Goal: Information Seeking & Learning: Learn about a topic

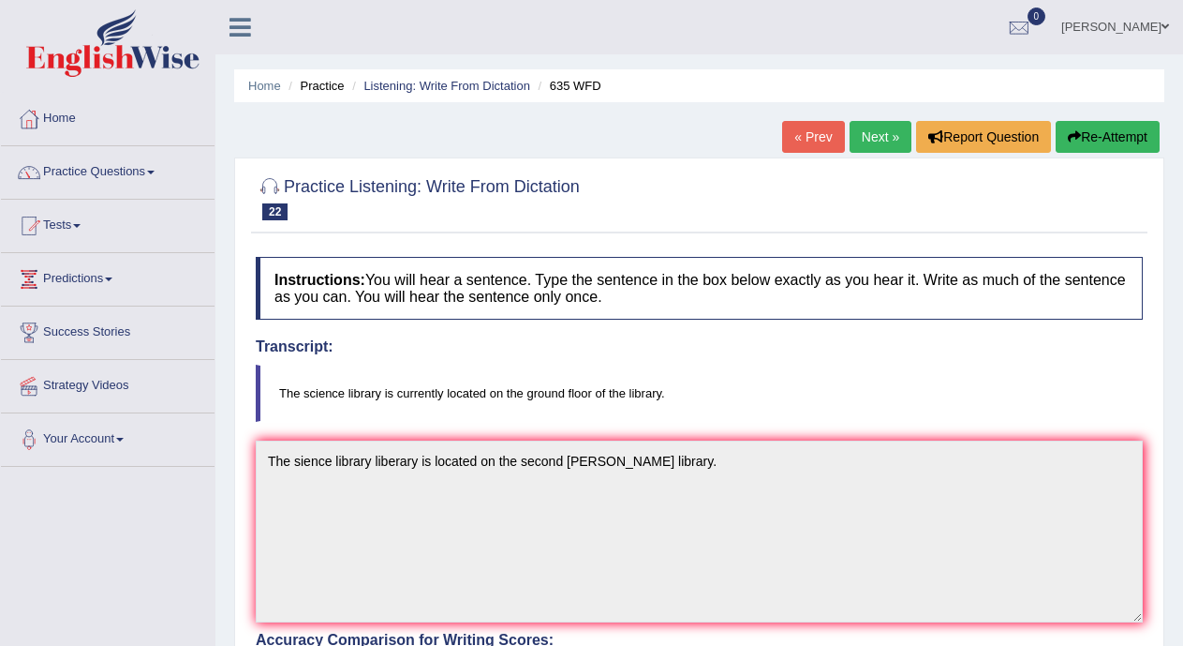
scroll to position [94, 0]
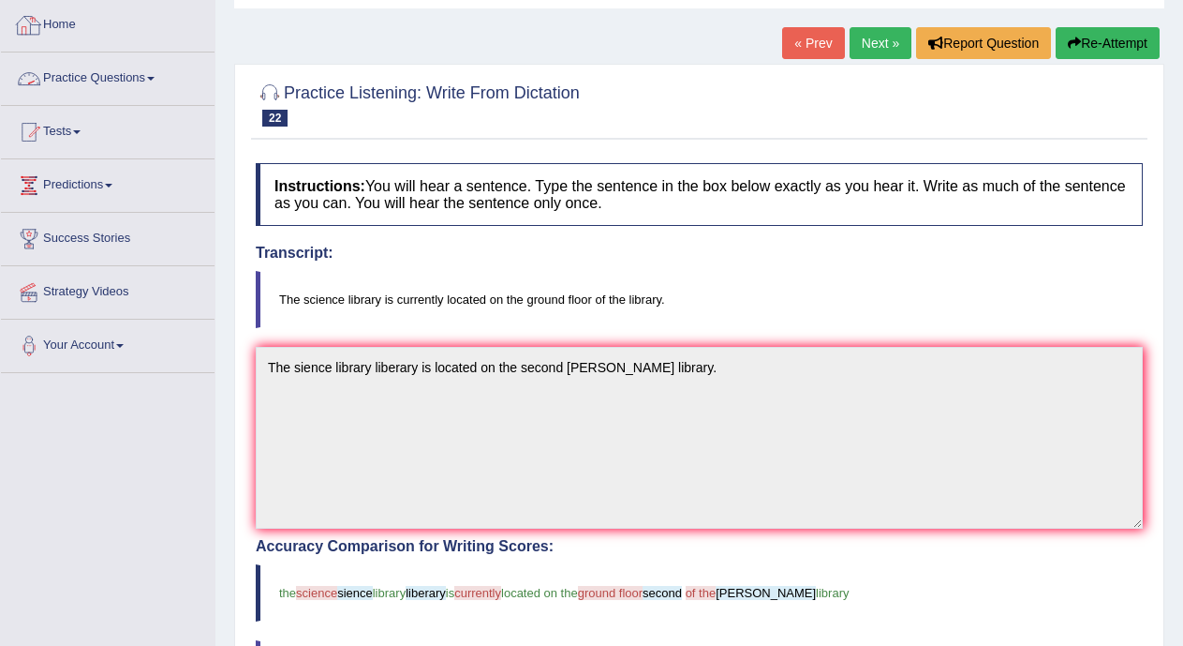
click at [155, 77] on span at bounding box center [150, 79] width 7 height 4
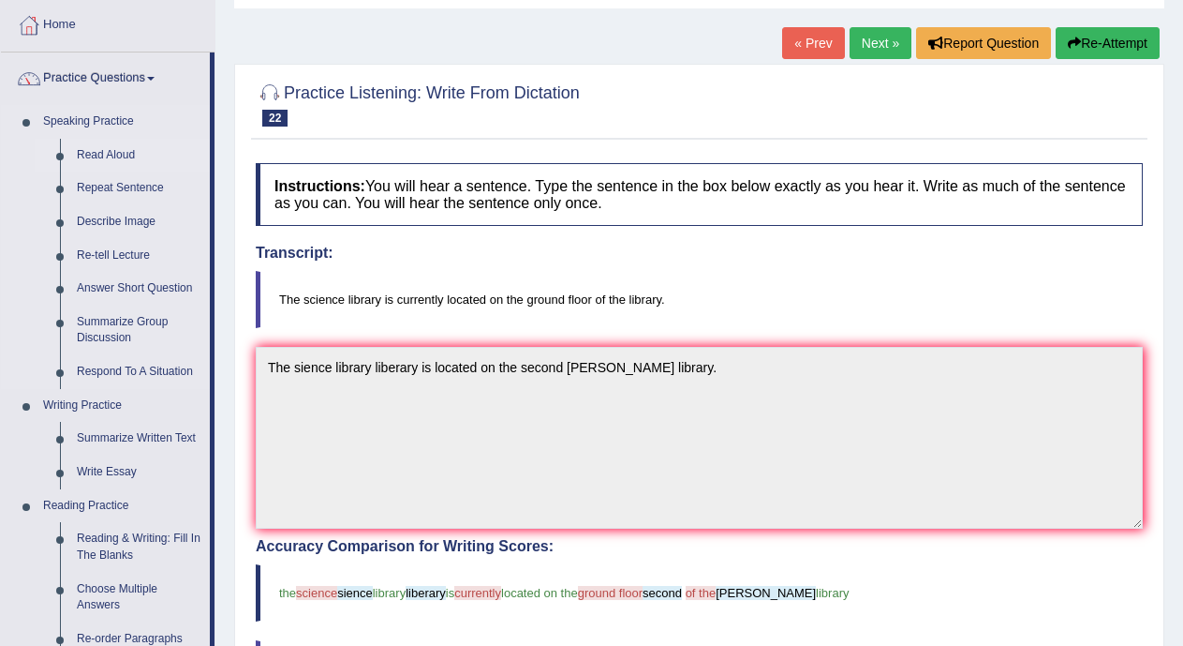
click at [120, 148] on link "Read Aloud" at bounding box center [138, 156] width 141 height 34
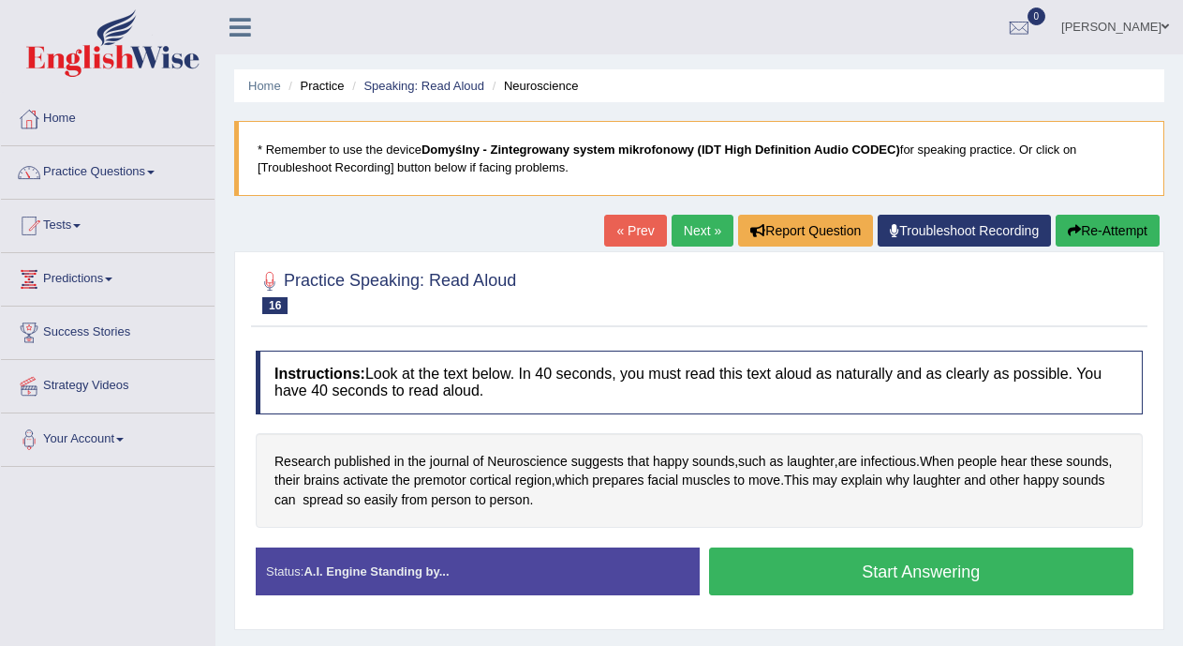
click at [799, 573] on button "Start Answering" at bounding box center [921, 571] width 425 height 48
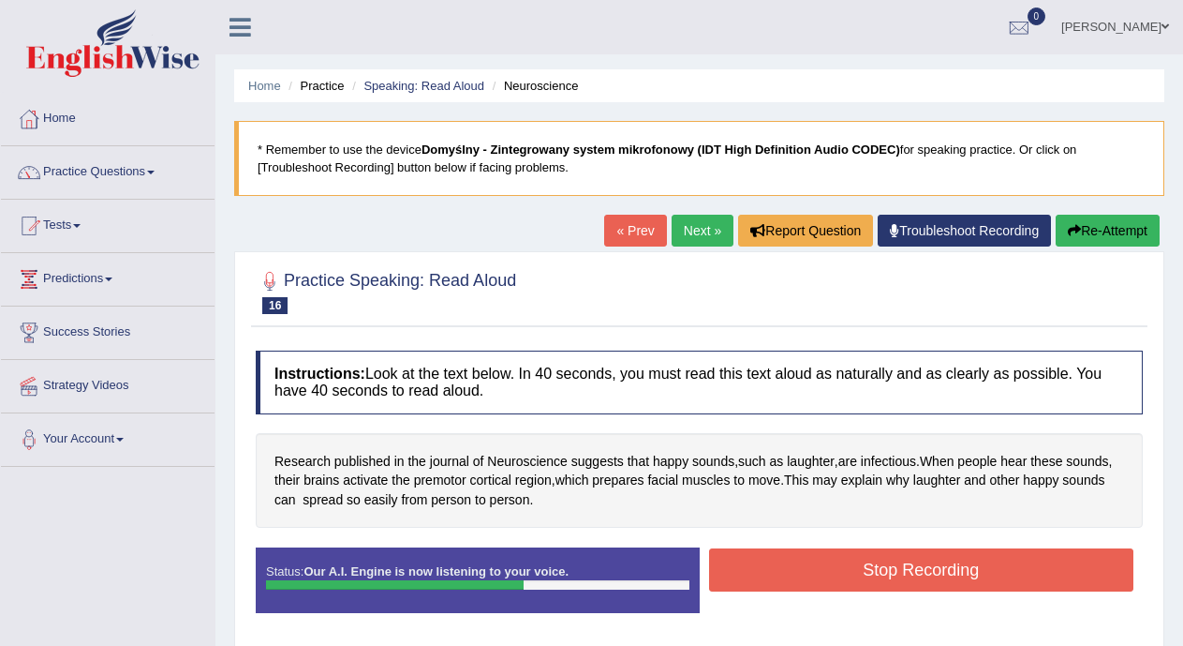
click at [799, 573] on button "Stop Recording" at bounding box center [921, 569] width 425 height 43
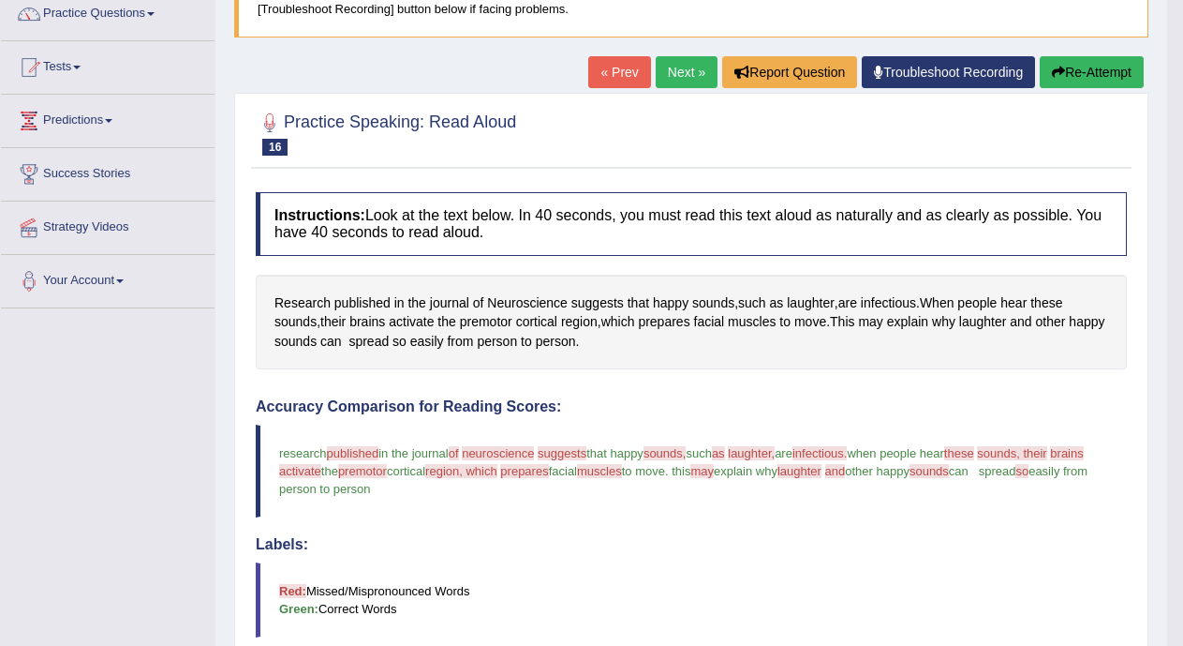
scroll to position [62, 0]
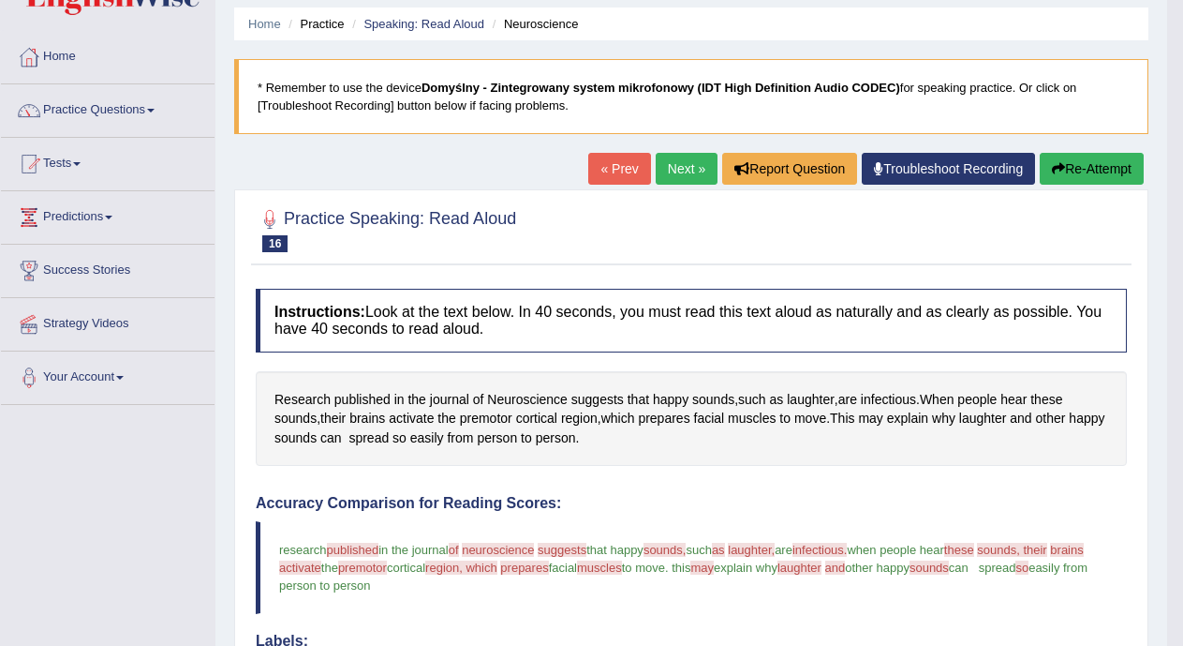
click at [673, 172] on link "Next »" at bounding box center [687, 169] width 62 height 32
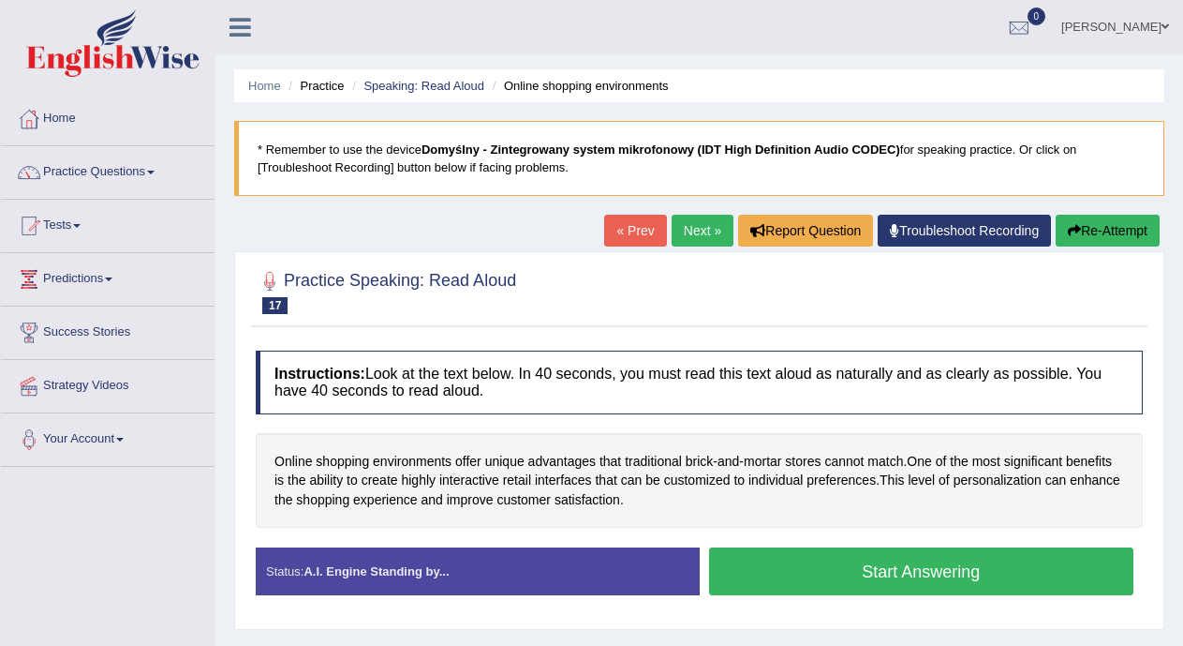
click at [828, 570] on button "Start Answering" at bounding box center [921, 571] width 425 height 48
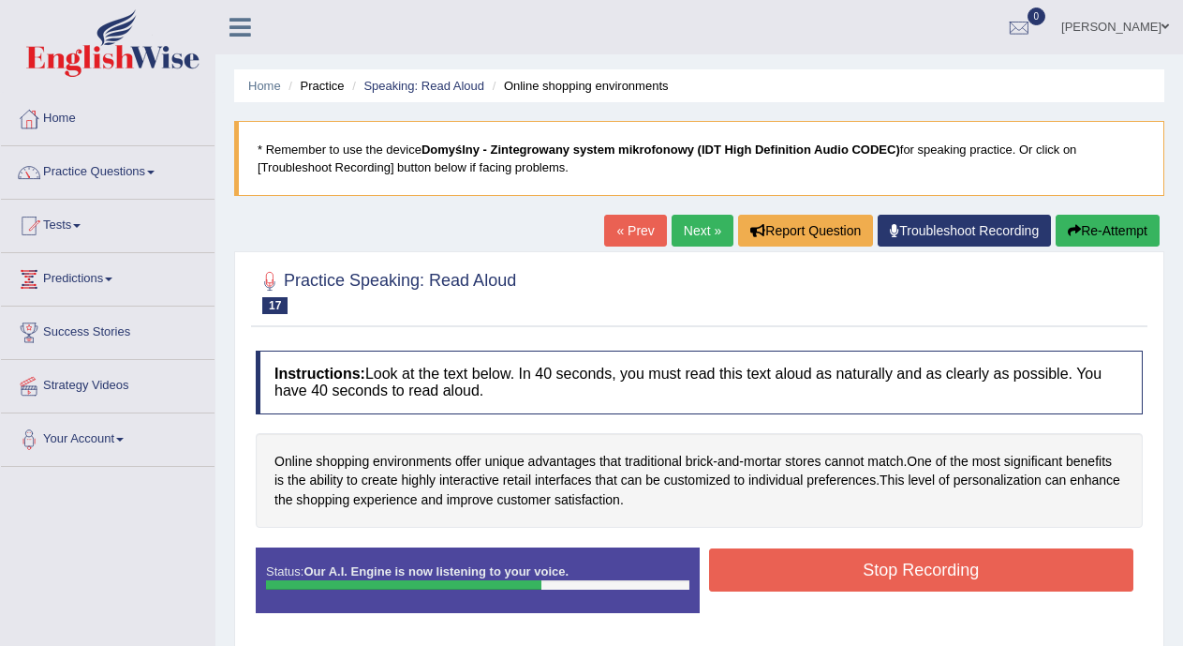
click at [828, 570] on button "Stop Recording" at bounding box center [921, 569] width 425 height 43
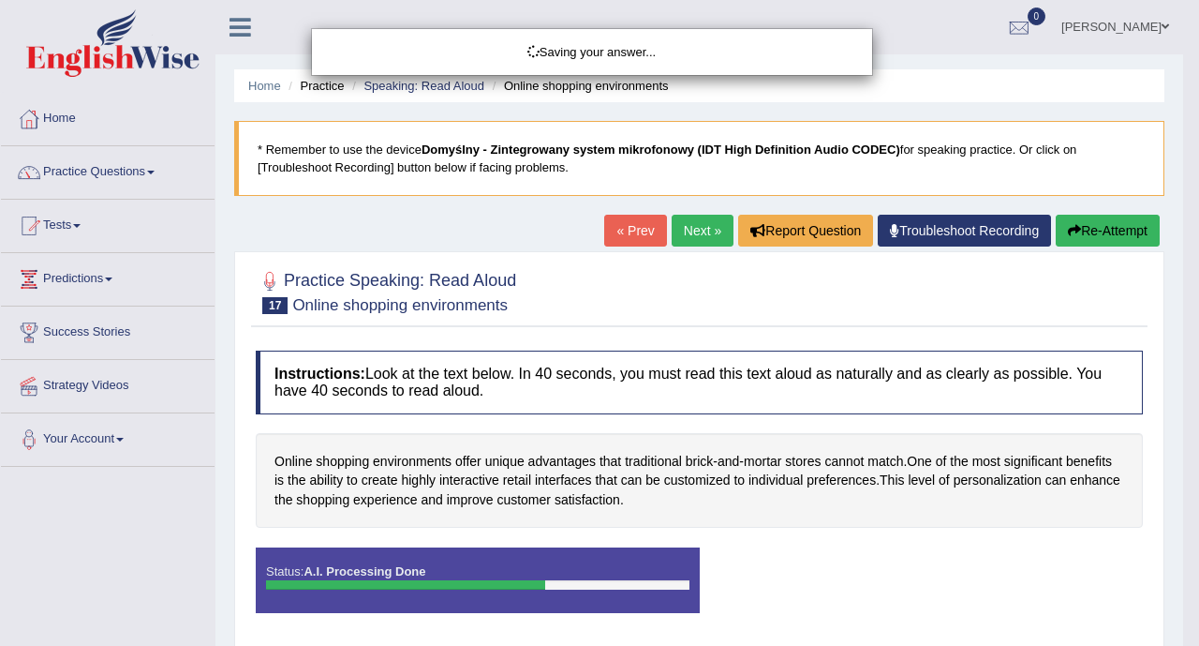
click at [345, 622] on div "Saving your answer..." at bounding box center [599, 323] width 1199 height 646
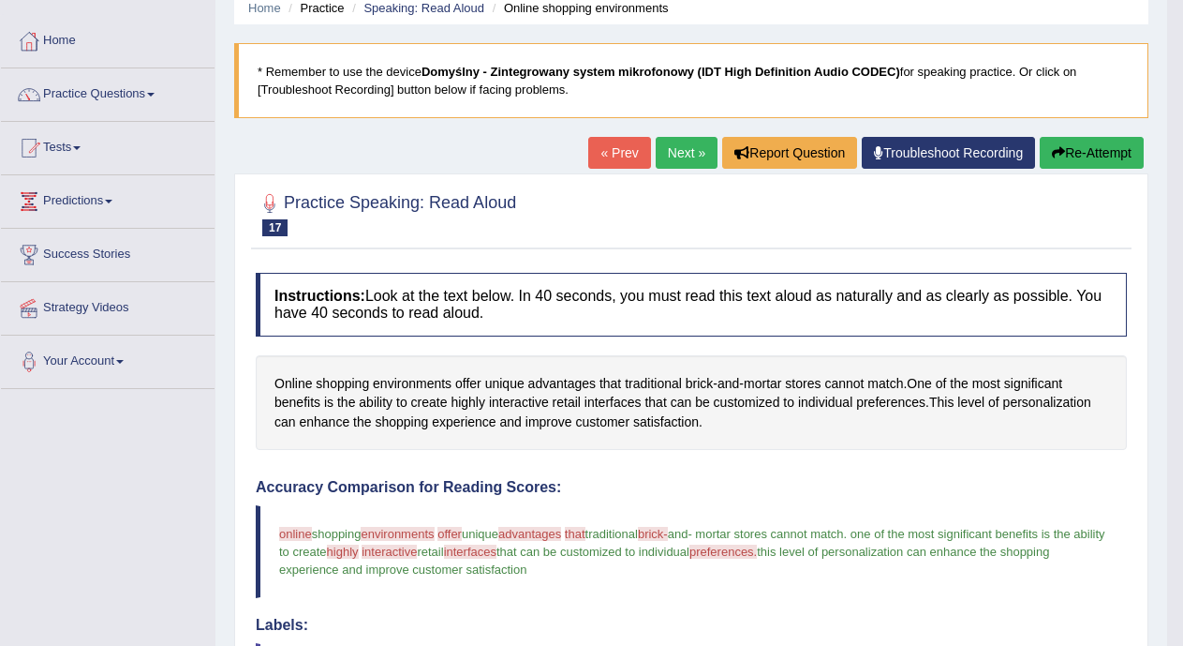
scroll to position [62, 0]
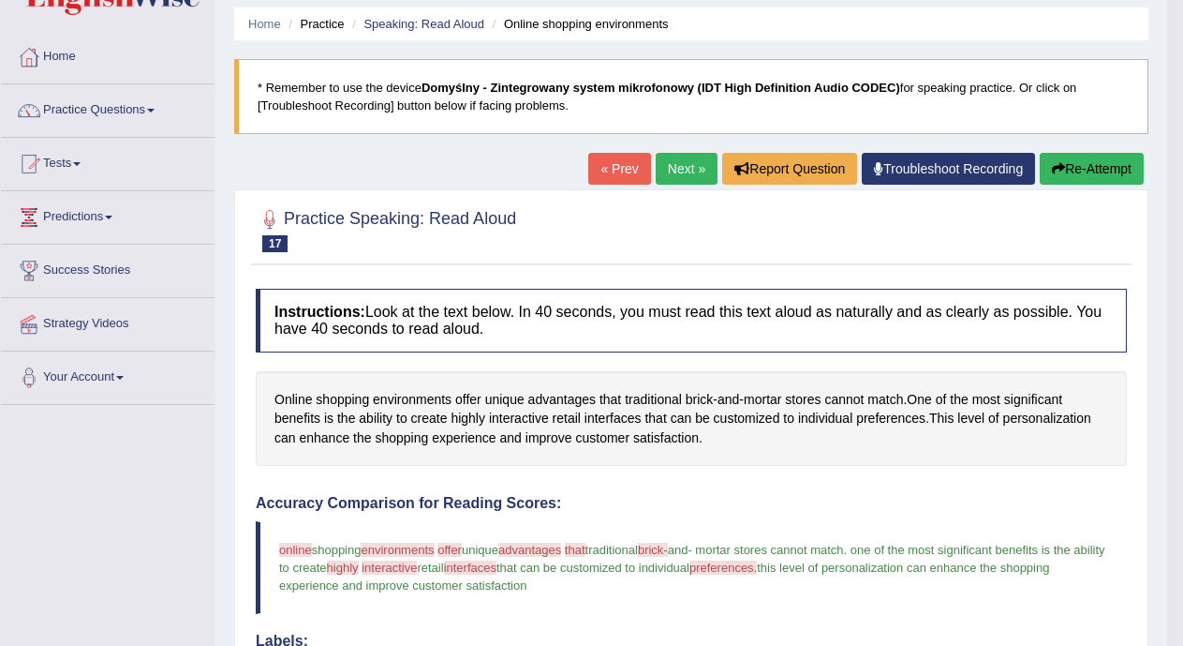
click at [676, 173] on link "Next »" at bounding box center [687, 169] width 62 height 32
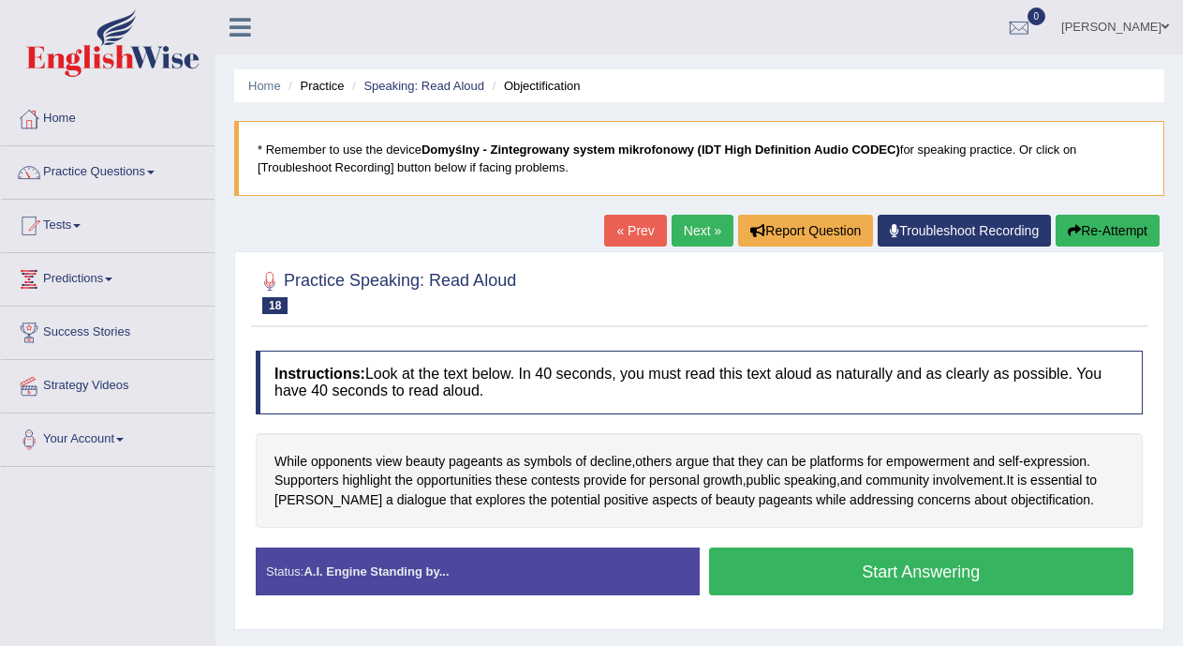
click at [701, 232] on link "Next »" at bounding box center [703, 231] width 62 height 32
click at [757, 574] on button "Start Answering" at bounding box center [921, 571] width 425 height 48
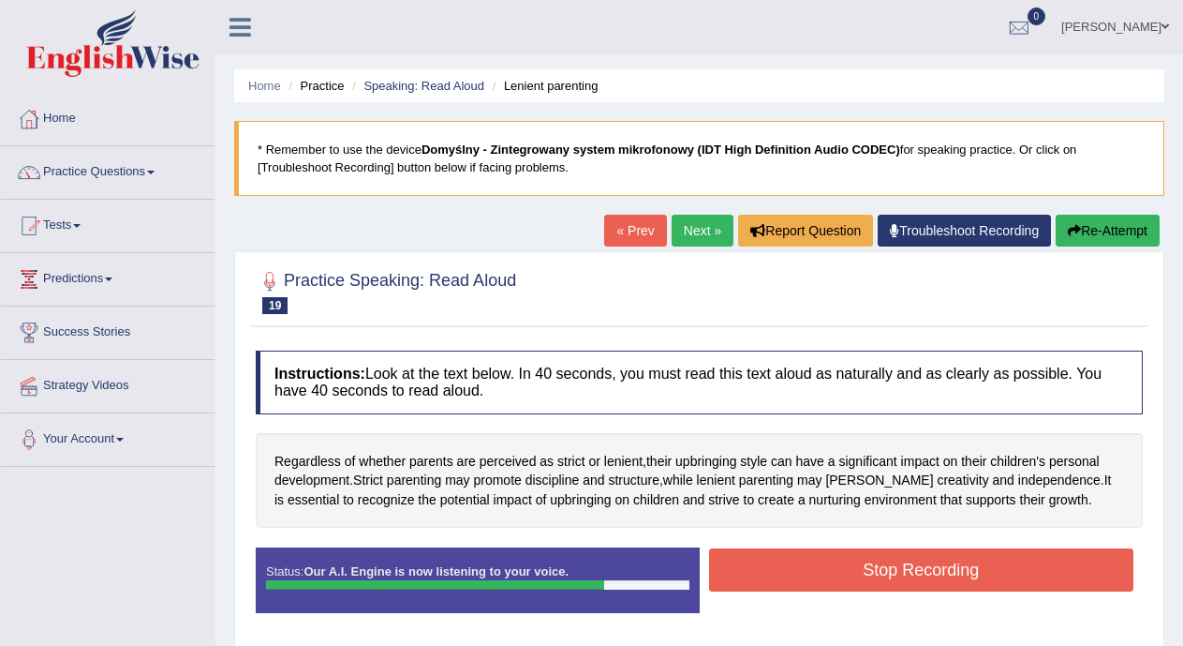
click at [757, 574] on button "Stop Recording" at bounding box center [921, 569] width 425 height 43
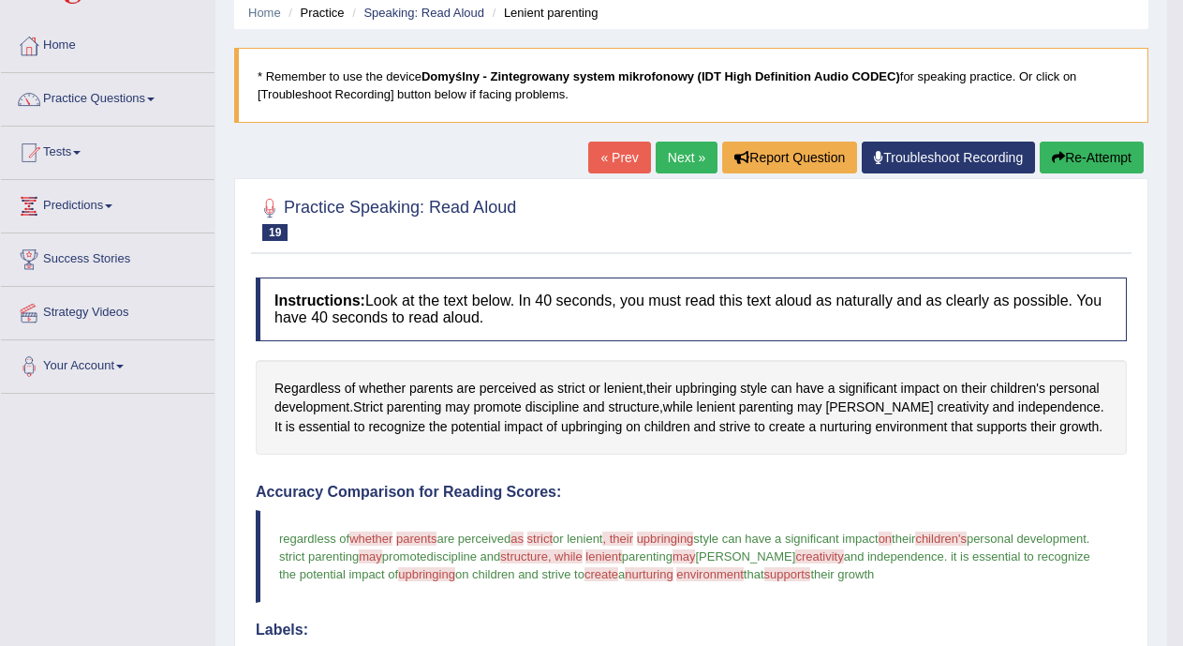
scroll to position [69, 0]
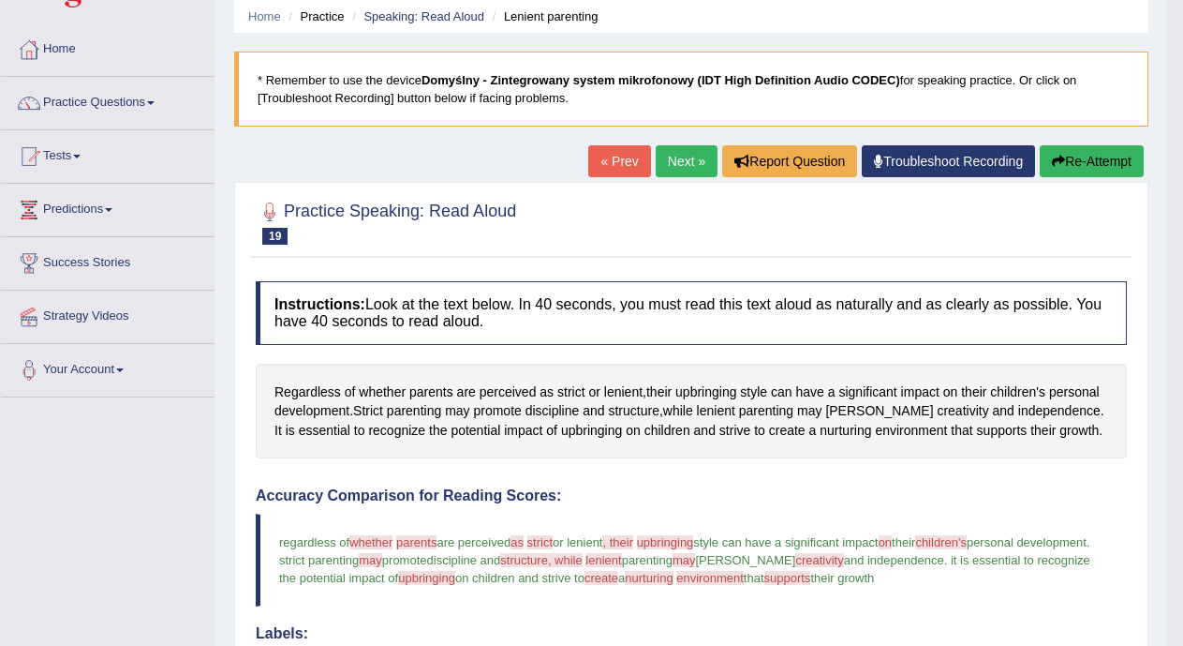
click at [682, 168] on link "Next »" at bounding box center [687, 161] width 62 height 32
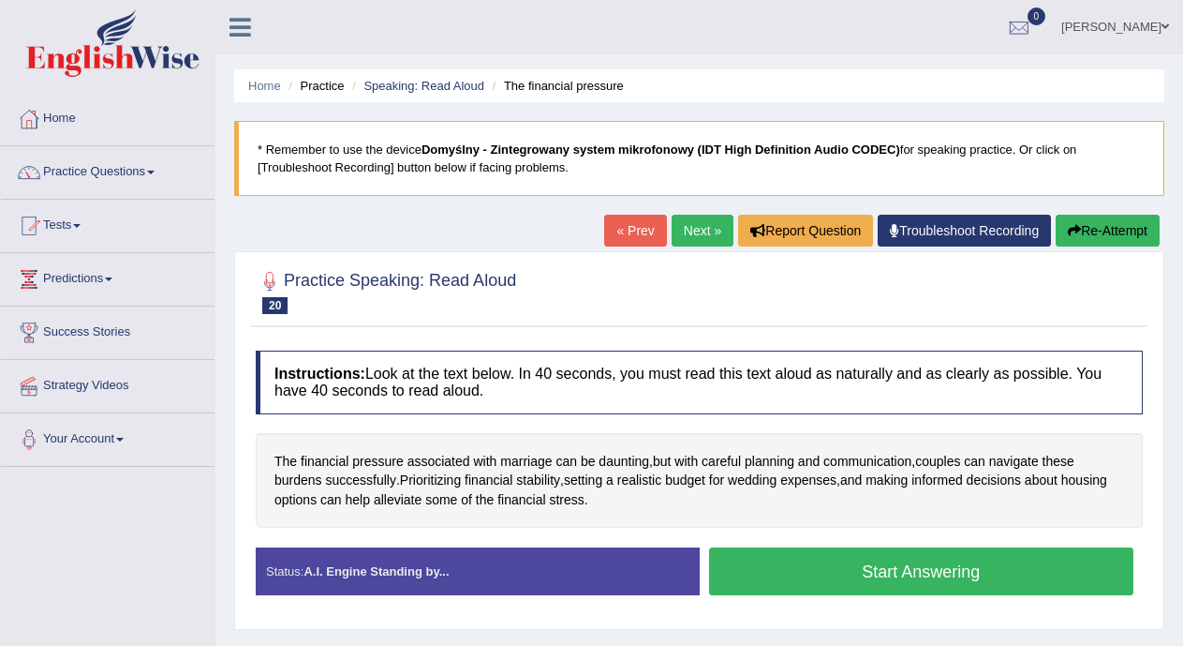
click at [884, 568] on button "Start Answering" at bounding box center [921, 571] width 425 height 48
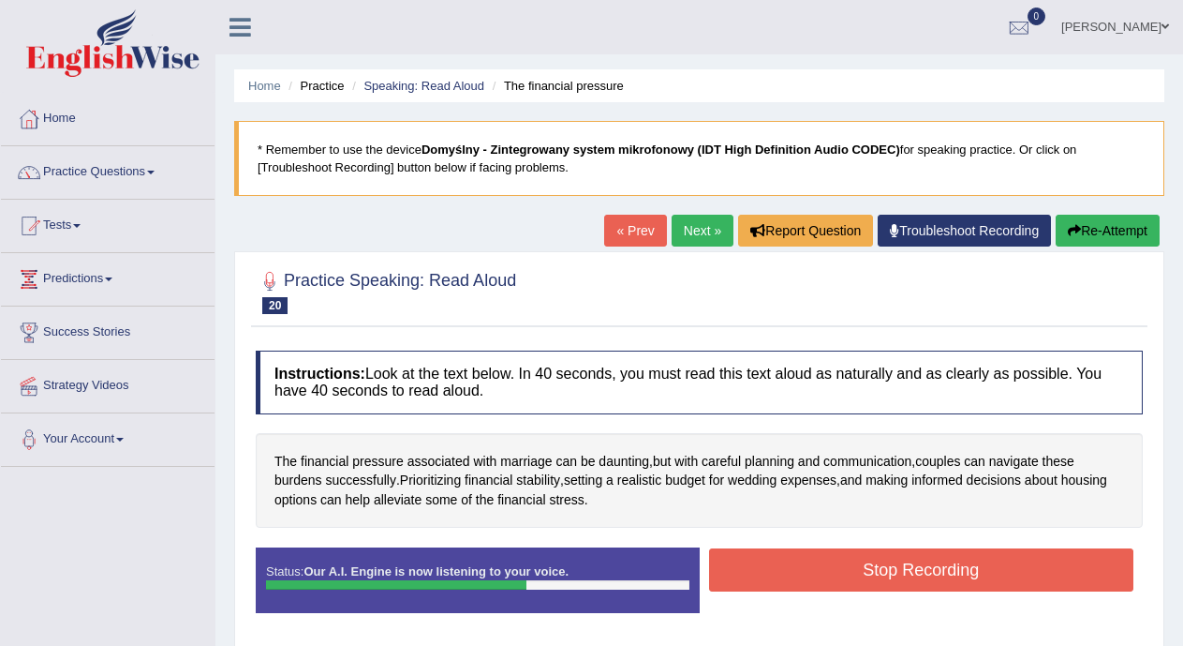
click at [884, 568] on button "Stop Recording" at bounding box center [921, 569] width 425 height 43
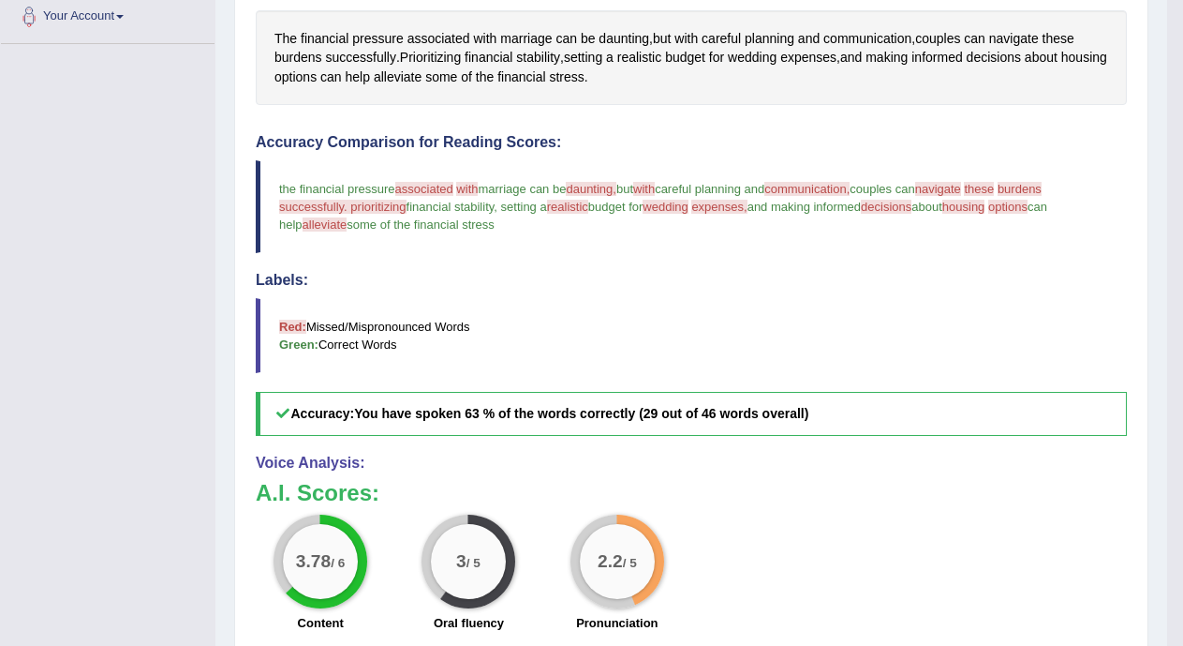
scroll to position [151, 0]
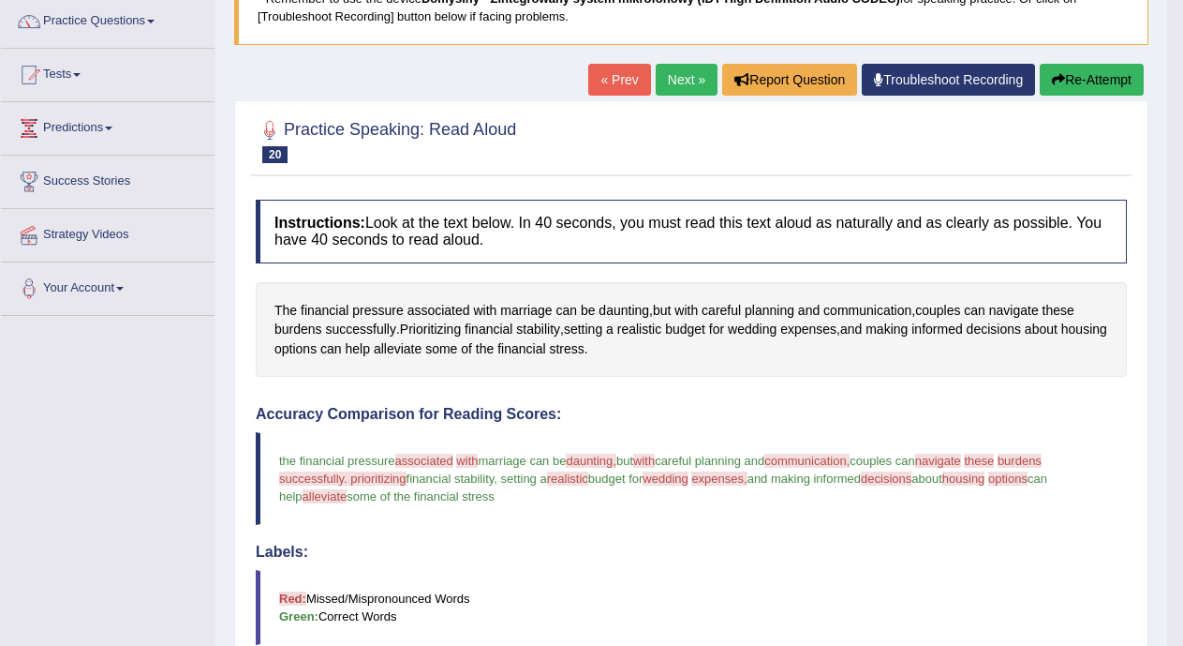
click at [668, 84] on link "Next »" at bounding box center [687, 80] width 62 height 32
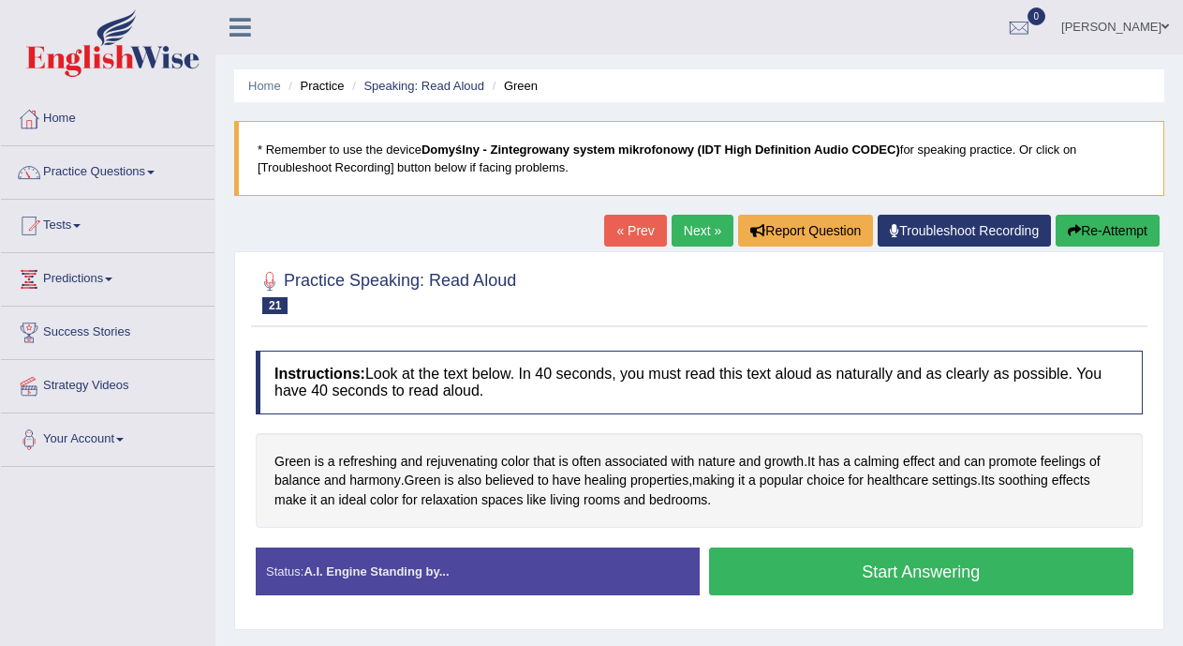
click at [846, 569] on button "Start Answering" at bounding box center [921, 571] width 425 height 48
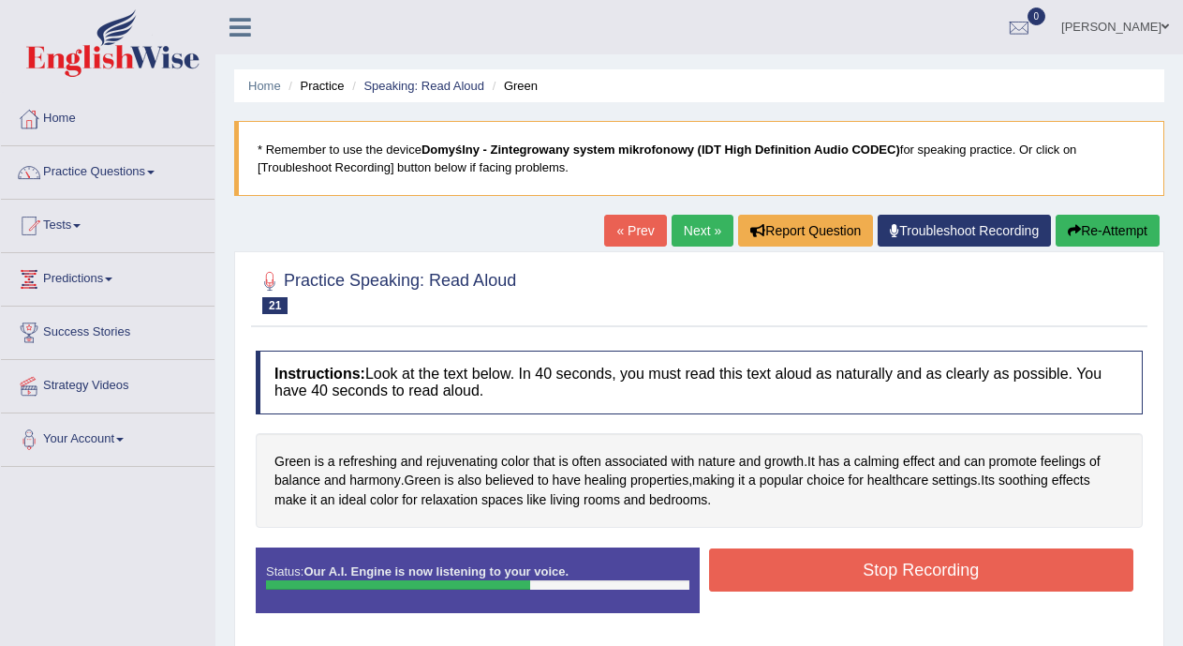
click at [846, 569] on button "Stop Recording" at bounding box center [921, 569] width 425 height 43
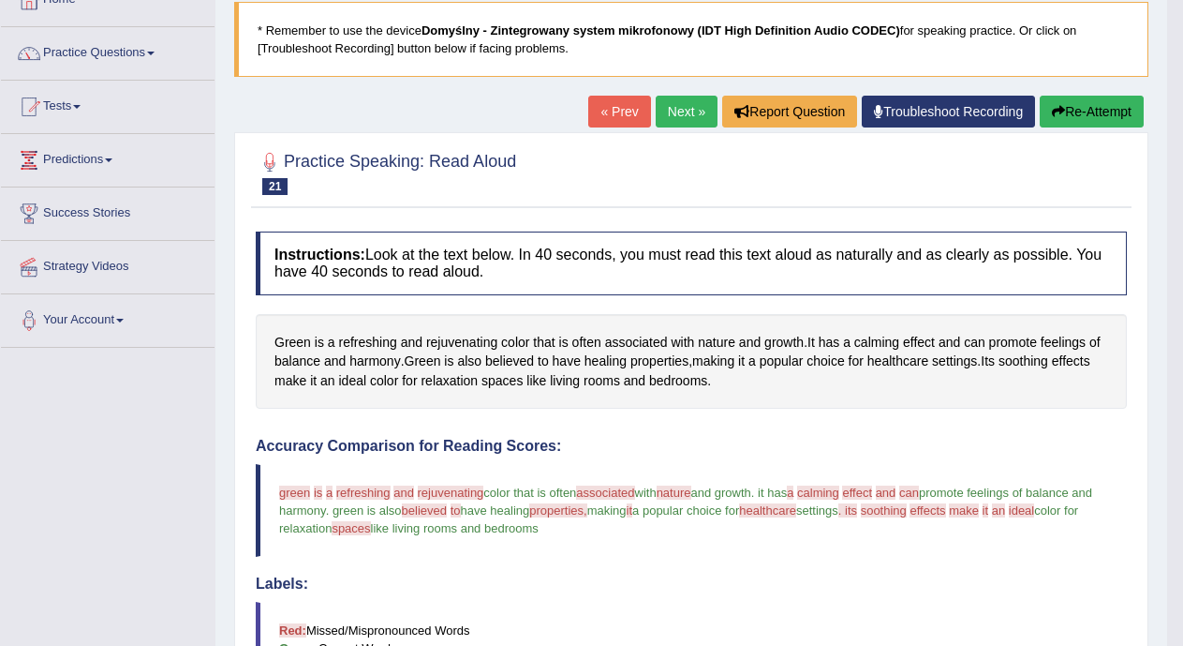
scroll to position [115, 0]
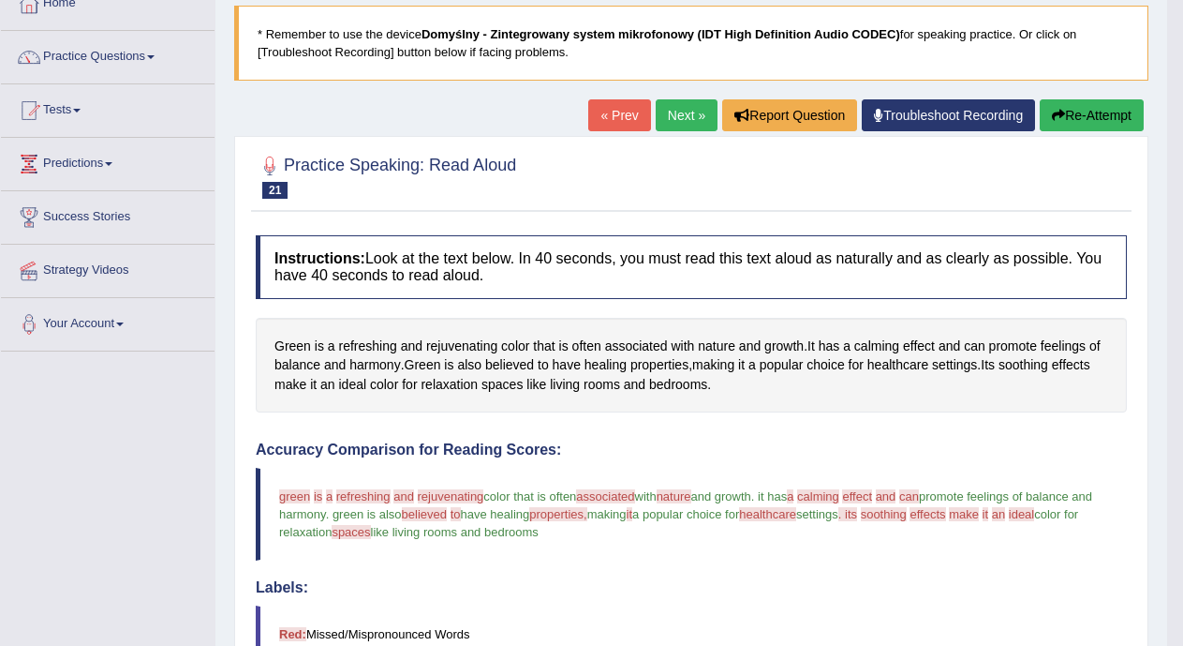
click at [672, 119] on link "Next »" at bounding box center [687, 115] width 62 height 32
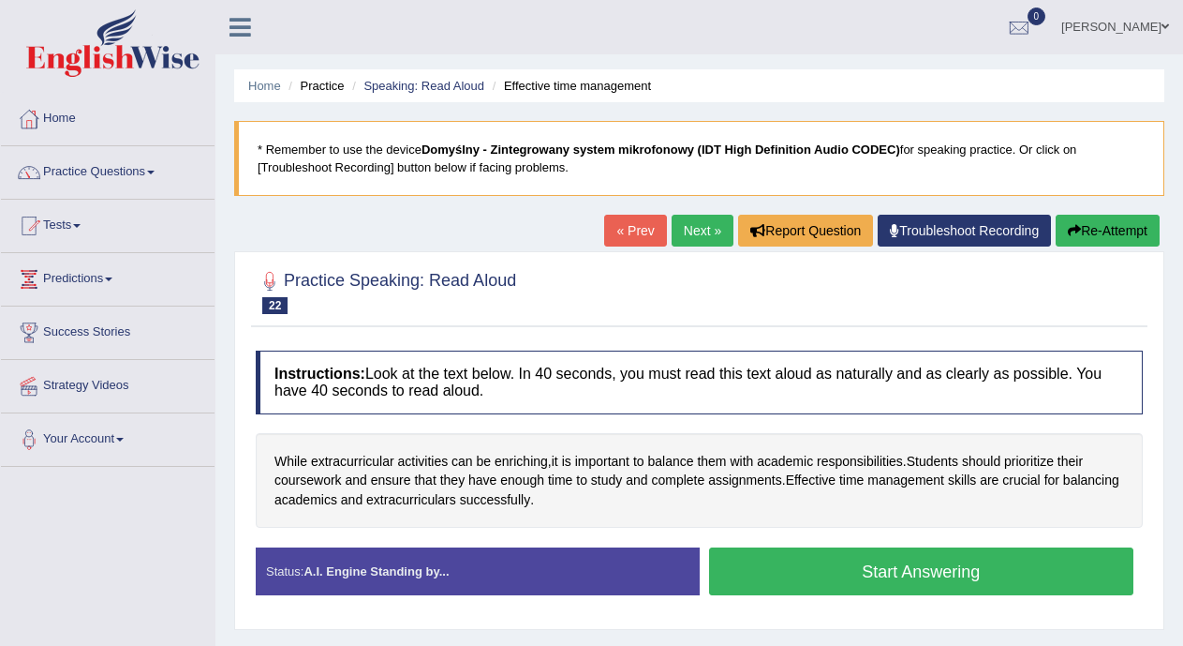
click at [693, 225] on link "Next »" at bounding box center [703, 231] width 62 height 32
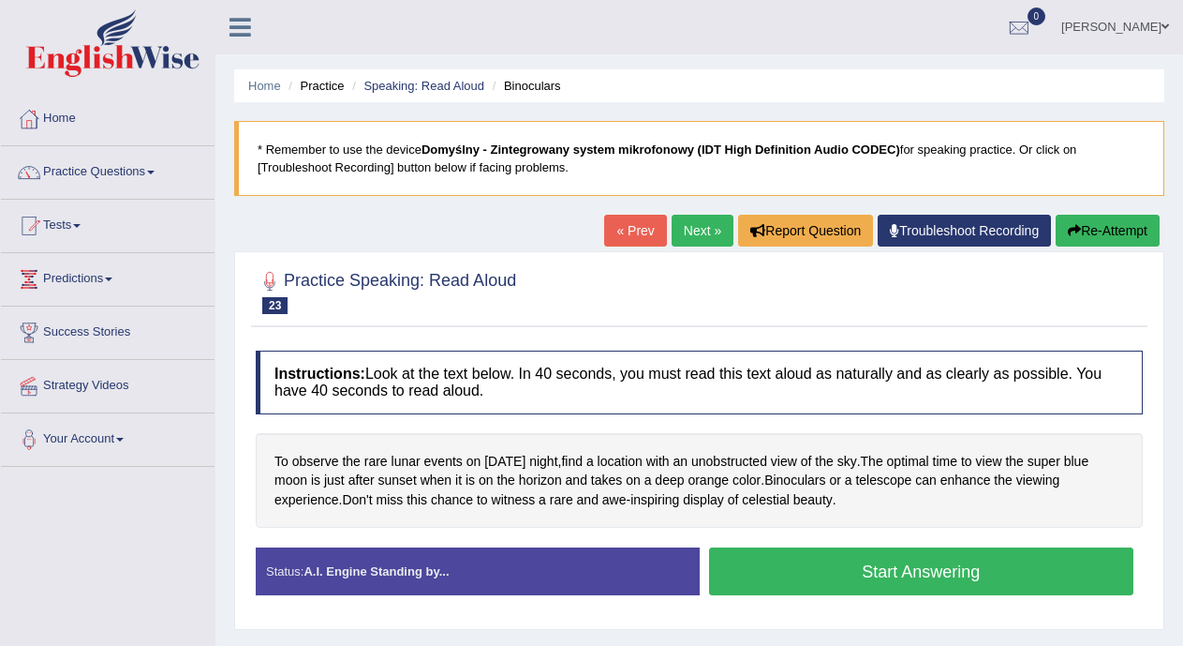
click at [790, 572] on button "Start Answering" at bounding box center [921, 571] width 425 height 48
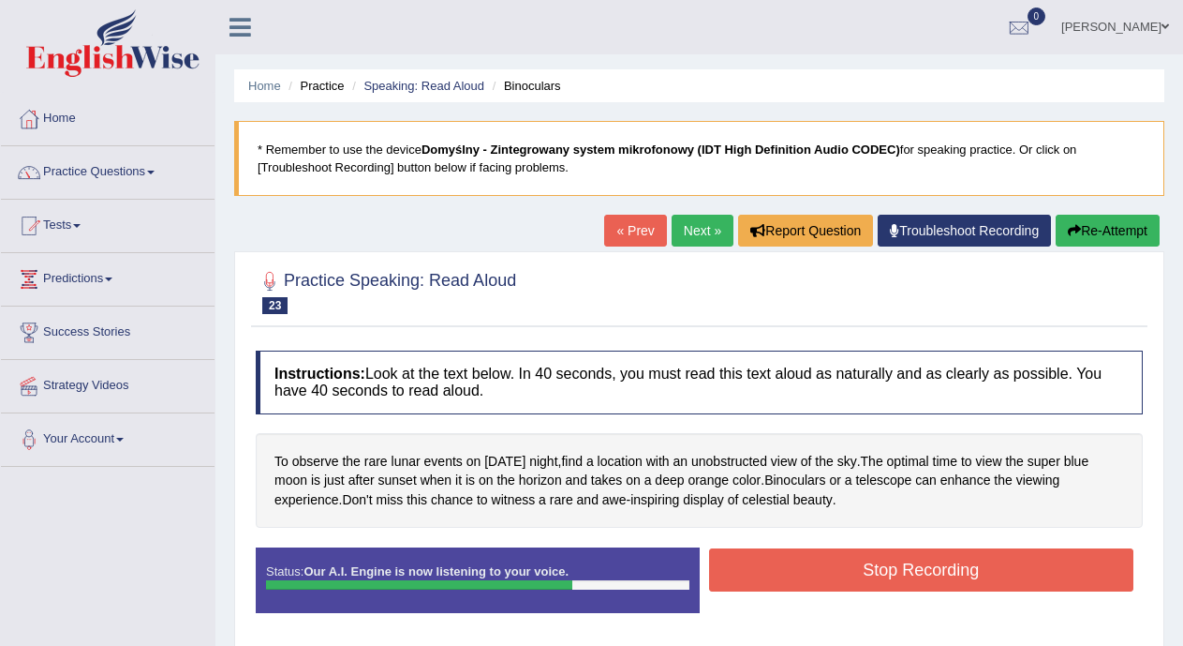
click at [790, 572] on button "Stop Recording" at bounding box center [921, 569] width 425 height 43
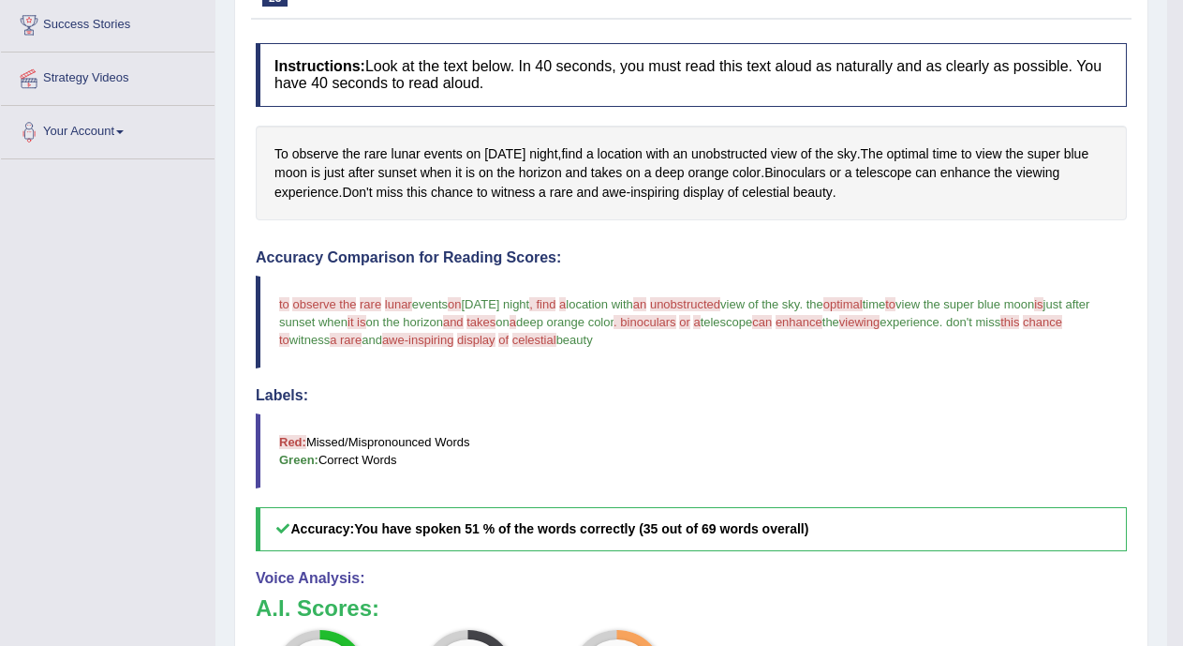
scroll to position [52, 0]
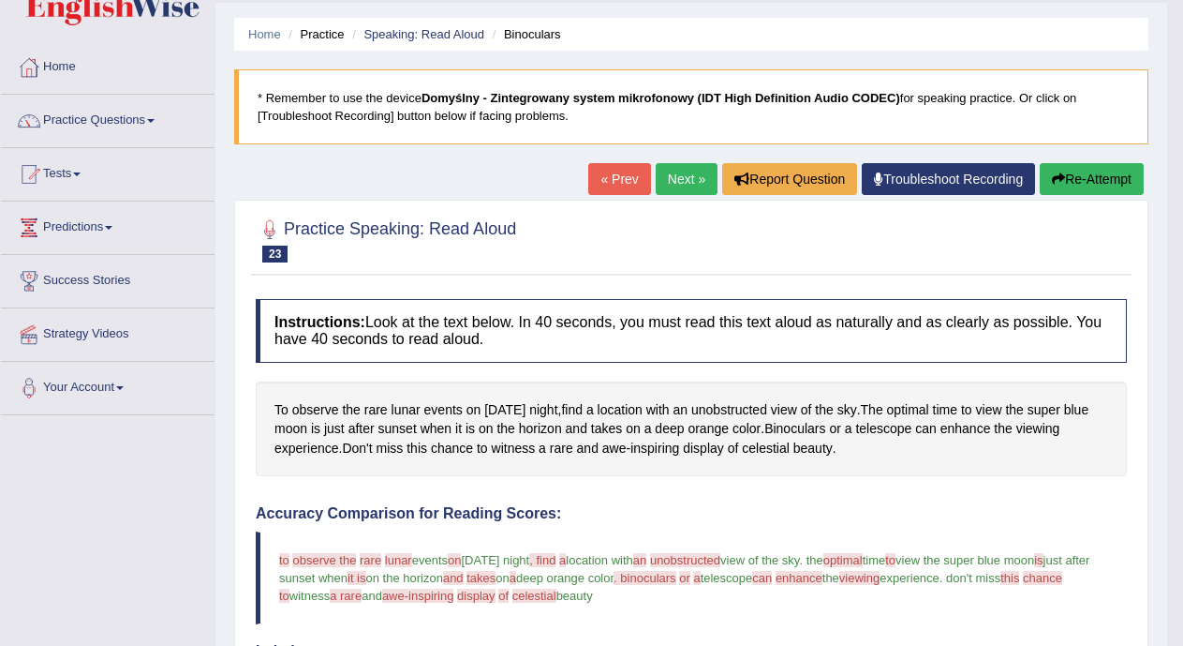
click at [690, 177] on link "Next »" at bounding box center [687, 179] width 62 height 32
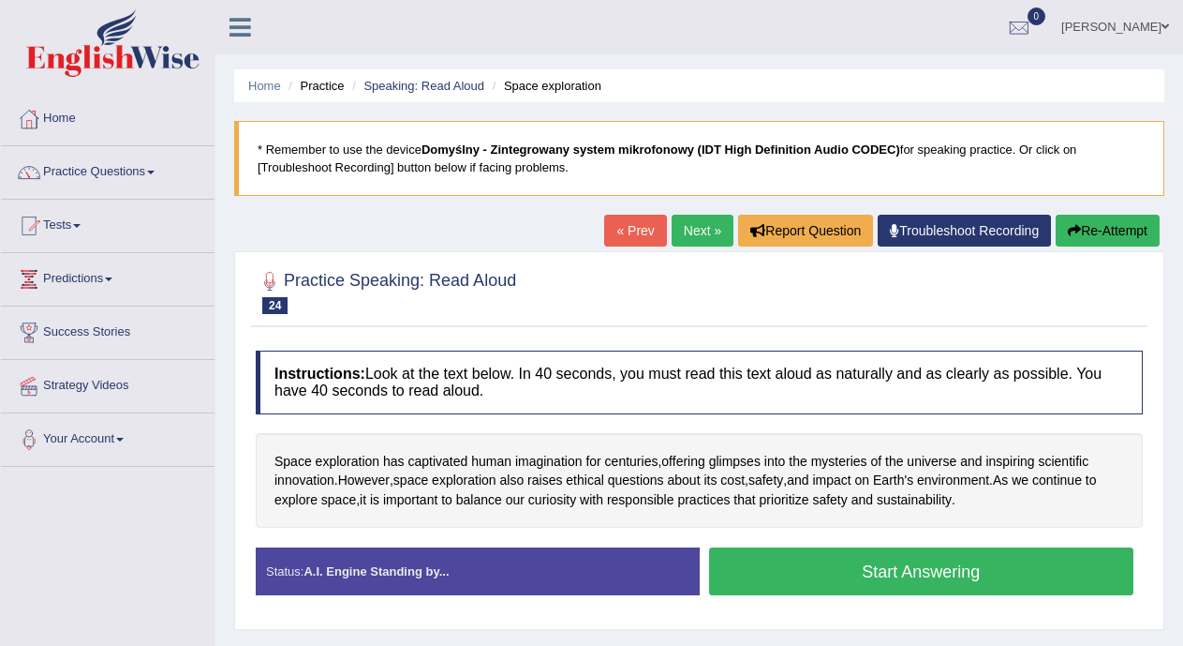
click at [815, 575] on button "Start Answering" at bounding box center [921, 571] width 425 height 48
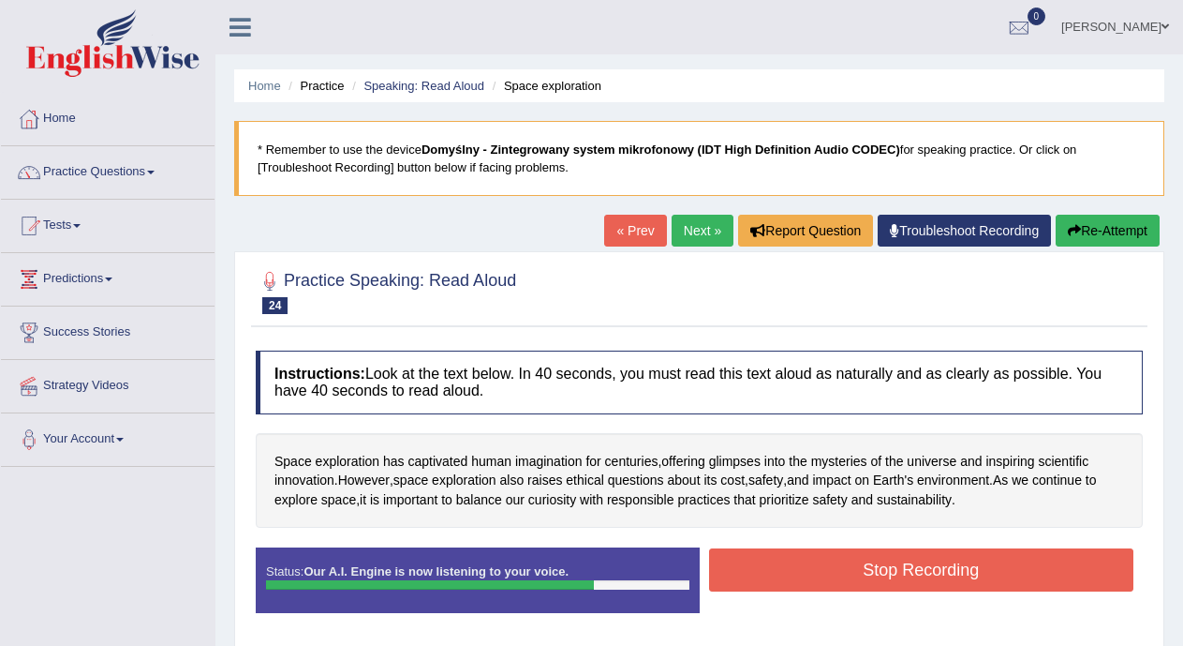
click at [815, 575] on button "Stop Recording" at bounding box center [921, 569] width 425 height 43
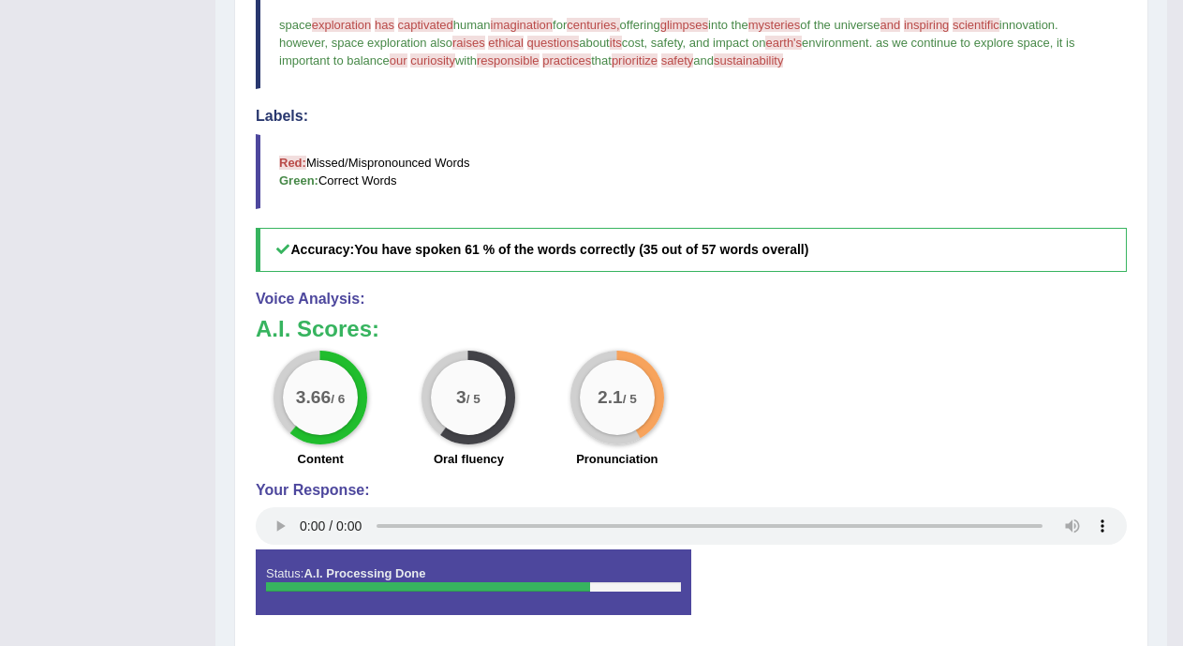
scroll to position [105, 0]
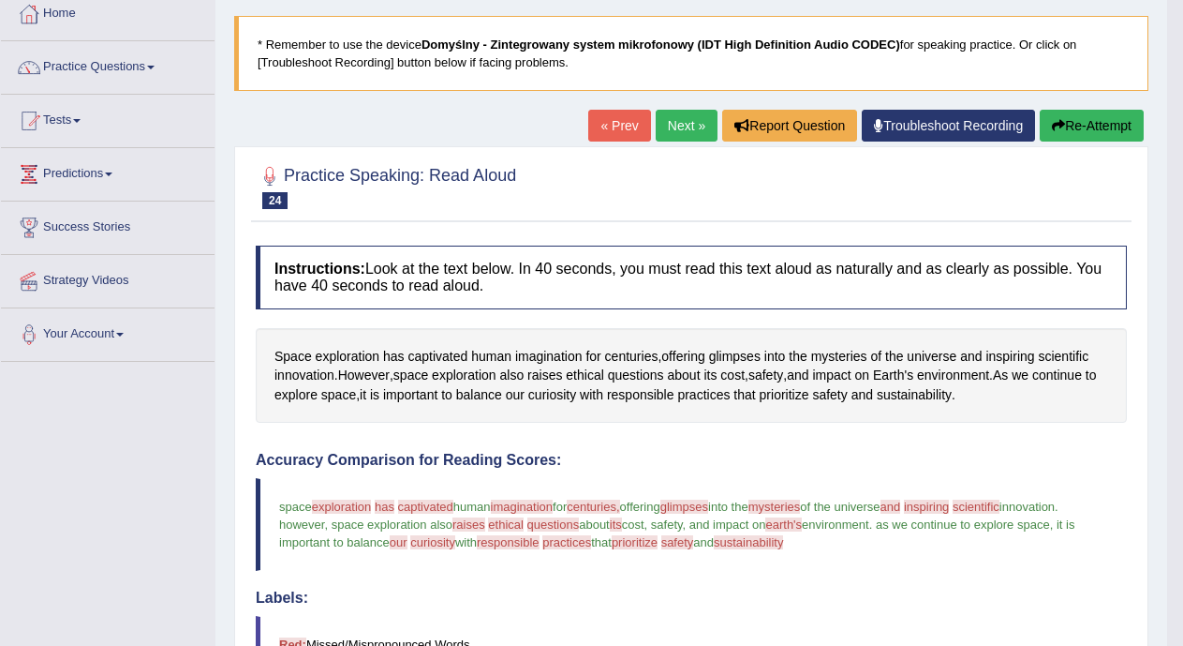
click at [688, 133] on link "Next »" at bounding box center [687, 126] width 62 height 32
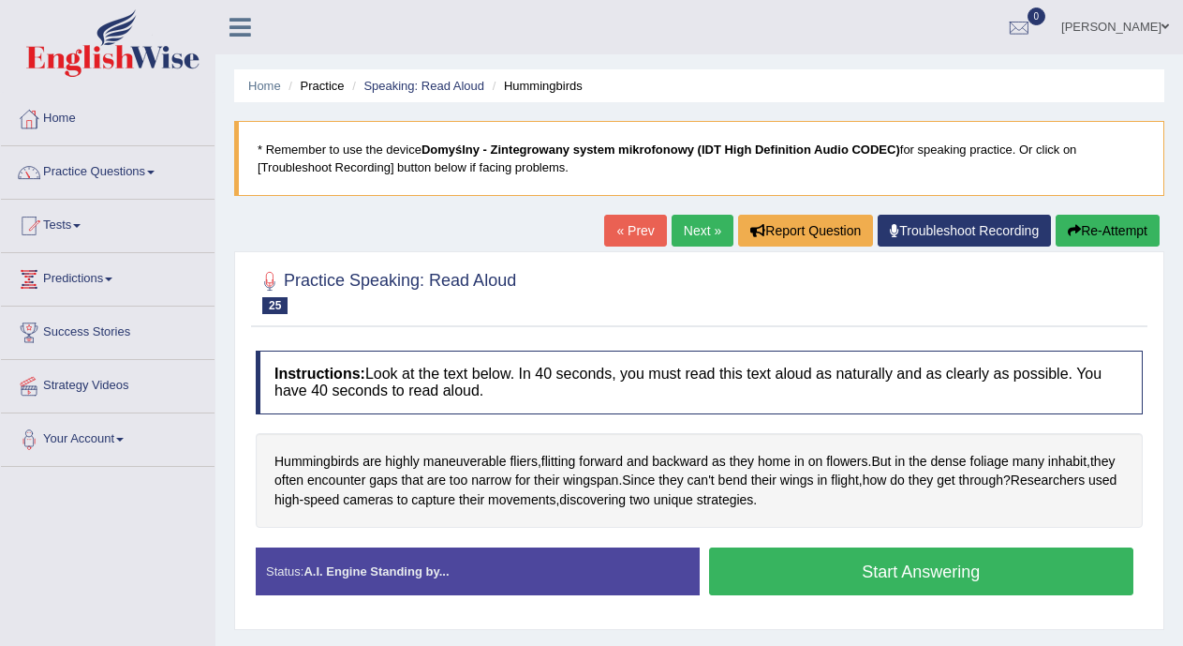
click at [692, 231] on link "Next »" at bounding box center [703, 231] width 62 height 32
click at [797, 579] on button "Start Answering" at bounding box center [921, 571] width 425 height 48
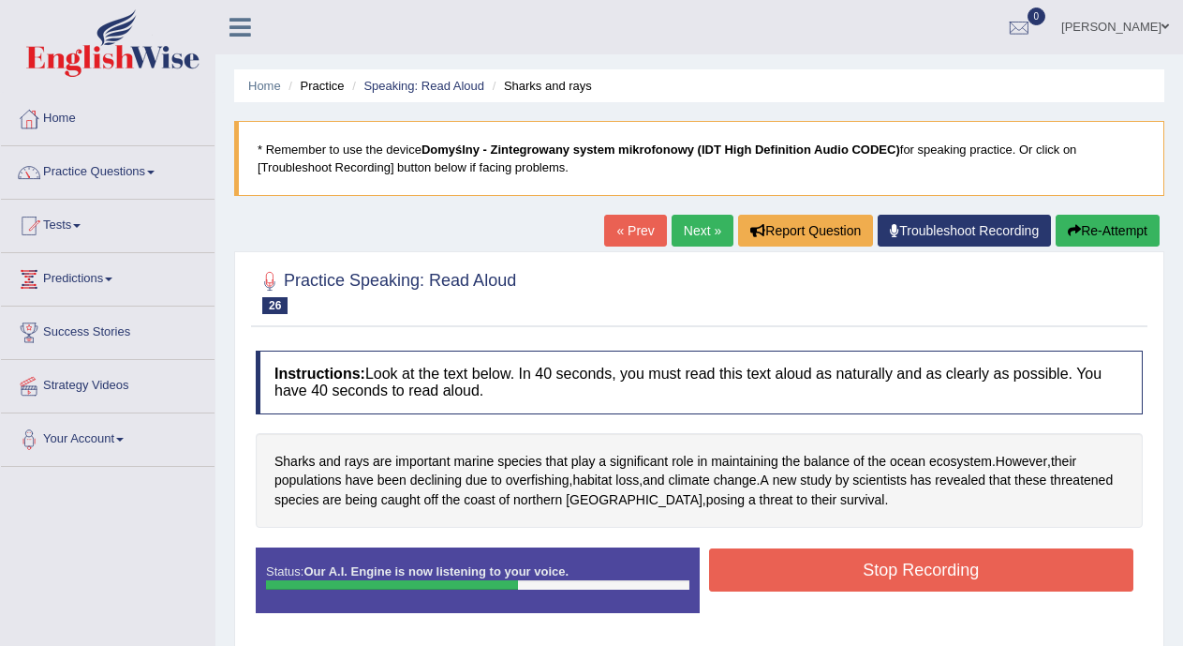
click at [797, 579] on button "Stop Recording" at bounding box center [921, 569] width 425 height 43
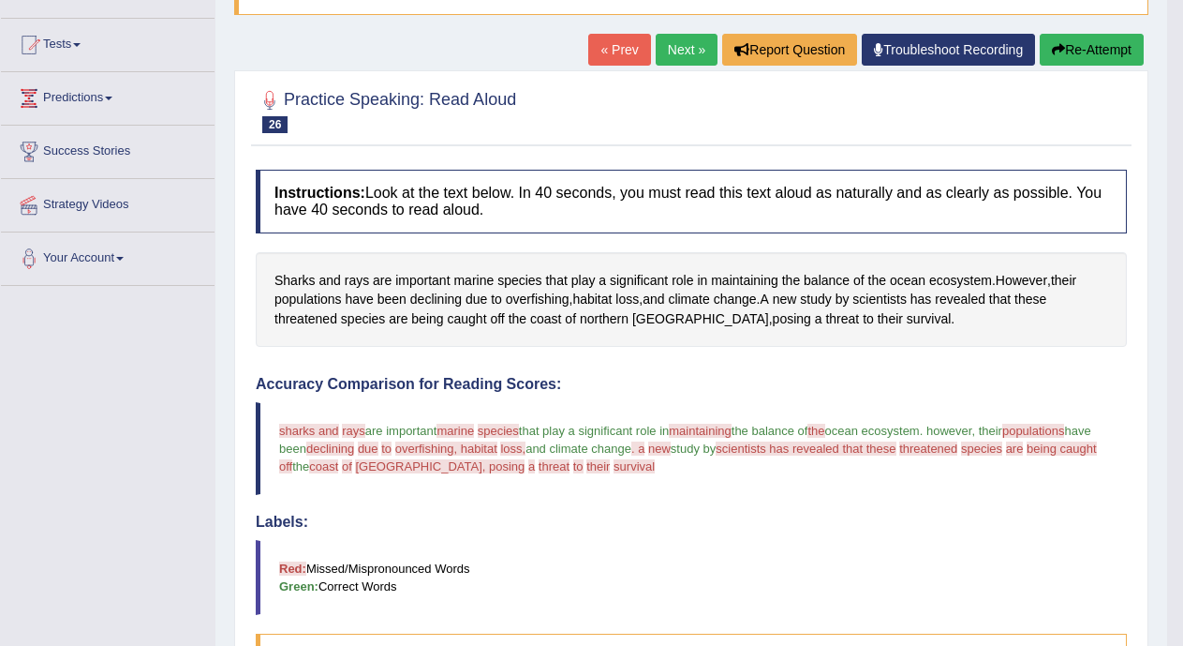
scroll to position [151, 0]
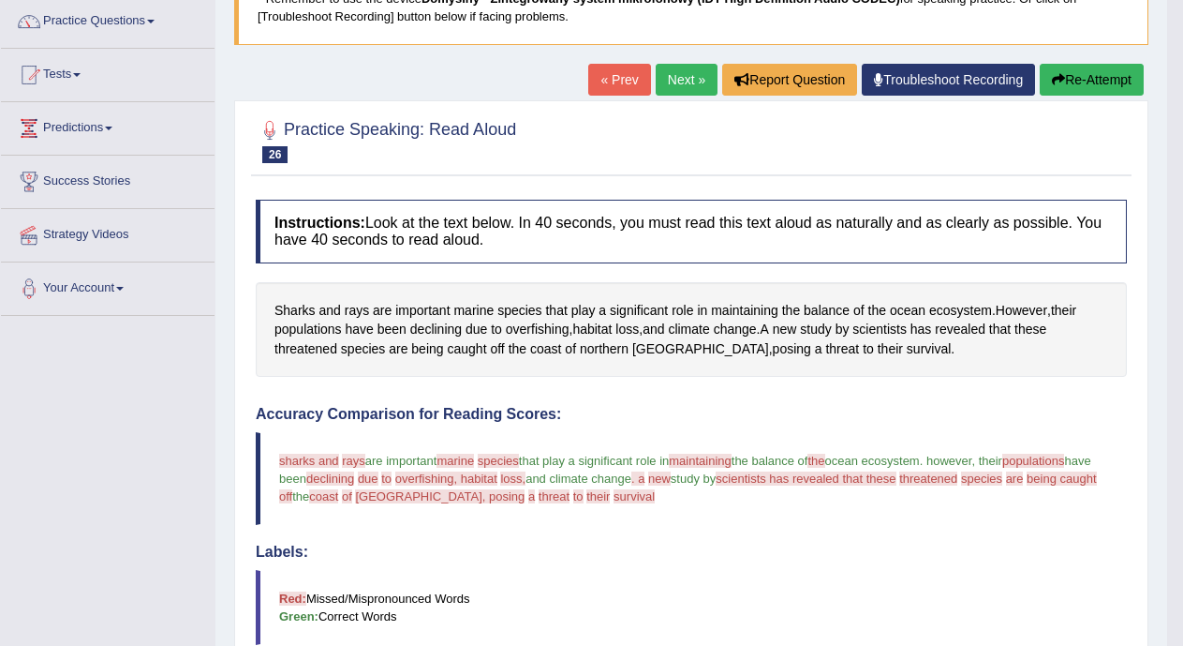
click at [687, 82] on link "Next »" at bounding box center [687, 80] width 62 height 32
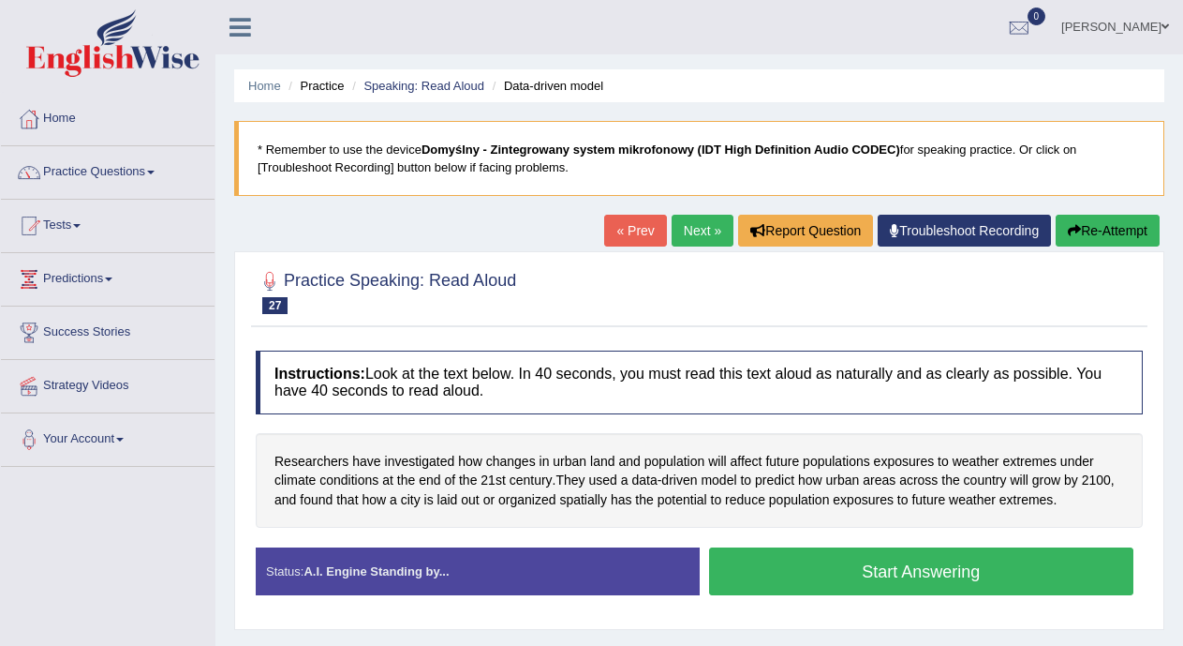
click at [732, 567] on button "Start Answering" at bounding box center [921, 571] width 425 height 48
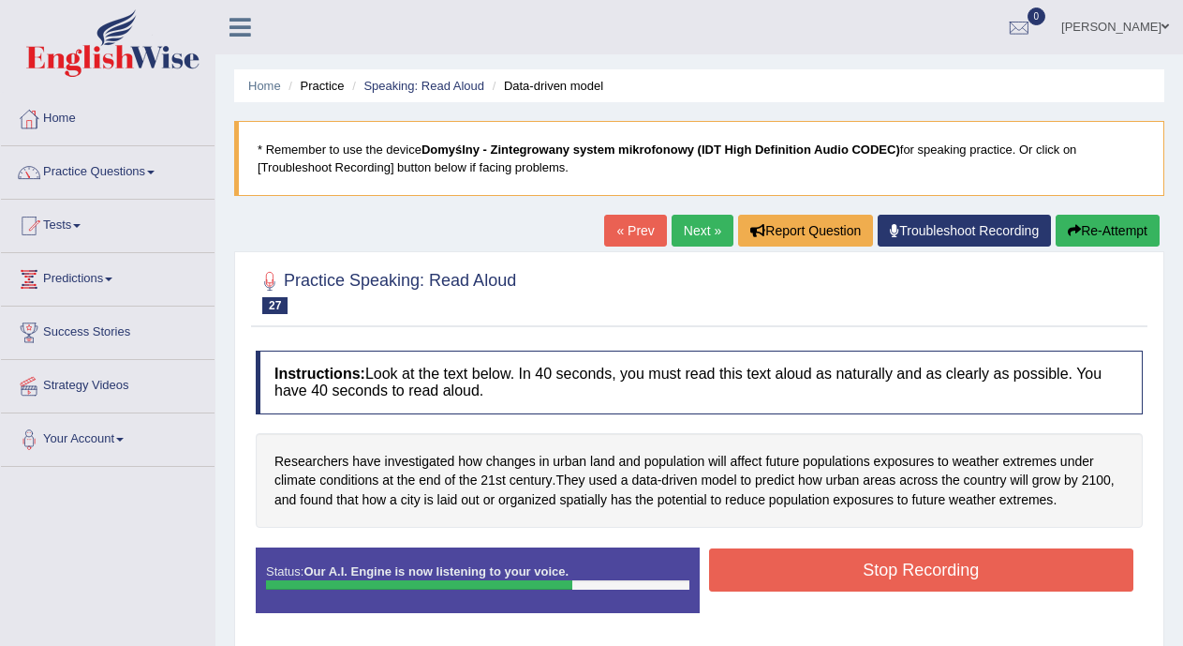
click at [732, 567] on button "Stop Recording" at bounding box center [921, 569] width 425 height 43
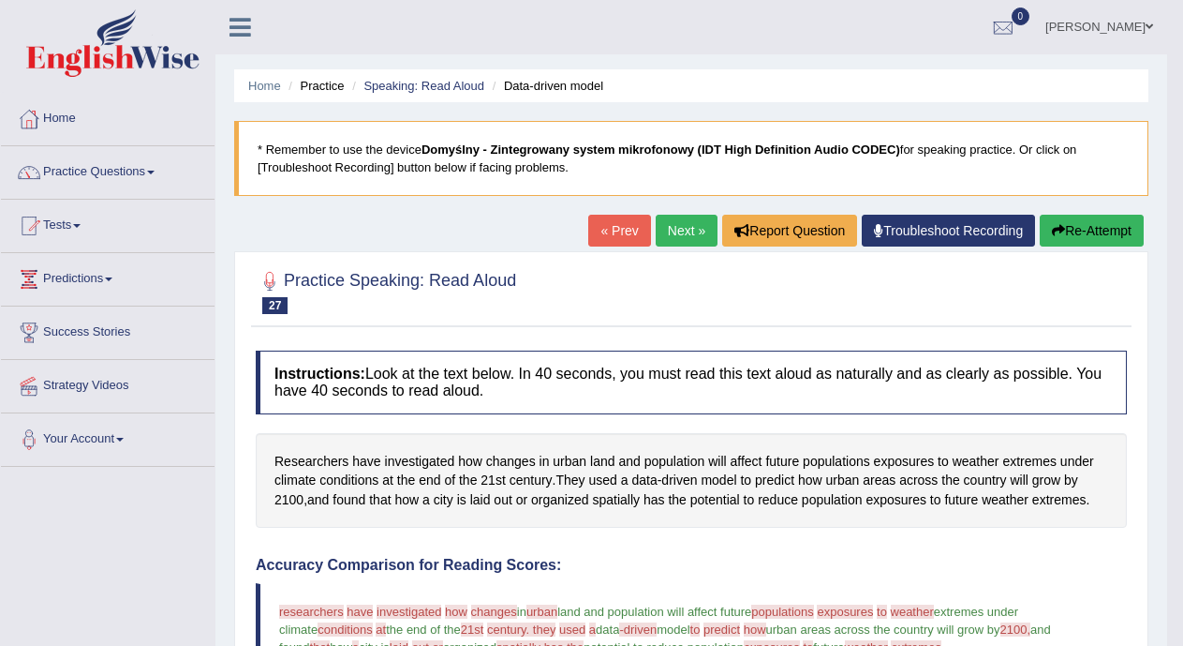
click at [665, 227] on link "Next »" at bounding box center [687, 231] width 62 height 32
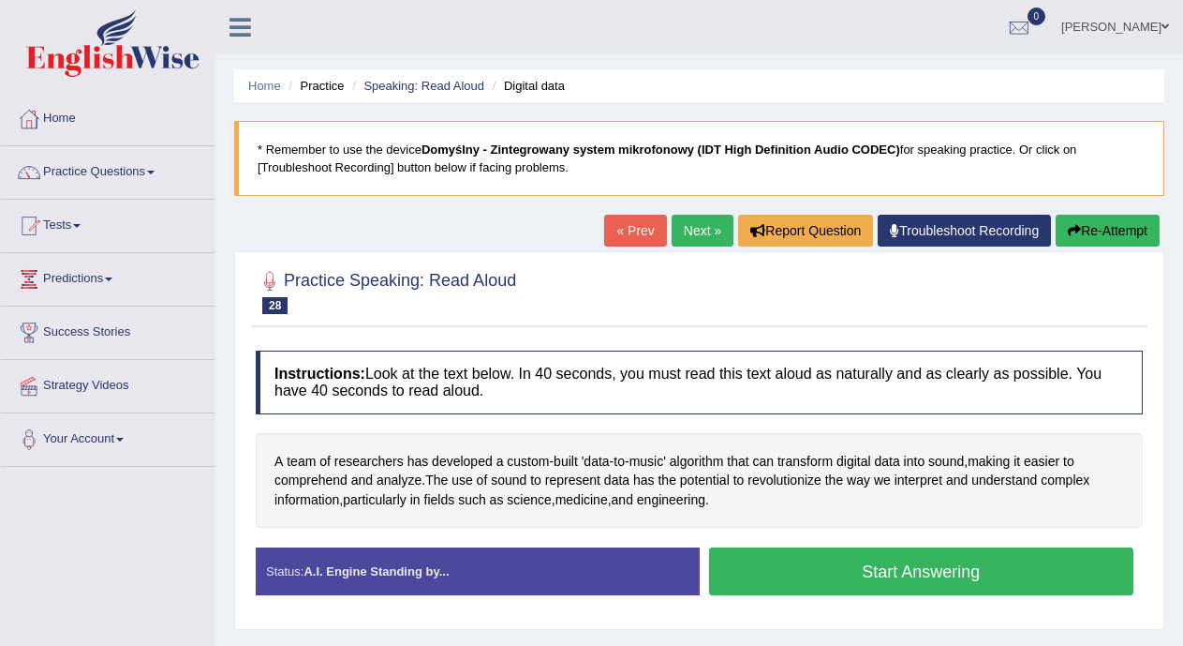
click at [885, 560] on button "Start Answering" at bounding box center [921, 571] width 425 height 48
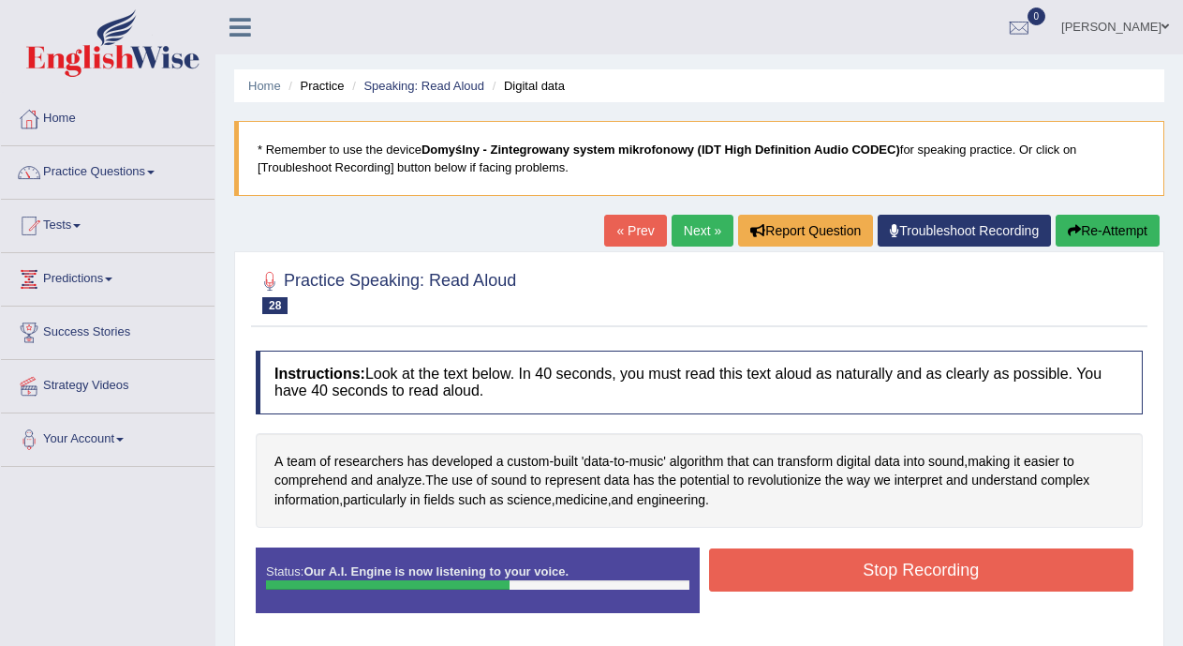
click at [885, 560] on button "Stop Recording" at bounding box center [921, 569] width 425 height 43
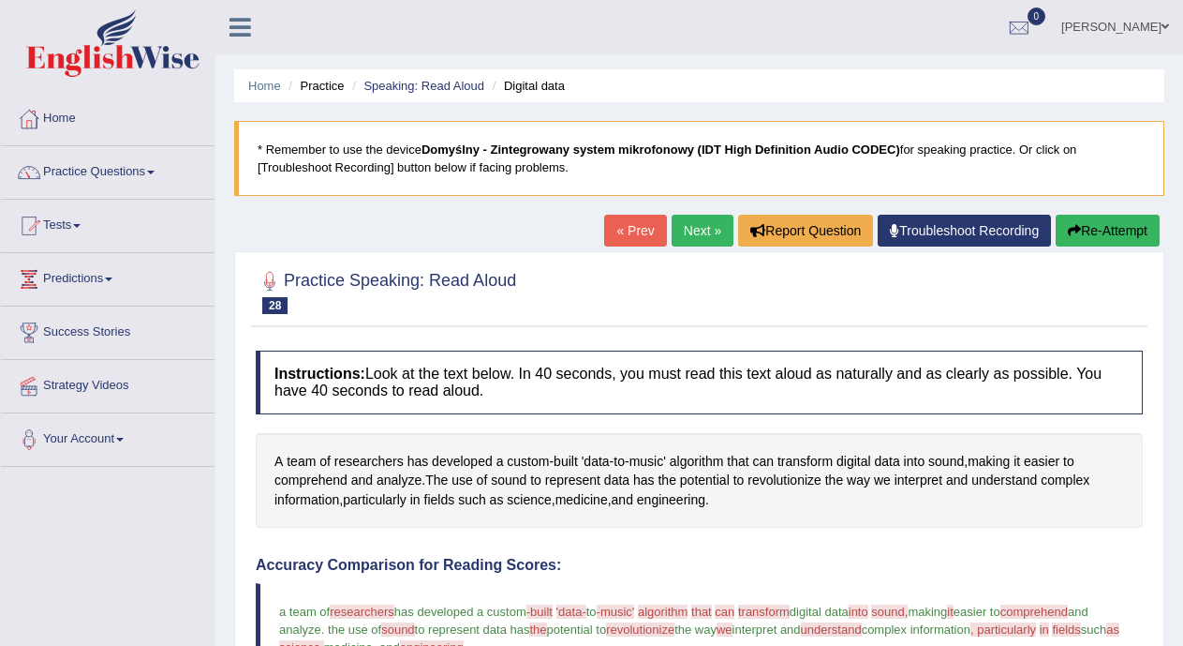
drag, startPoint x: 1196, startPoint y: 124, endPoint x: 1198, endPoint y: 223, distance: 99.3
click at [1182, 223] on html "Toggle navigation Home Practice Questions Speaking Practice Read Aloud Repeat S…" at bounding box center [591, 323] width 1183 height 646
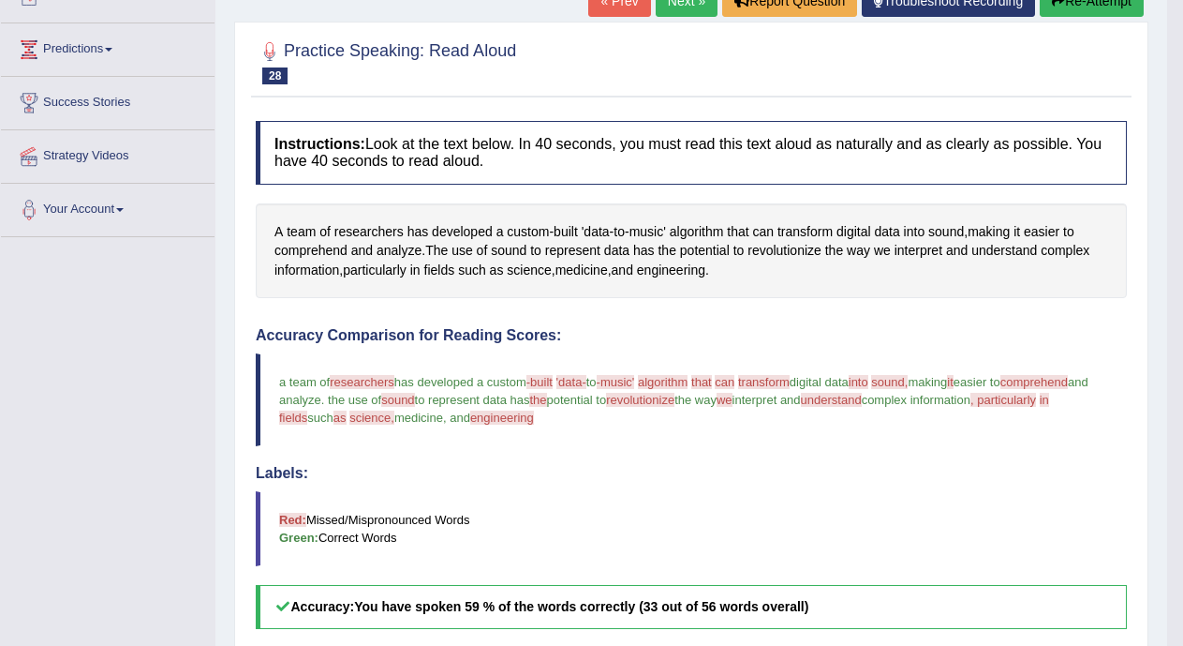
scroll to position [139, 0]
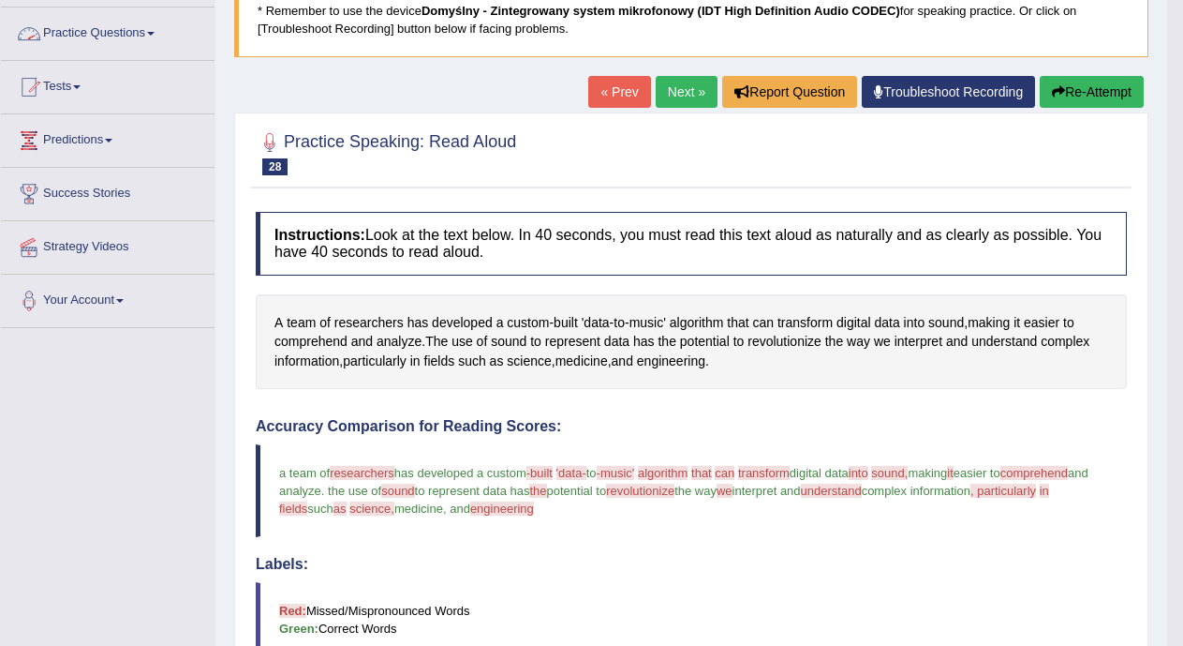
click at [151, 36] on link "Practice Questions" at bounding box center [108, 30] width 214 height 47
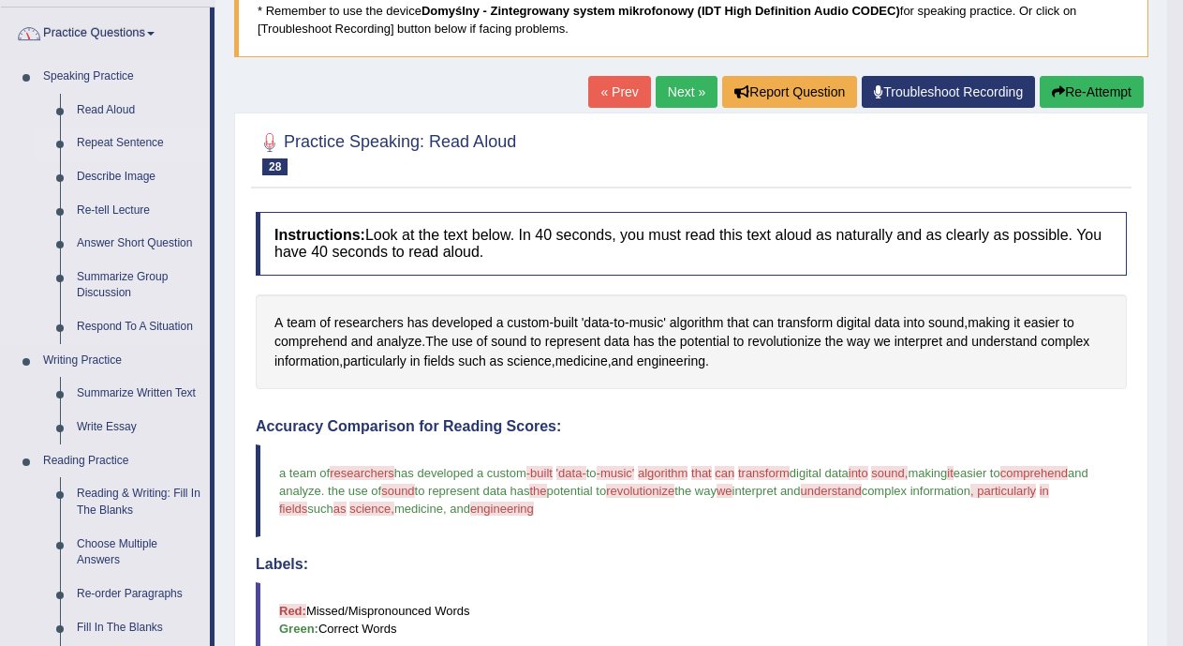
click at [118, 141] on link "Repeat Sentence" at bounding box center [138, 143] width 141 height 34
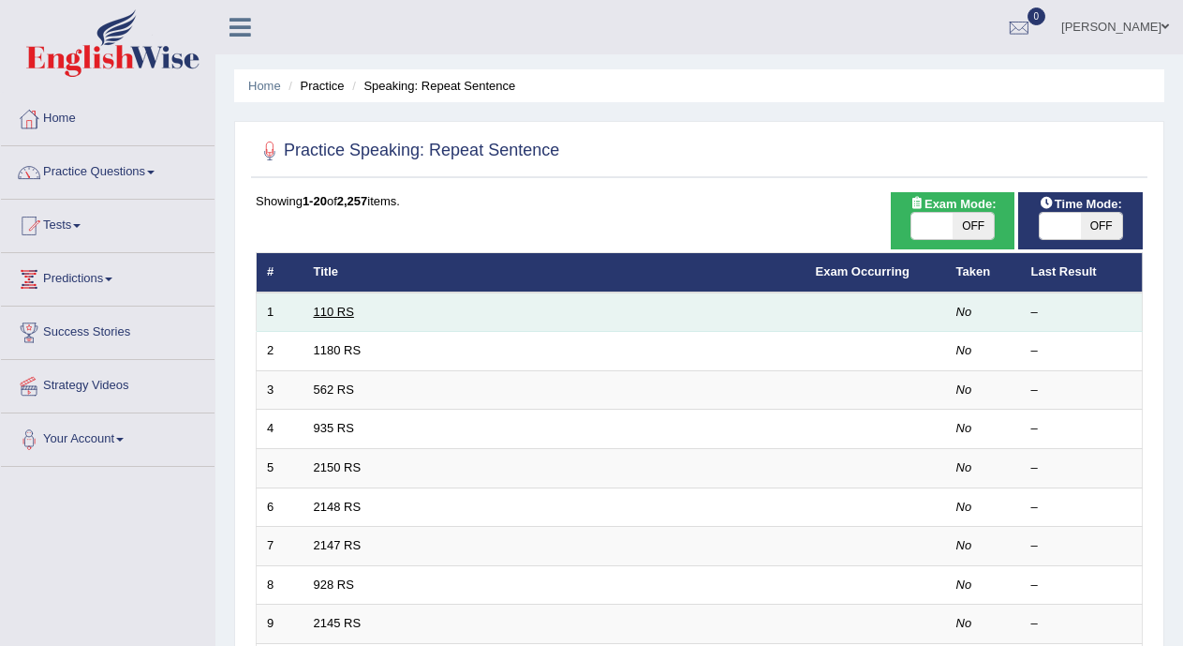
click at [321, 311] on link "110 RS" at bounding box center [334, 311] width 40 height 14
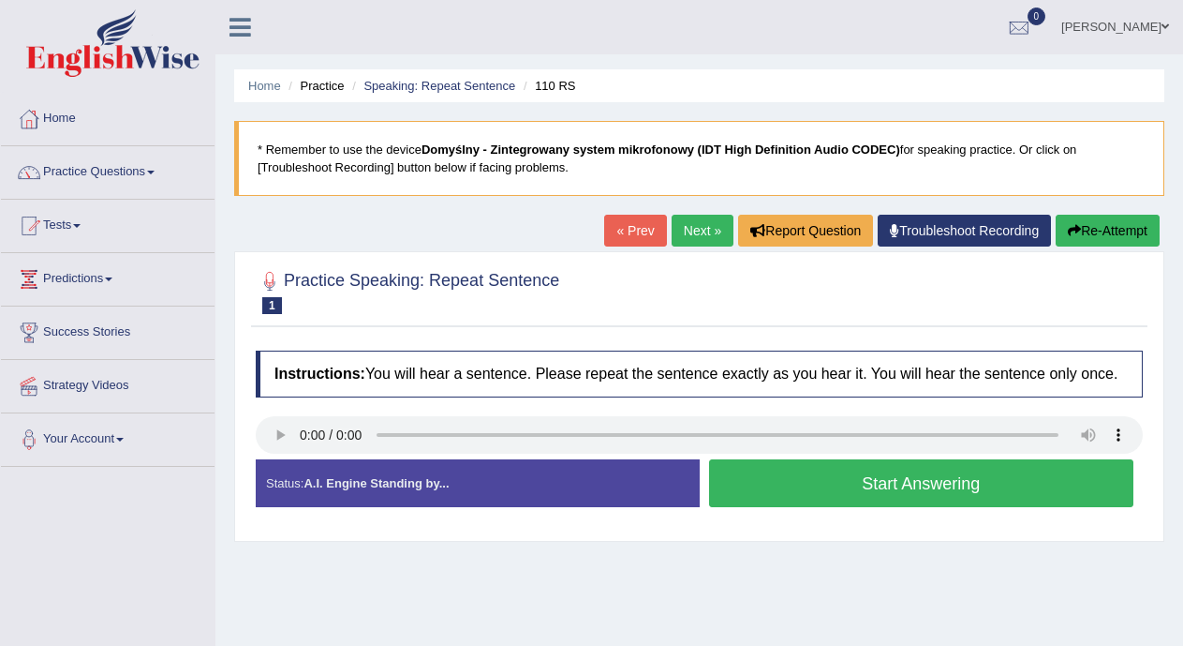
click at [764, 490] on button "Start Answering" at bounding box center [921, 483] width 425 height 48
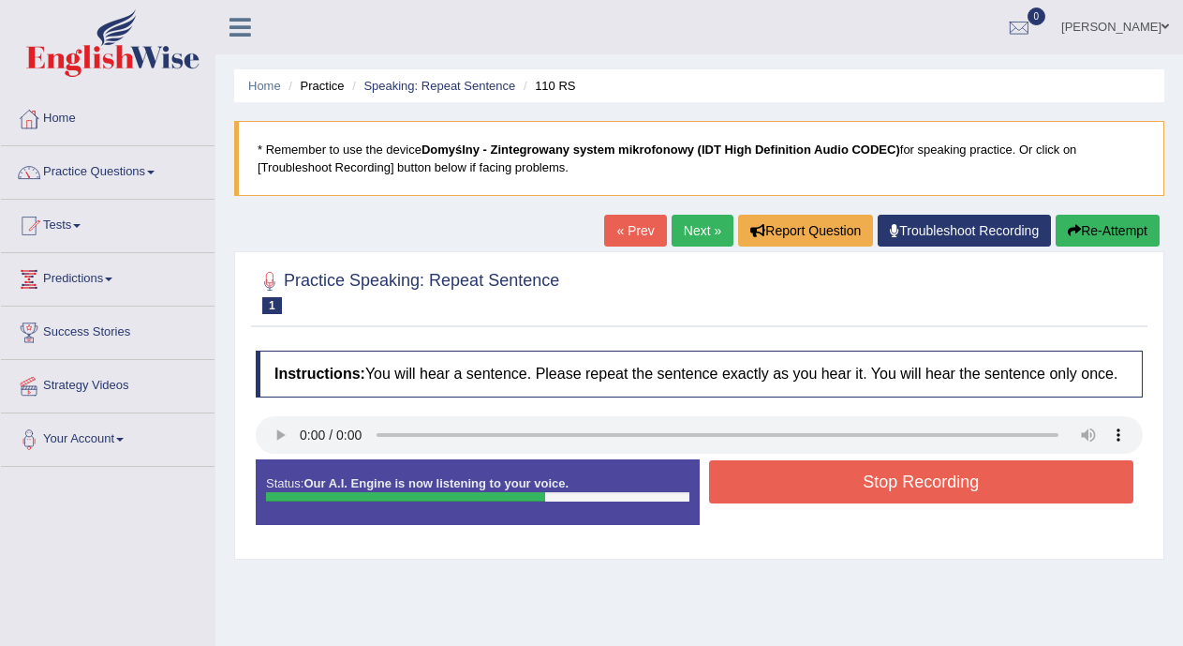
click at [764, 490] on button "Stop Recording" at bounding box center [921, 481] width 425 height 43
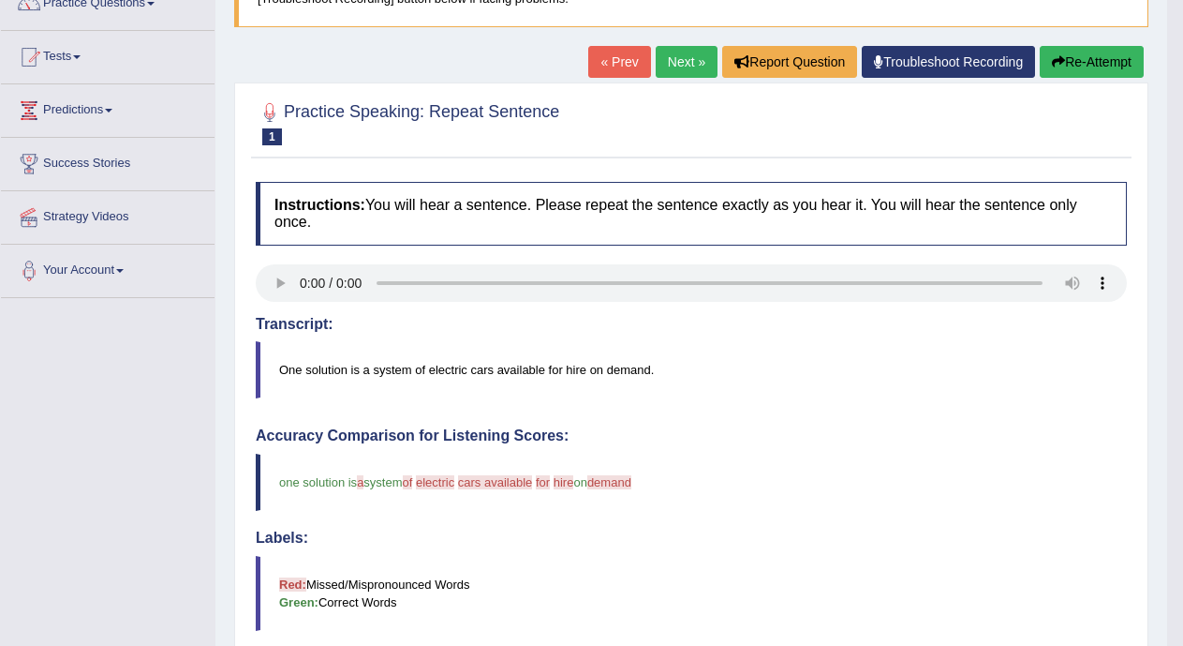
scroll to position [155, 0]
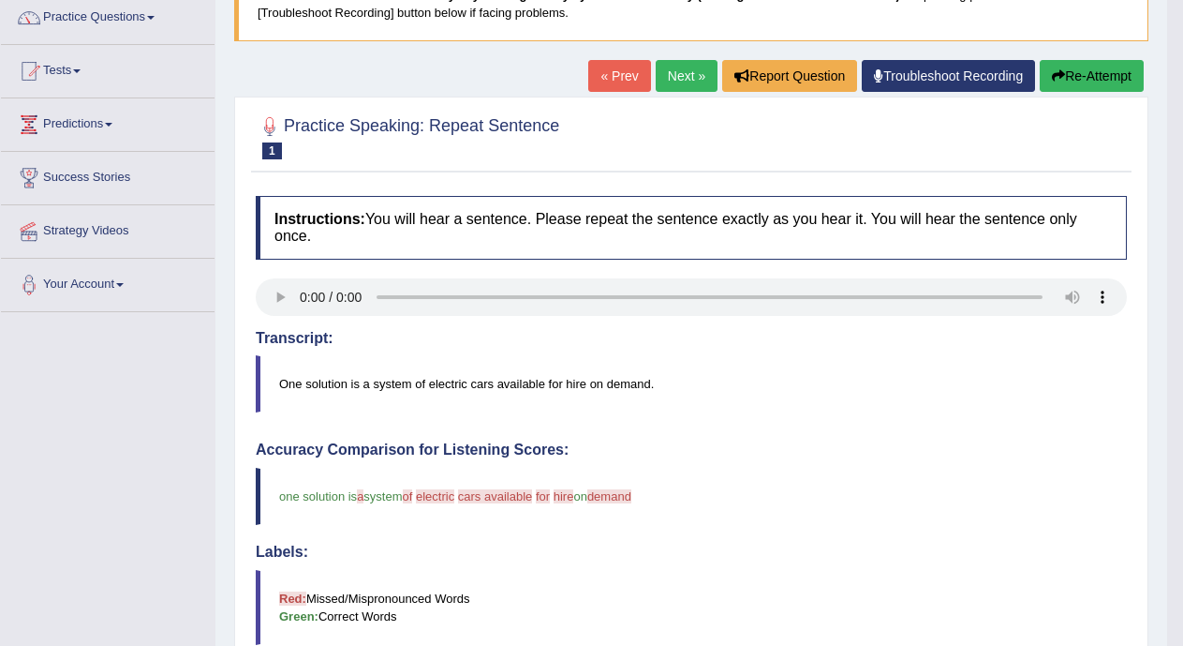
click at [663, 71] on link "Next »" at bounding box center [687, 76] width 62 height 32
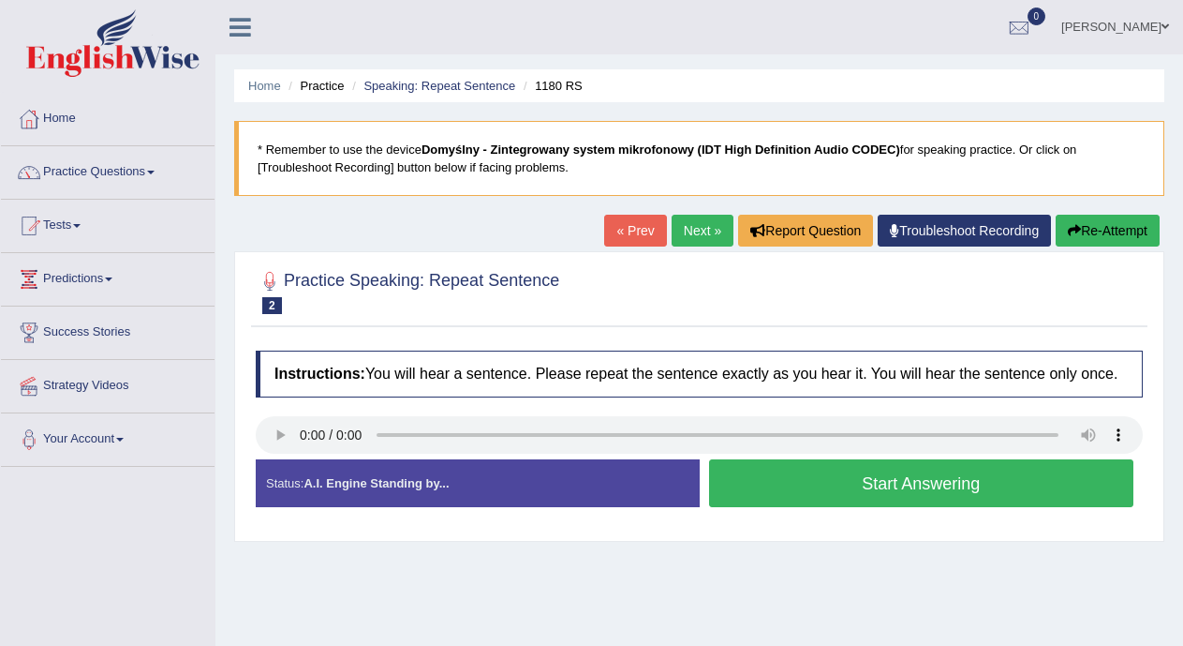
click at [758, 491] on button "Start Answering" at bounding box center [921, 483] width 425 height 48
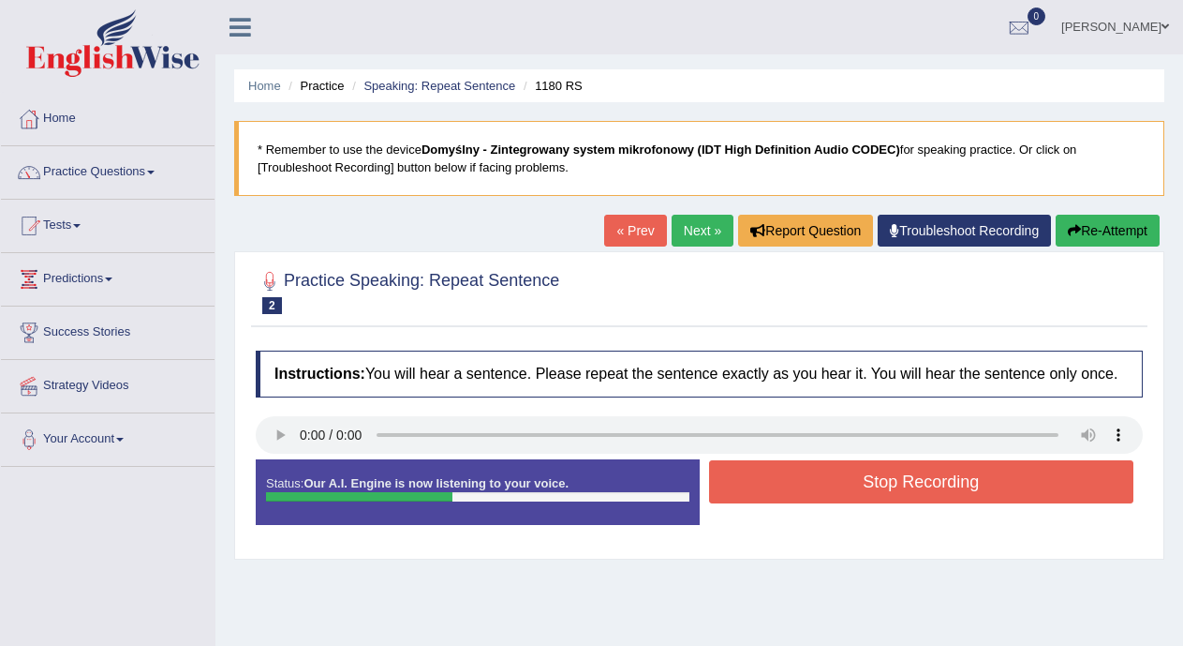
click at [758, 491] on button "Stop Recording" at bounding box center [921, 481] width 425 height 43
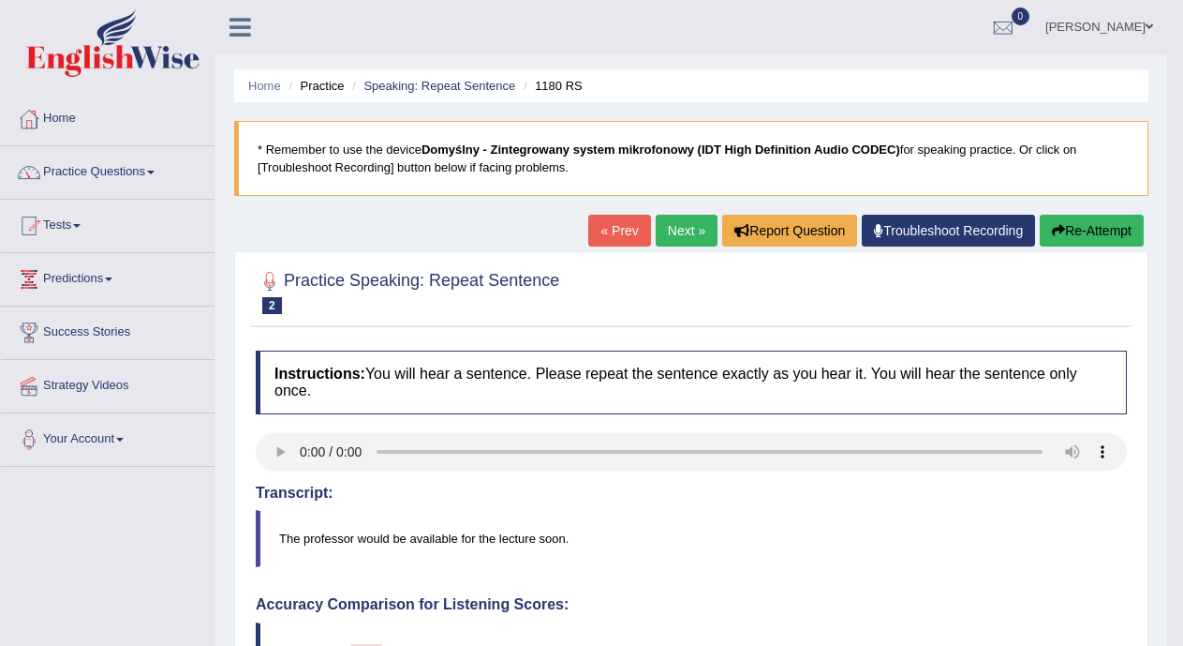
click at [684, 227] on link "Next »" at bounding box center [687, 231] width 62 height 32
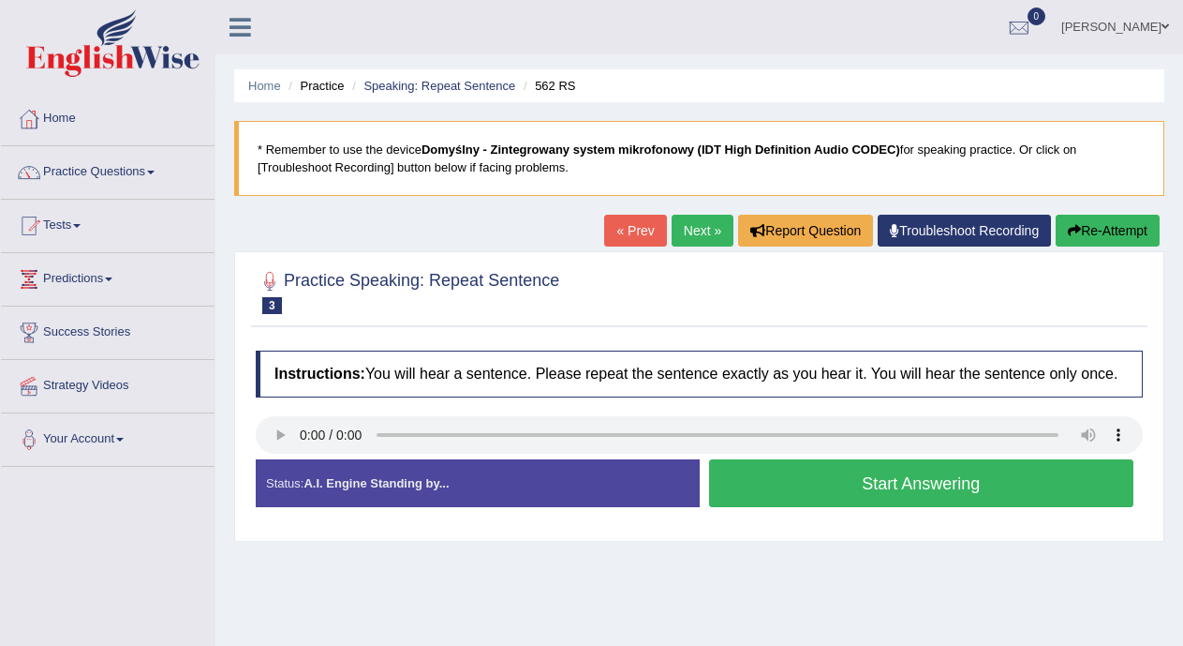
click at [742, 484] on button "Start Answering" at bounding box center [921, 483] width 425 height 48
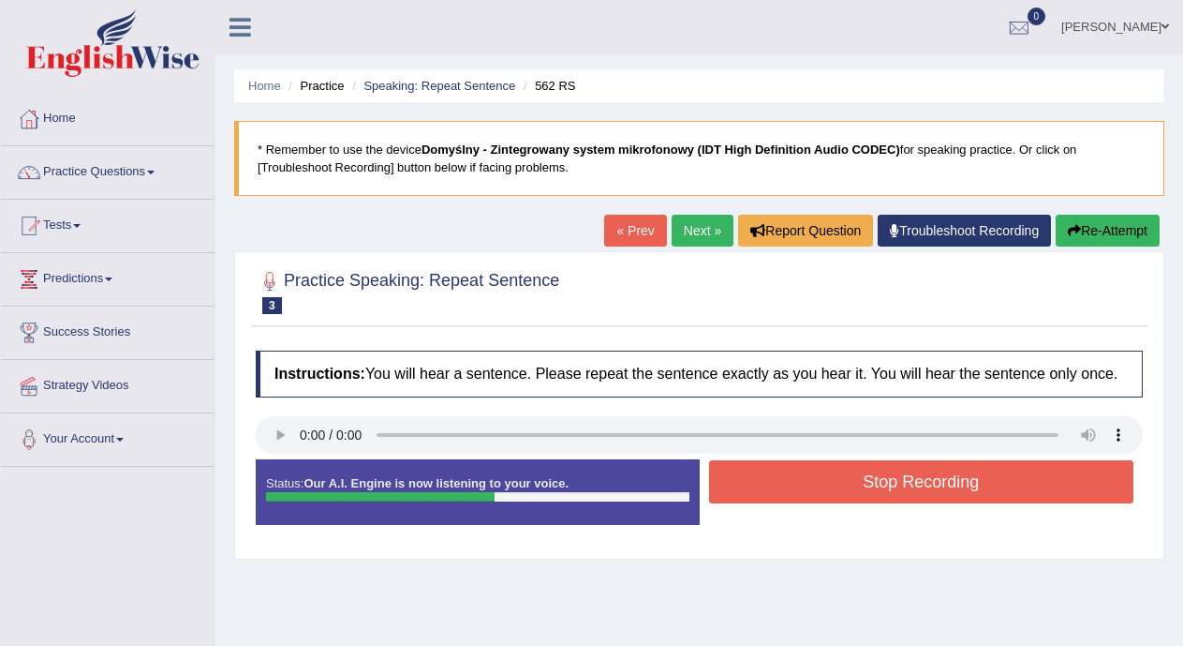
click at [742, 484] on button "Stop Recording" at bounding box center [921, 481] width 425 height 43
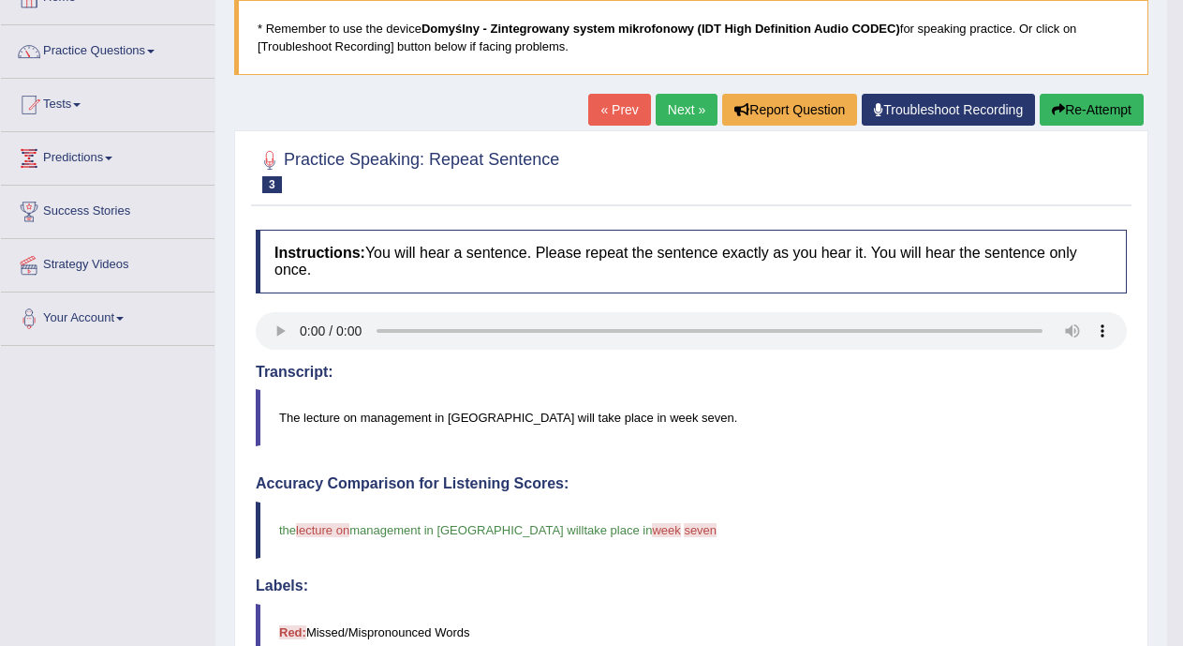
scroll to position [7, 0]
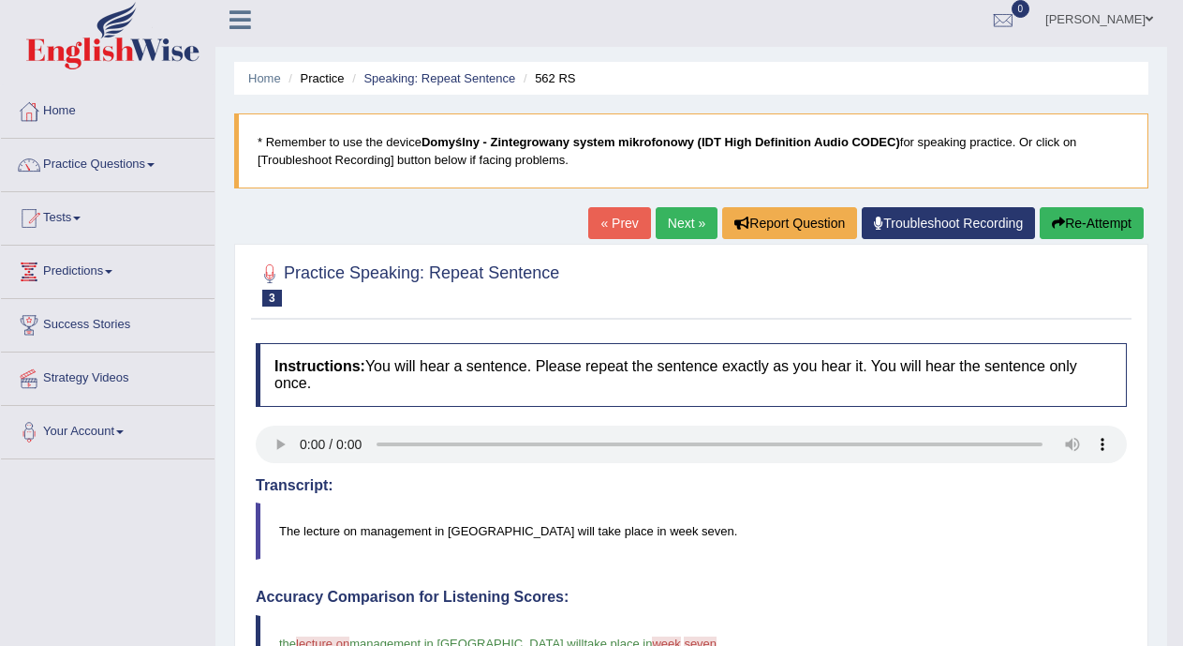
click at [682, 222] on link "Next »" at bounding box center [687, 223] width 62 height 32
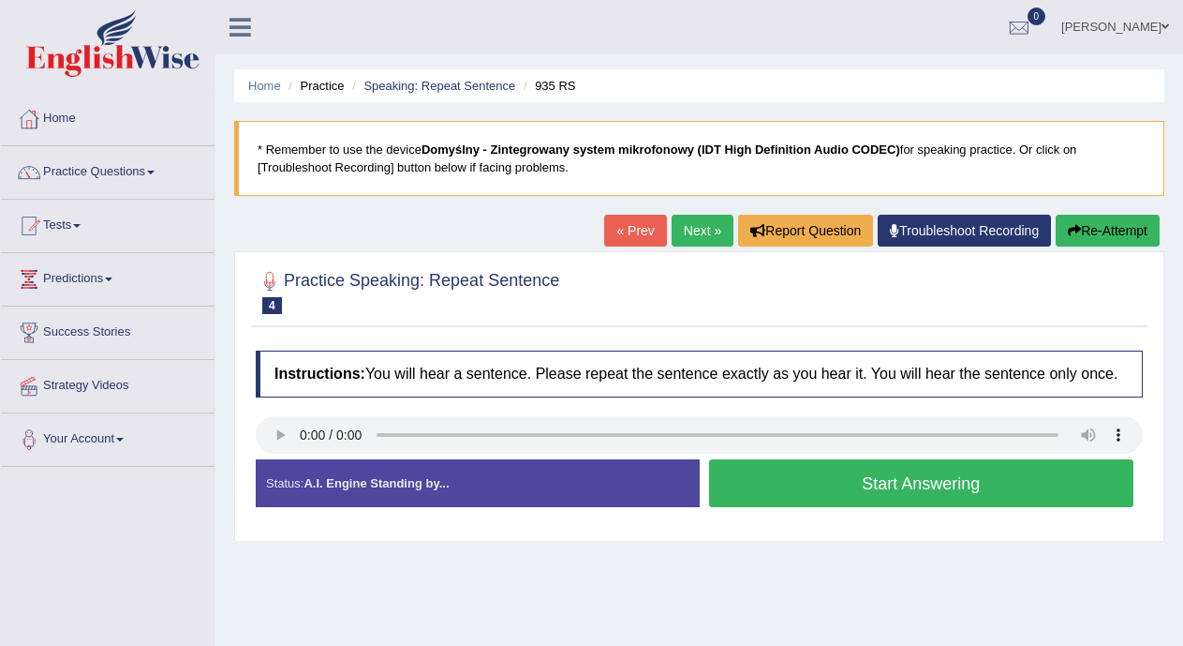
click at [763, 482] on button "Start Answering" at bounding box center [921, 483] width 425 height 48
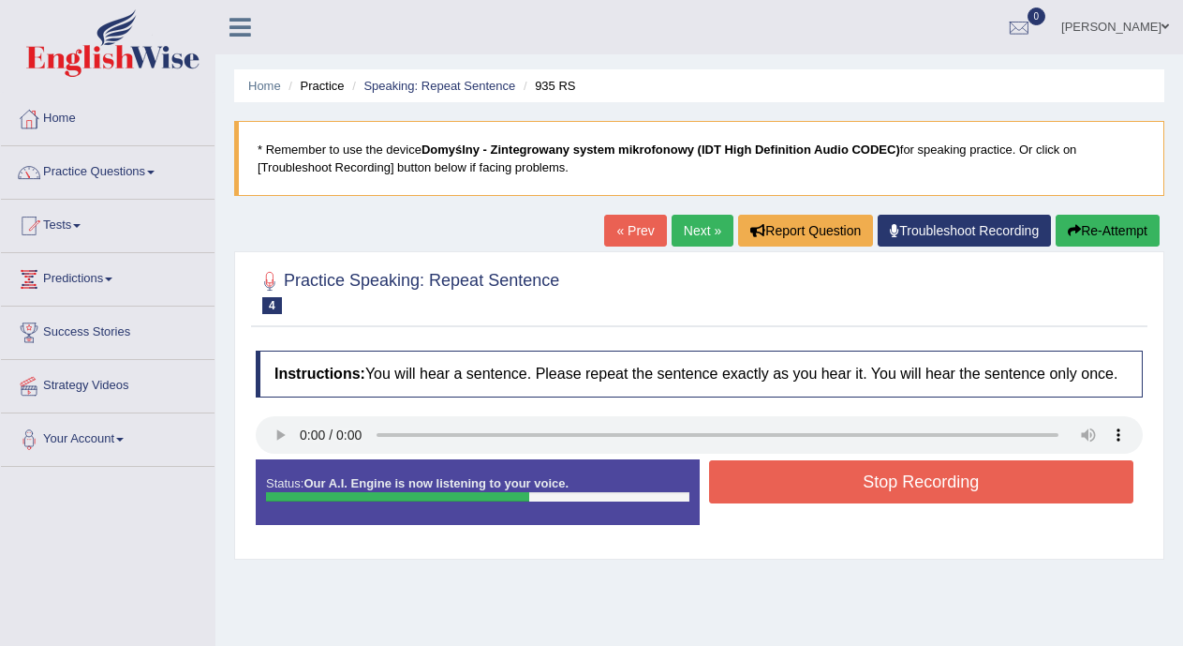
click at [763, 482] on button "Stop Recording" at bounding box center [921, 481] width 425 height 43
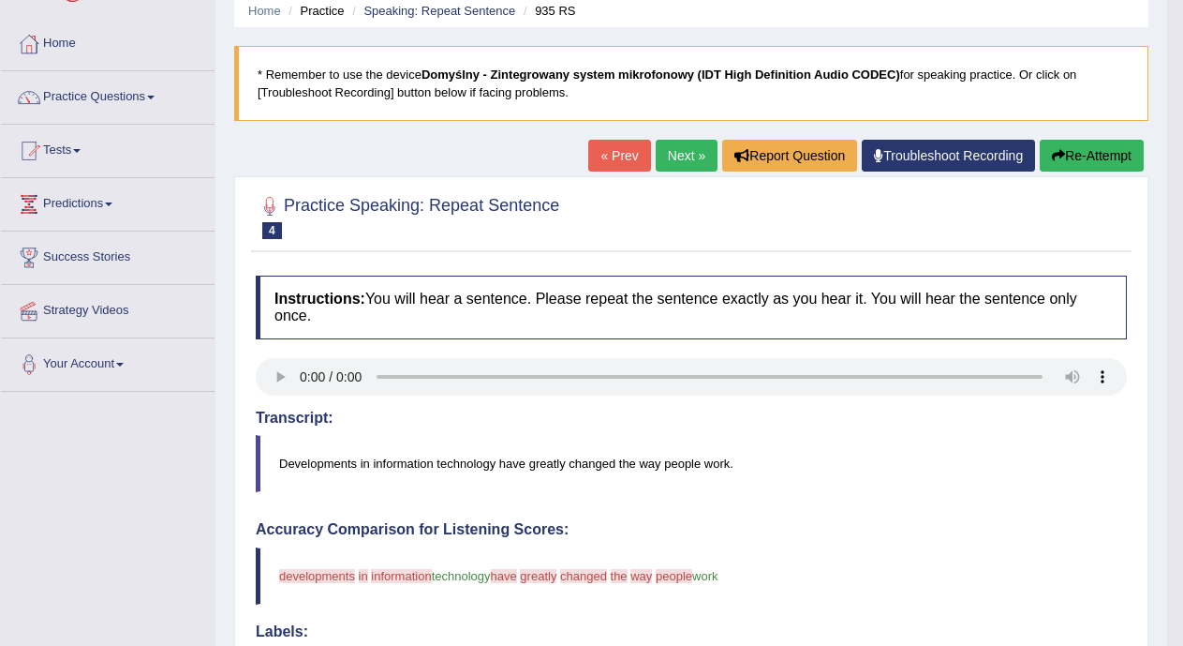
scroll to position [73, 0]
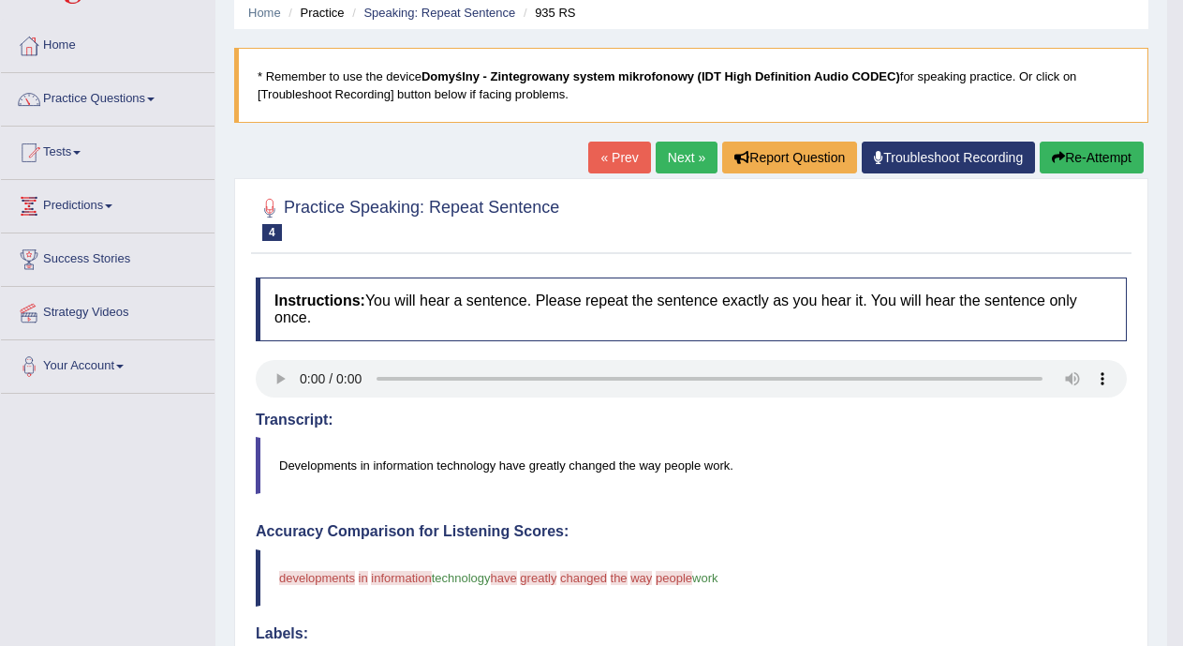
click at [670, 158] on link "Next »" at bounding box center [687, 157] width 62 height 32
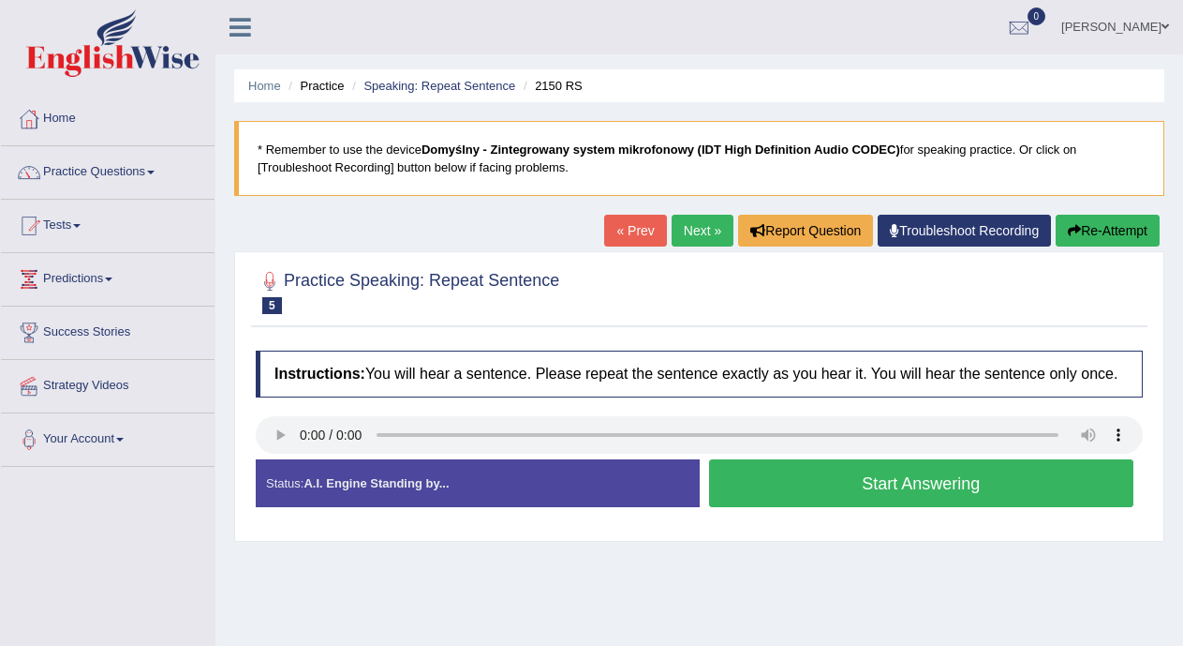
click at [780, 476] on button "Start Answering" at bounding box center [921, 483] width 425 height 48
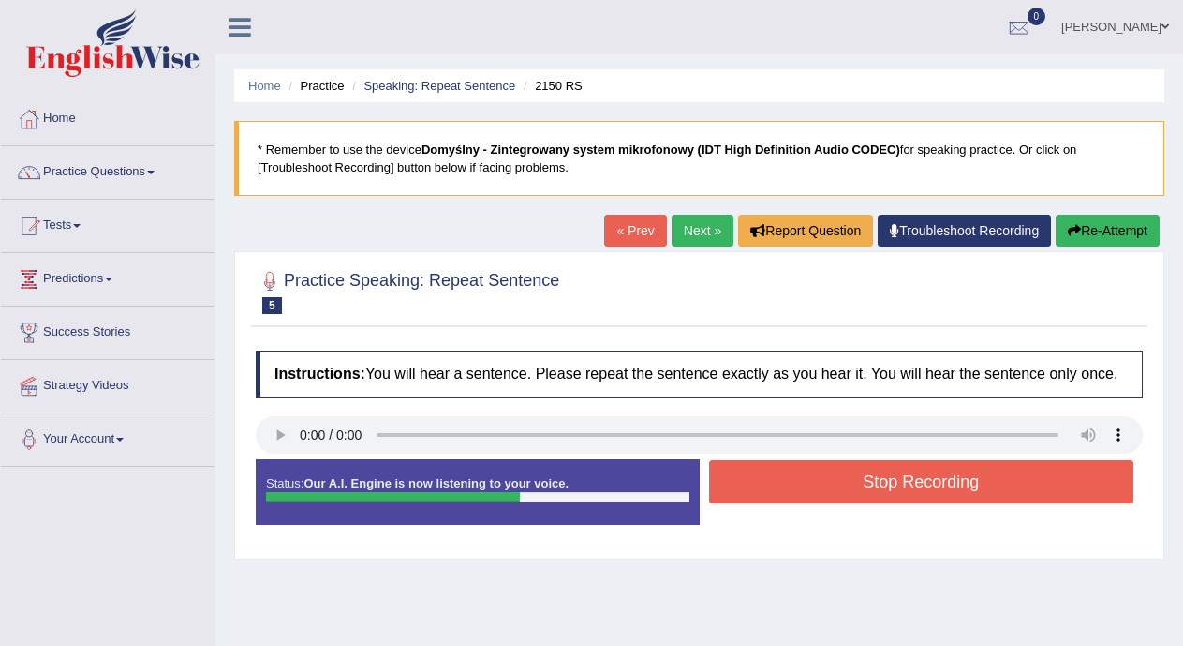
click at [780, 476] on button "Stop Recording" at bounding box center [921, 481] width 425 height 43
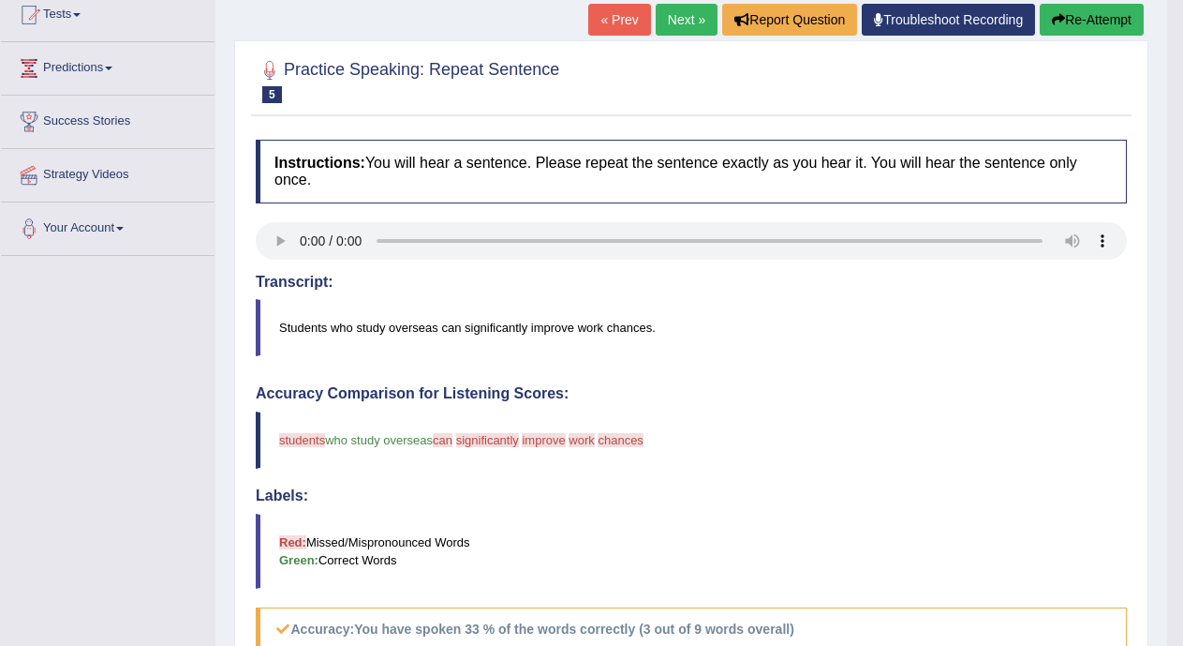
scroll to position [206, 0]
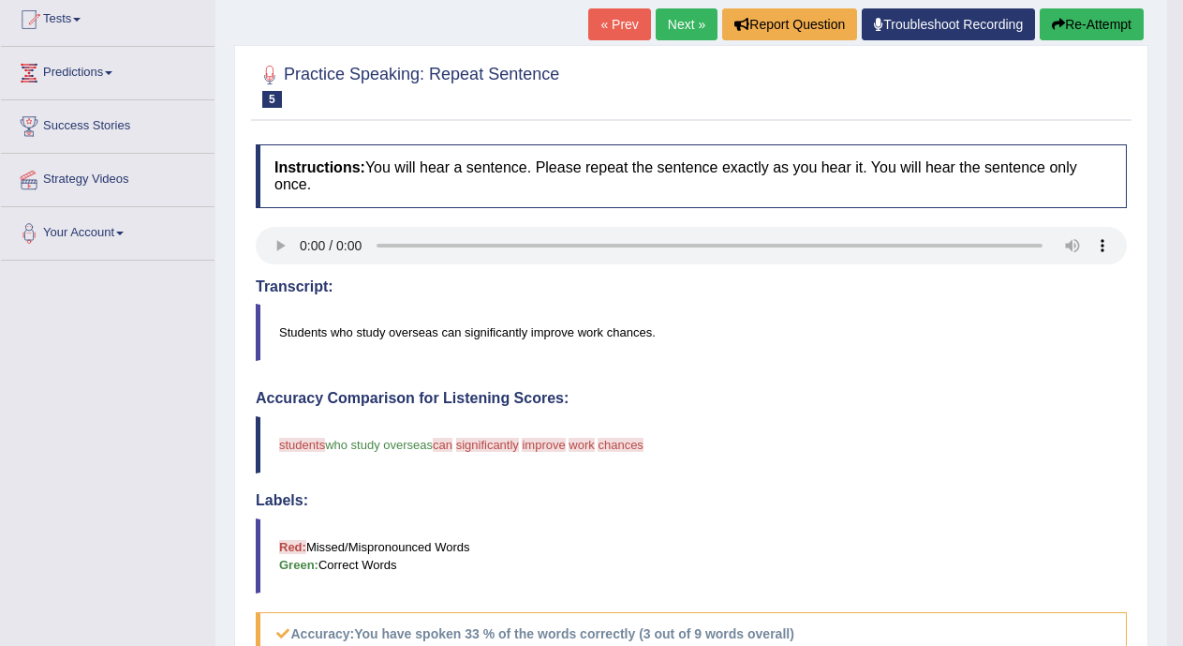
click at [689, 27] on link "Next »" at bounding box center [687, 24] width 62 height 32
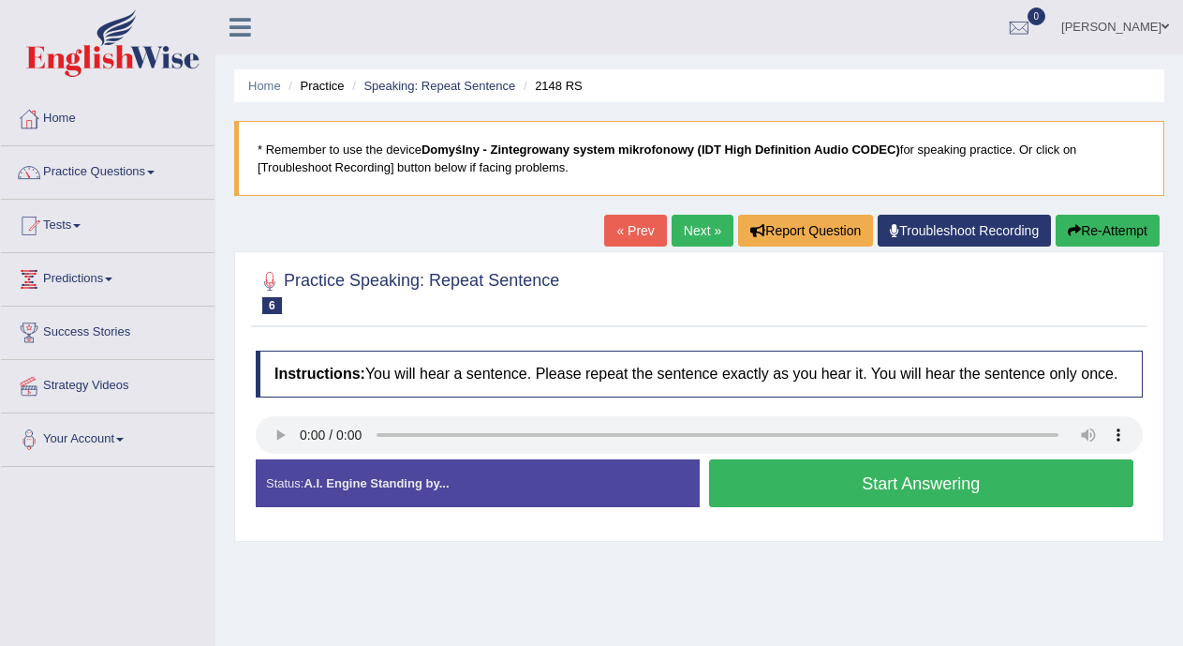
click at [774, 479] on button "Start Answering" at bounding box center [921, 483] width 425 height 48
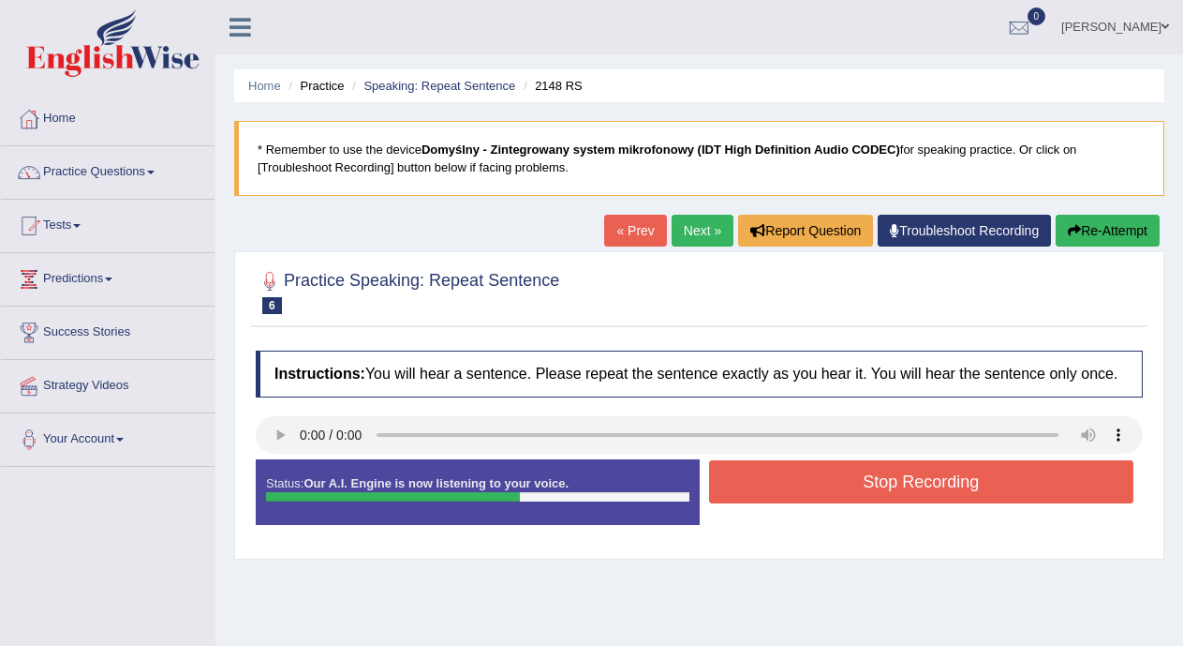
click at [774, 479] on button "Stop Recording" at bounding box center [921, 481] width 425 height 43
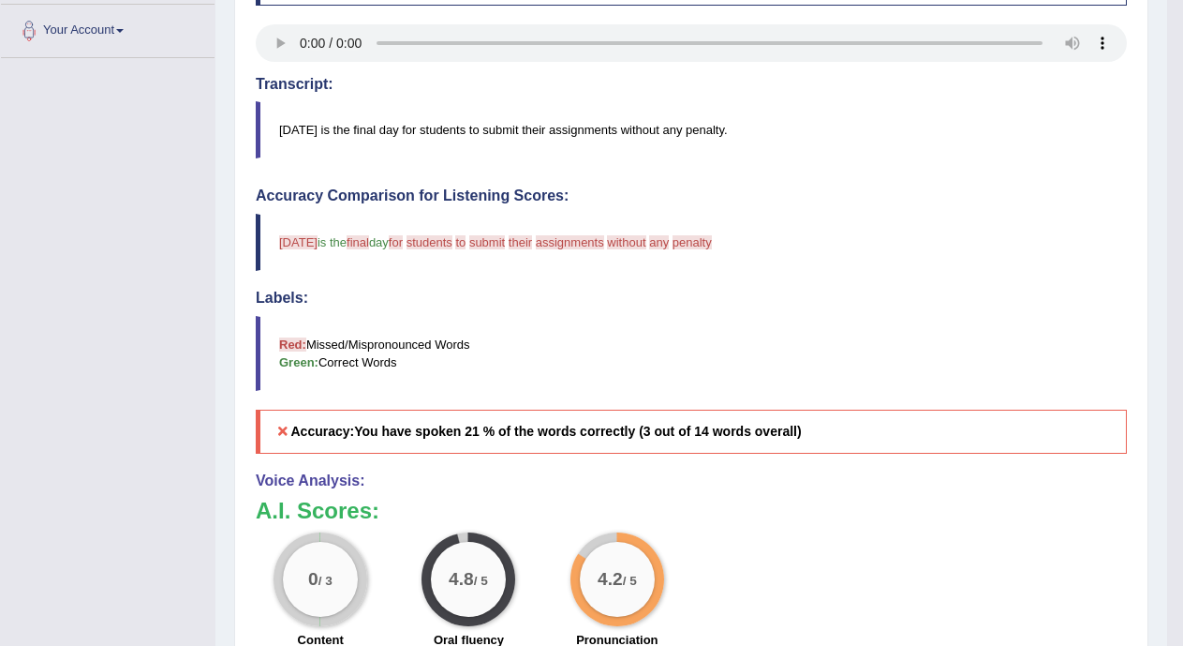
scroll to position [111, 0]
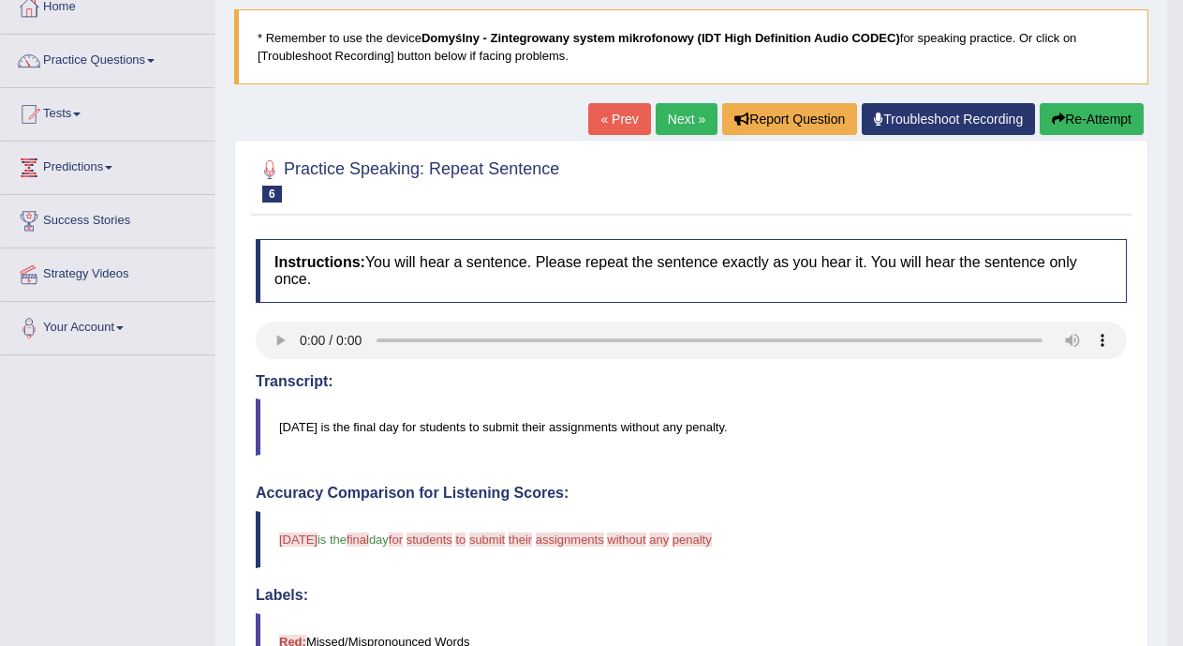
click at [675, 118] on link "Next »" at bounding box center [687, 119] width 62 height 32
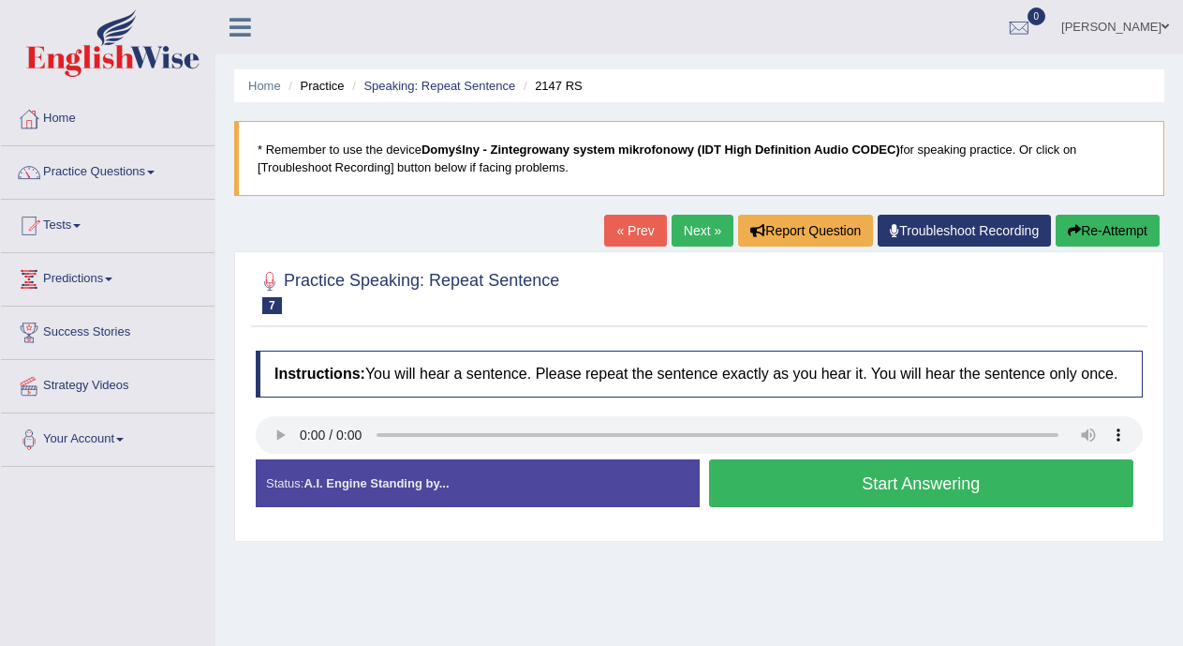
click at [777, 472] on button "Start Answering" at bounding box center [921, 483] width 425 height 48
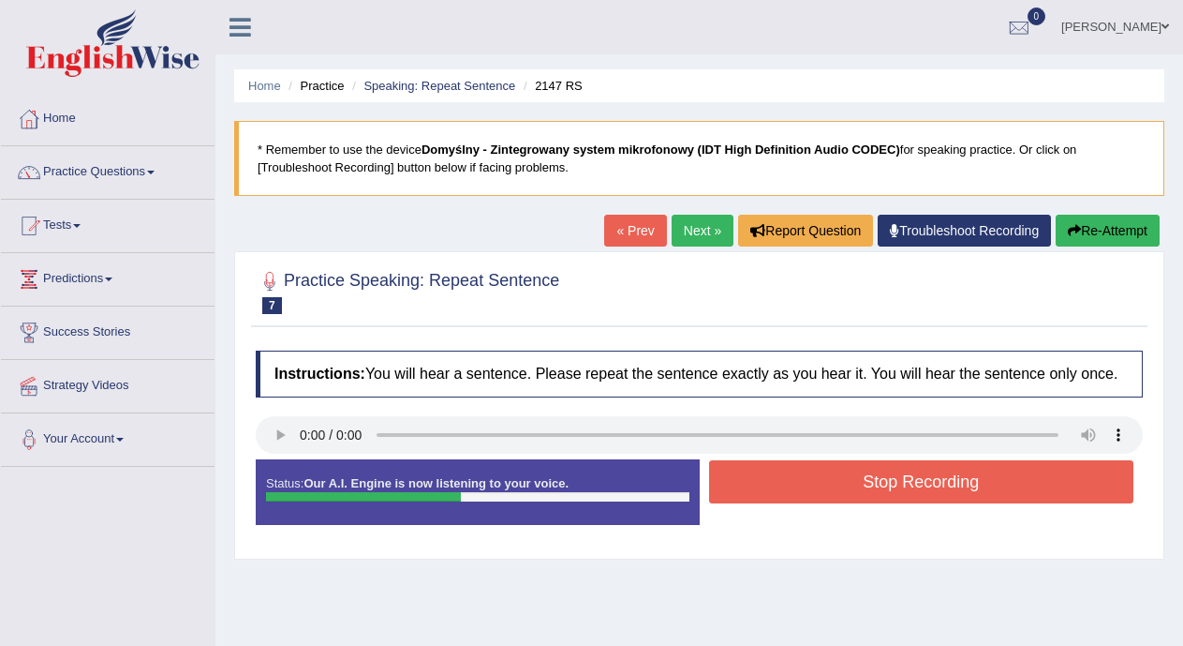
click at [777, 472] on button "Stop Recording" at bounding box center [921, 481] width 425 height 43
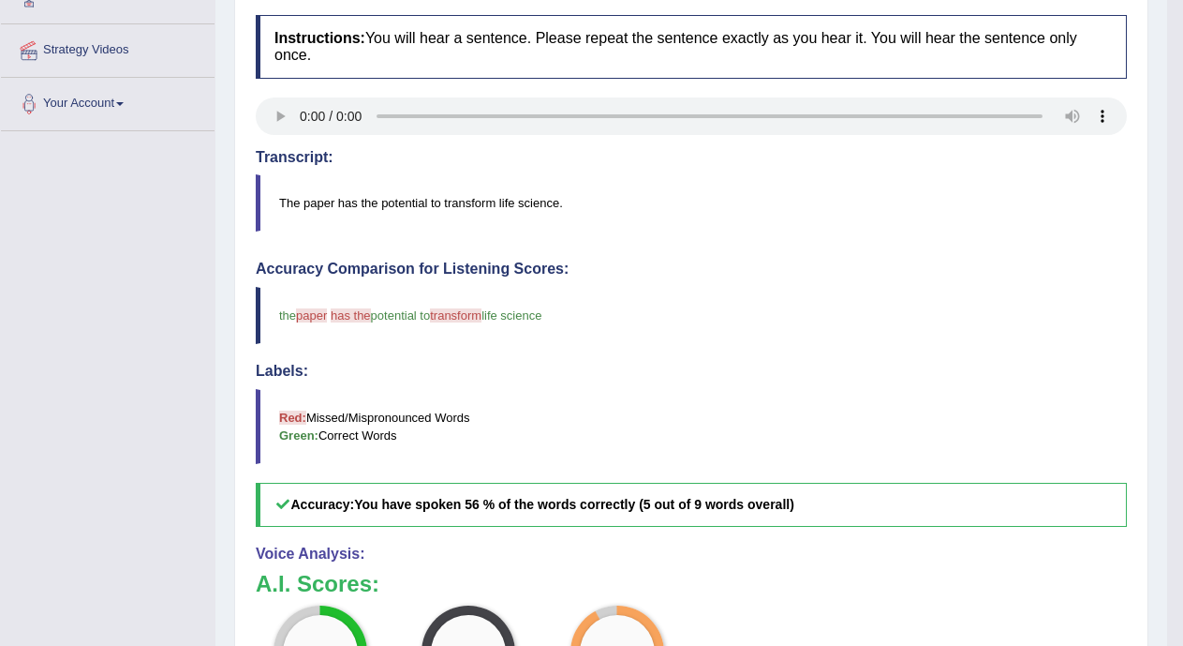
scroll to position [85, 0]
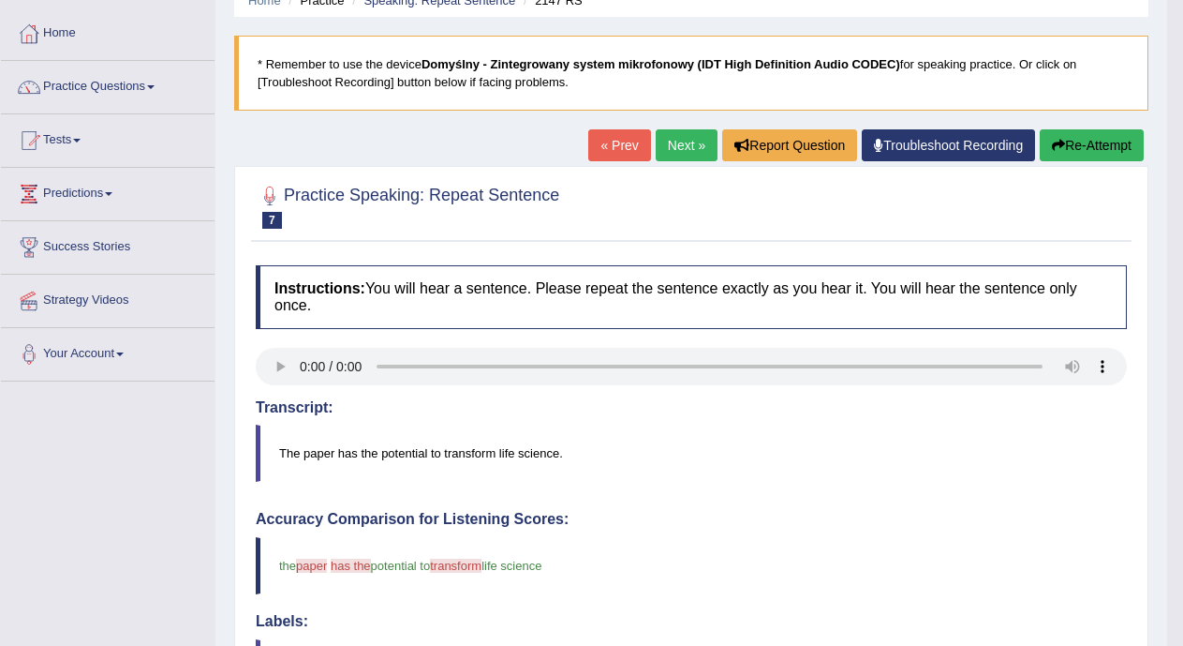
click at [688, 146] on link "Next »" at bounding box center [687, 145] width 62 height 32
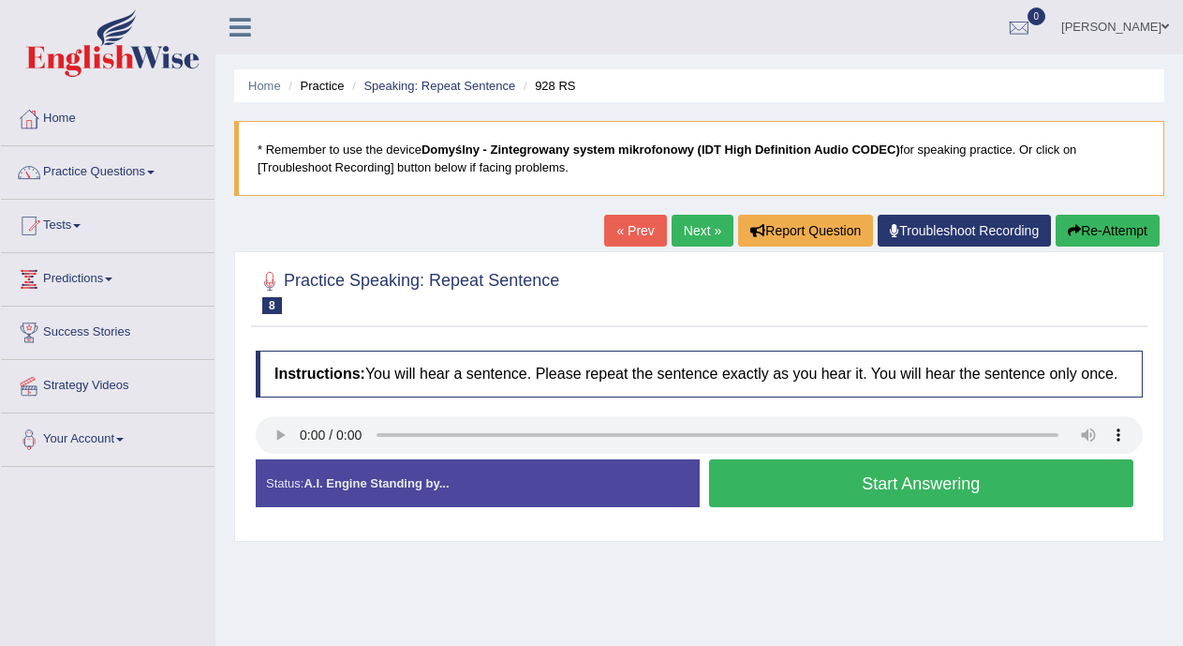
click at [754, 481] on button "Start Answering" at bounding box center [921, 483] width 425 height 48
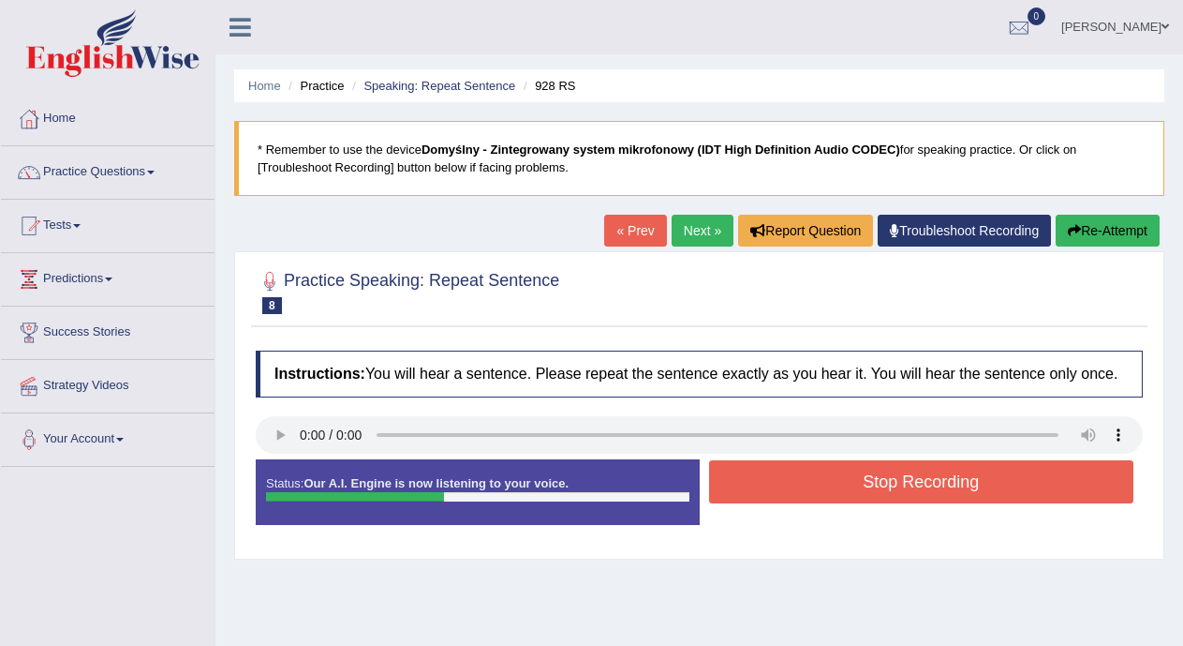
click at [754, 481] on button "Stop Recording" at bounding box center [921, 481] width 425 height 43
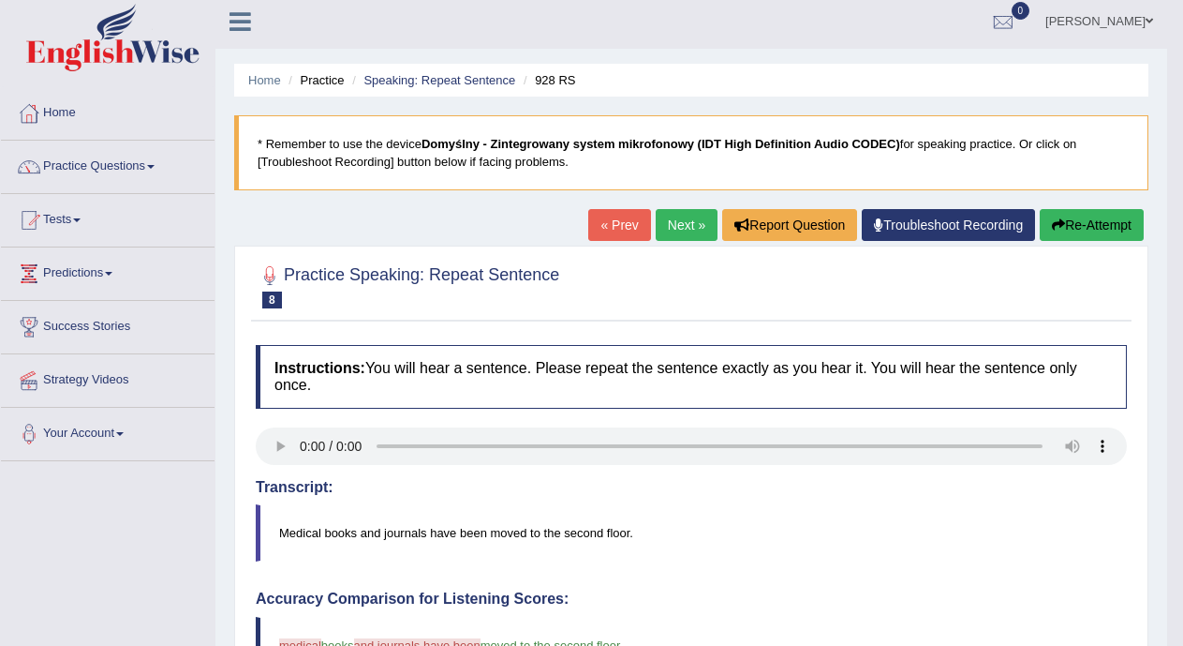
scroll to position [4, 0]
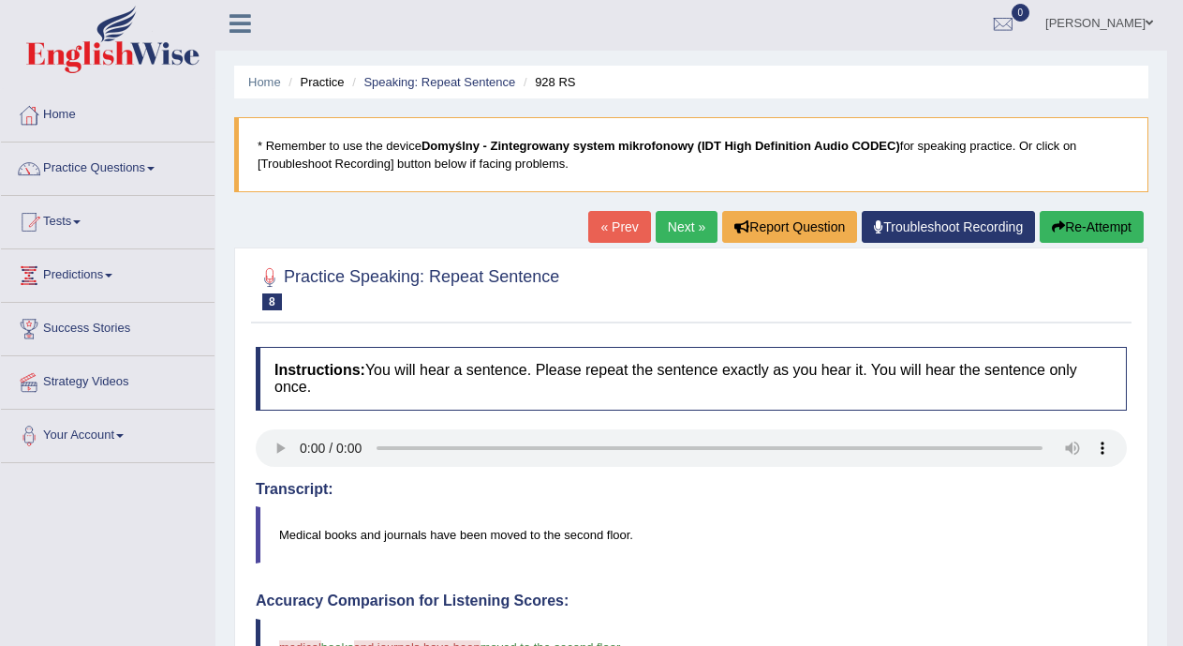
click at [677, 227] on link "Next »" at bounding box center [687, 227] width 62 height 32
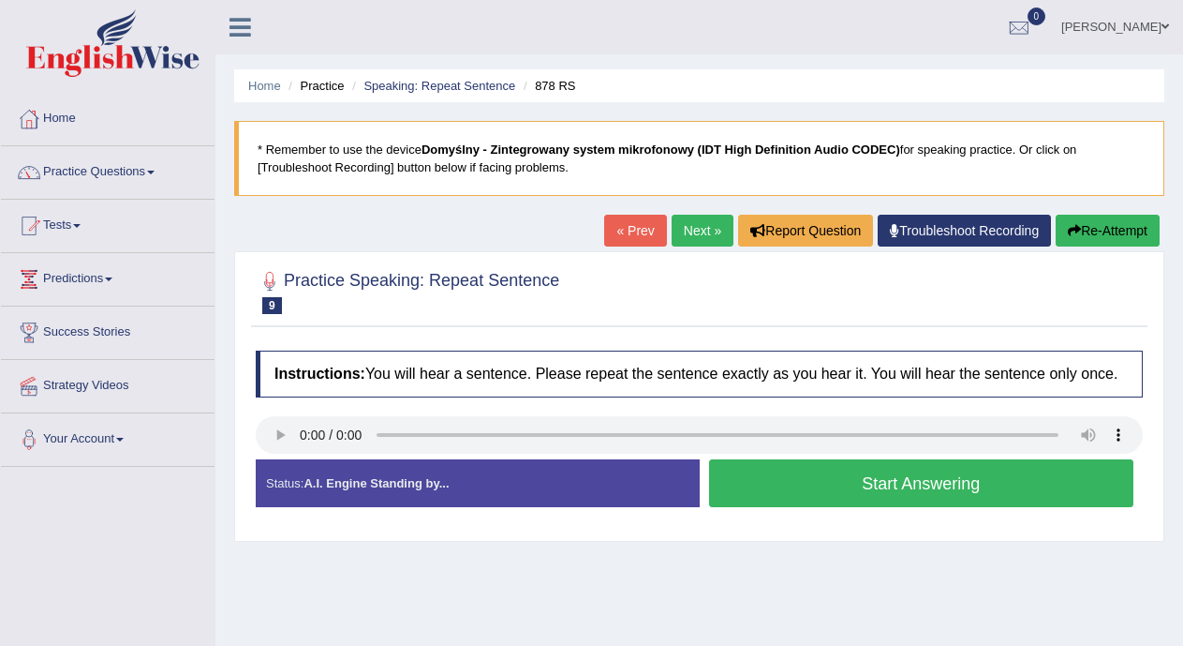
click at [773, 483] on button "Start Answering" at bounding box center [921, 483] width 425 height 48
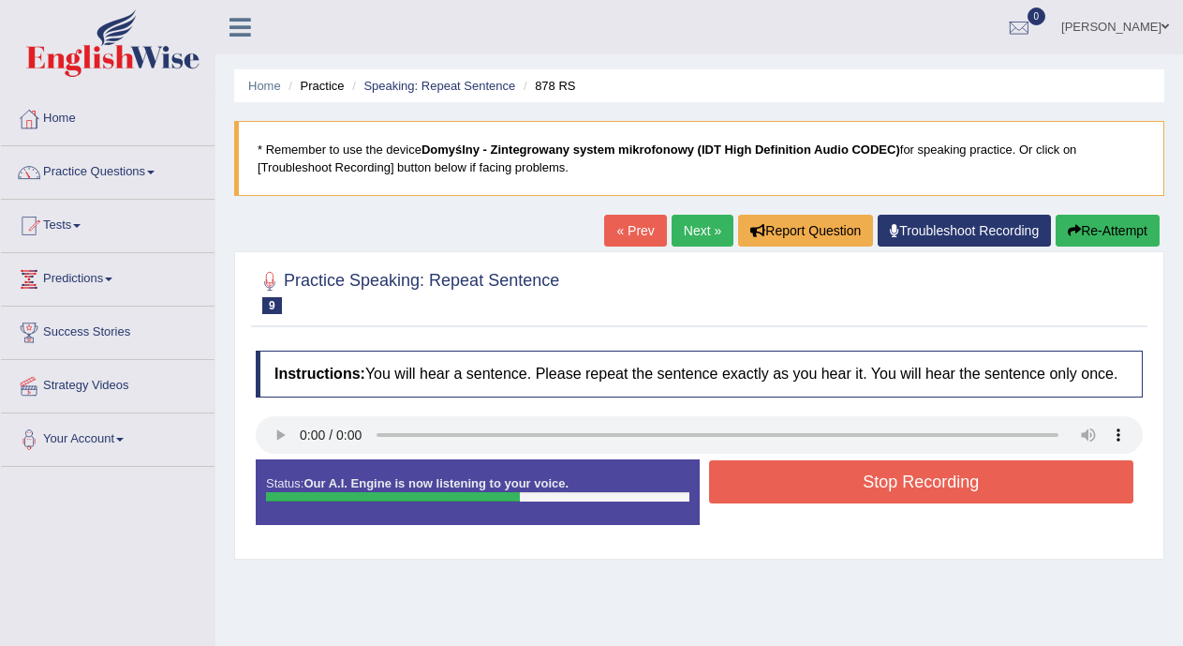
click at [773, 483] on button "Stop Recording" at bounding box center [921, 481] width 425 height 43
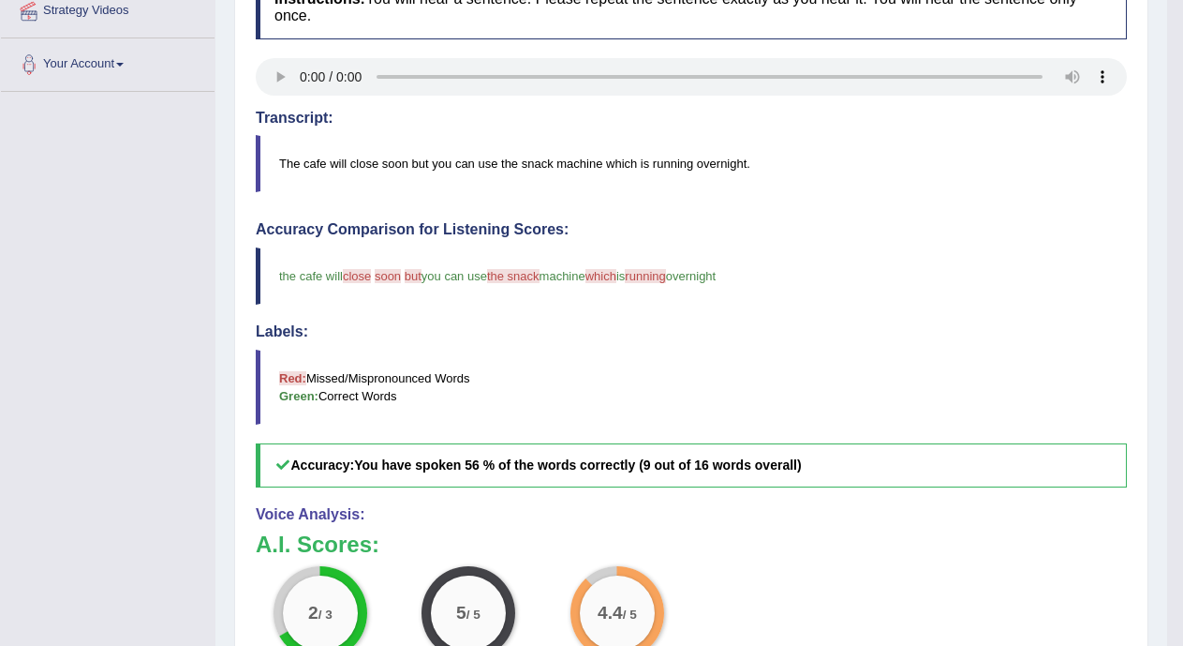
scroll to position [200, 0]
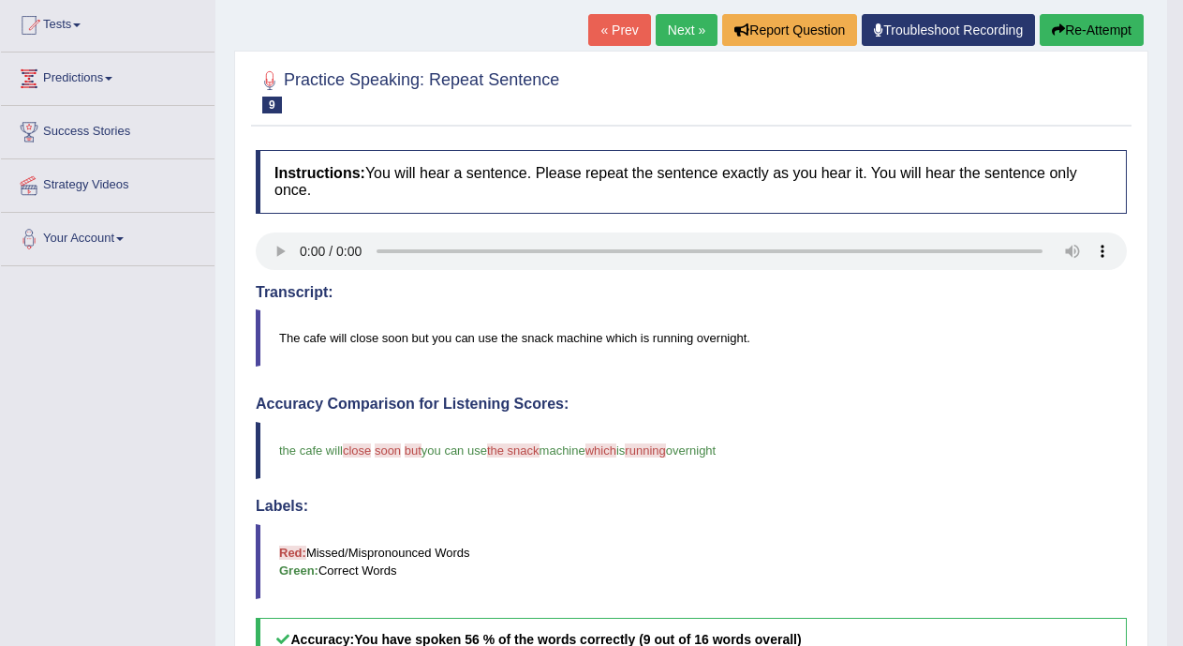
click at [663, 26] on link "Next »" at bounding box center [687, 30] width 62 height 32
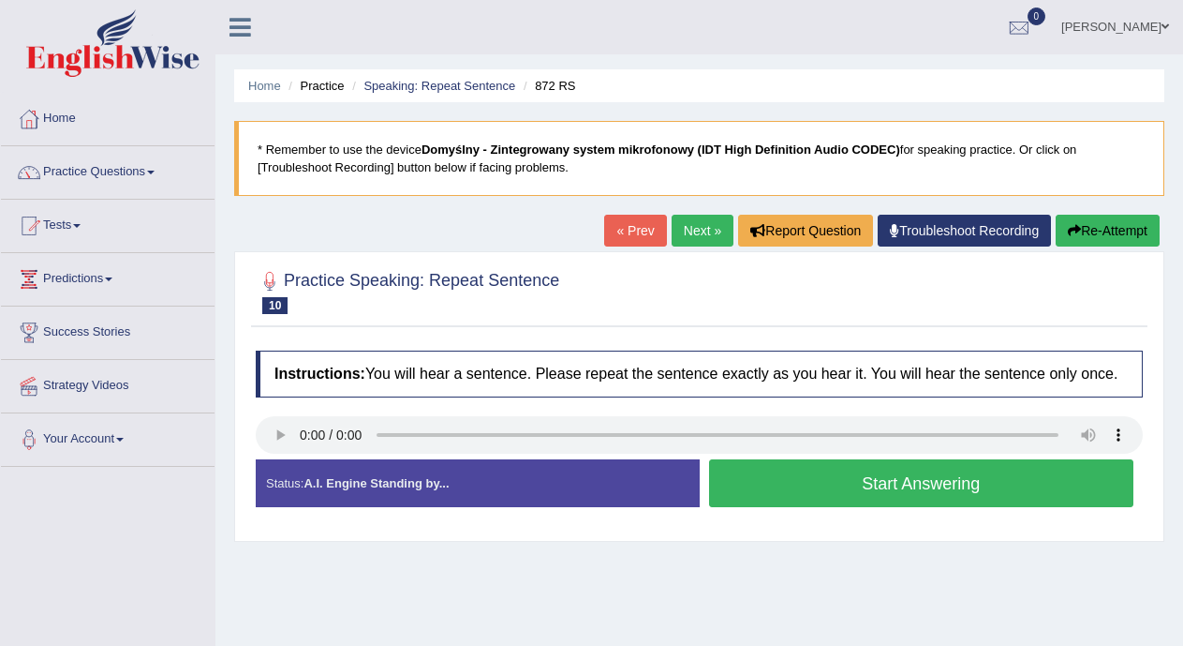
click at [736, 483] on button "Start Answering" at bounding box center [921, 483] width 425 height 48
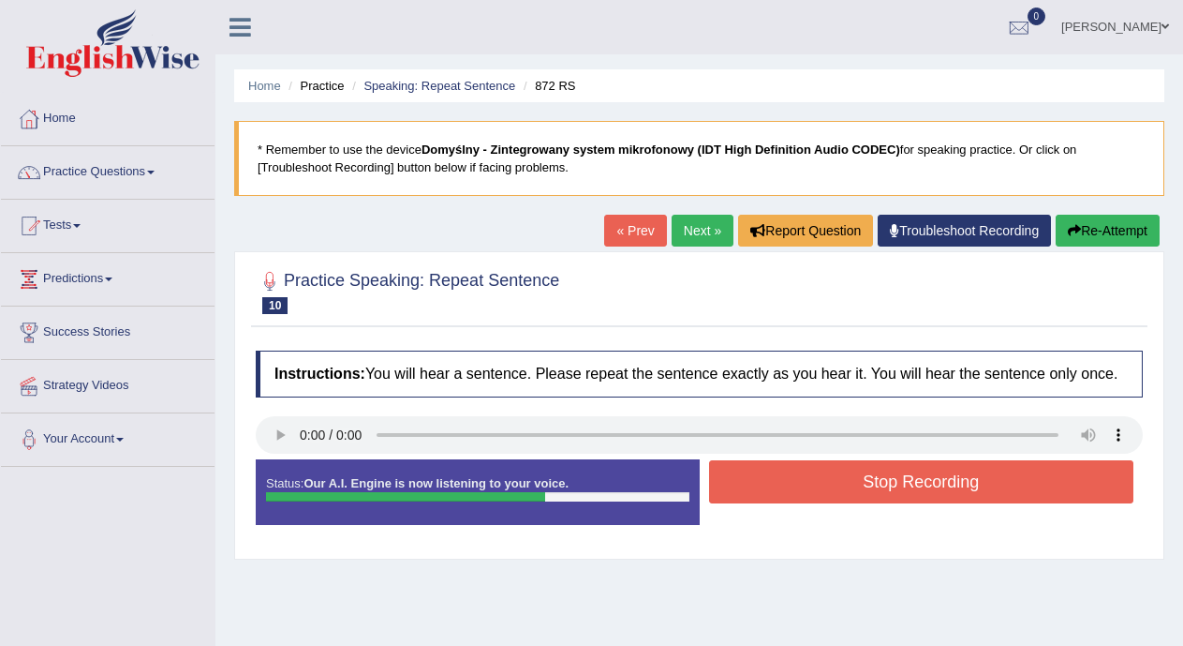
click at [736, 483] on button "Stop Recording" at bounding box center [921, 481] width 425 height 43
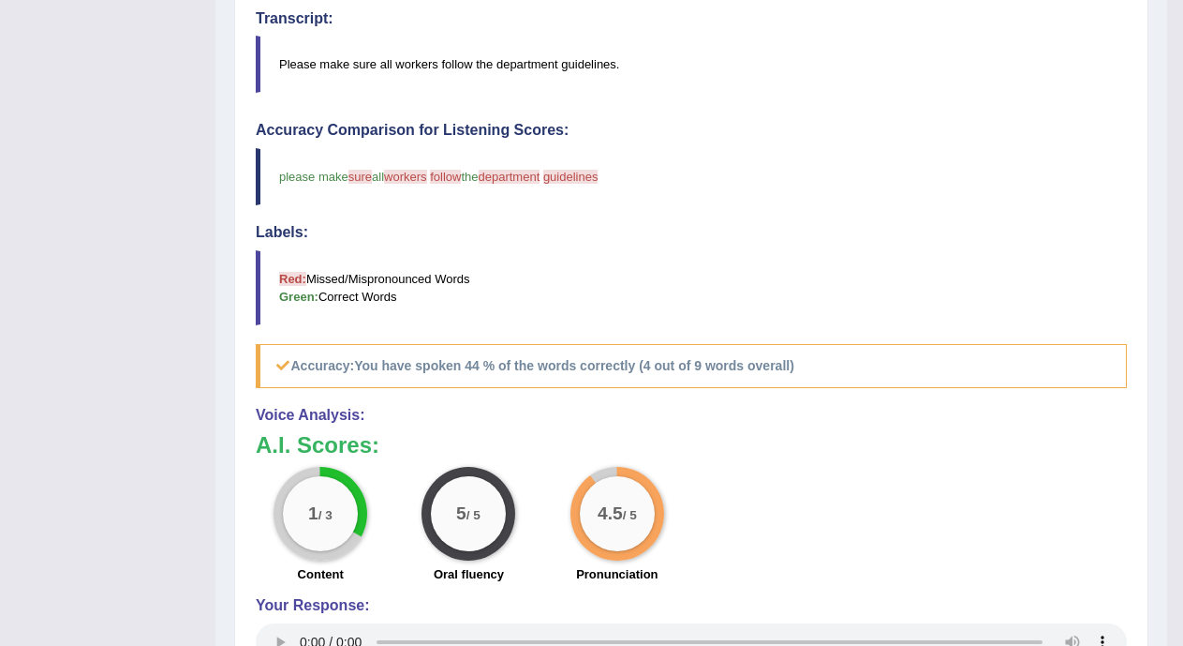
scroll to position [103, 0]
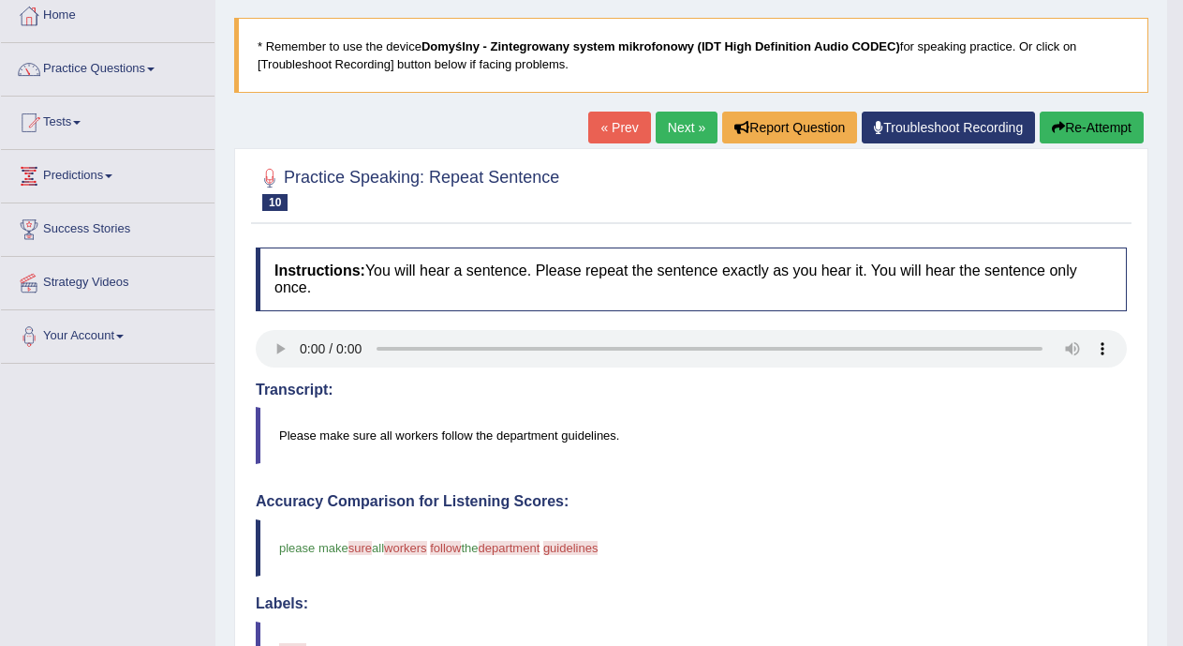
click at [668, 134] on link "Next »" at bounding box center [687, 127] width 62 height 32
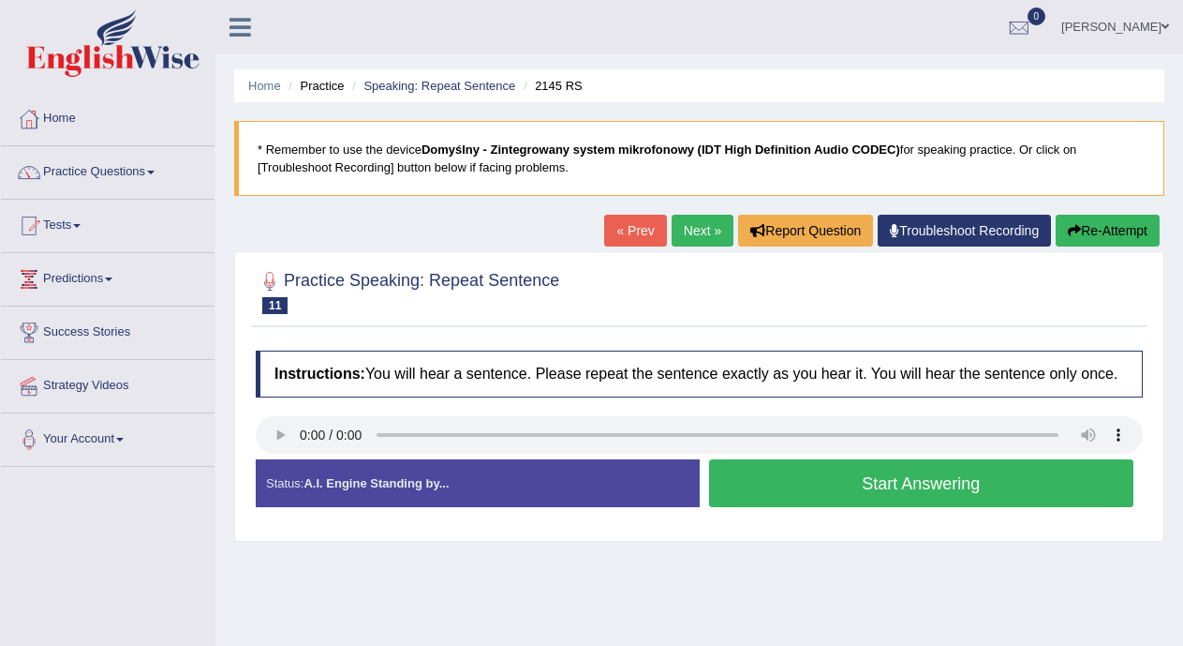
click at [765, 482] on button "Start Answering" at bounding box center [921, 483] width 425 height 48
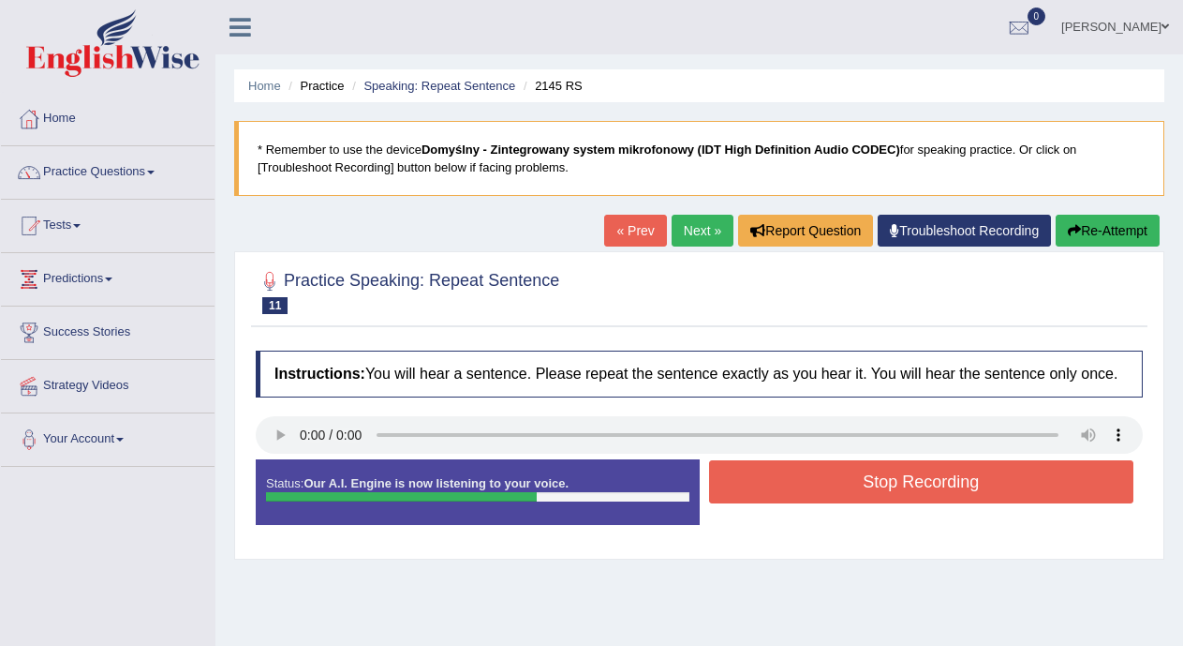
click at [765, 482] on button "Stop Recording" at bounding box center [921, 481] width 425 height 43
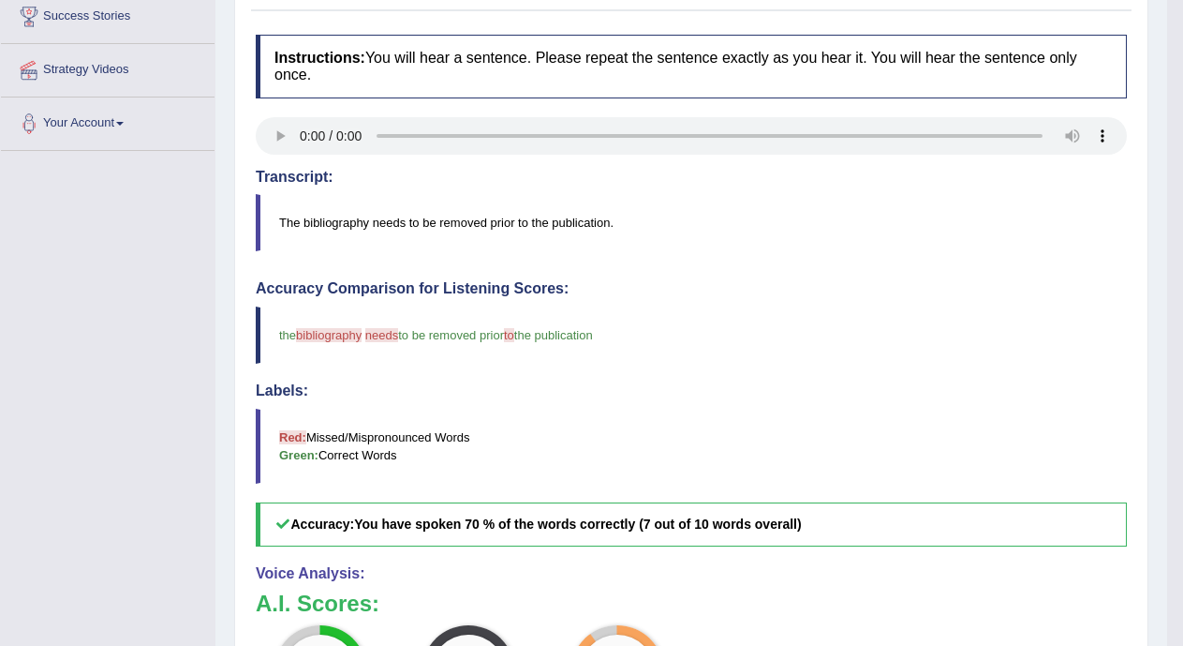
scroll to position [153, 0]
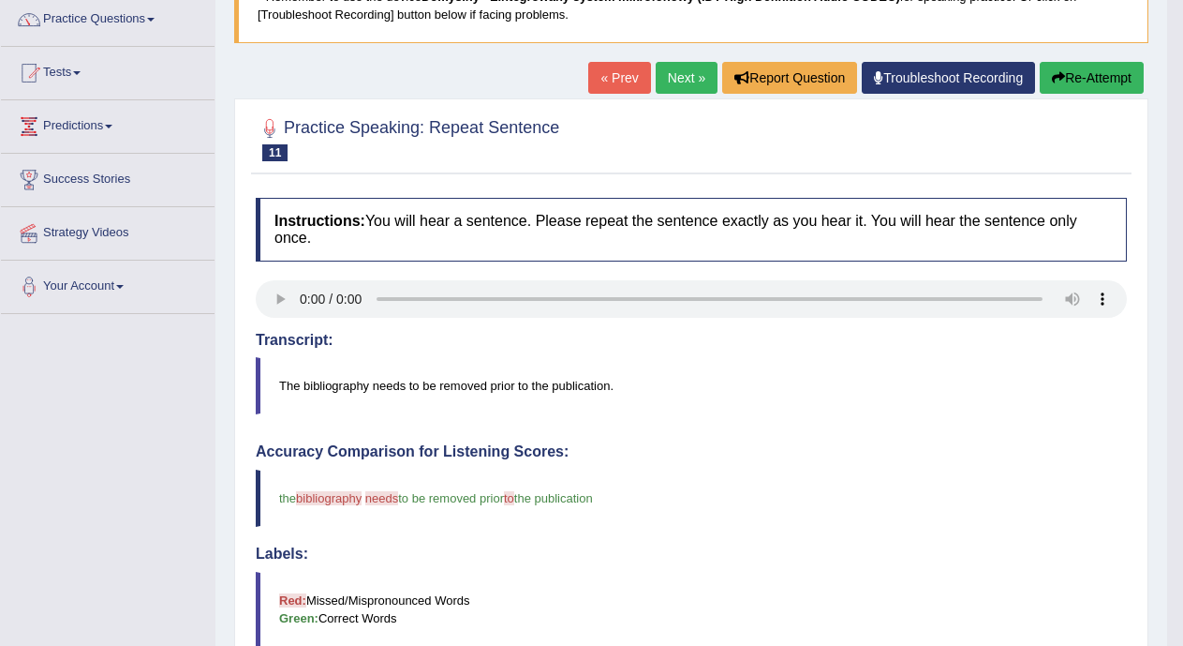
click at [670, 78] on link "Next »" at bounding box center [687, 78] width 62 height 32
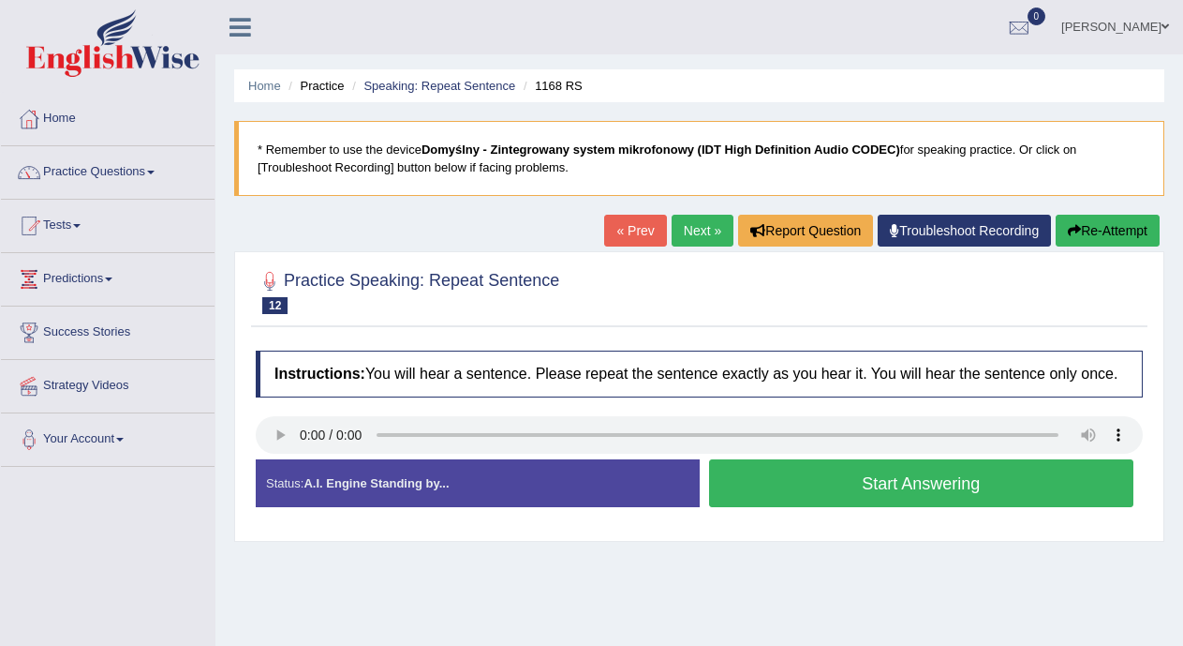
click at [744, 479] on button "Start Answering" at bounding box center [921, 483] width 425 height 48
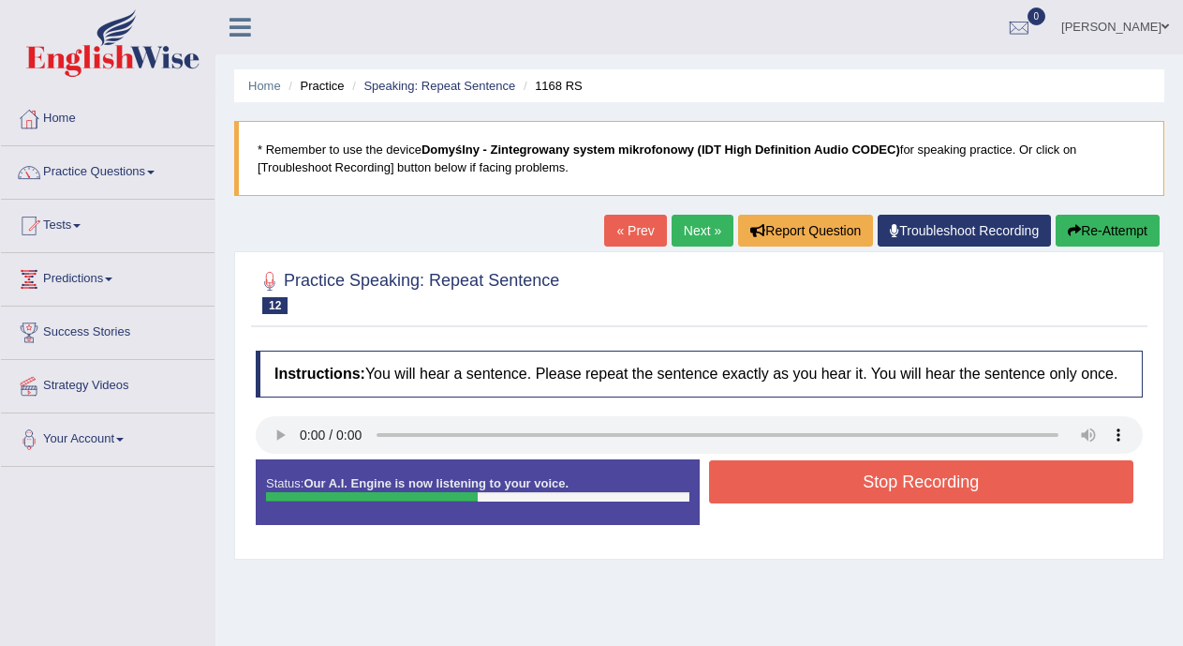
click at [744, 479] on button "Stop Recording" at bounding box center [921, 481] width 425 height 43
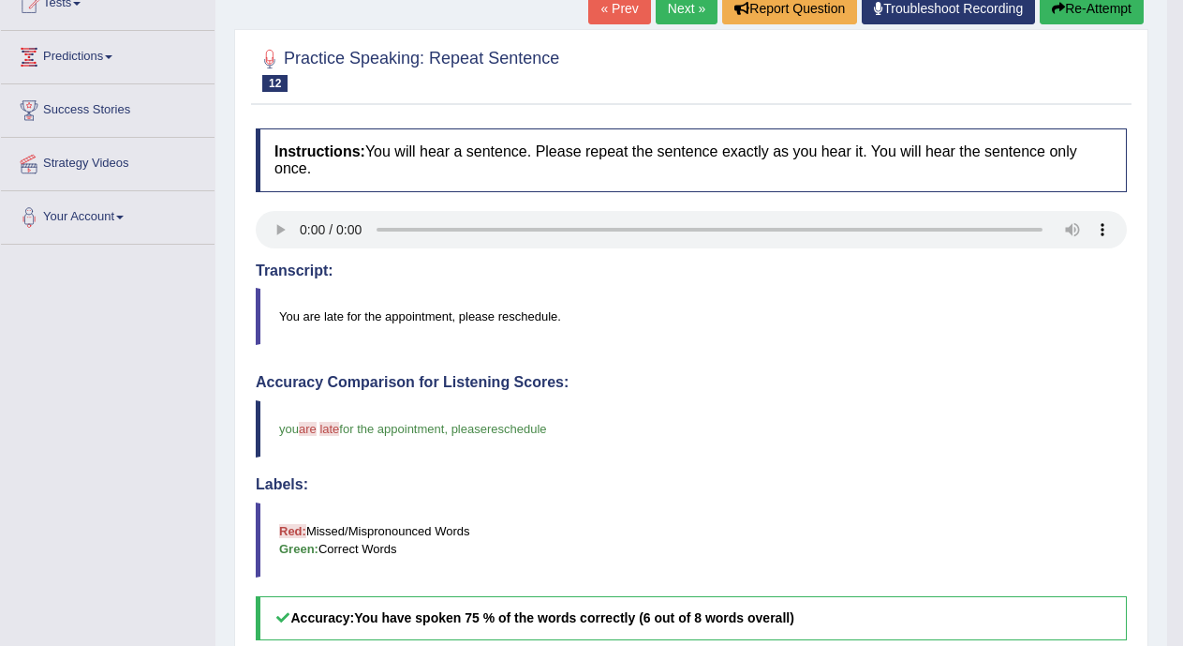
scroll to position [78, 0]
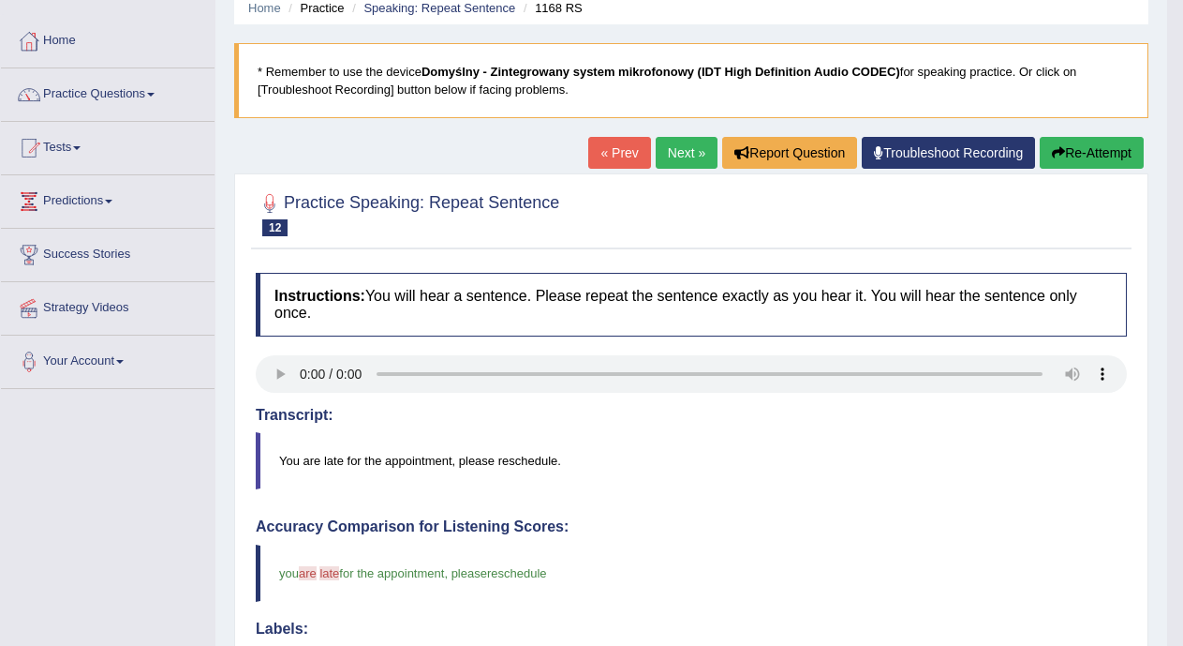
click at [690, 149] on link "Next »" at bounding box center [687, 153] width 62 height 32
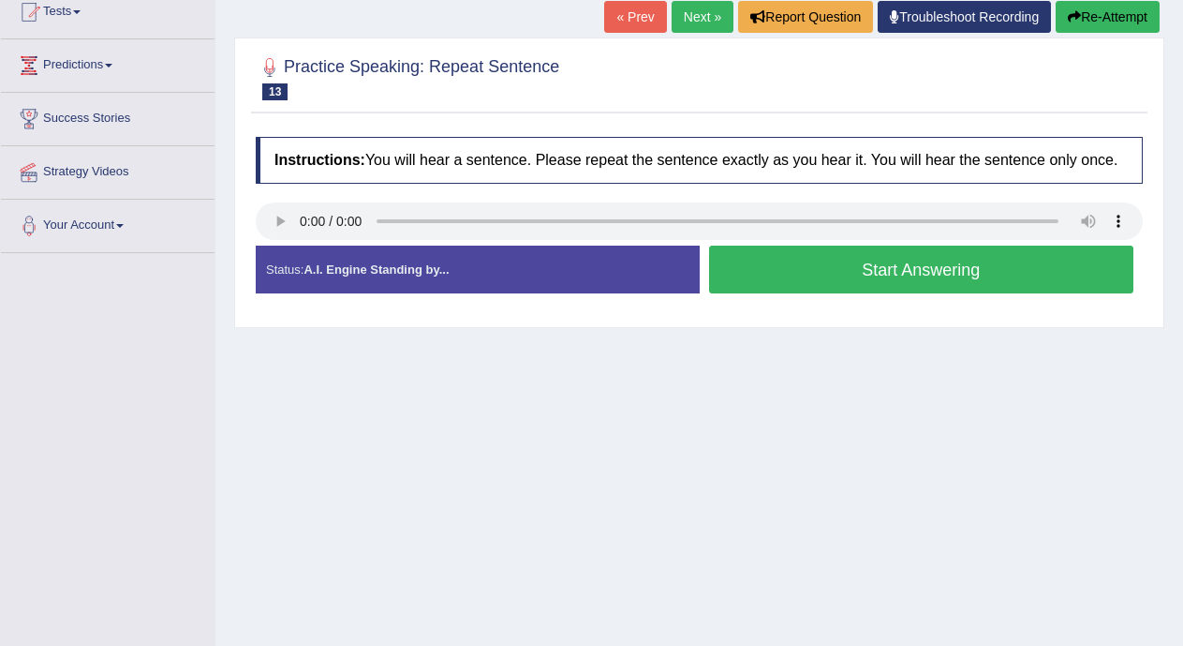
scroll to position [39, 0]
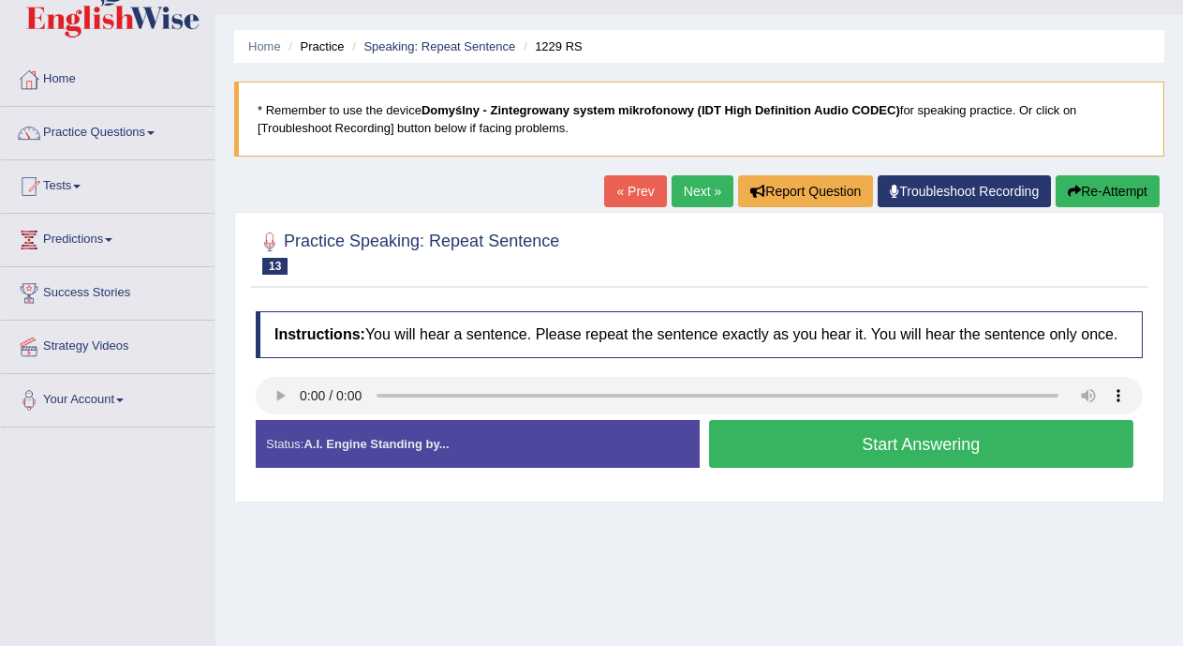
click at [780, 438] on button "Start Answering" at bounding box center [921, 444] width 425 height 48
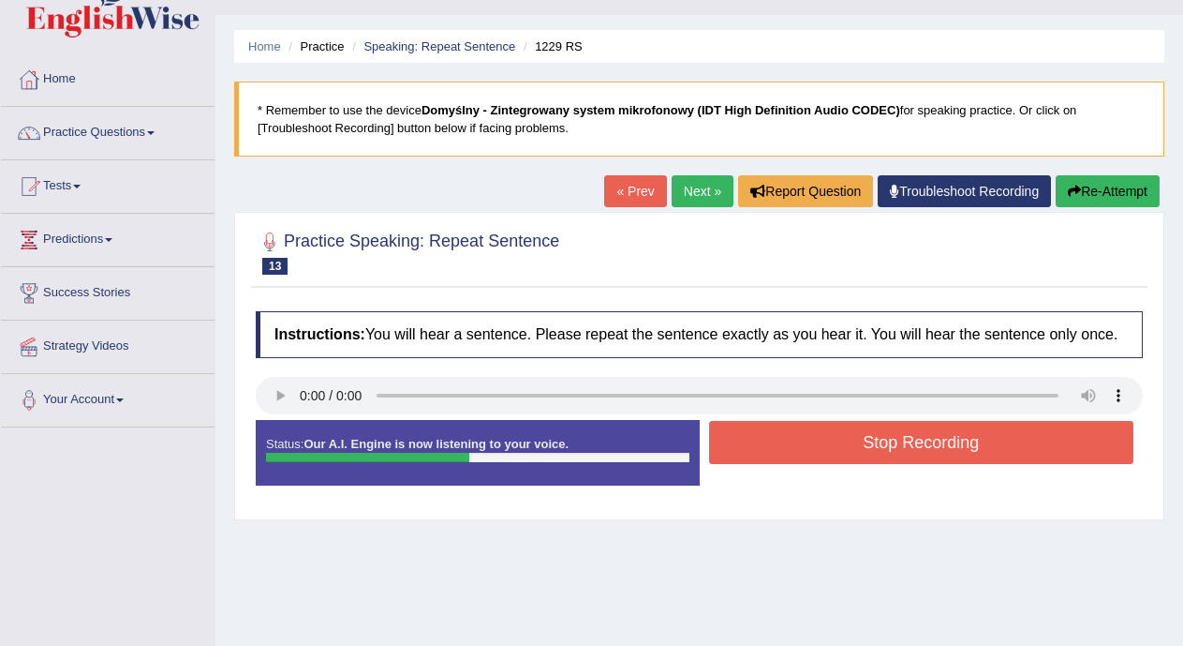
click at [780, 438] on button "Stop Recording" at bounding box center [921, 442] width 425 height 43
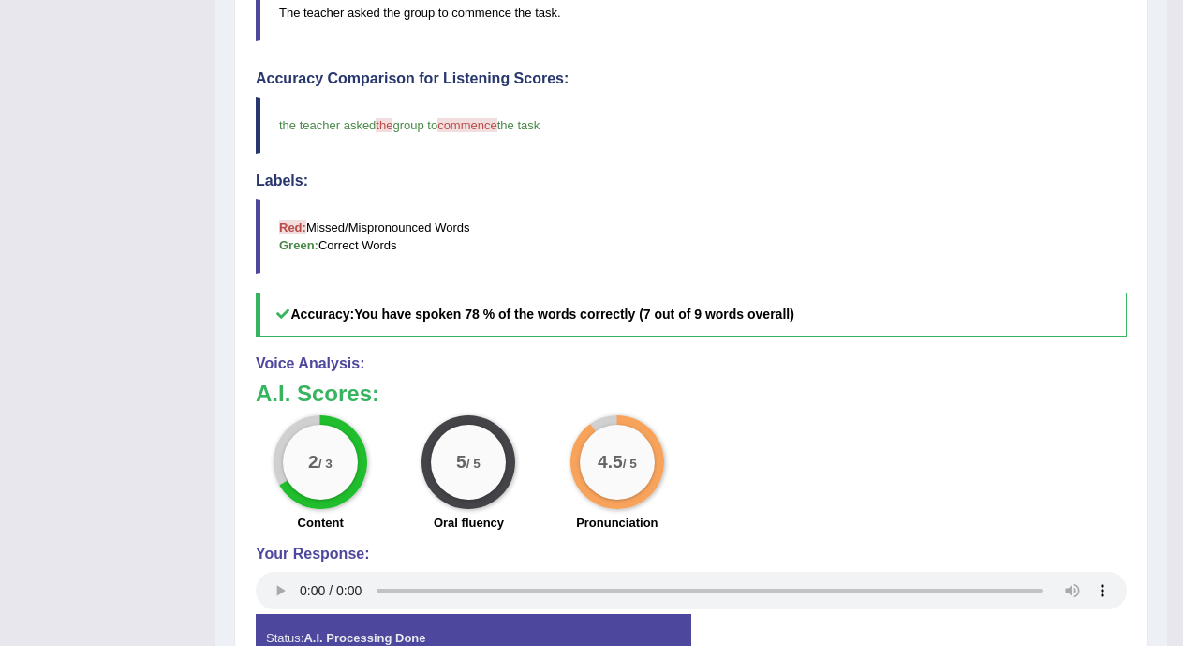
scroll to position [123, 0]
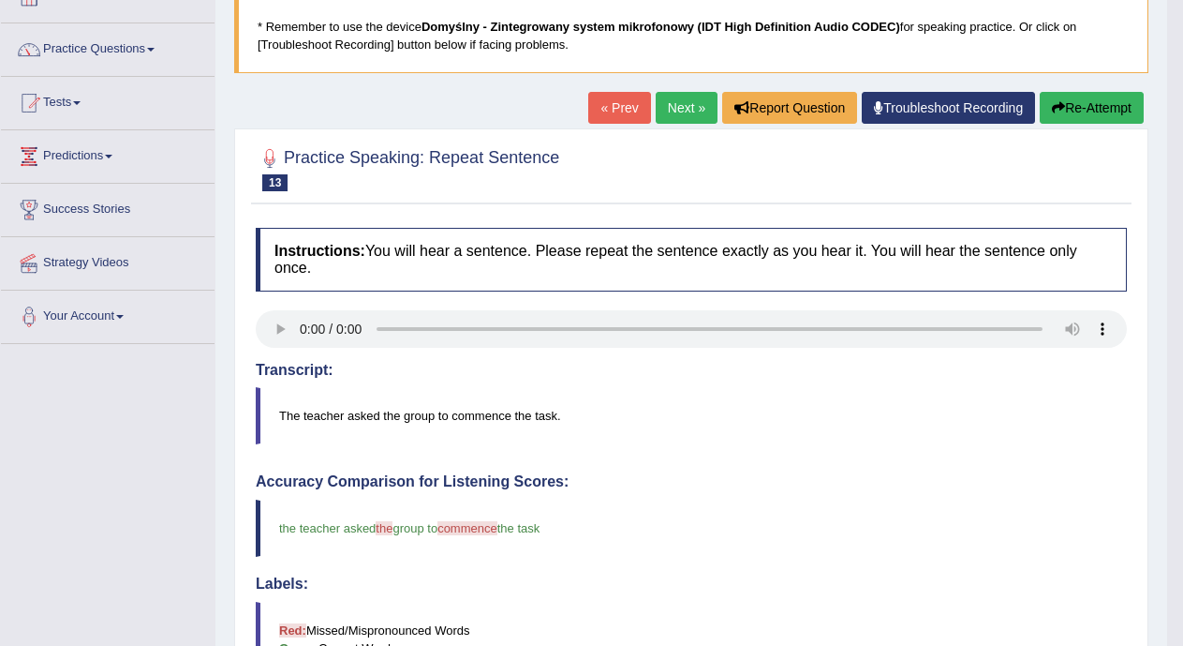
click at [661, 108] on link "Next »" at bounding box center [687, 108] width 62 height 32
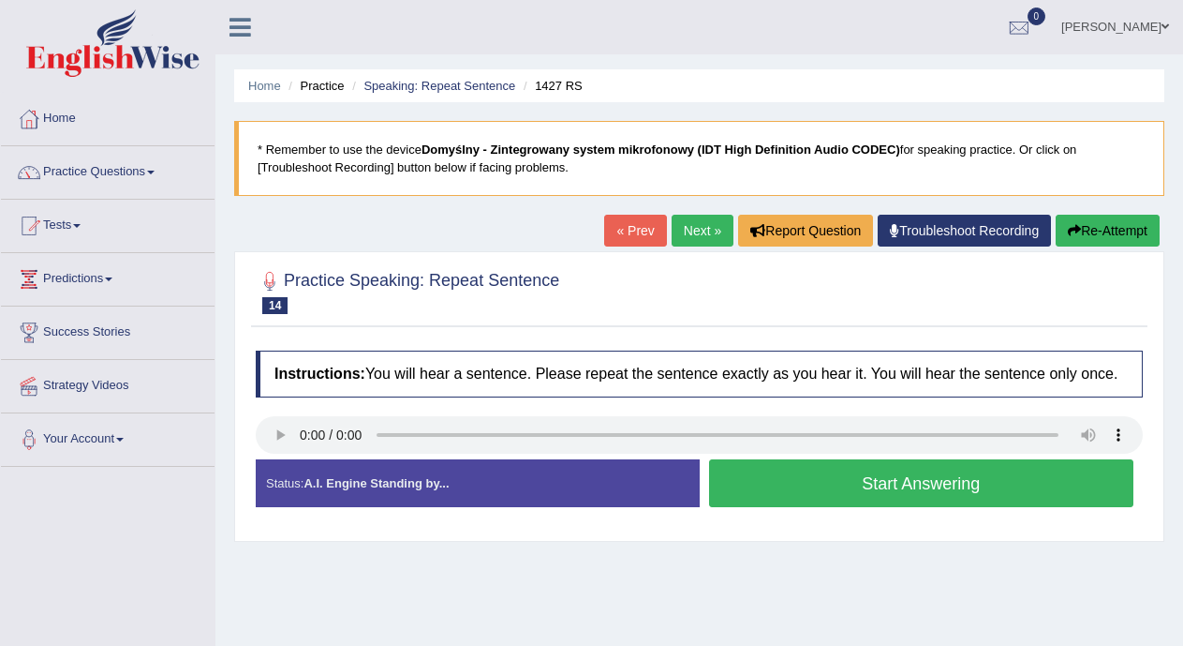
click at [780, 484] on button "Start Answering" at bounding box center [921, 483] width 425 height 48
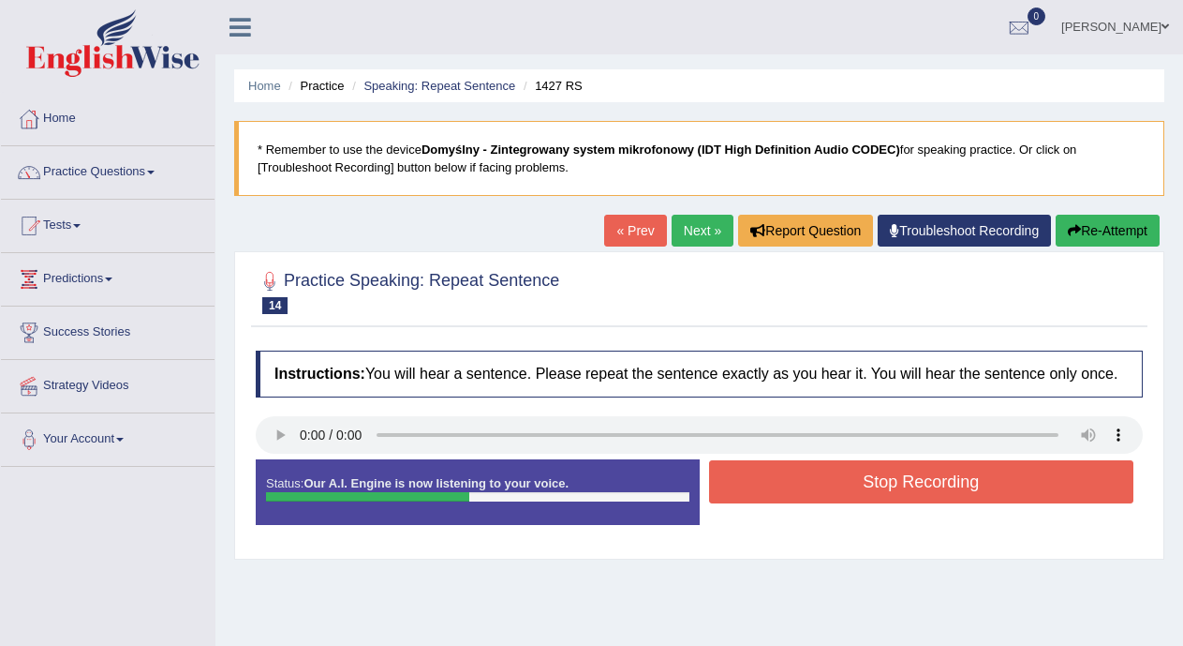
click at [780, 484] on button "Stop Recording" at bounding box center [921, 481] width 425 height 43
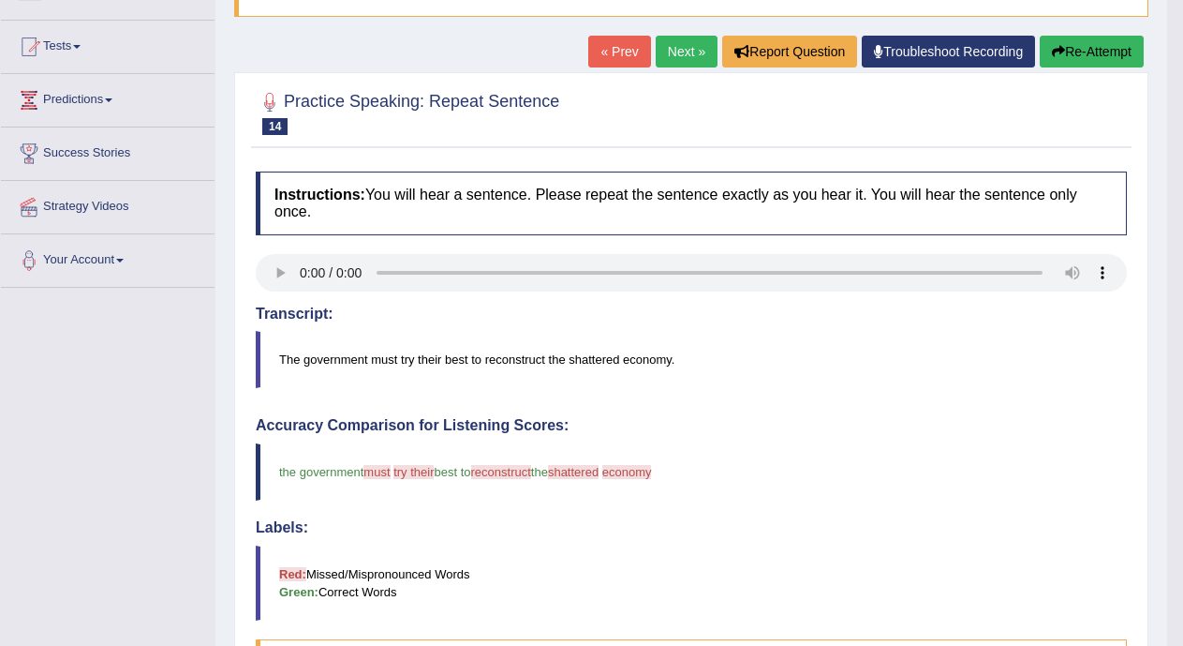
scroll to position [177, 0]
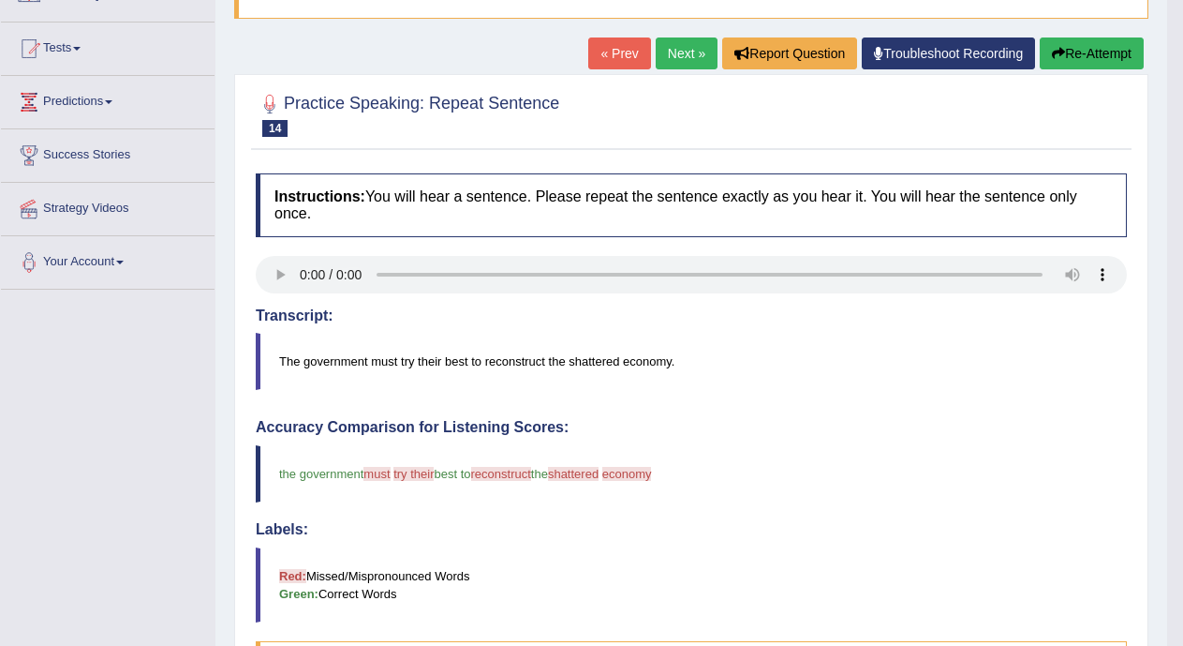
click at [674, 50] on link "Next »" at bounding box center [687, 53] width 62 height 32
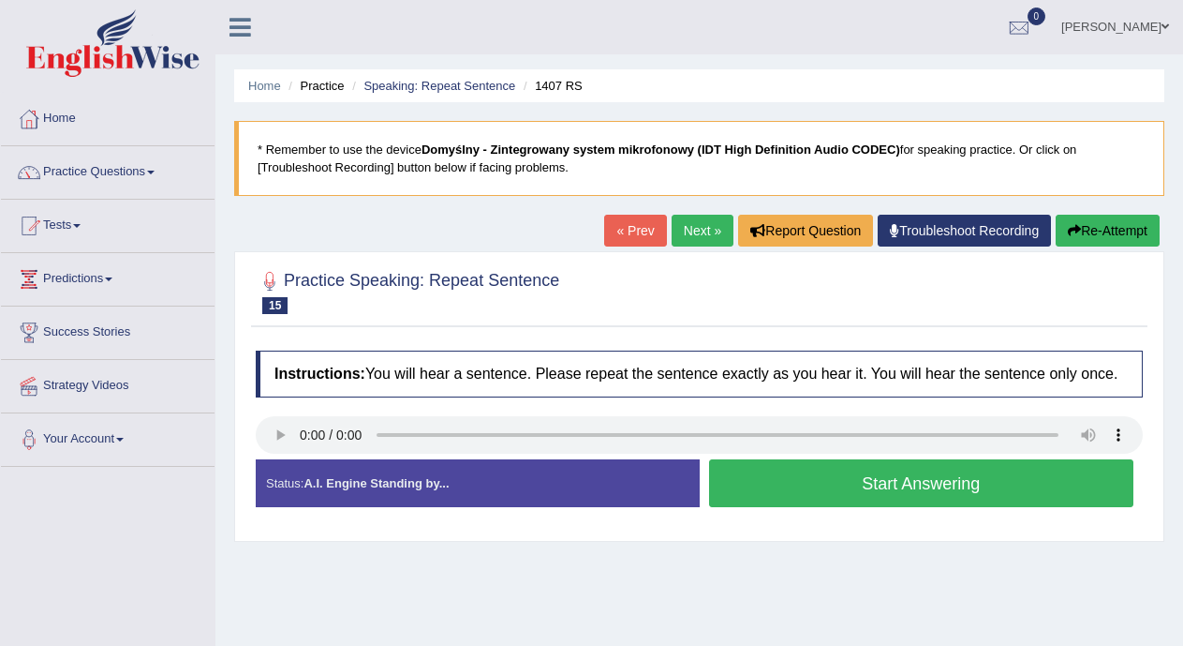
click at [741, 490] on button "Start Answering" at bounding box center [921, 483] width 425 height 48
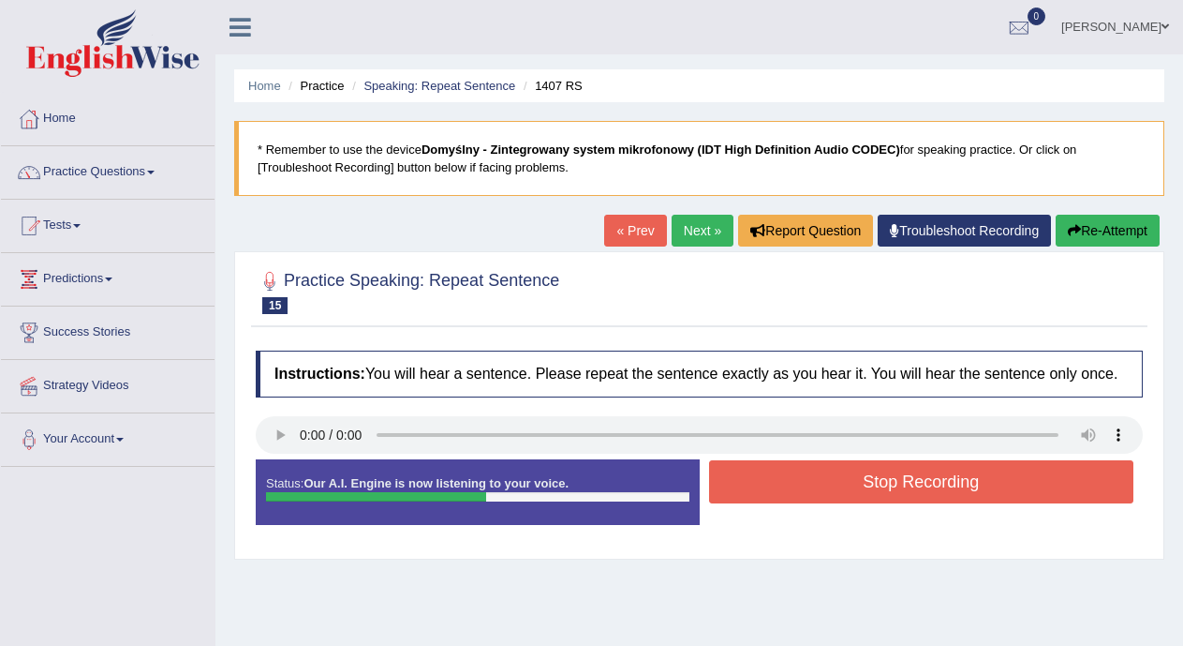
click at [741, 490] on button "Stop Recording" at bounding box center [921, 481] width 425 height 43
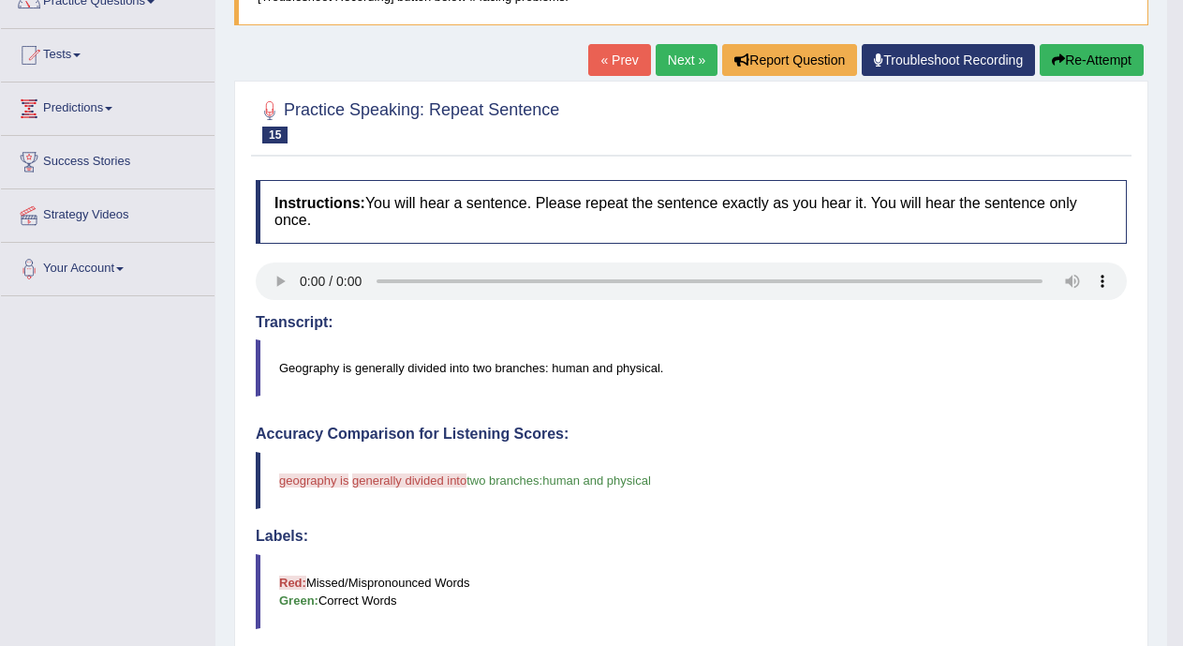
scroll to position [135, 0]
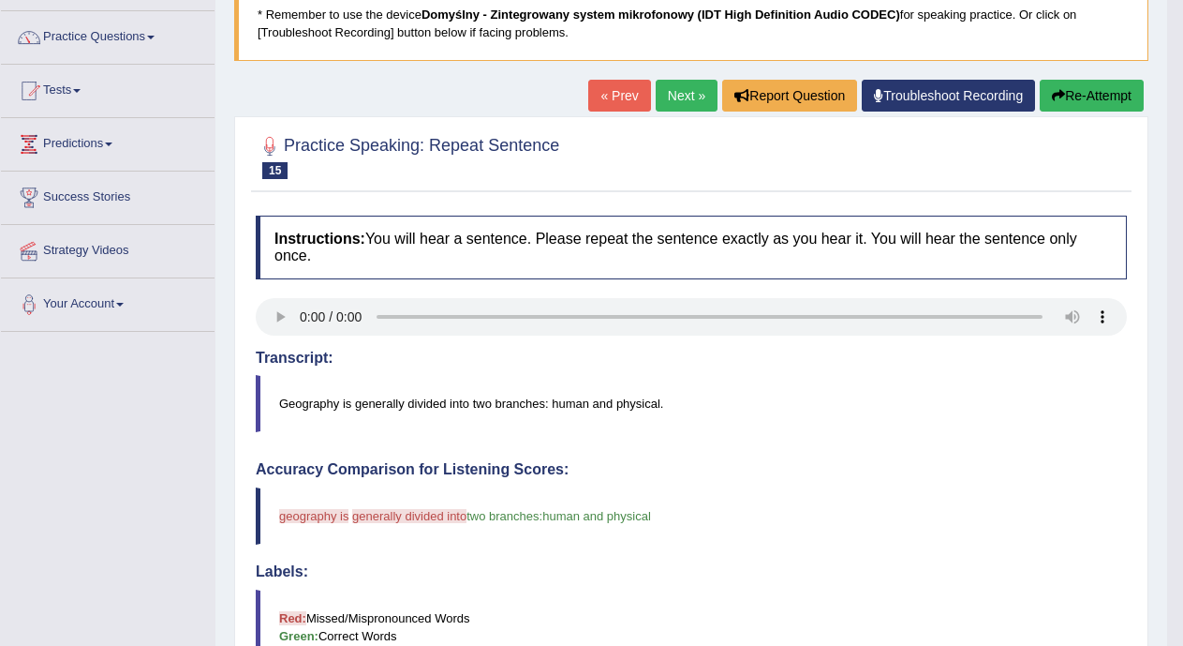
click at [693, 93] on link "Next »" at bounding box center [687, 96] width 62 height 32
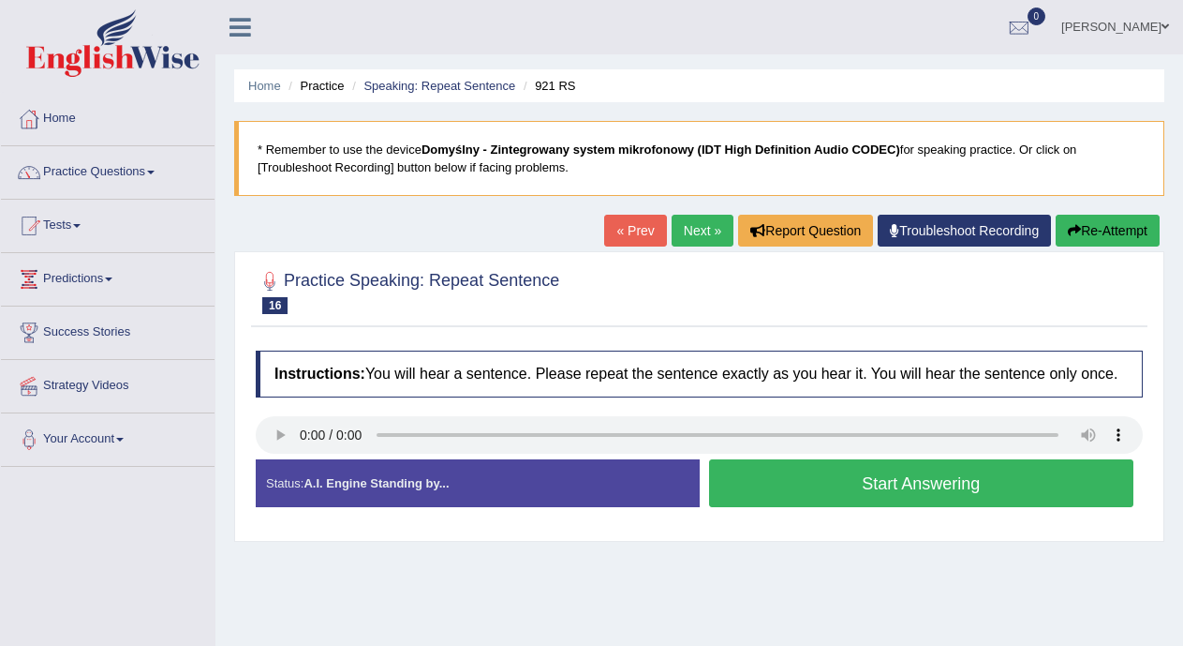
click at [781, 492] on button "Start Answering" at bounding box center [921, 483] width 425 height 48
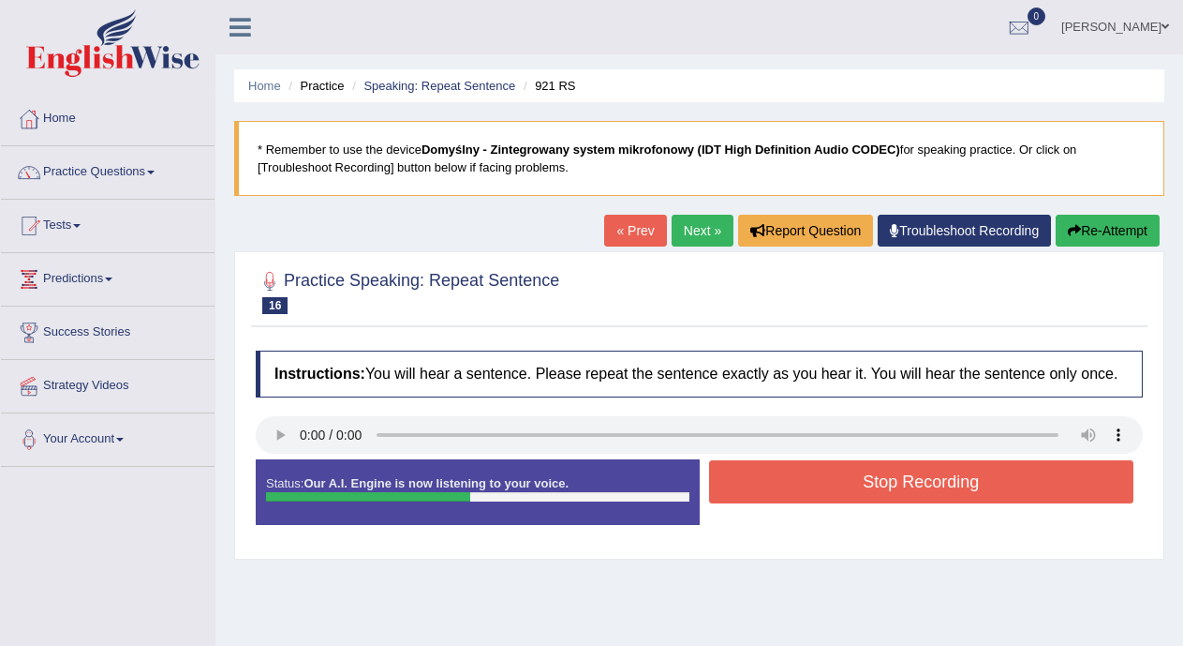
click at [781, 492] on button "Stop Recording" at bounding box center [921, 481] width 425 height 43
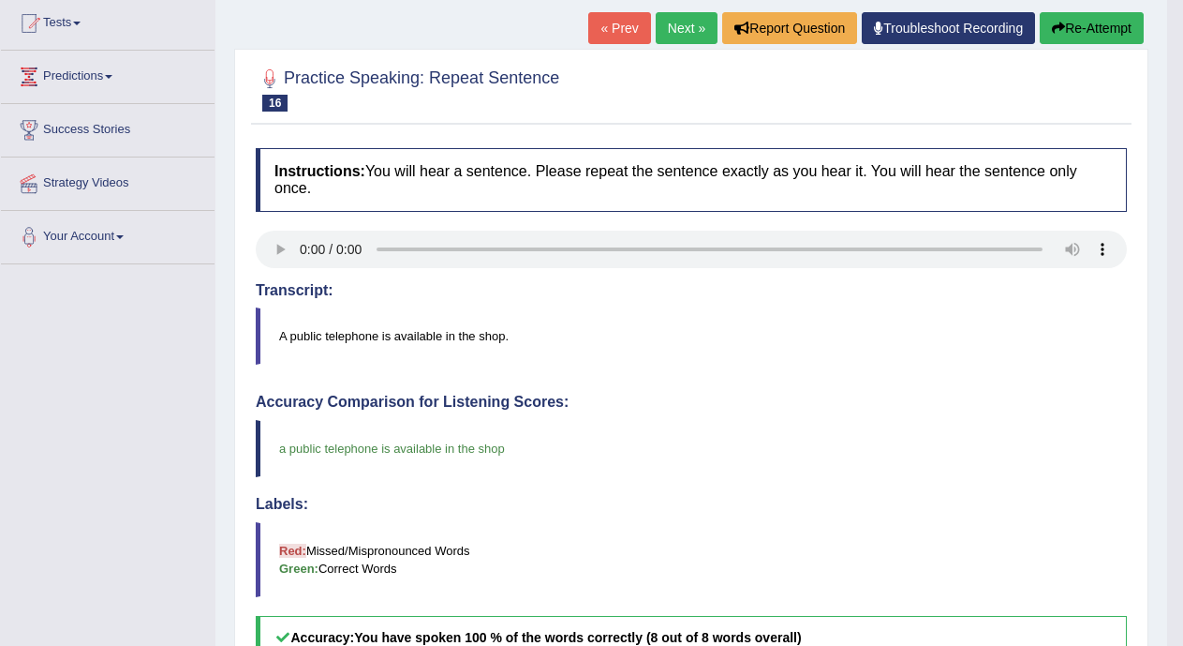
scroll to position [172, 0]
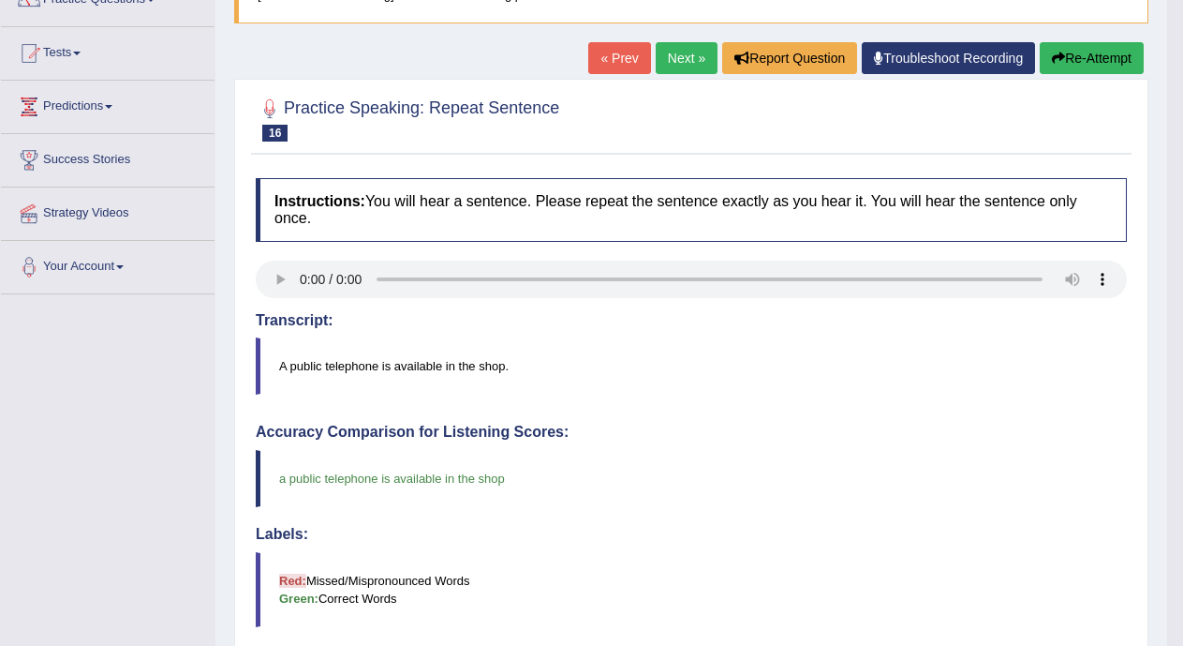
click at [668, 51] on link "Next »" at bounding box center [687, 58] width 62 height 32
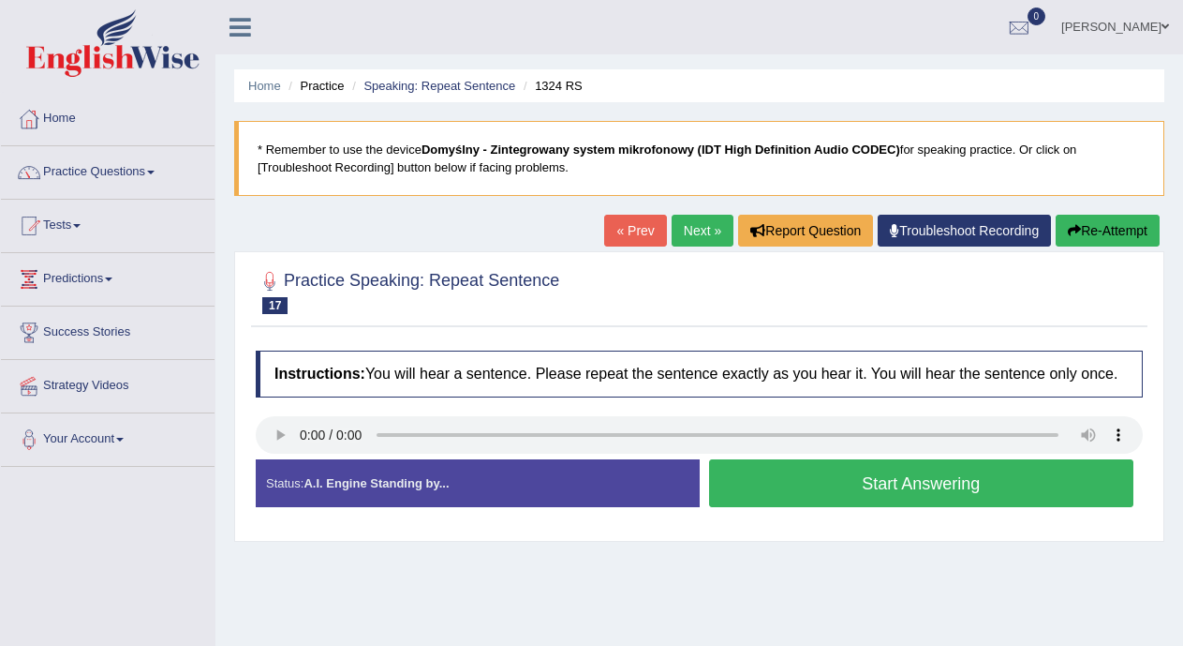
click at [797, 476] on button "Start Answering" at bounding box center [921, 483] width 425 height 48
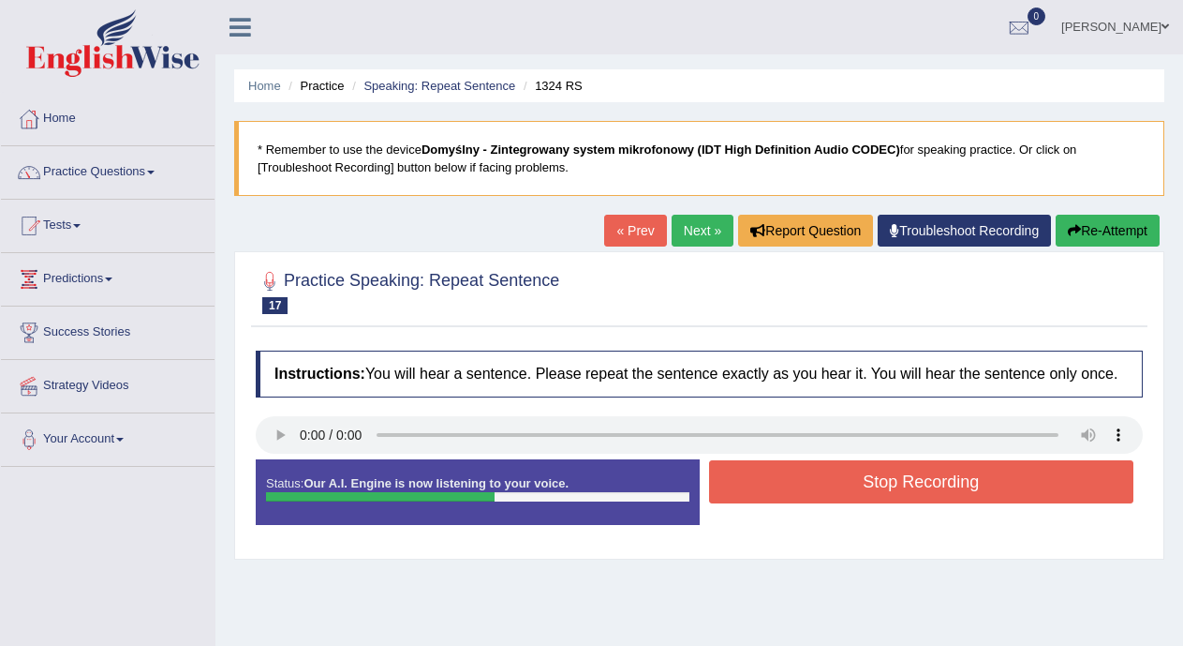
click at [797, 476] on button "Stop Recording" at bounding box center [921, 481] width 425 height 43
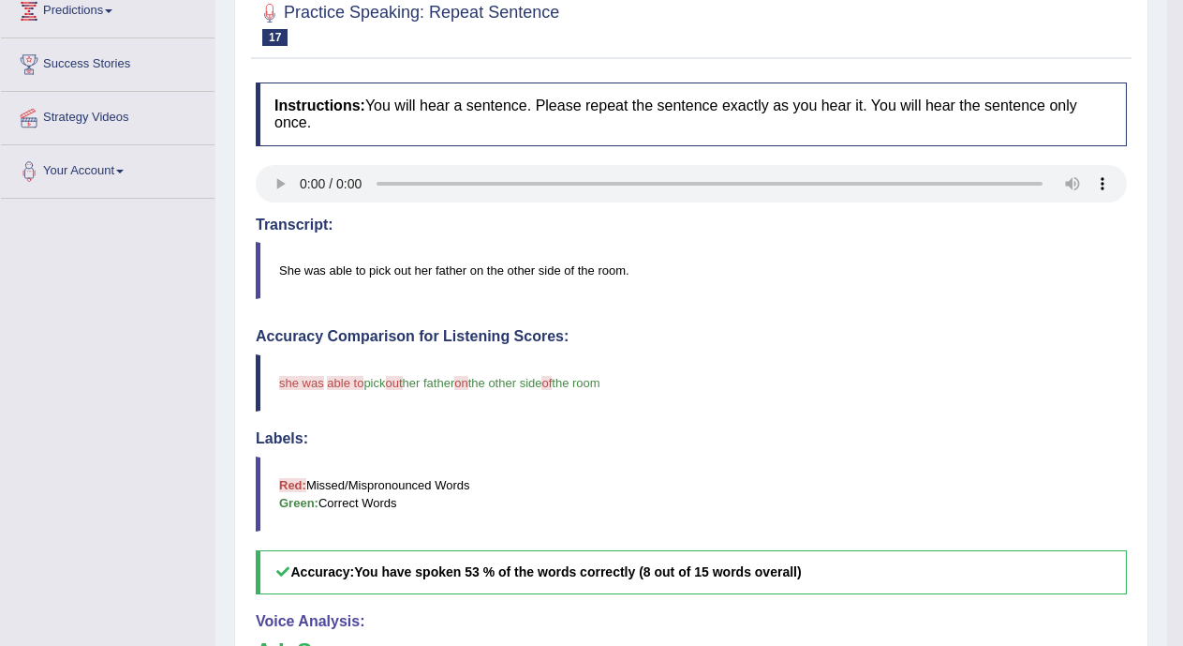
scroll to position [216, 0]
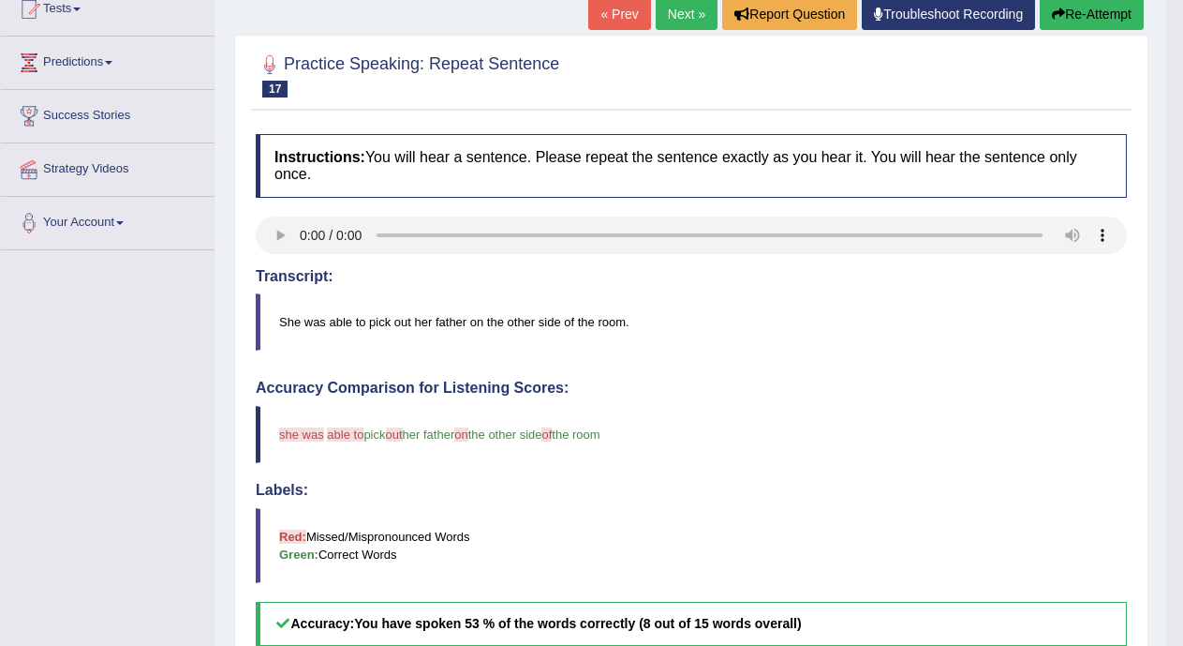
click at [620, 10] on link "« Prev" at bounding box center [619, 14] width 62 height 32
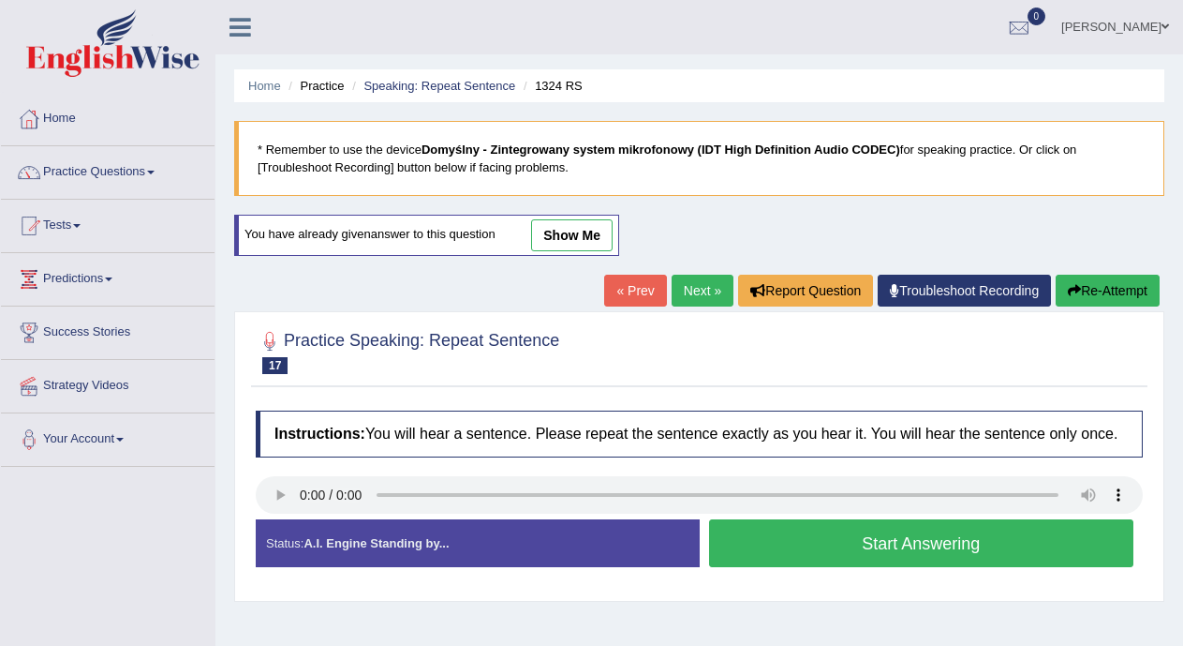
click at [751, 543] on button "Start Answering" at bounding box center [921, 543] width 425 height 48
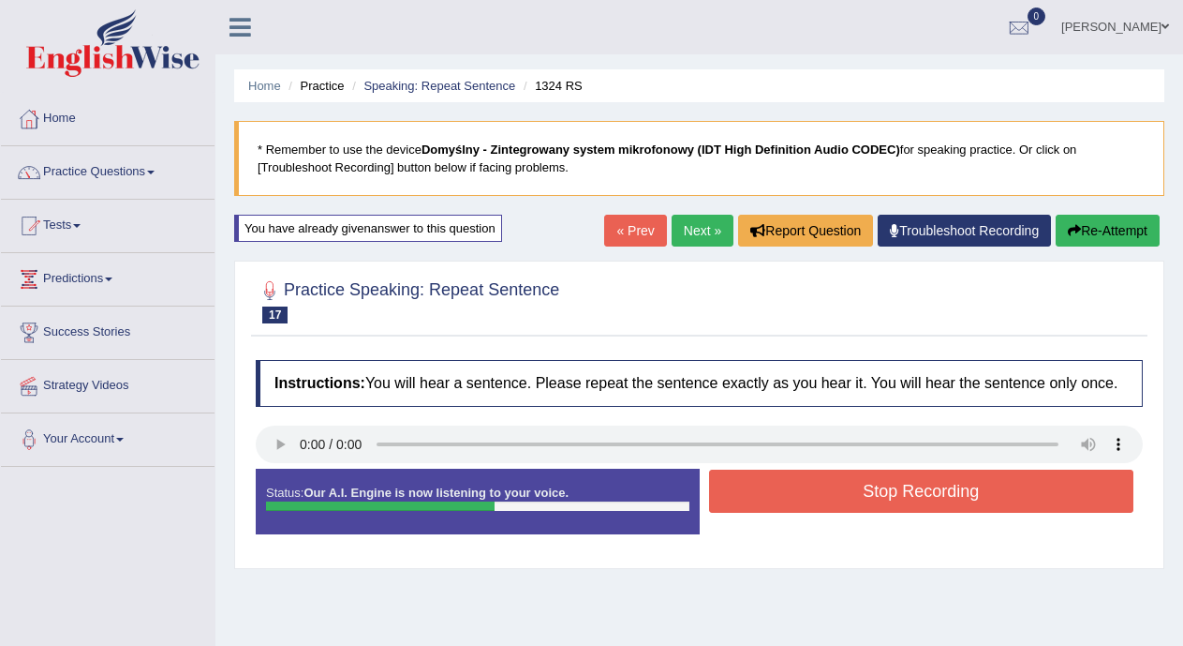
click at [790, 479] on button "Stop Recording" at bounding box center [921, 490] width 425 height 43
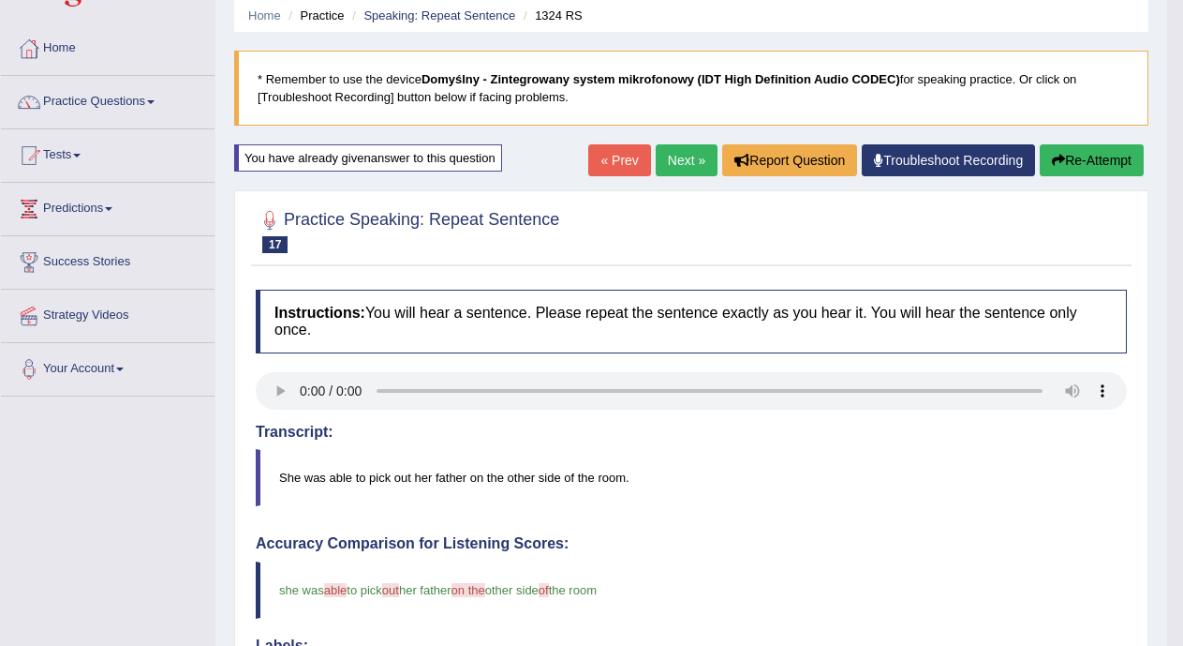
scroll to position [28, 0]
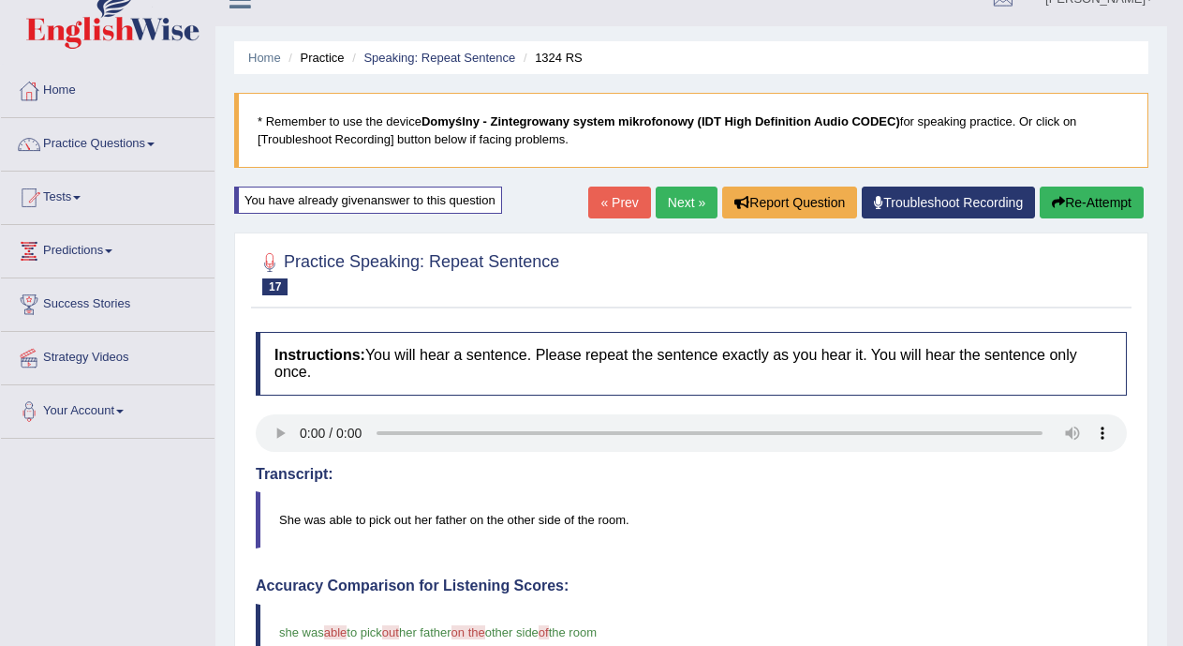
click at [666, 199] on link "Next »" at bounding box center [687, 202] width 62 height 32
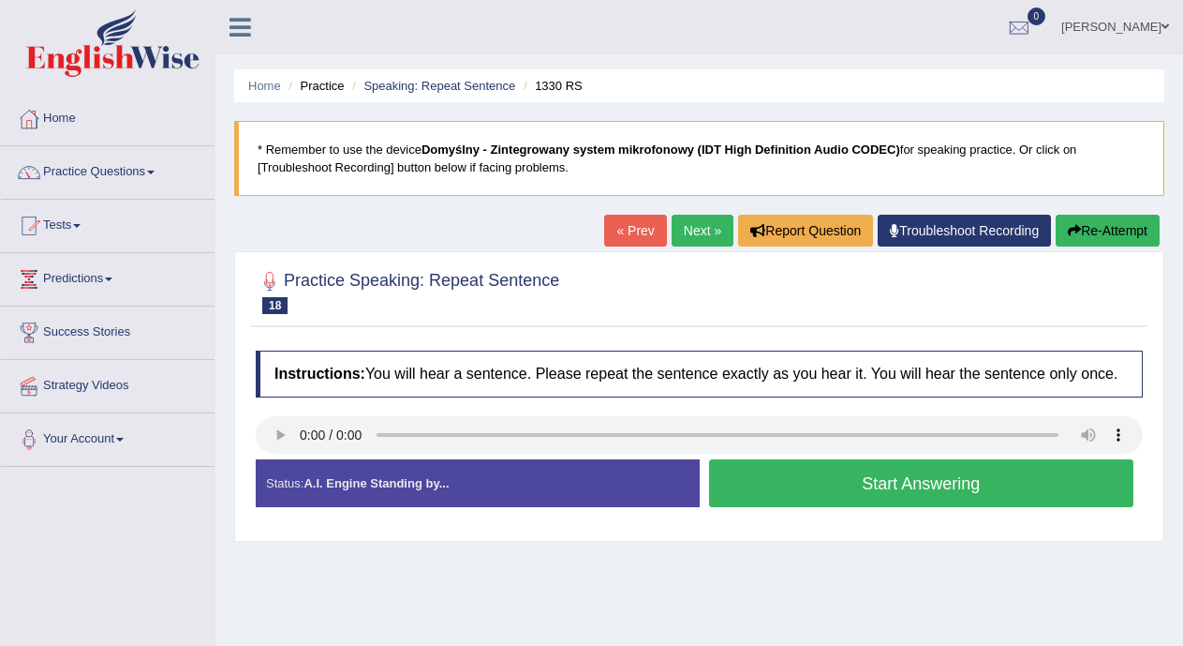
click at [757, 493] on button "Start Answering" at bounding box center [921, 483] width 425 height 48
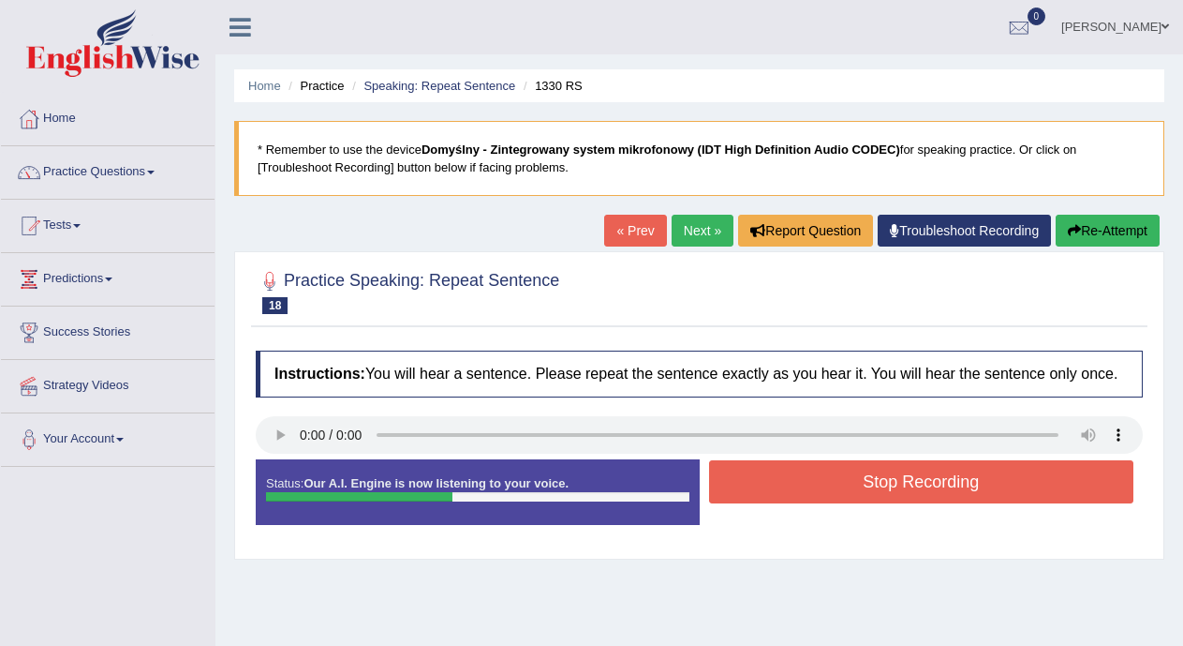
click at [757, 493] on button "Stop Recording" at bounding box center [921, 481] width 425 height 43
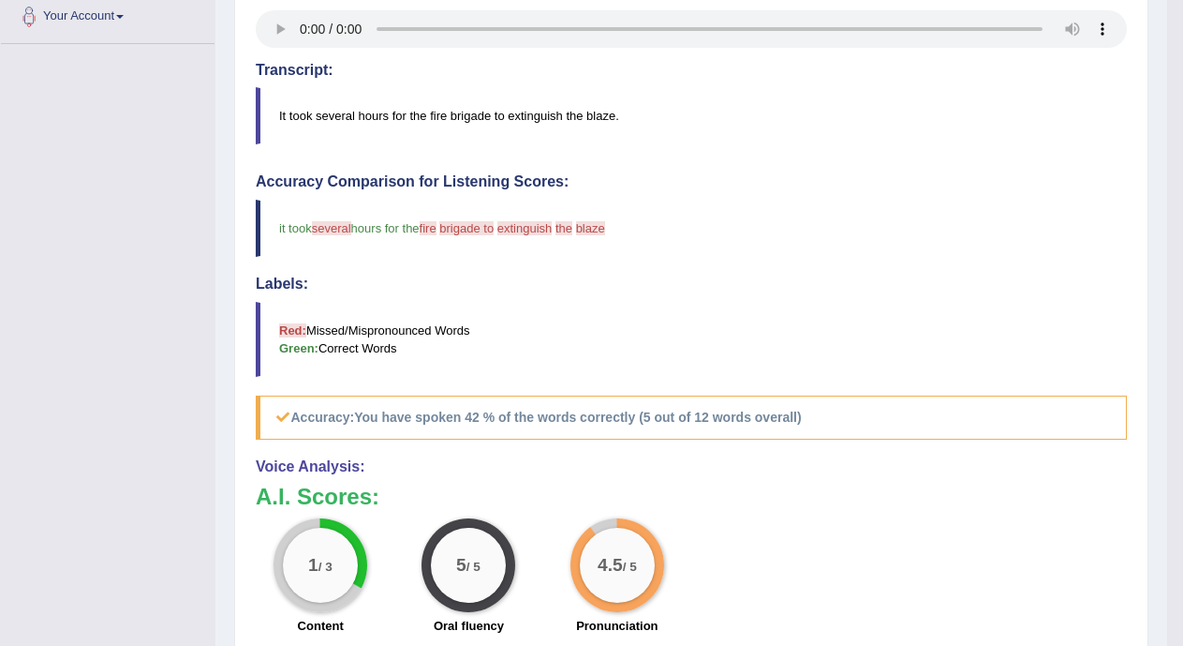
scroll to position [143, 0]
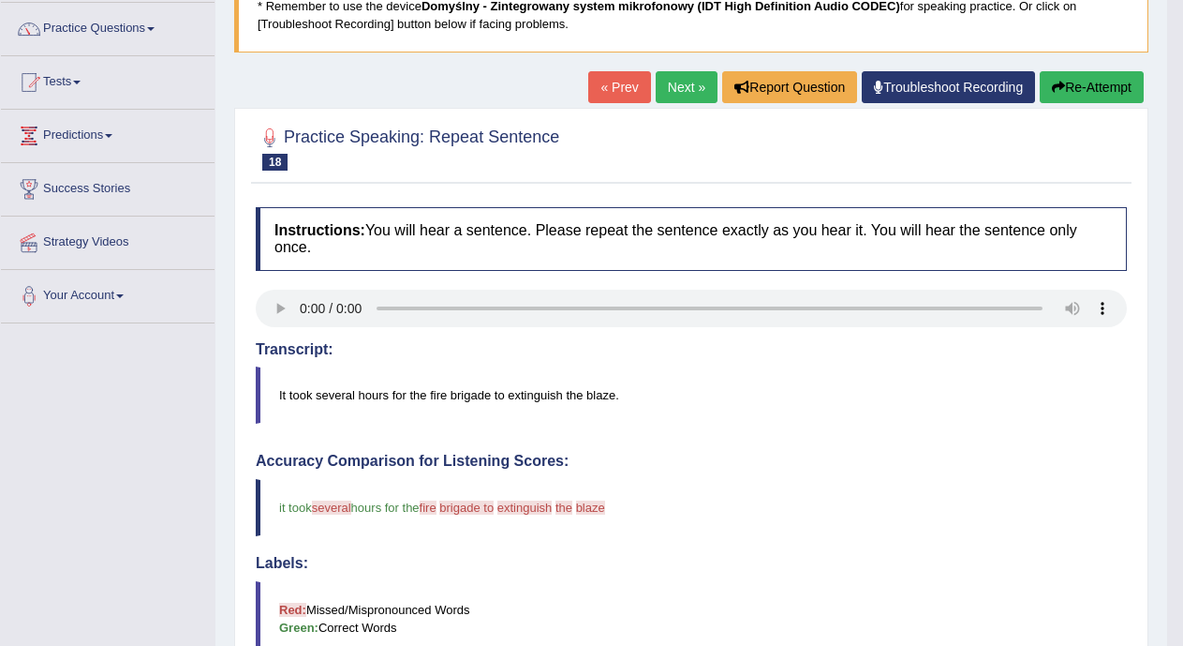
click at [669, 77] on link "Next »" at bounding box center [687, 87] width 62 height 32
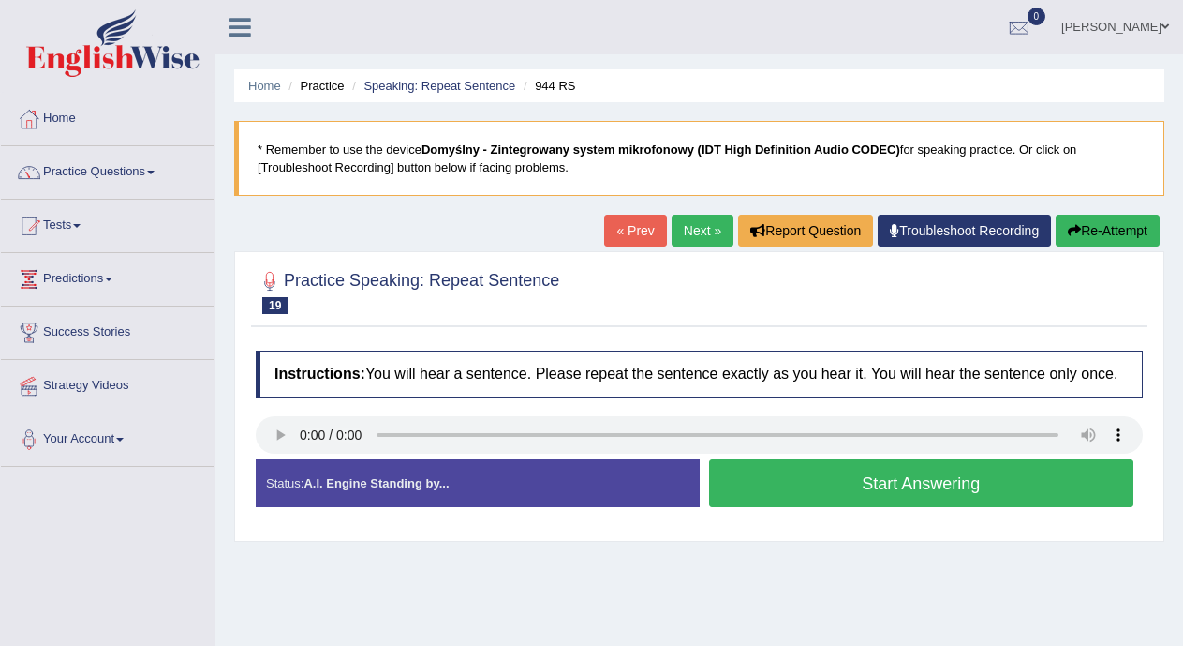
click at [754, 482] on button "Start Answering" at bounding box center [921, 483] width 425 height 48
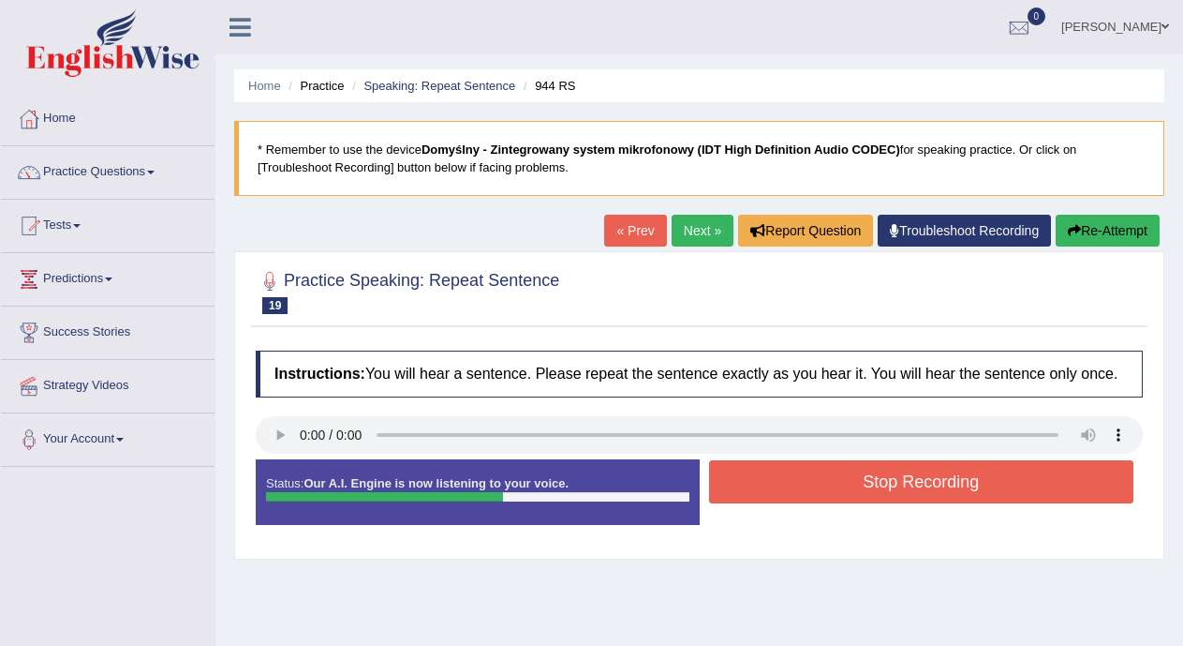
click at [754, 482] on button "Stop Recording" at bounding box center [921, 481] width 425 height 43
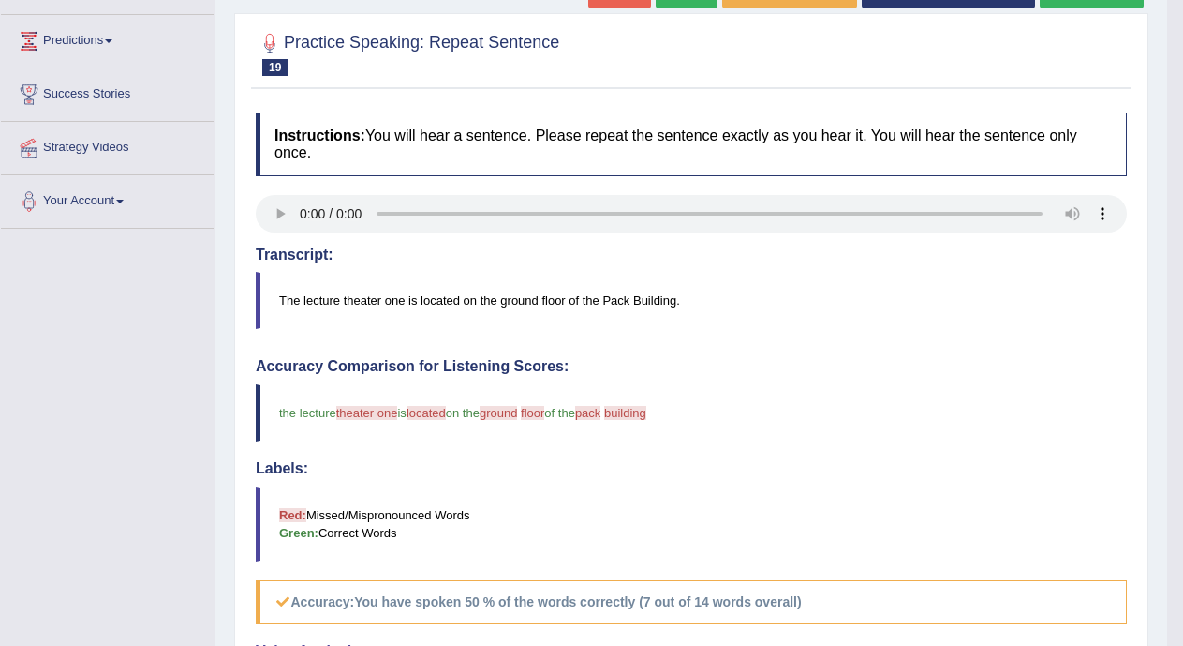
scroll to position [22, 0]
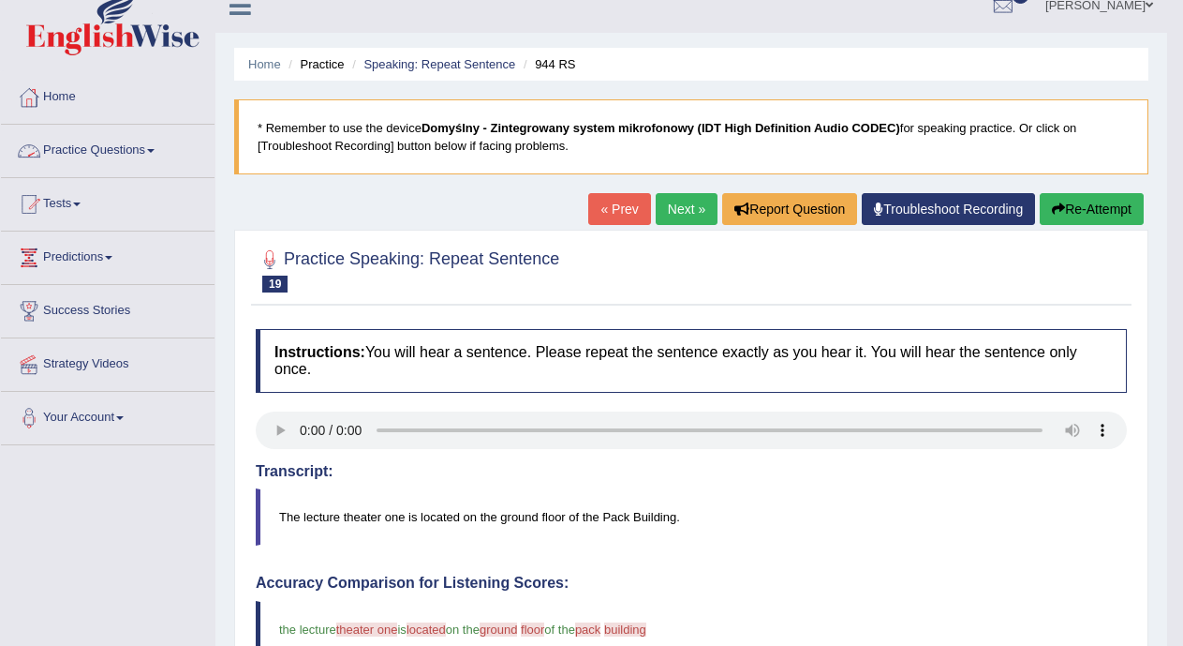
click at [160, 145] on link "Practice Questions" at bounding box center [108, 148] width 214 height 47
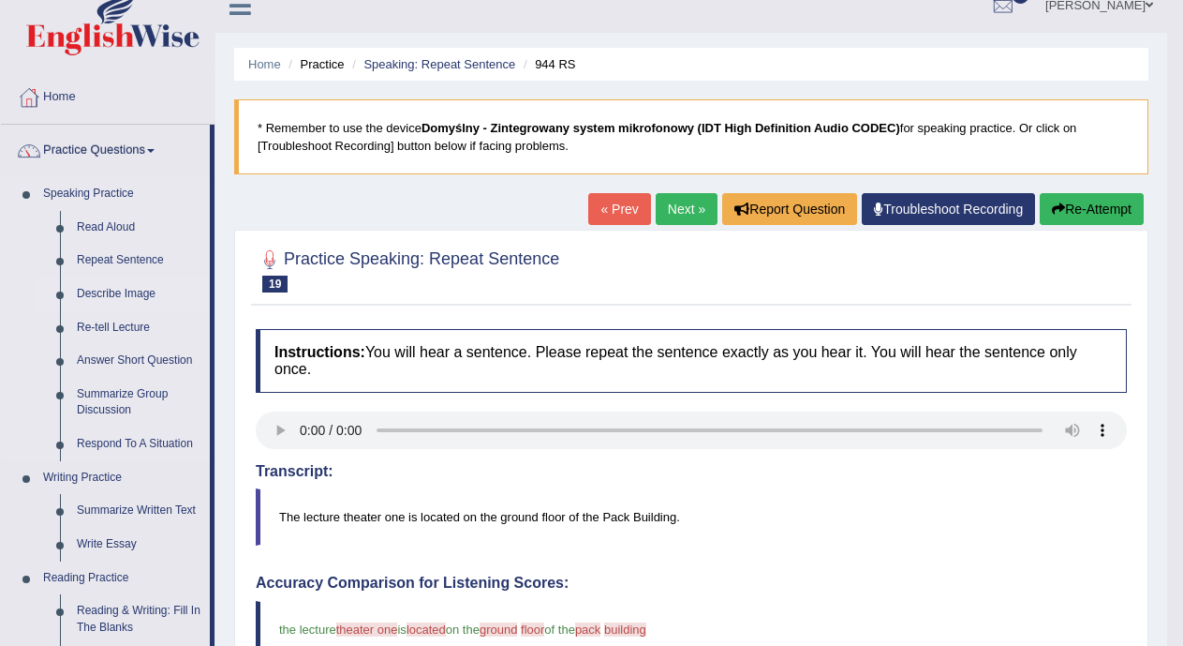
click at [126, 291] on link "Describe Image" at bounding box center [138, 294] width 141 height 34
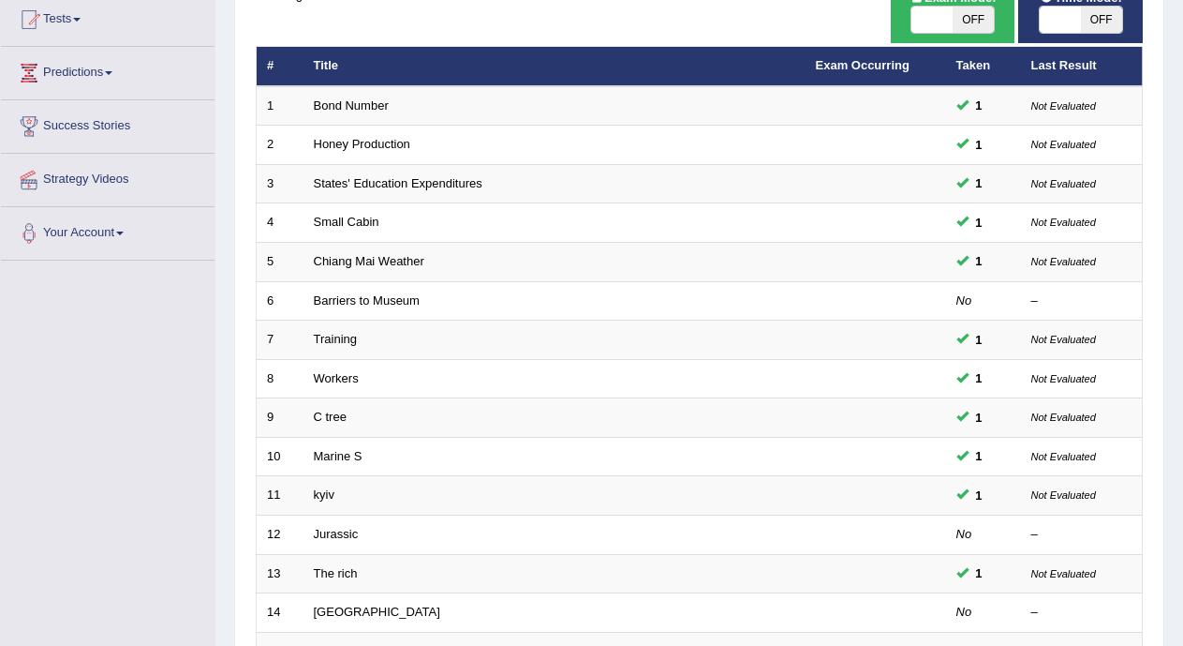
scroll to position [447, 0]
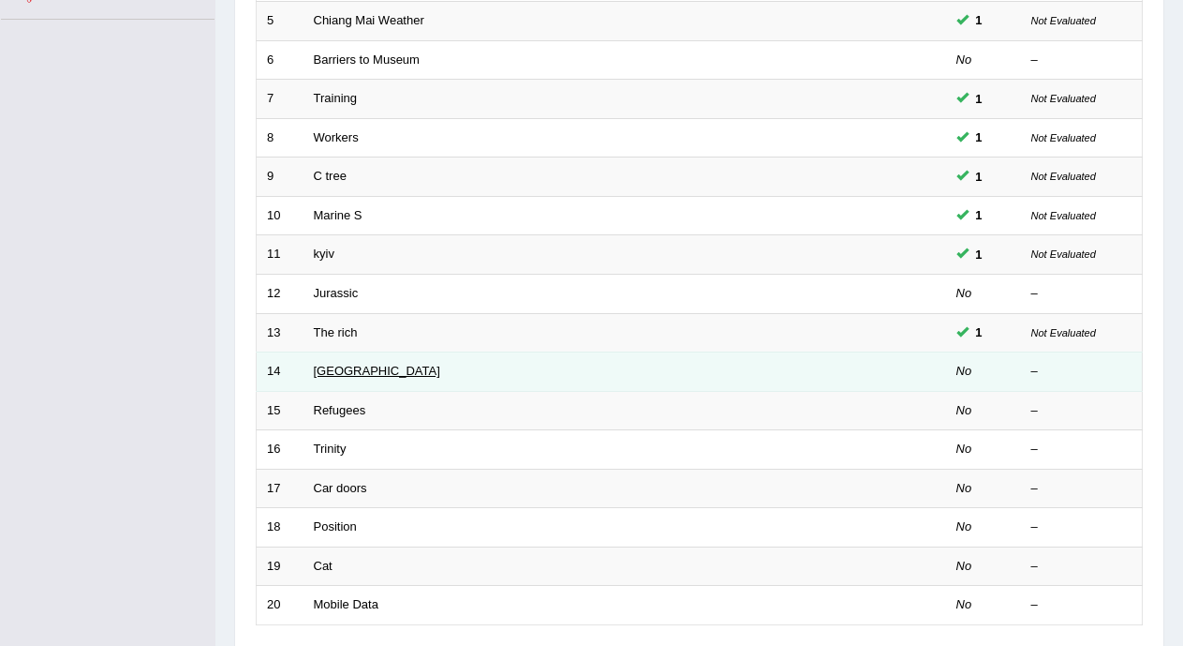
click at [336, 369] on link "[GEOGRAPHIC_DATA]" at bounding box center [377, 371] width 126 height 14
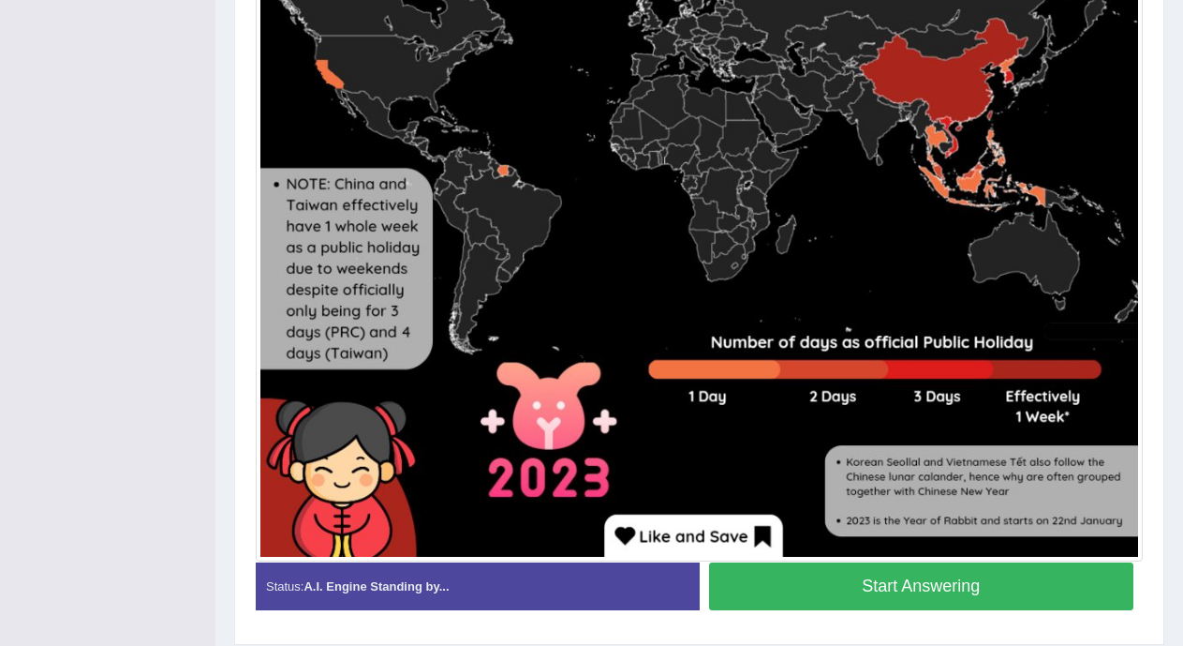
scroll to position [765, 0]
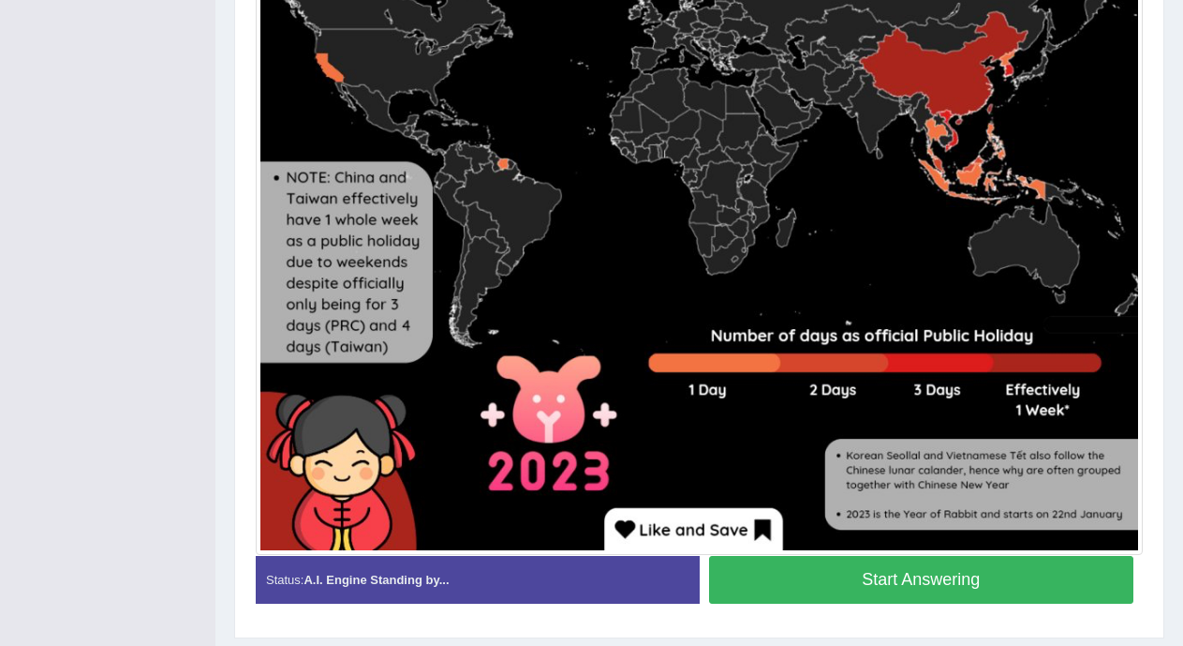
click at [1024, 590] on button "Start Answering" at bounding box center [921, 580] width 425 height 48
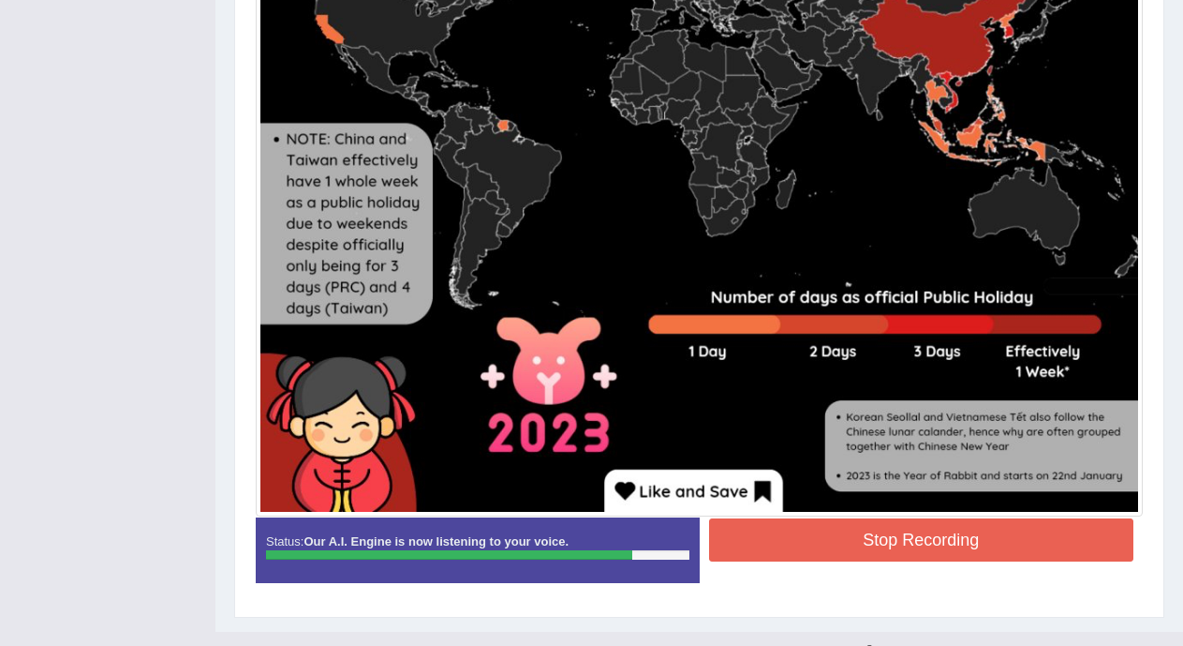
scroll to position [806, 0]
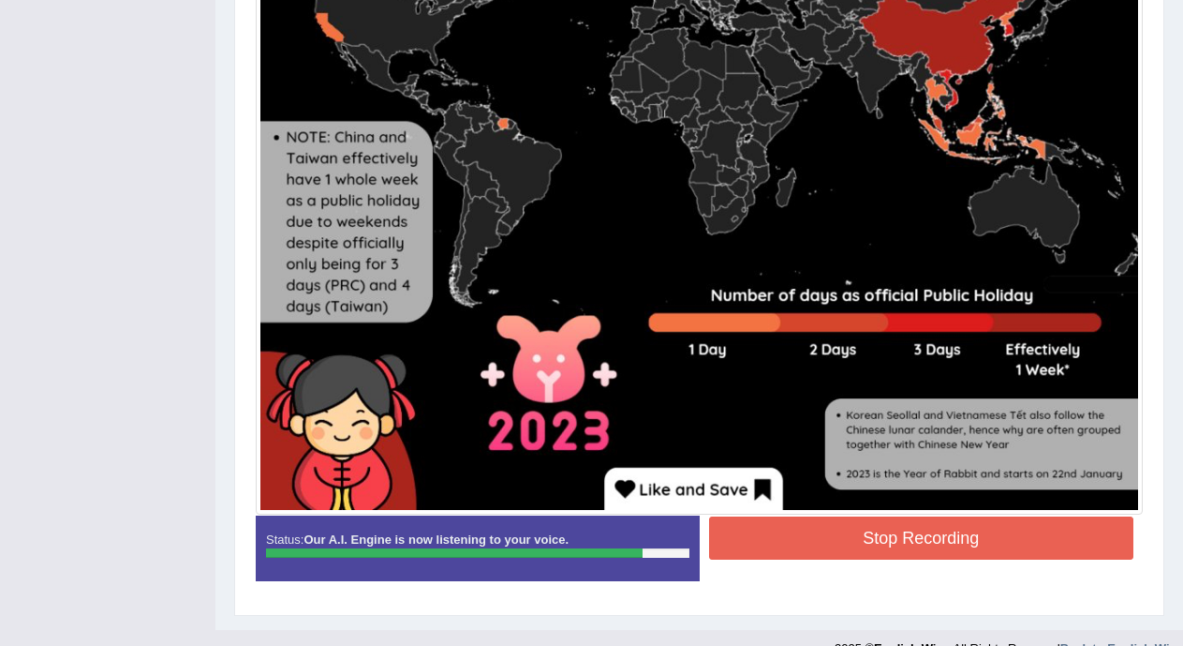
click at [1006, 540] on button "Stop Recording" at bounding box center [921, 537] width 425 height 43
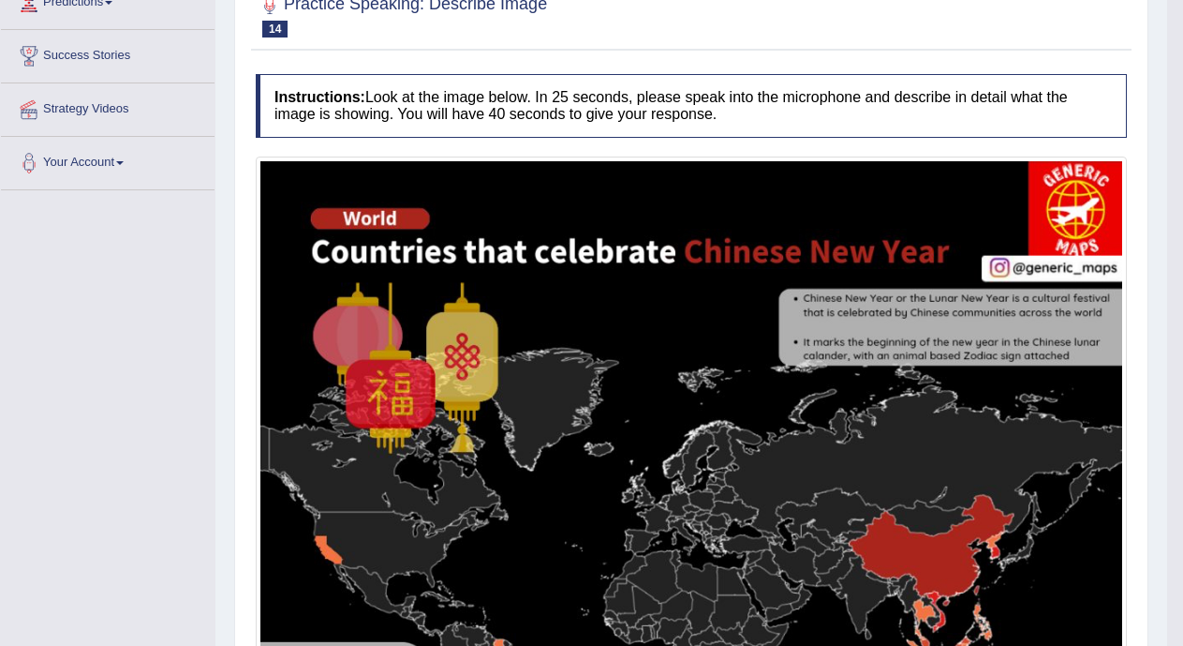
scroll to position [0, 0]
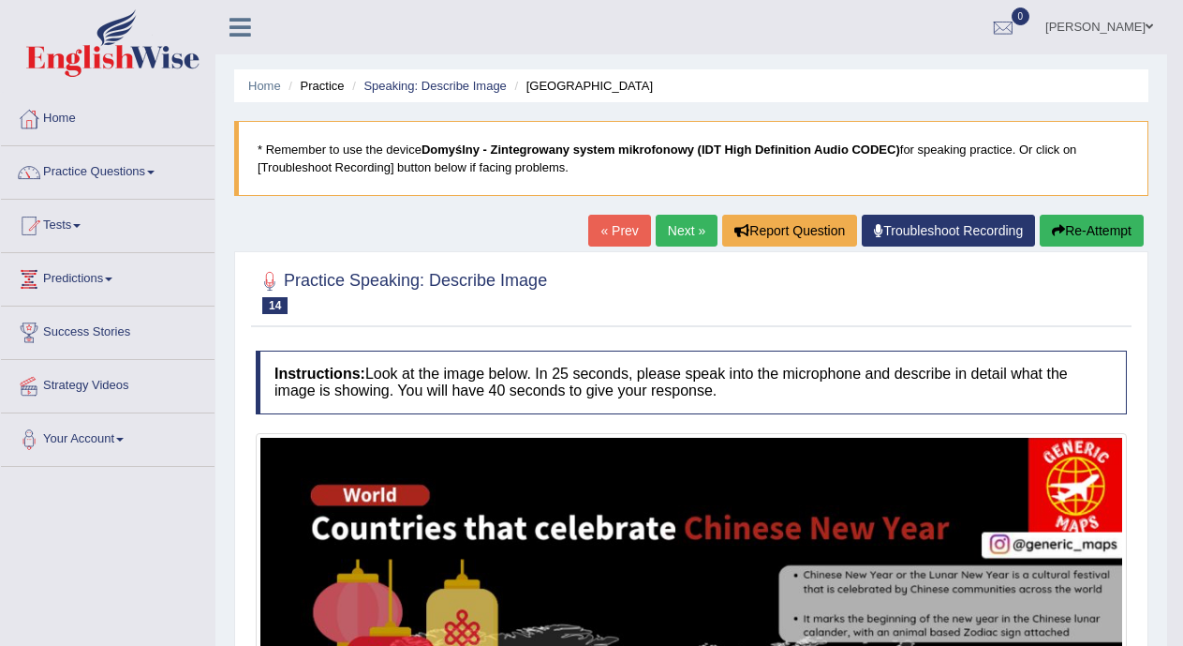
click at [671, 224] on link "Next »" at bounding box center [687, 231] width 62 height 32
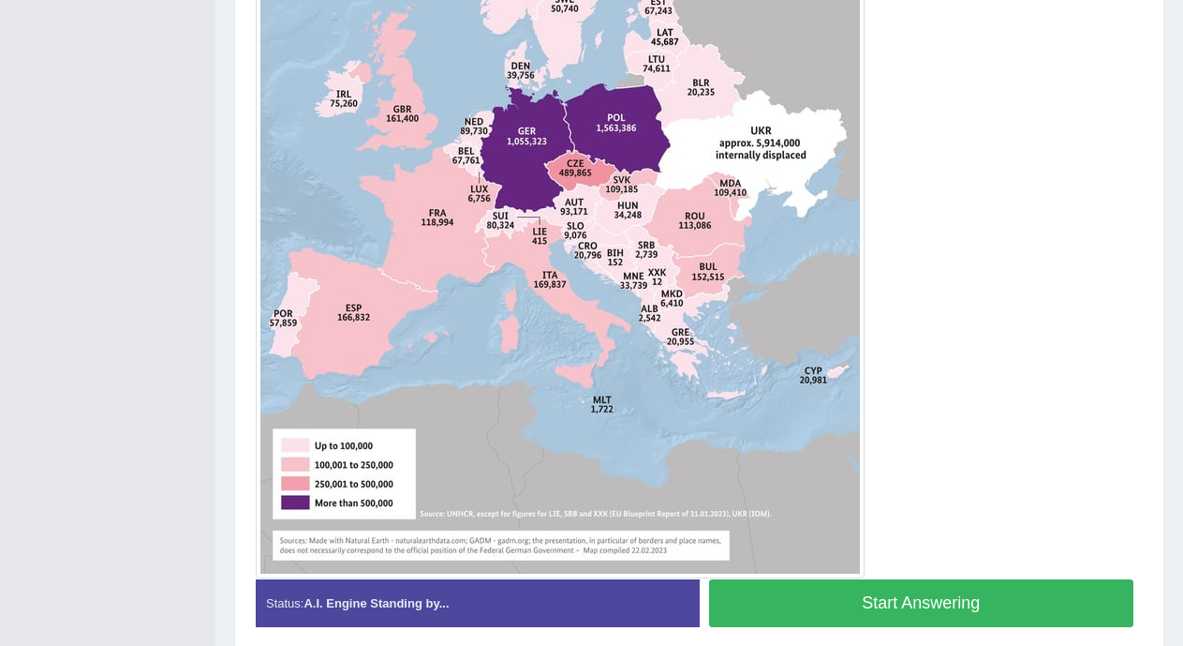
scroll to position [710, 0]
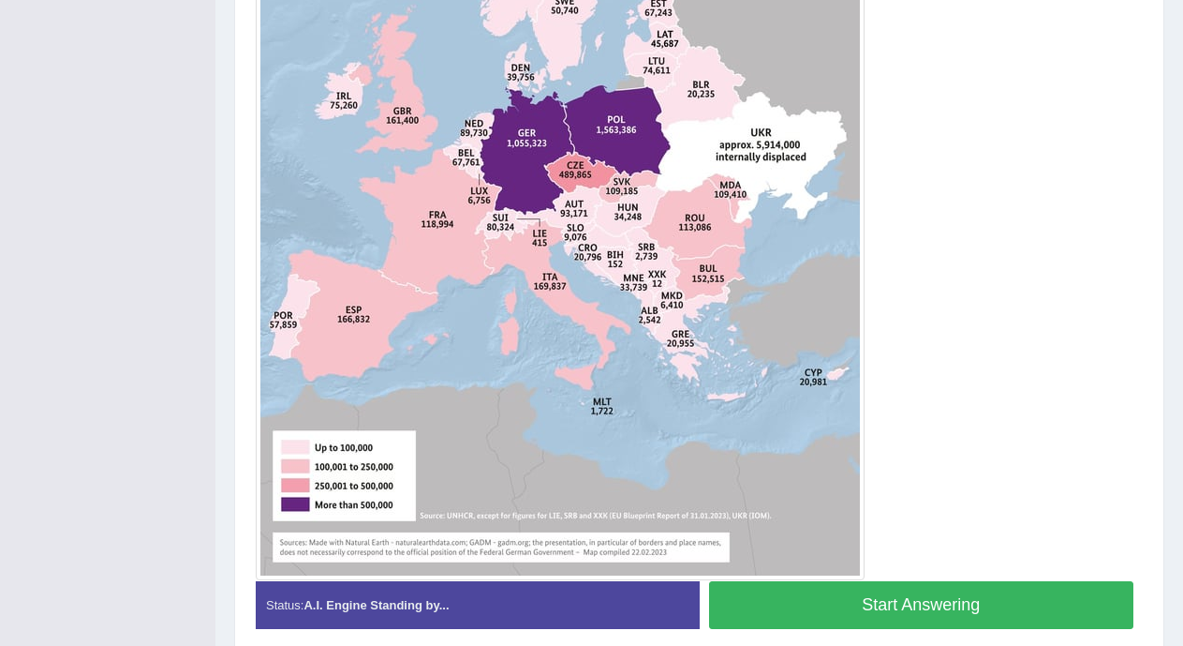
click at [978, 617] on button "Start Answering" at bounding box center [921, 605] width 425 height 48
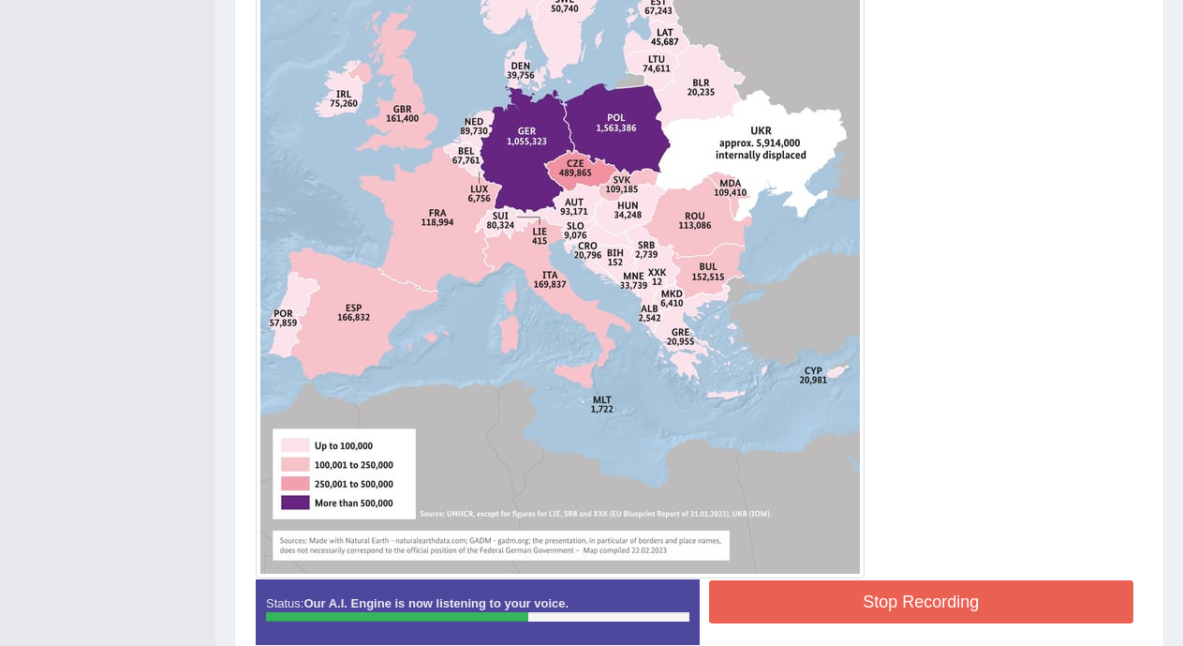
scroll to position [719, 0]
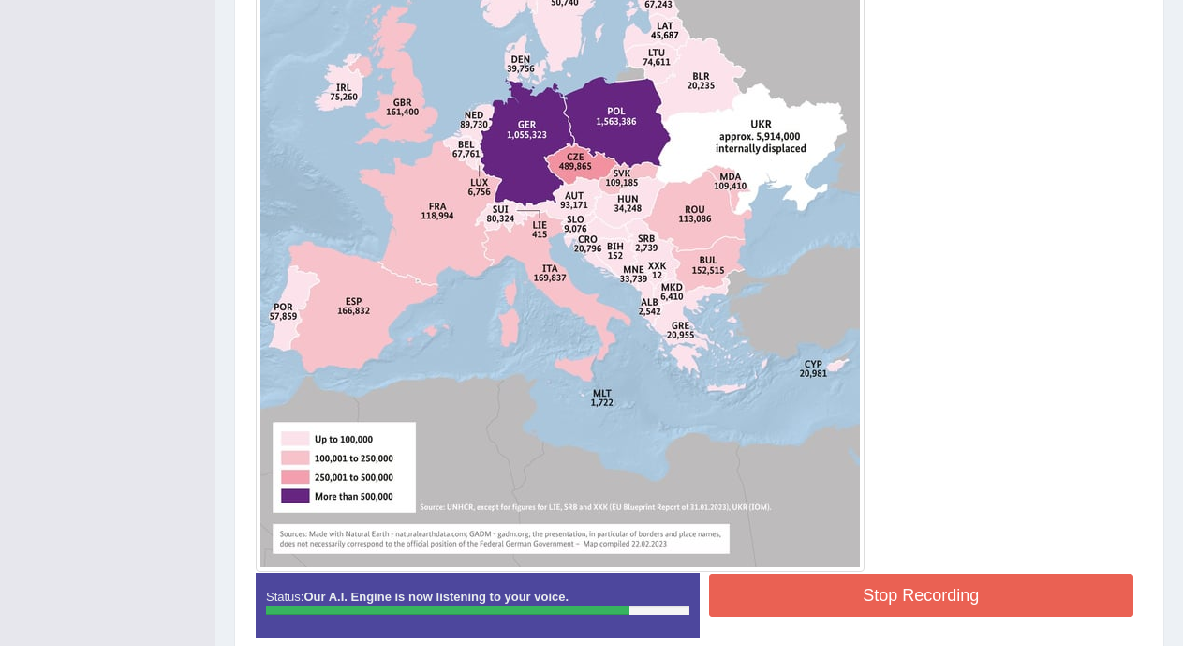
click at [848, 582] on button "Stop Recording" at bounding box center [921, 594] width 425 height 43
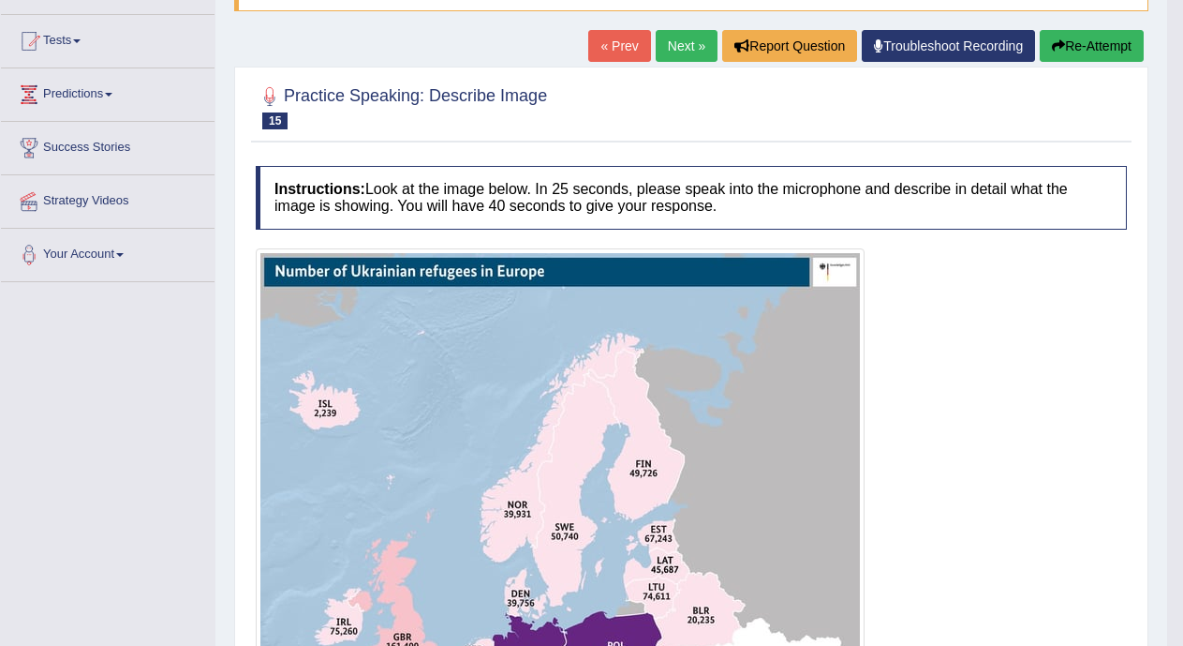
scroll to position [132, 0]
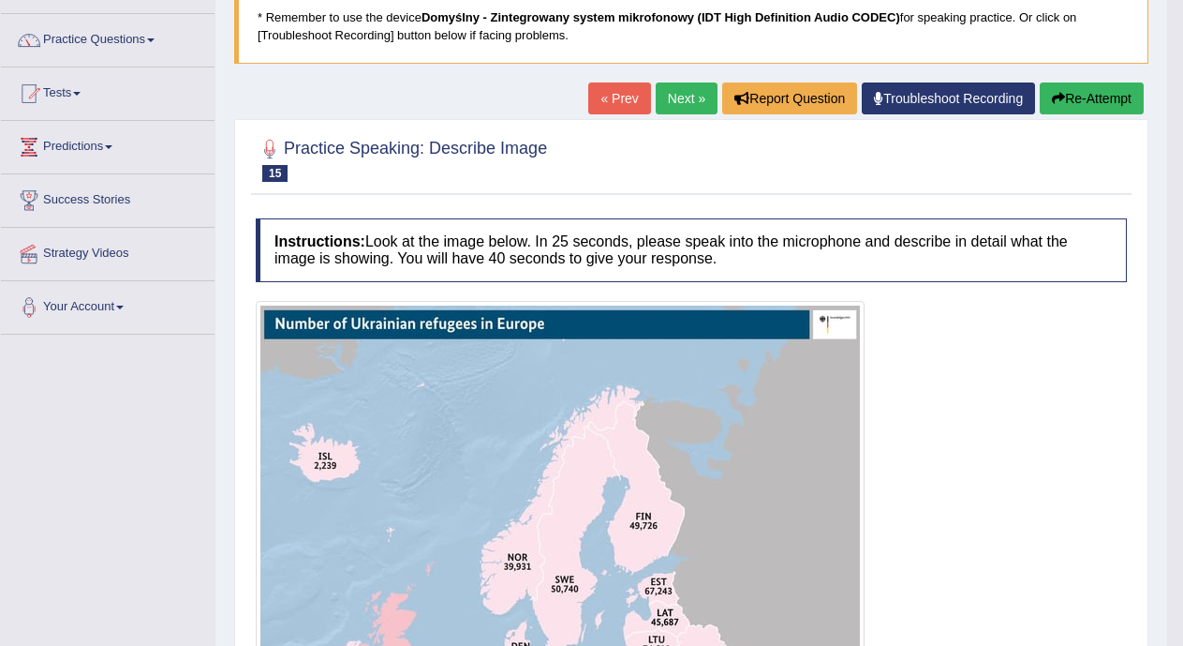
click at [689, 96] on link "Next »" at bounding box center [687, 98] width 62 height 32
click at [689, 95] on link "Next »" at bounding box center [687, 98] width 62 height 32
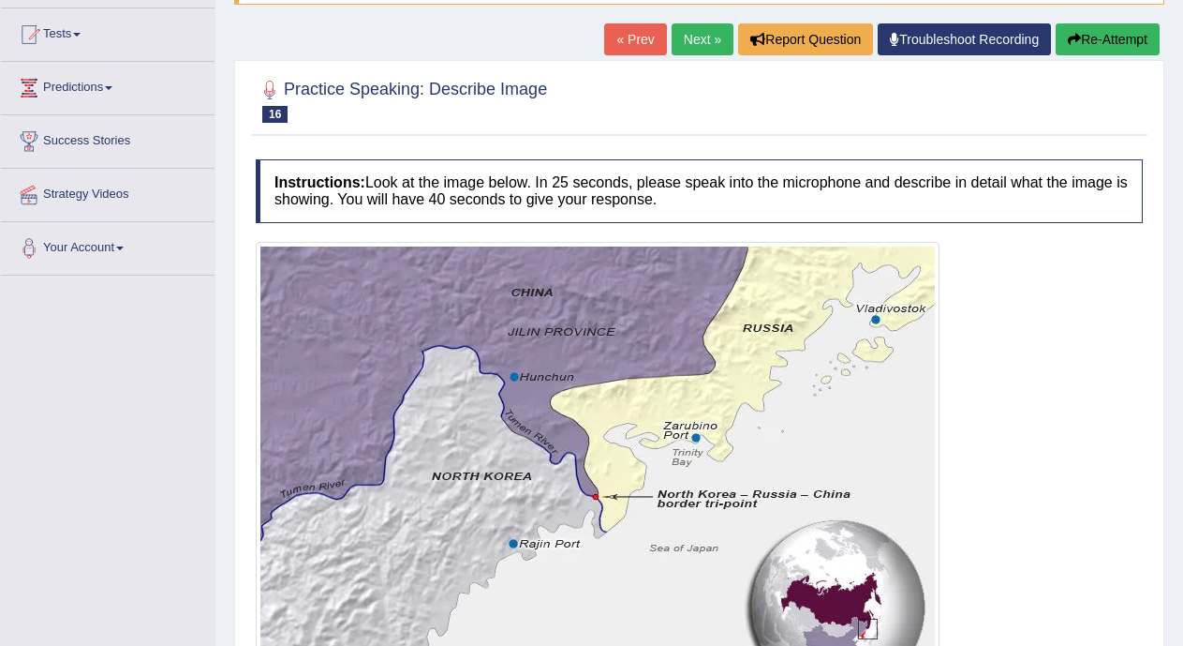
scroll to position [186, 0]
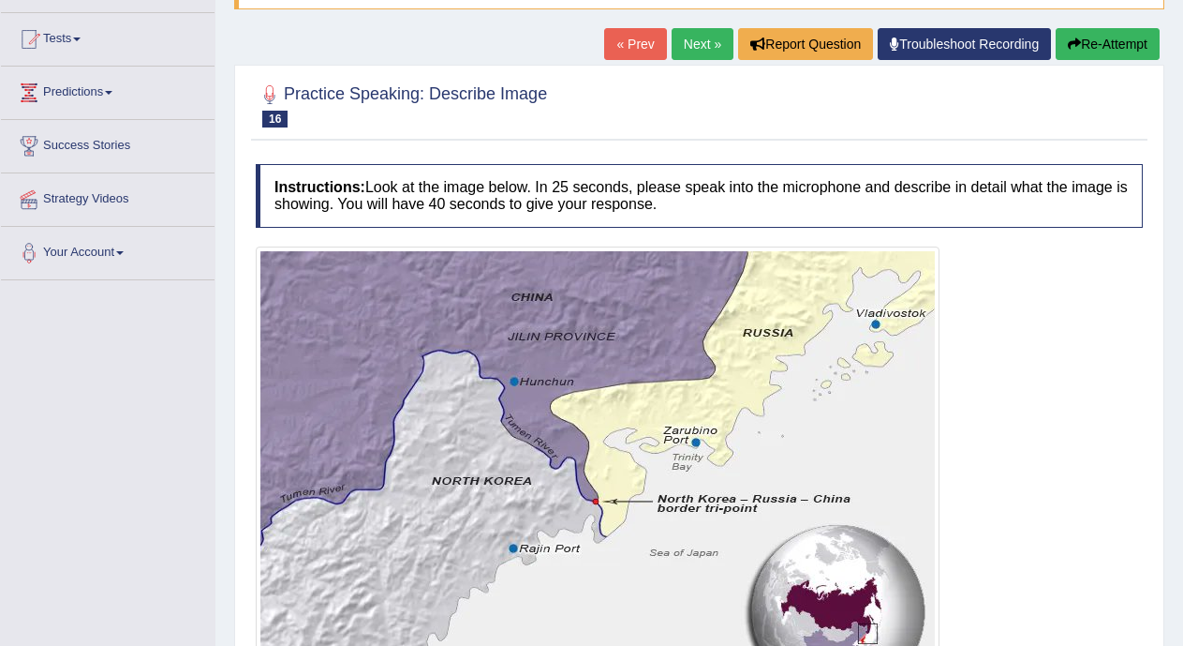
click at [678, 44] on link "Next »" at bounding box center [703, 44] width 62 height 32
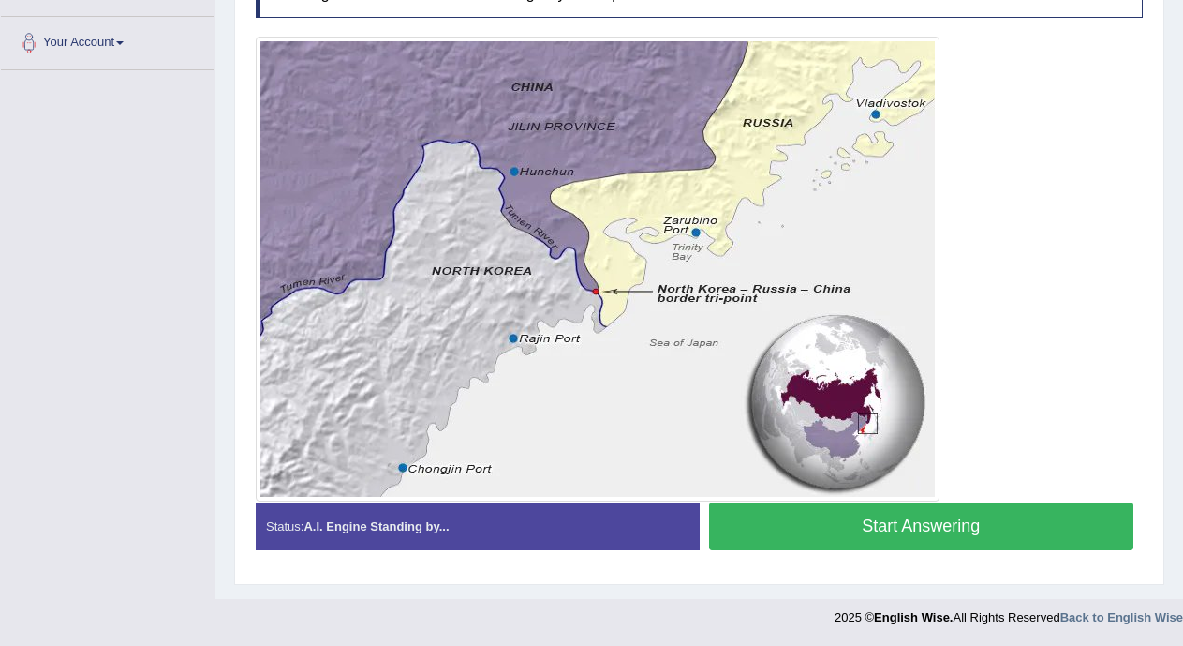
click at [1001, 527] on button "Start Answering" at bounding box center [921, 526] width 425 height 48
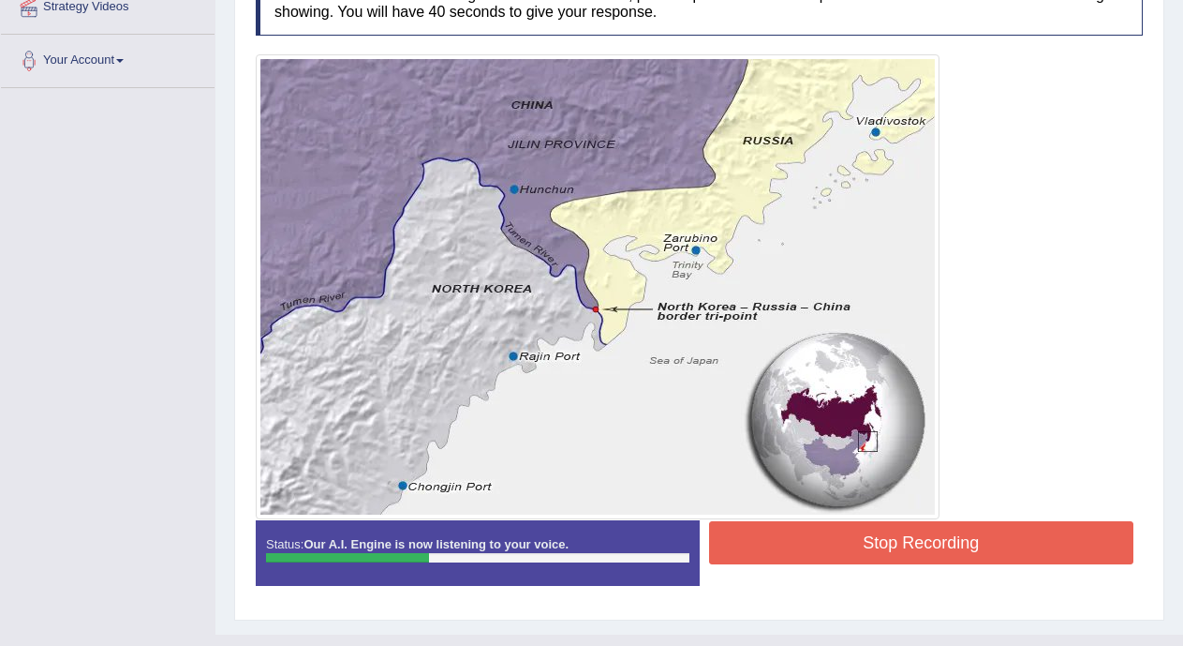
scroll to position [354, 0]
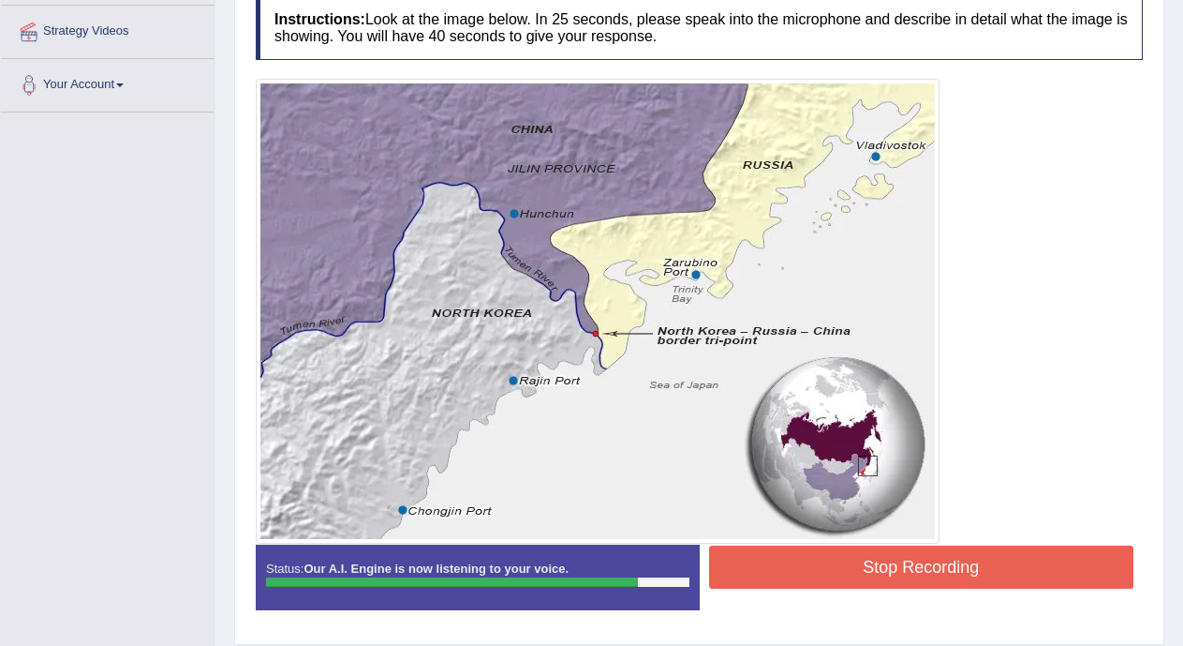
click at [918, 560] on button "Stop Recording" at bounding box center [921, 566] width 425 height 43
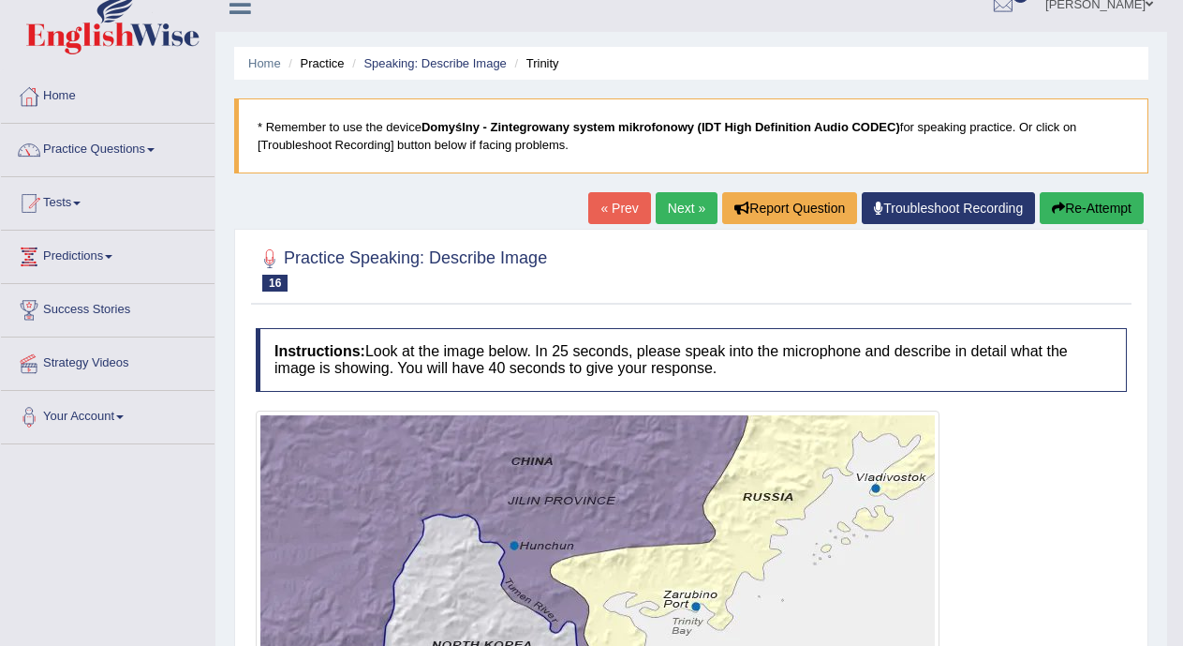
scroll to position [16, 0]
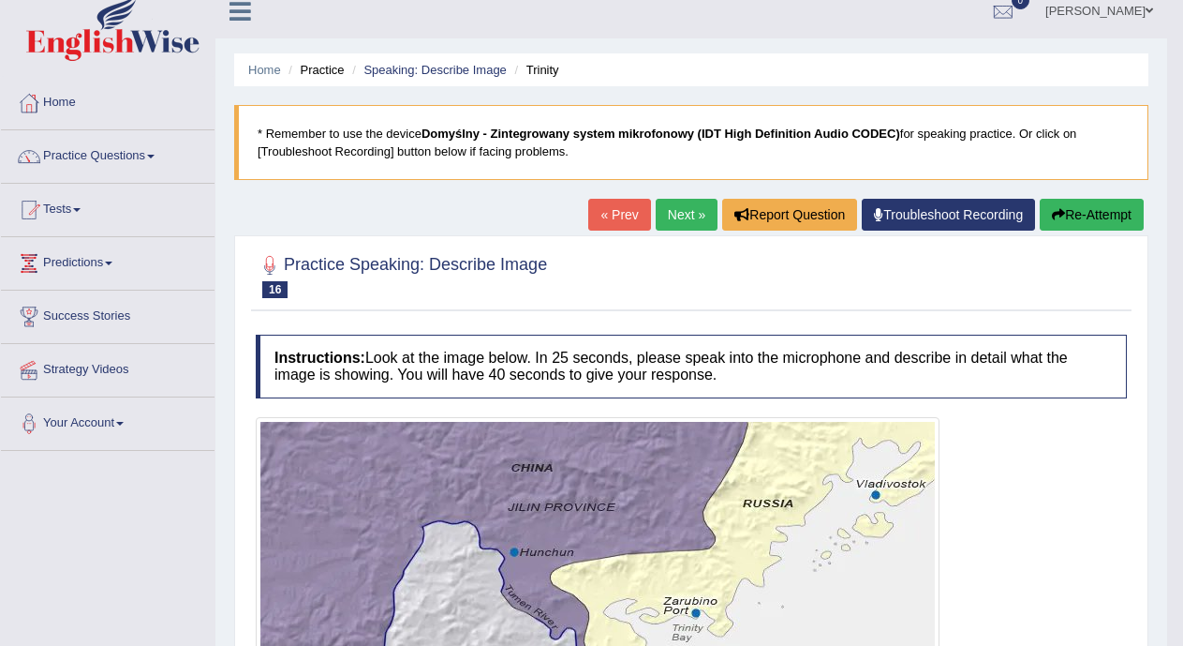
click at [676, 214] on link "Next »" at bounding box center [687, 215] width 62 height 32
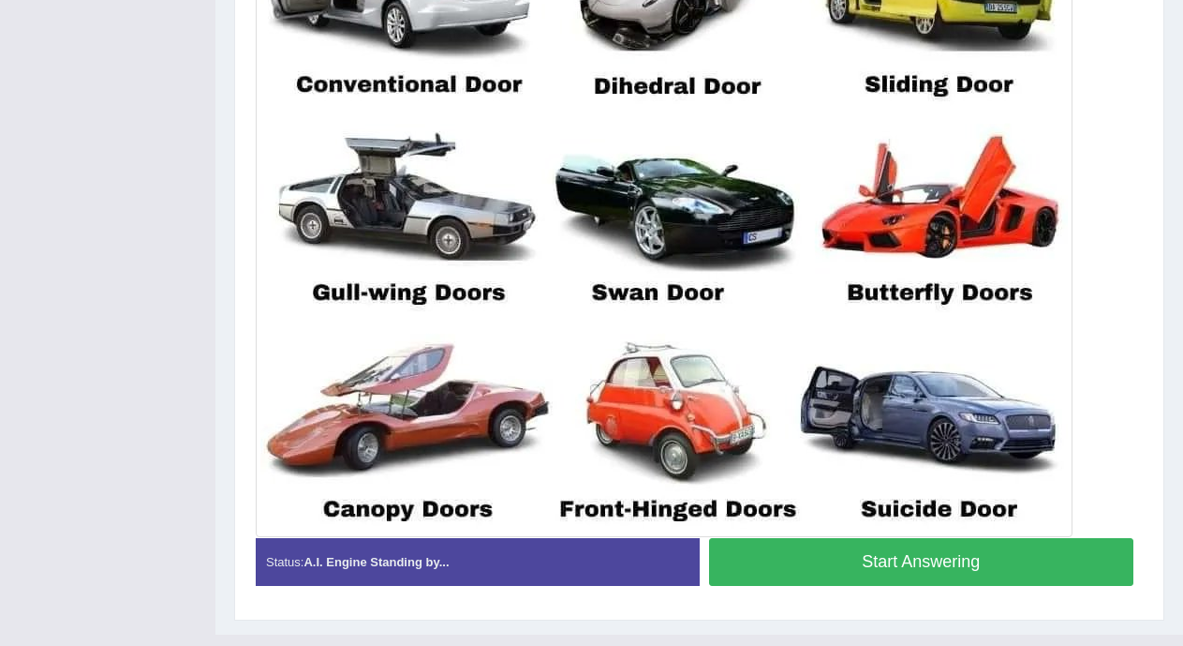
scroll to position [617, 0]
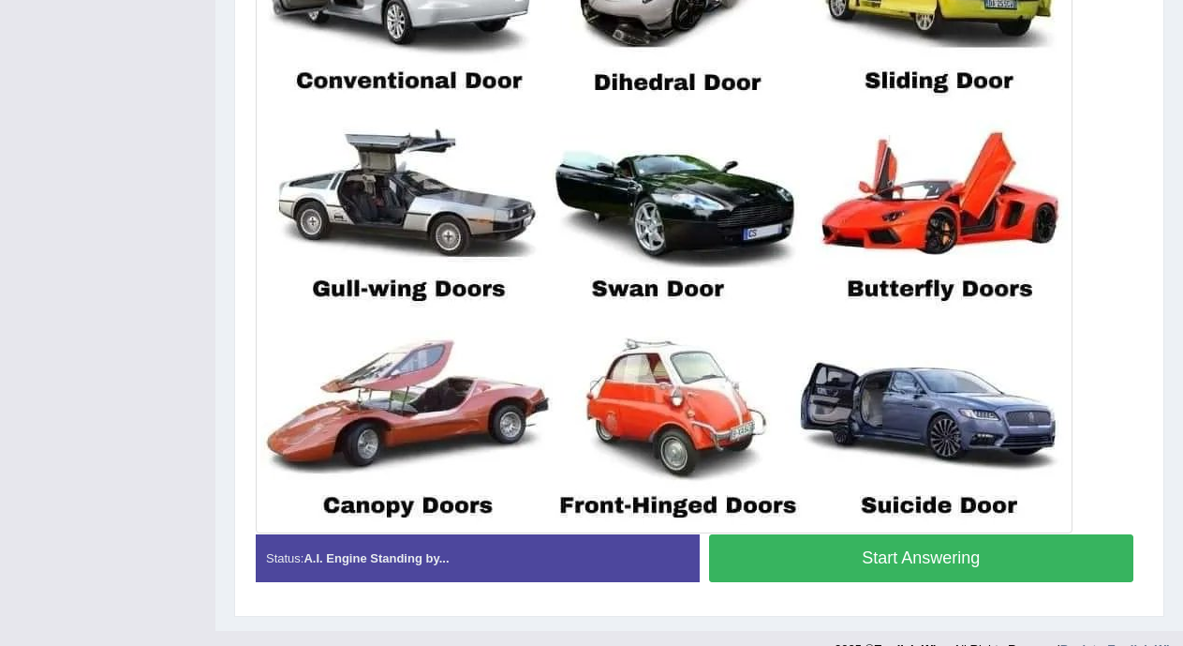
click at [1038, 563] on button "Start Answering" at bounding box center [921, 558] width 425 height 48
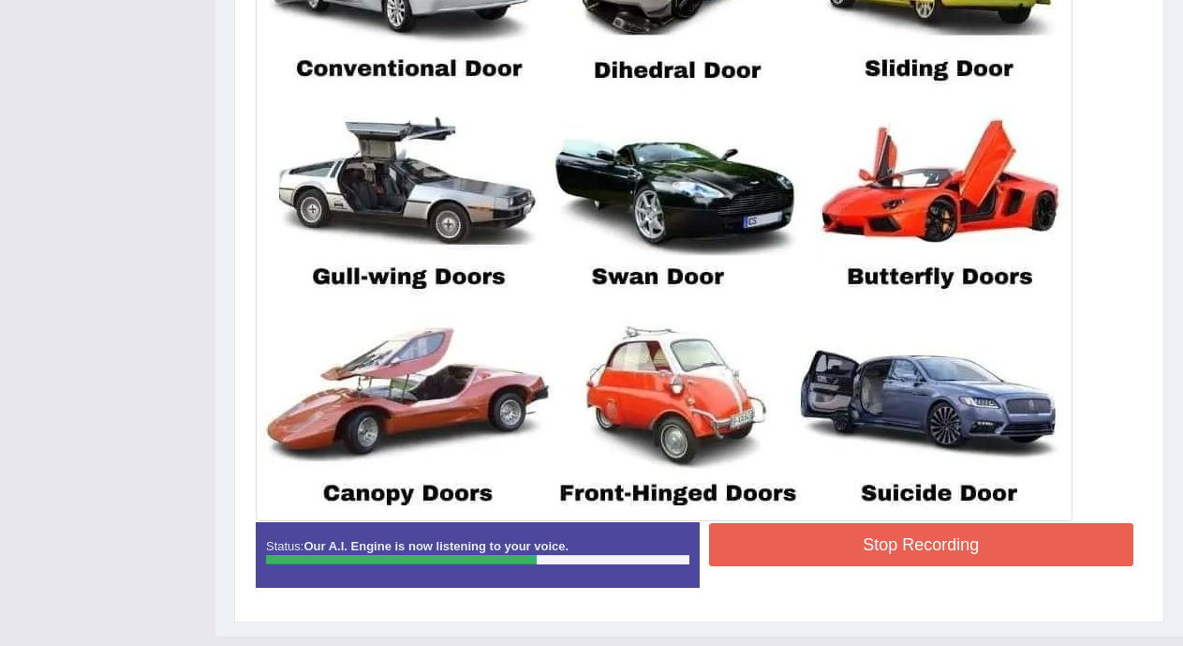
scroll to position [667, 0]
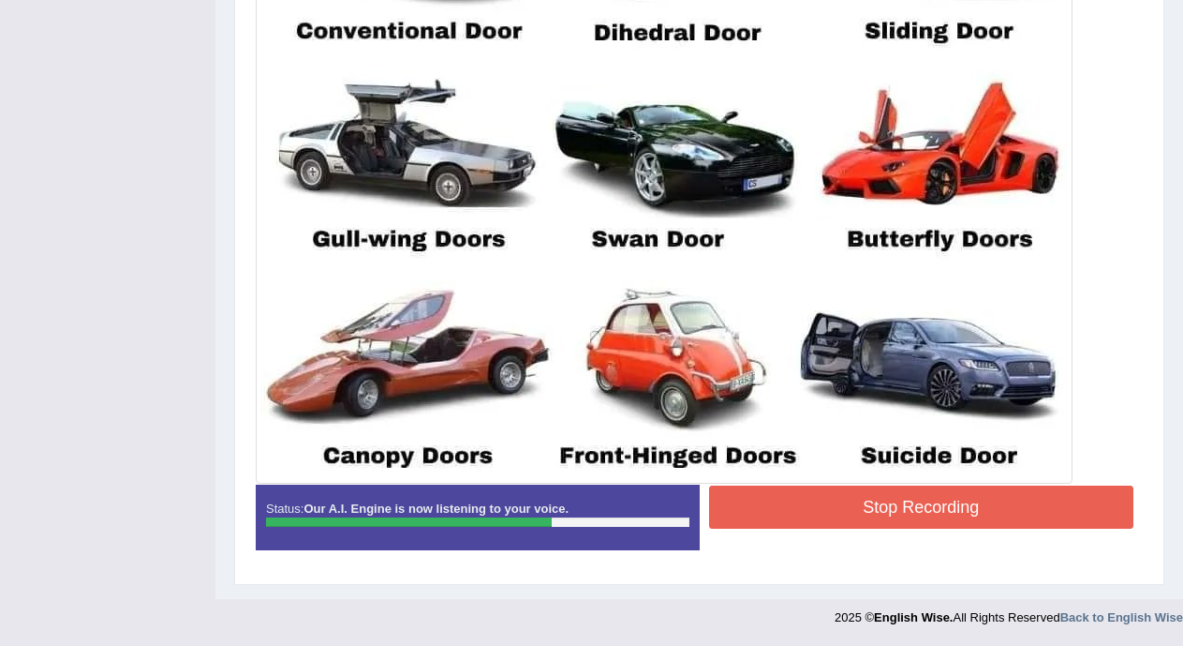
click at [979, 503] on button "Stop Recording" at bounding box center [921, 506] width 425 height 43
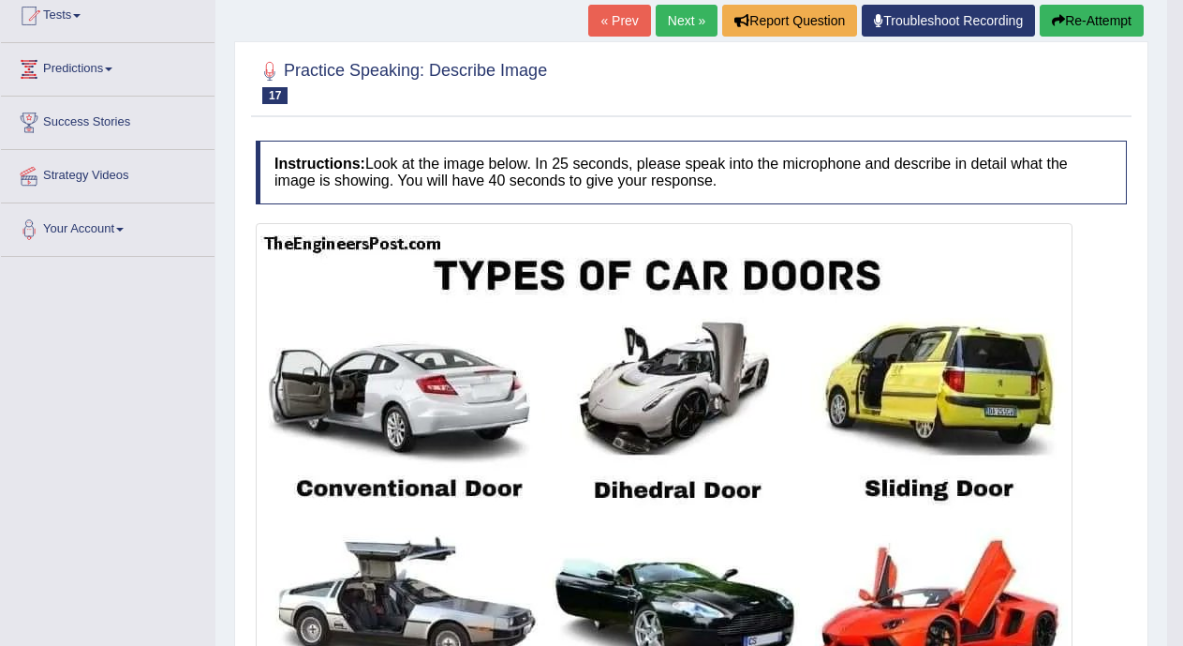
scroll to position [176, 0]
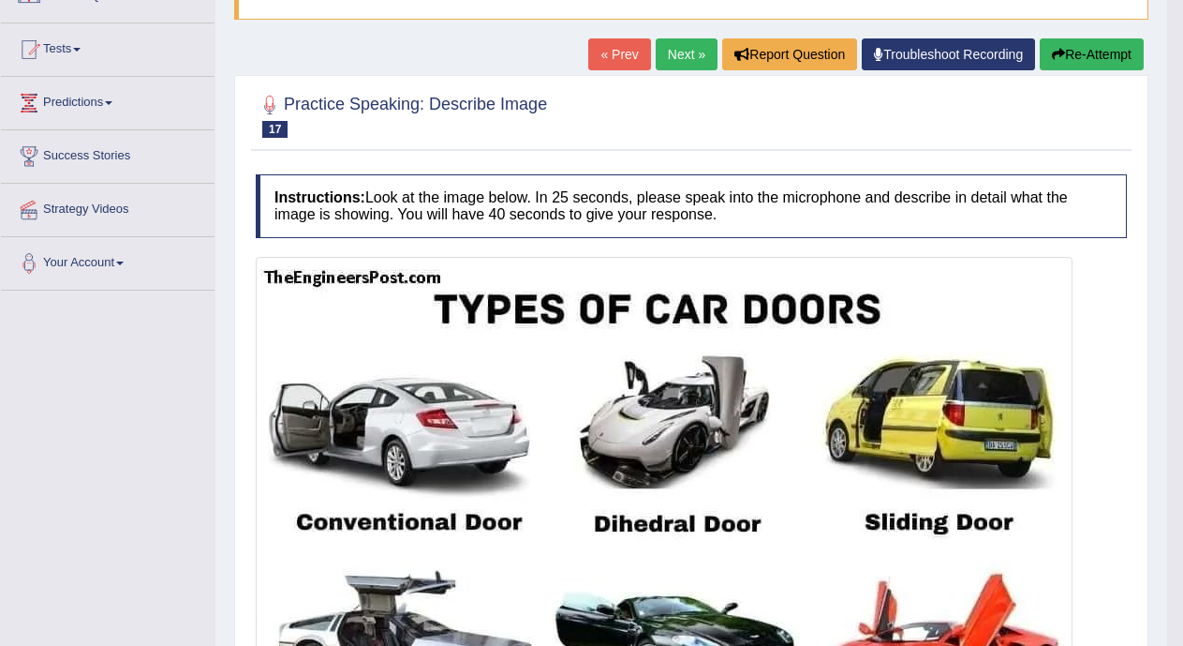
click at [688, 64] on link "Next »" at bounding box center [687, 54] width 62 height 32
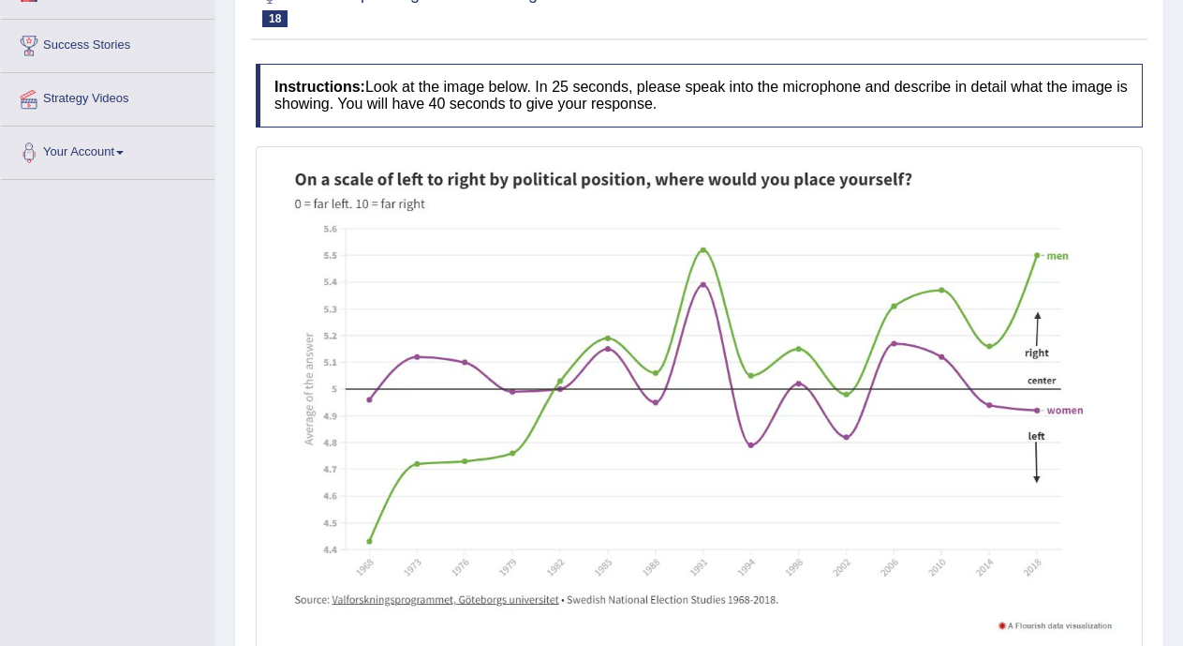
scroll to position [438, 0]
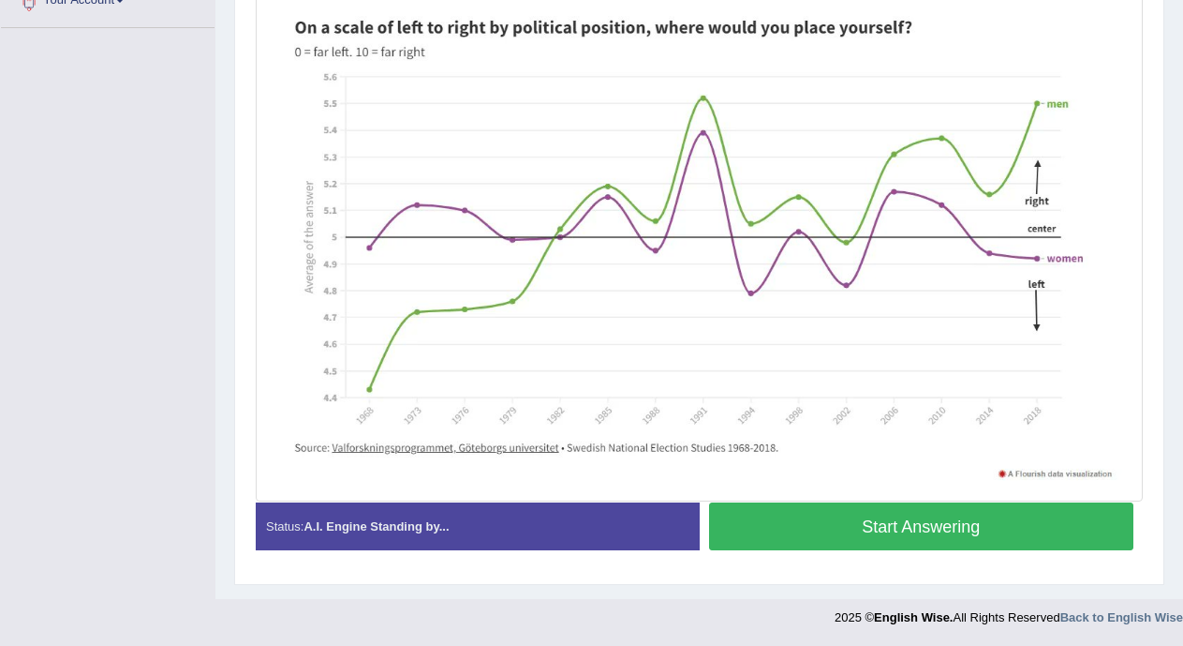
click at [986, 531] on button "Start Answering" at bounding box center [921, 526] width 425 height 48
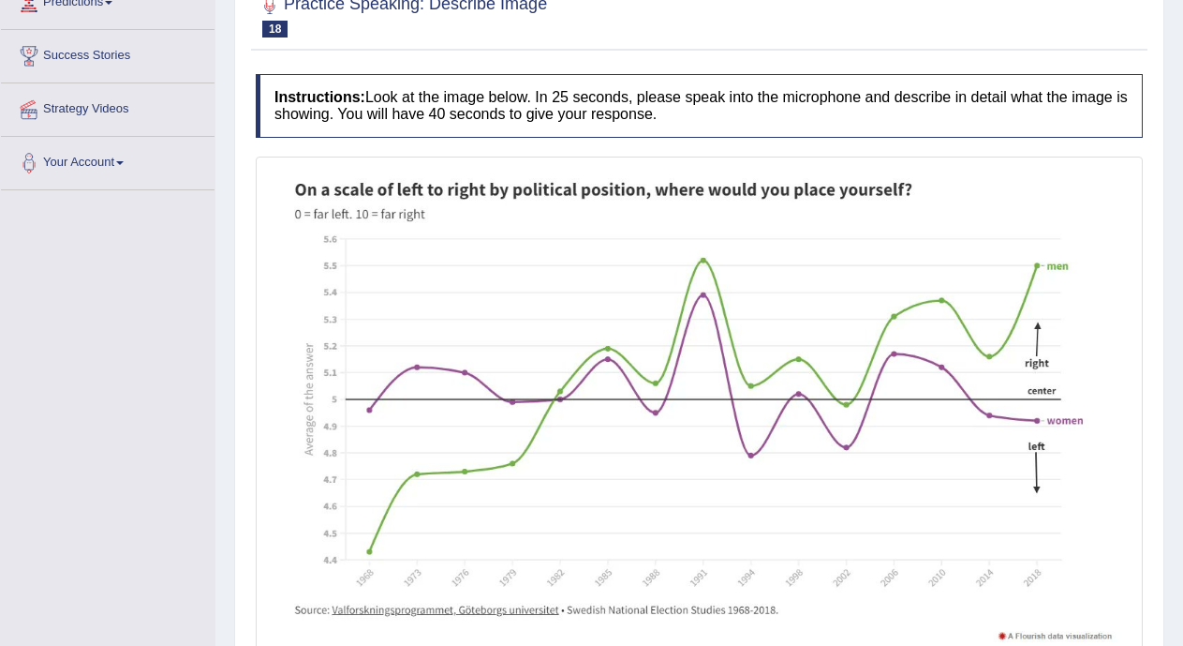
scroll to position [341, 0]
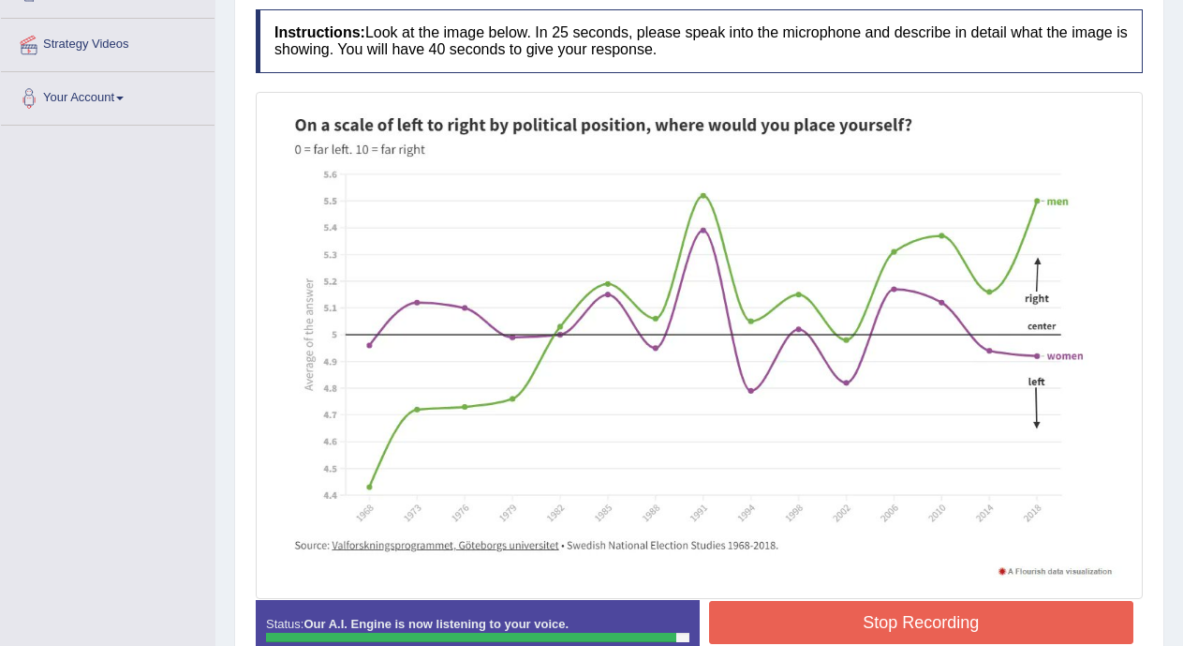
click at [972, 604] on button "Stop Recording" at bounding box center [921, 622] width 425 height 43
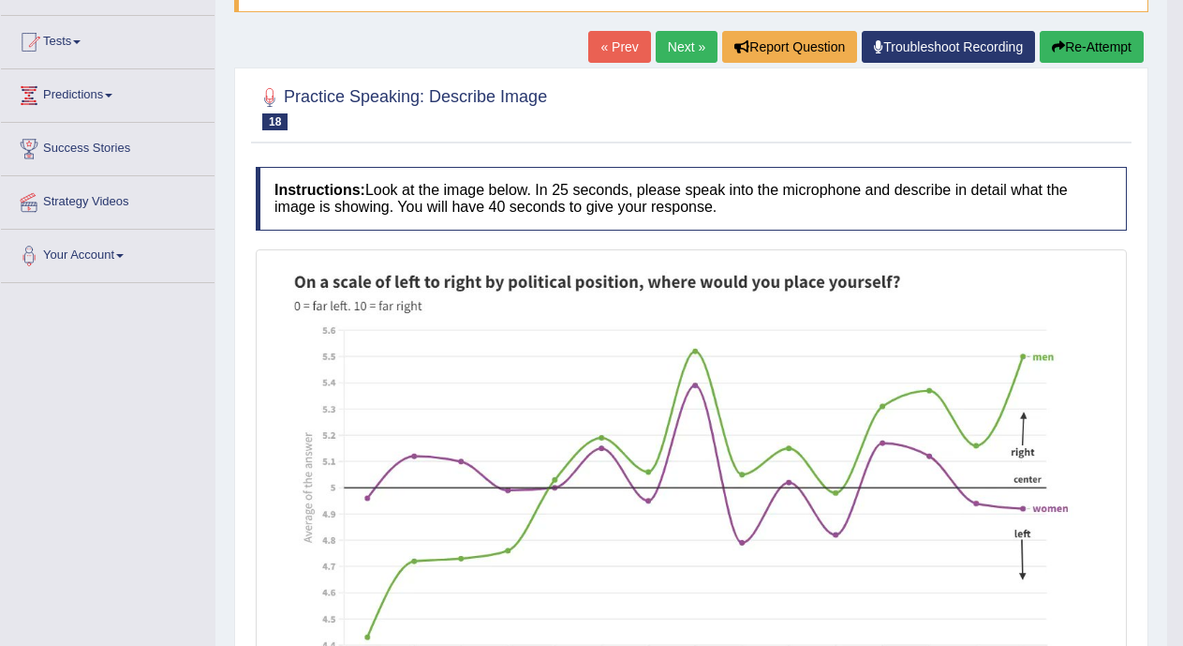
scroll to position [111, 0]
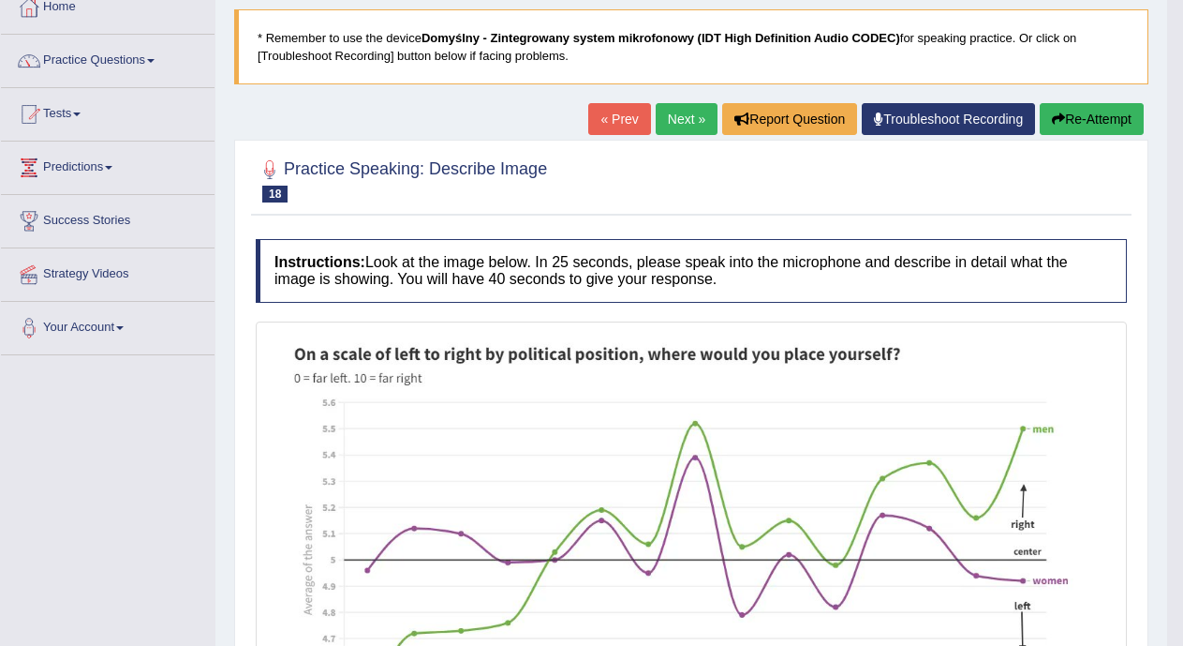
click at [682, 120] on link "Next »" at bounding box center [687, 119] width 62 height 32
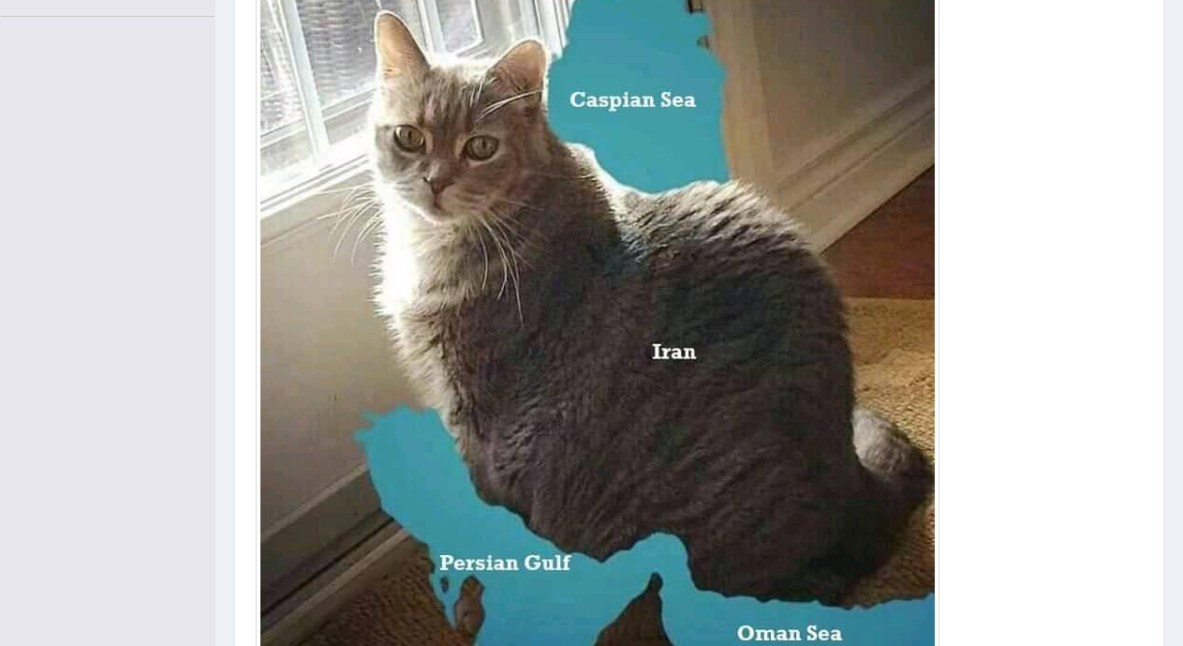
scroll to position [564, 0]
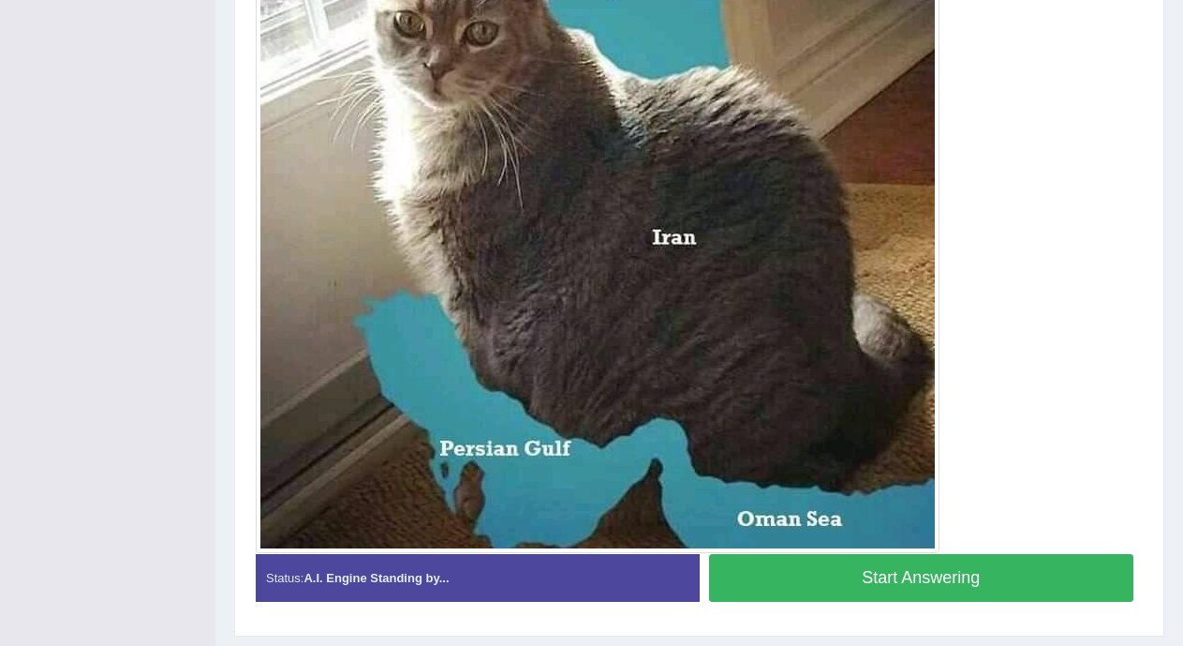
click at [981, 581] on button "Start Answering" at bounding box center [921, 578] width 425 height 48
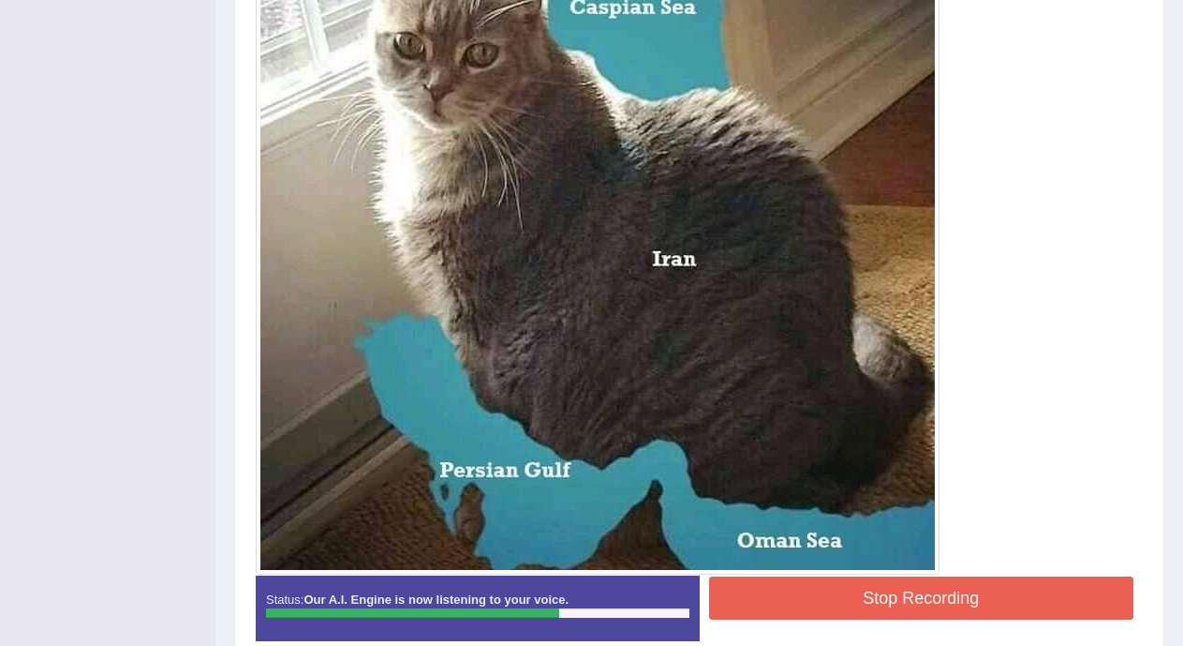
scroll to position [618, 0]
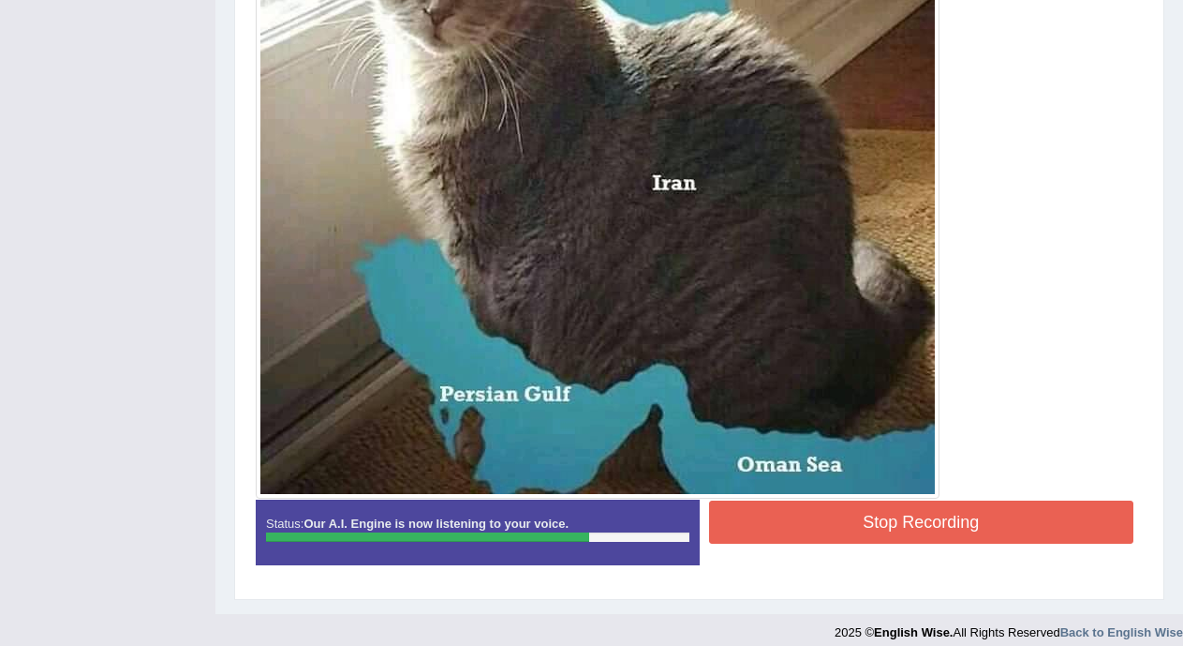
click at [949, 528] on button "Stop Recording" at bounding box center [921, 521] width 425 height 43
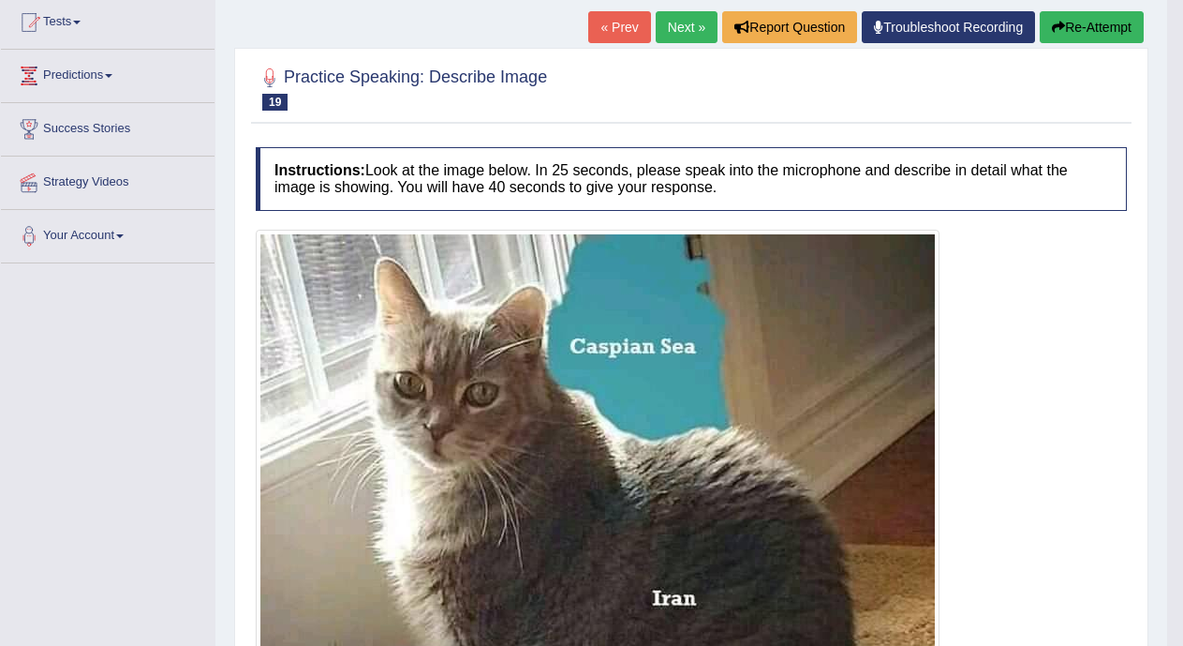
scroll to position [168, 0]
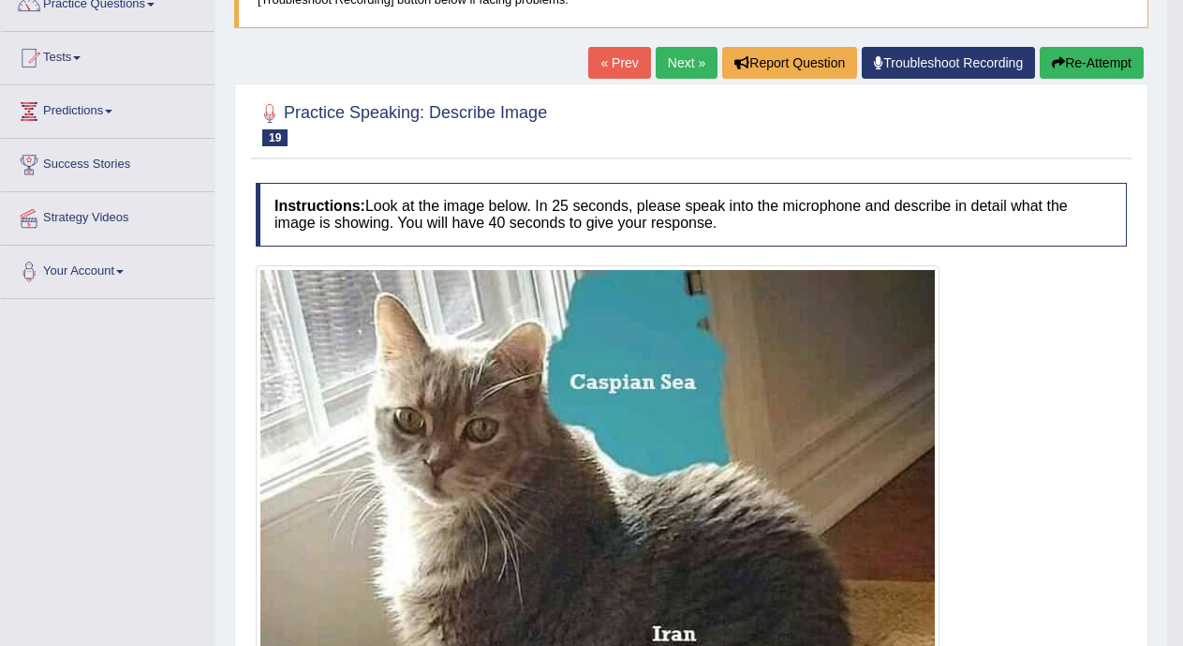
click at [673, 63] on link "Next »" at bounding box center [687, 63] width 62 height 32
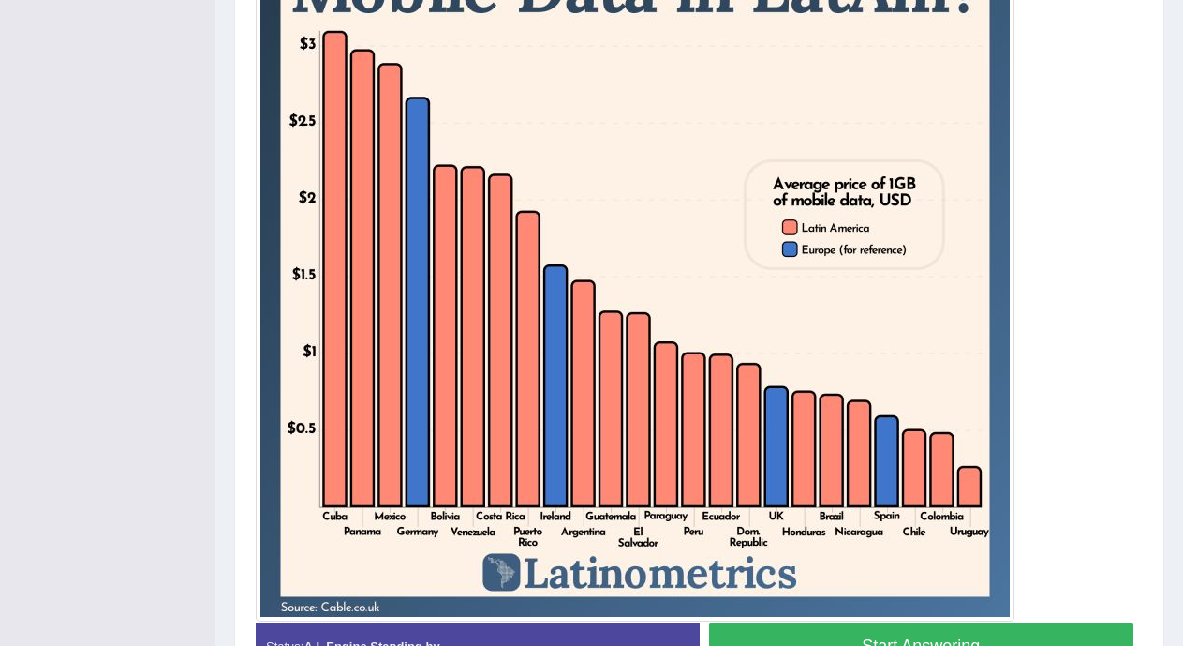
scroll to position [690, 0]
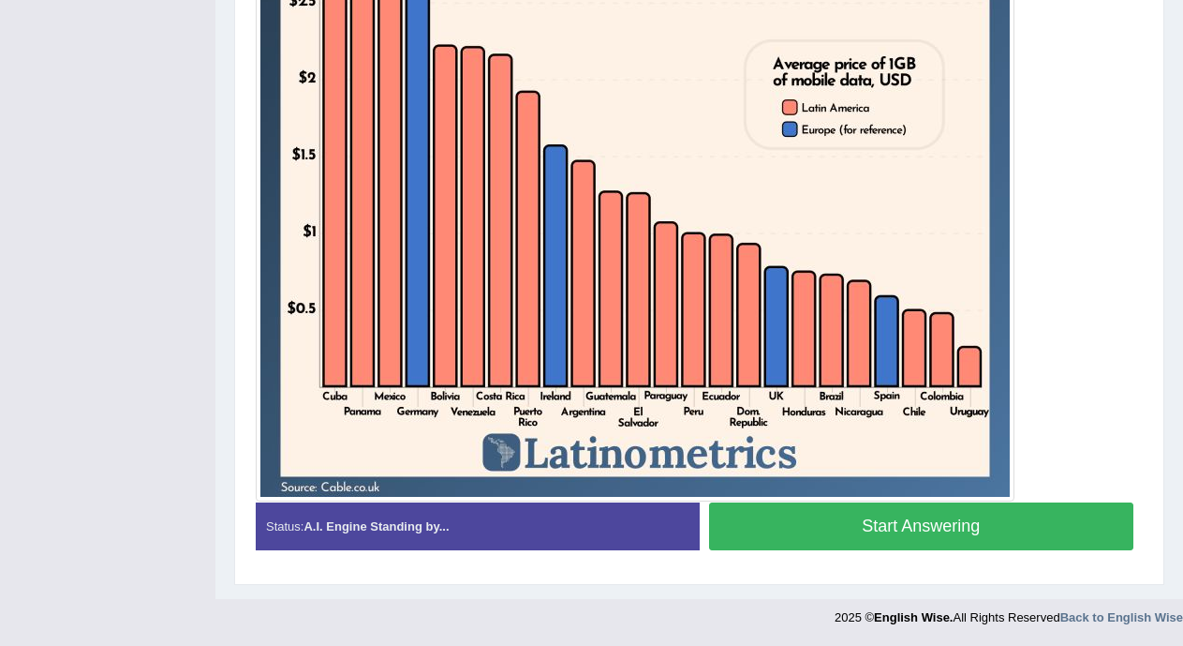
click at [982, 516] on button "Start Answering" at bounding box center [921, 526] width 425 height 48
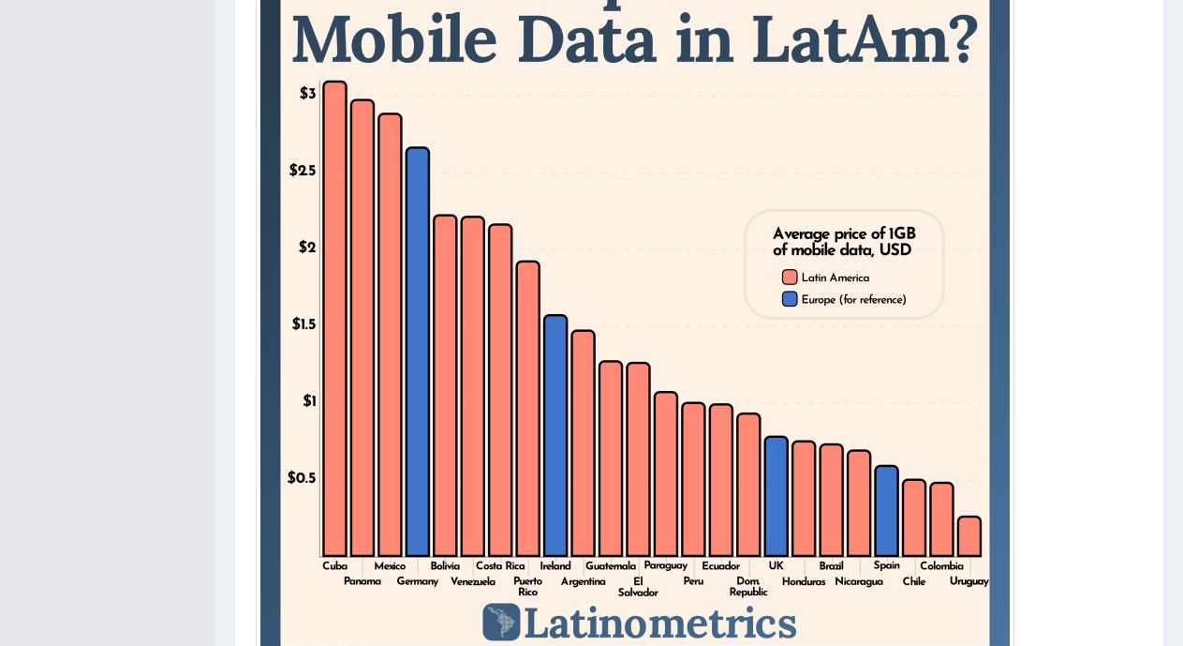
scroll to position [708, 0]
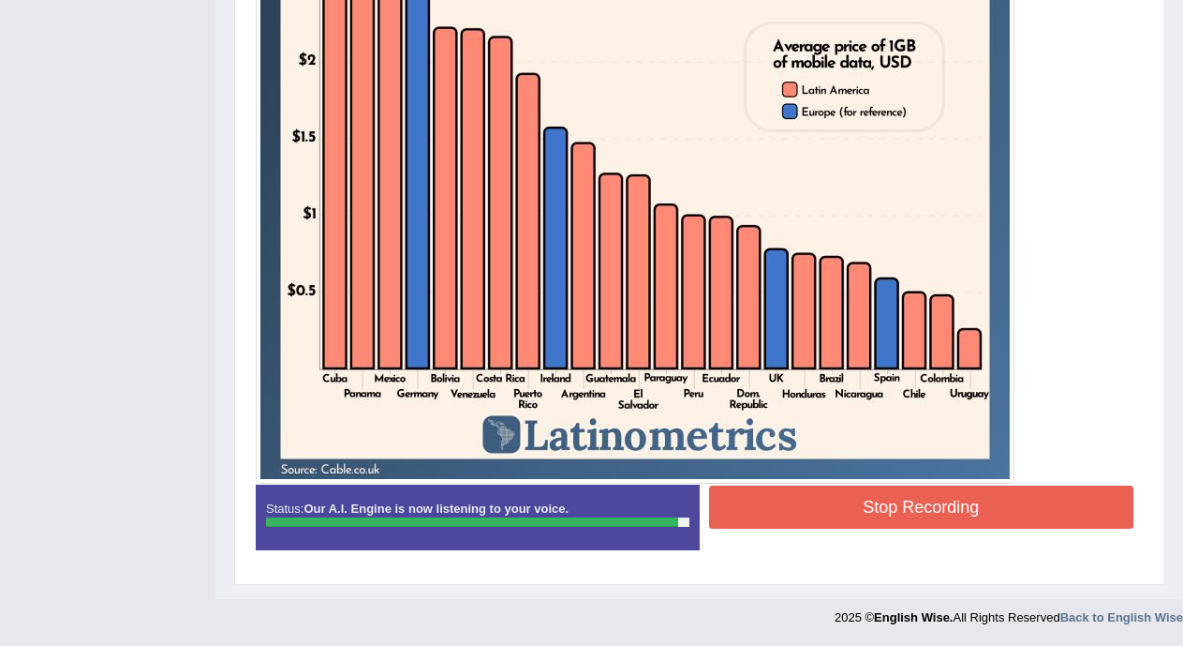
click at [969, 509] on button "Stop Recording" at bounding box center [921, 506] width 425 height 43
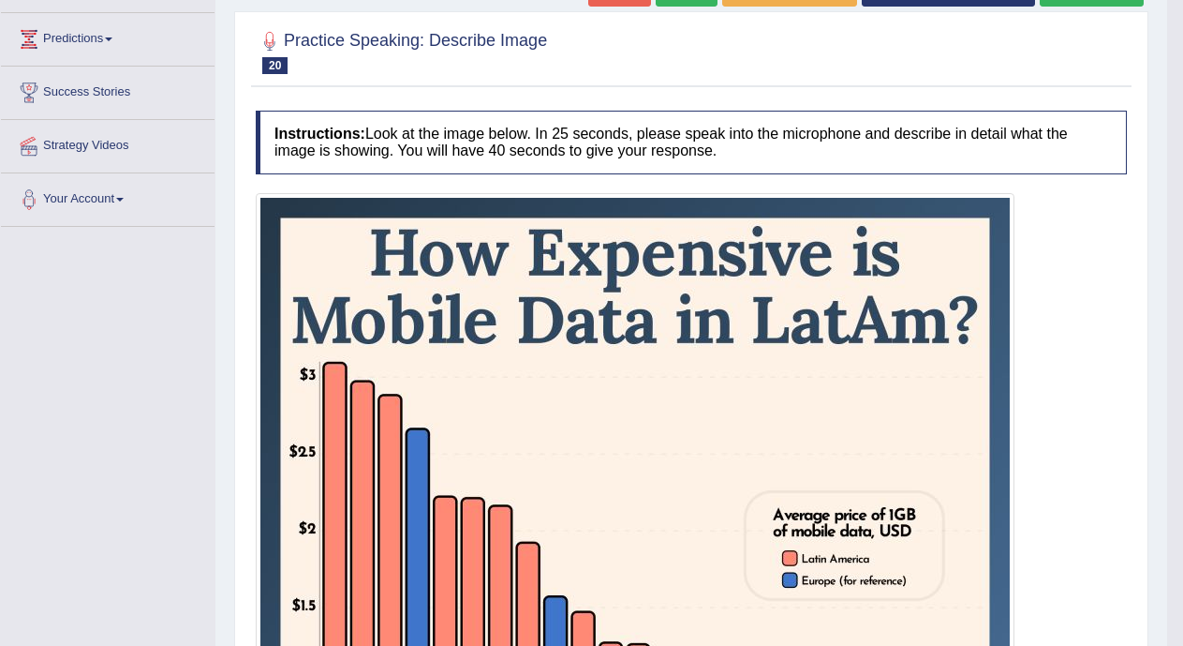
scroll to position [0, 0]
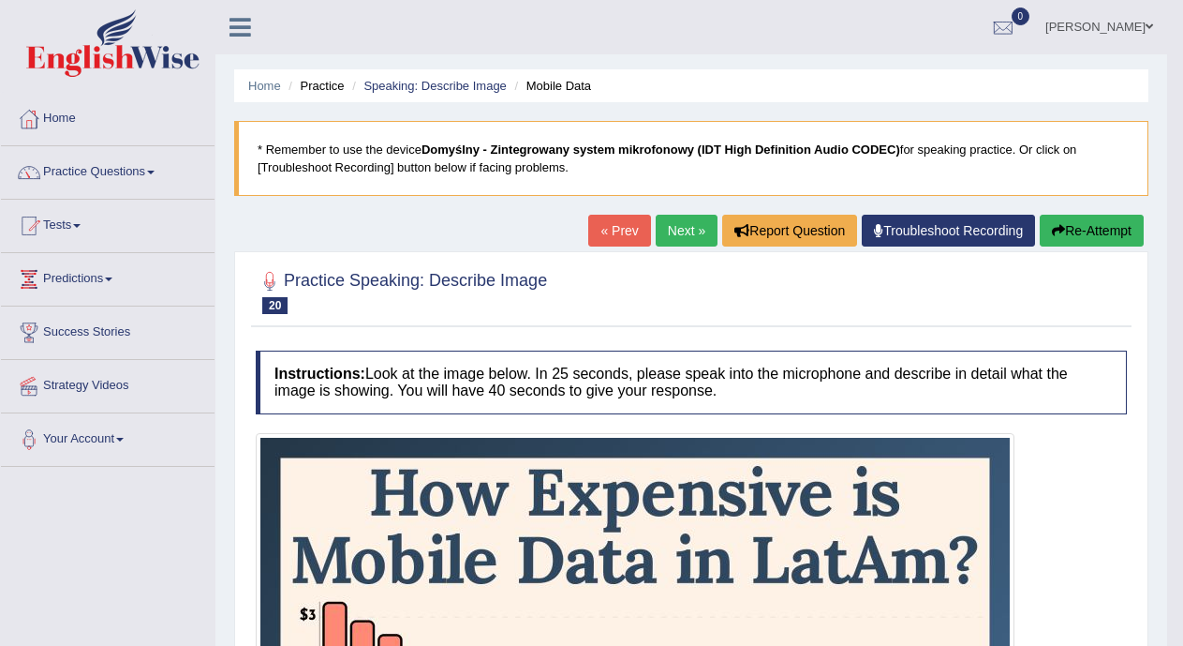
click at [672, 230] on link "Next »" at bounding box center [687, 231] width 62 height 32
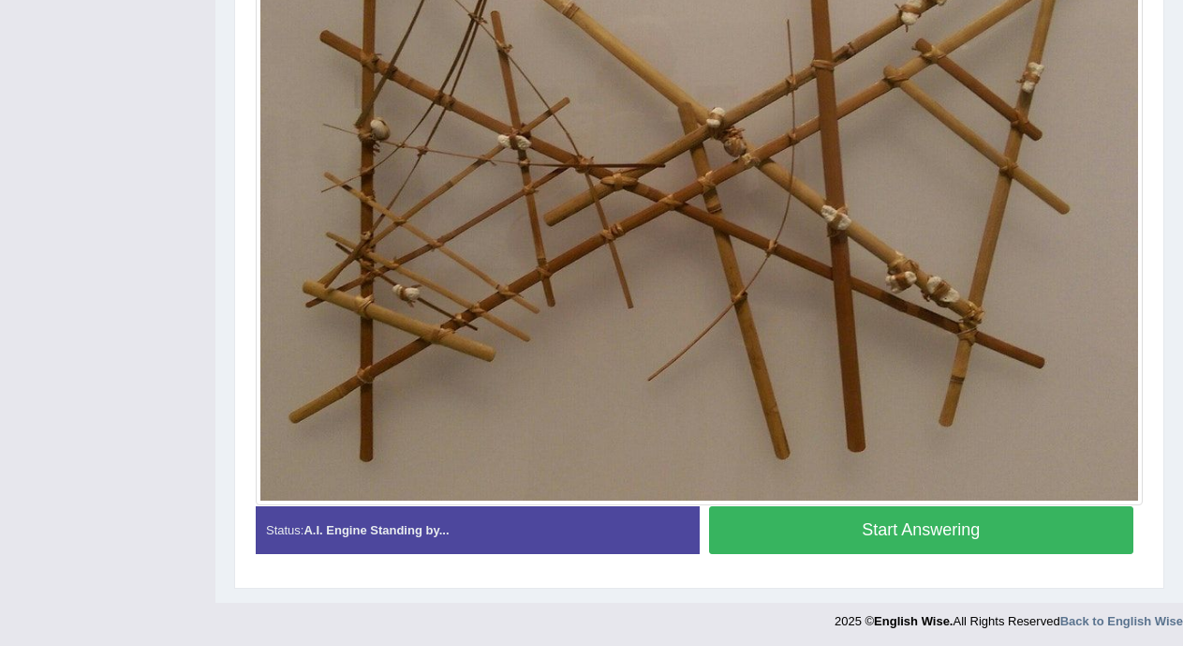
click at [988, 540] on button "Start Answering" at bounding box center [921, 530] width 425 height 48
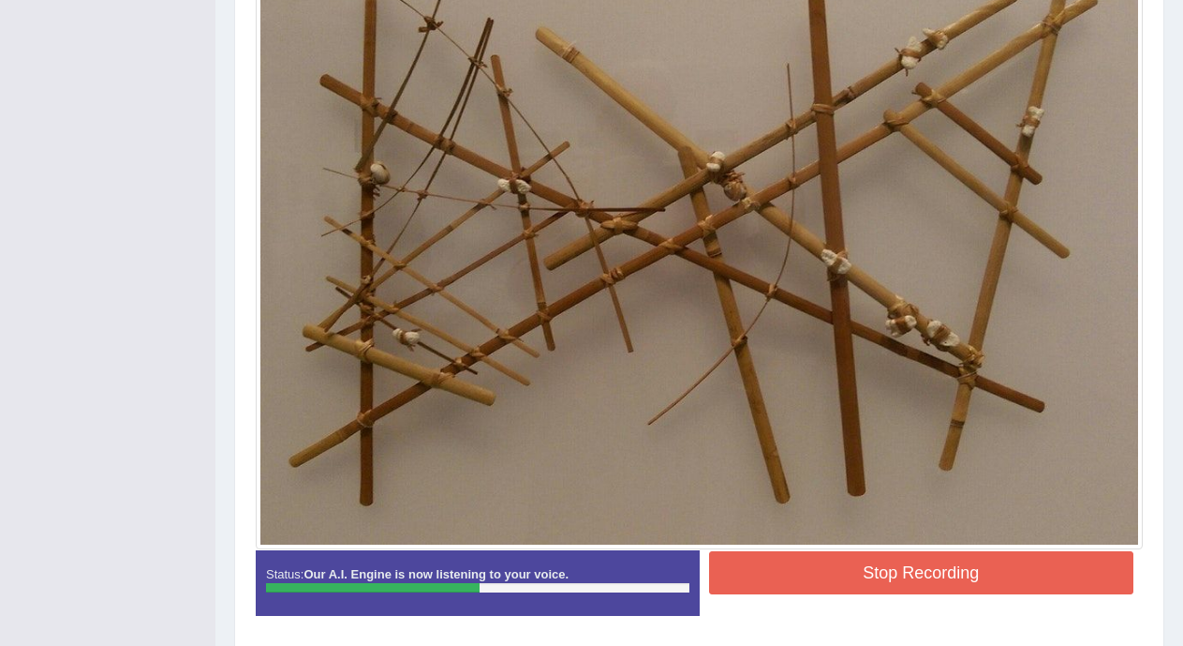
scroll to position [512, 0]
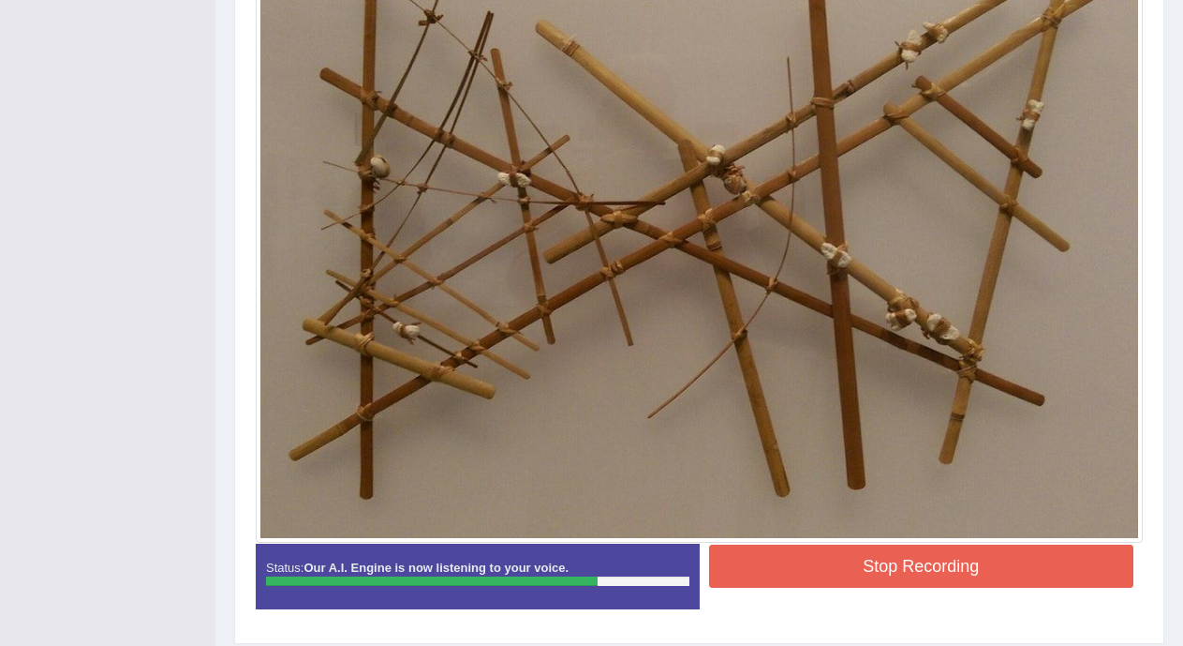
click at [948, 562] on button "Stop Recording" at bounding box center [921, 565] width 425 height 43
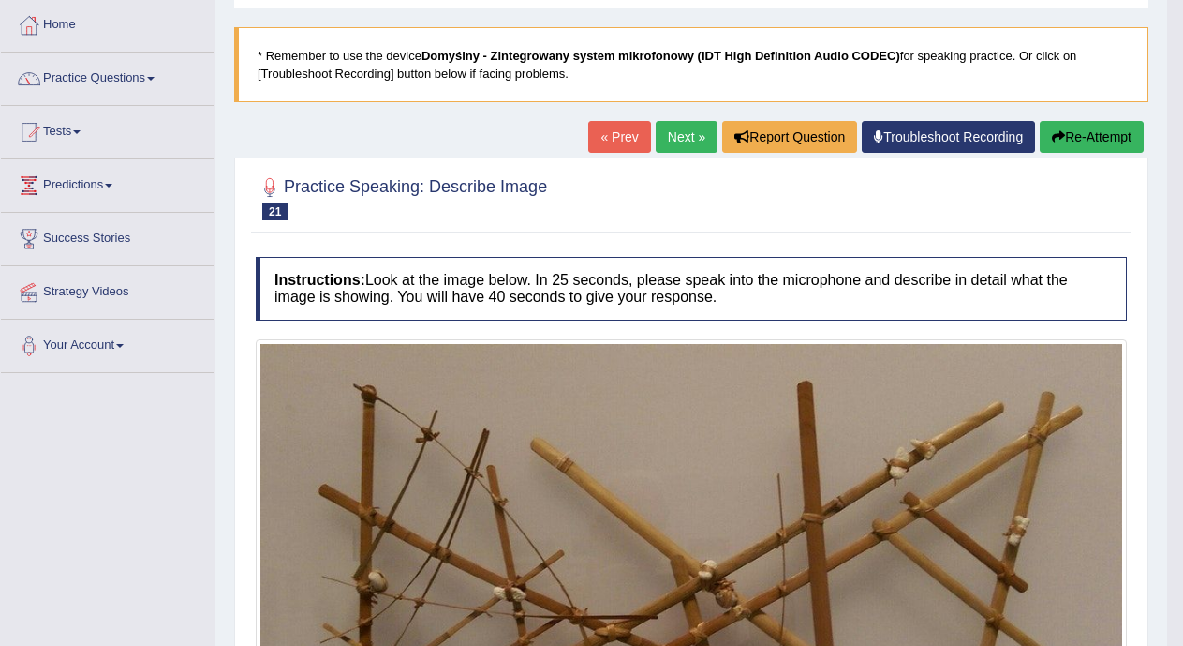
scroll to position [89, 0]
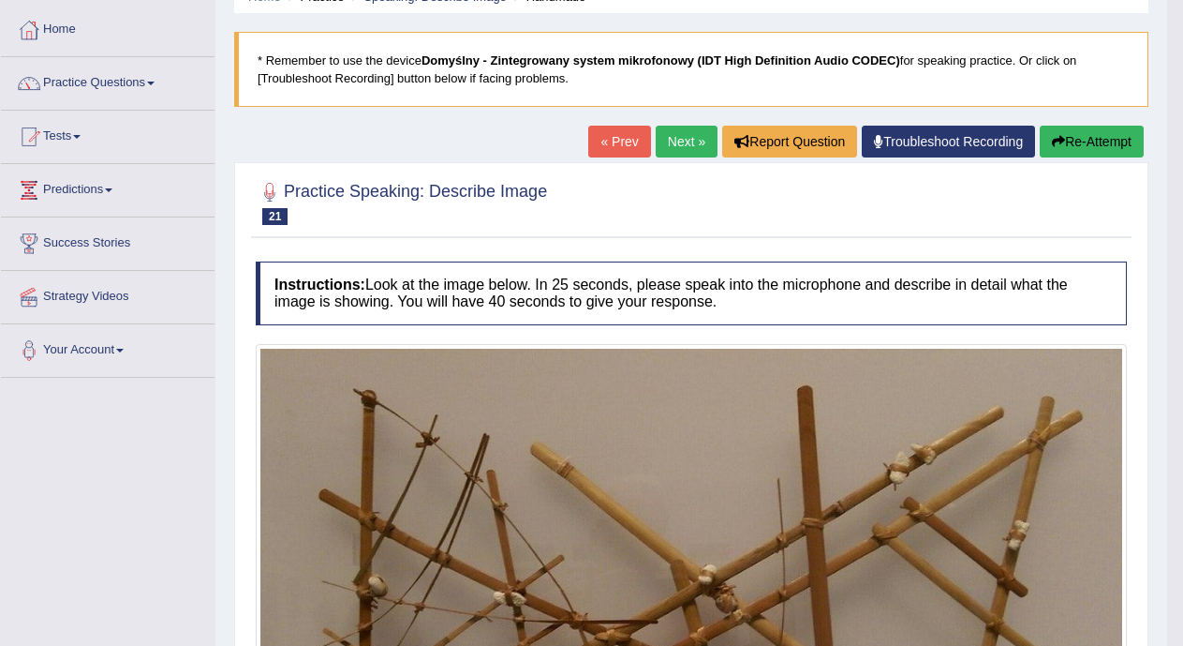
click at [680, 139] on link "Next »" at bounding box center [687, 142] width 62 height 32
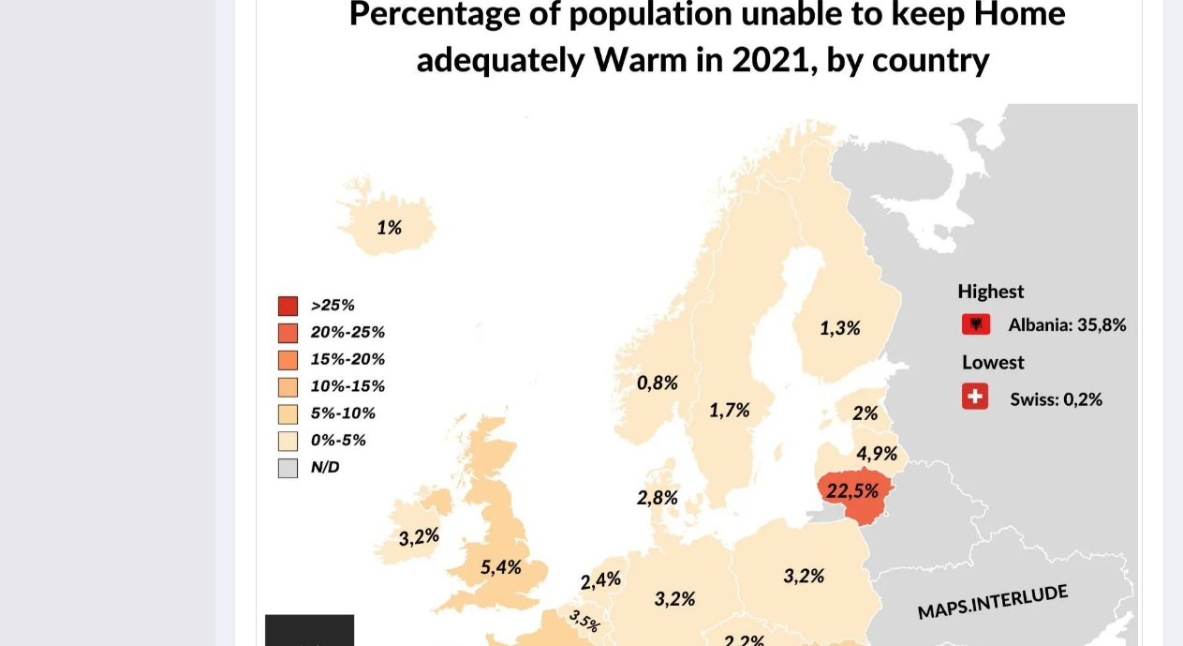
scroll to position [213, 0]
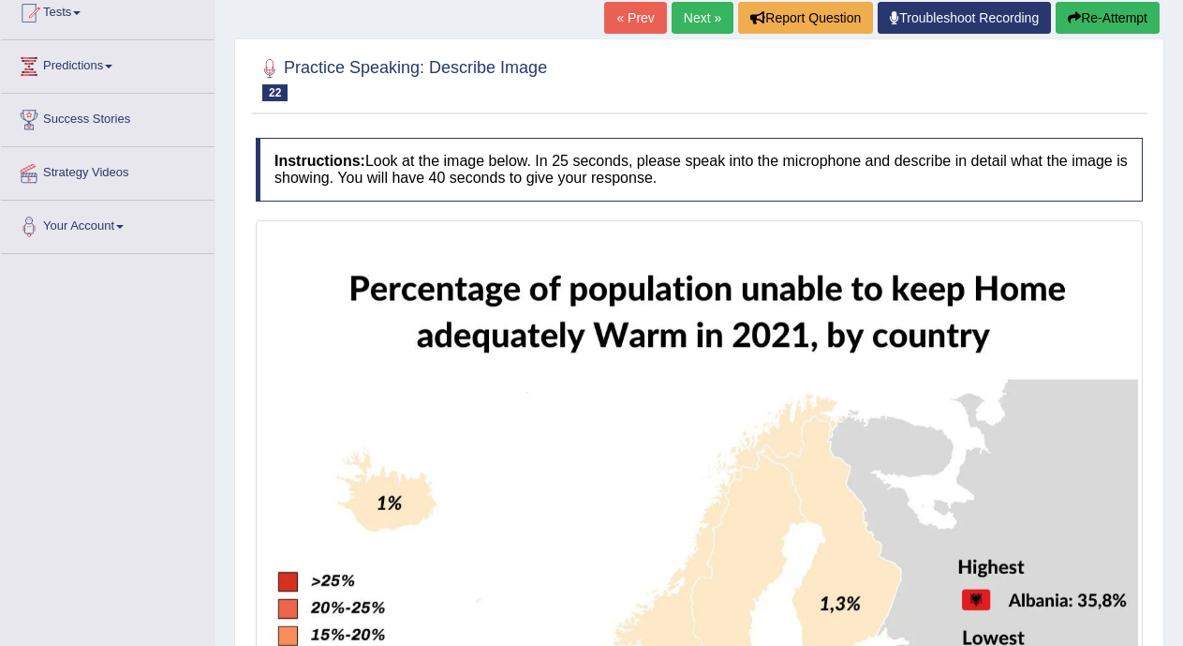
click at [680, 18] on link "Next »" at bounding box center [703, 18] width 62 height 32
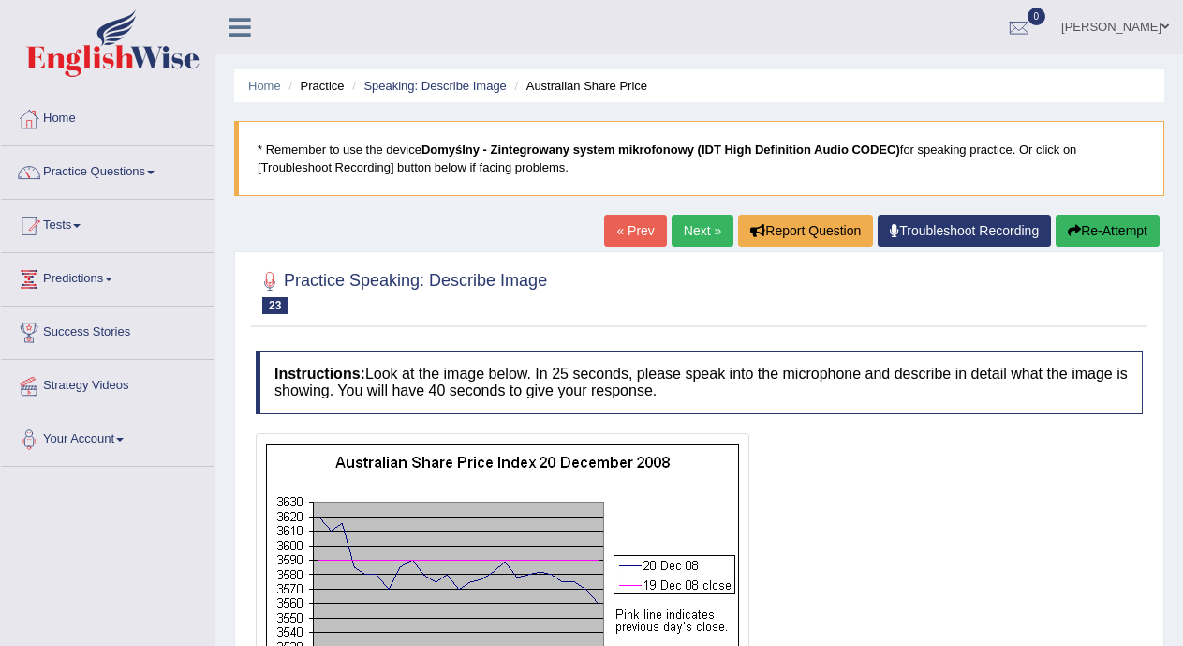
scroll to position [306, 0]
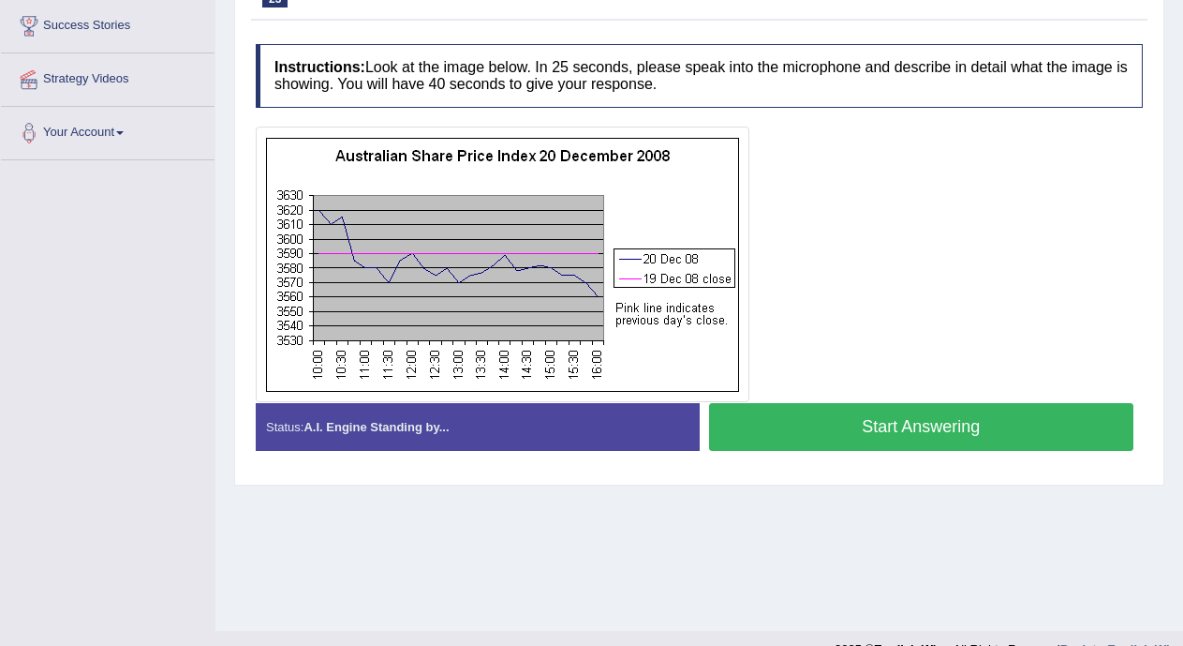
click at [953, 423] on button "Start Answering" at bounding box center [921, 427] width 425 height 48
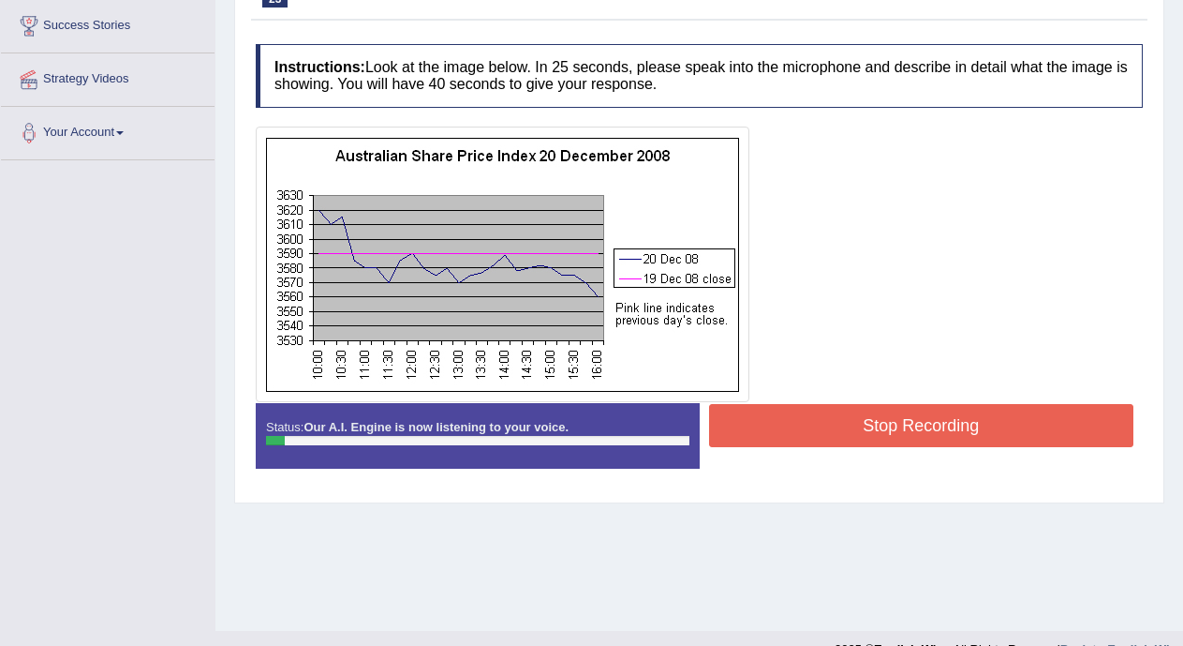
scroll to position [244, 0]
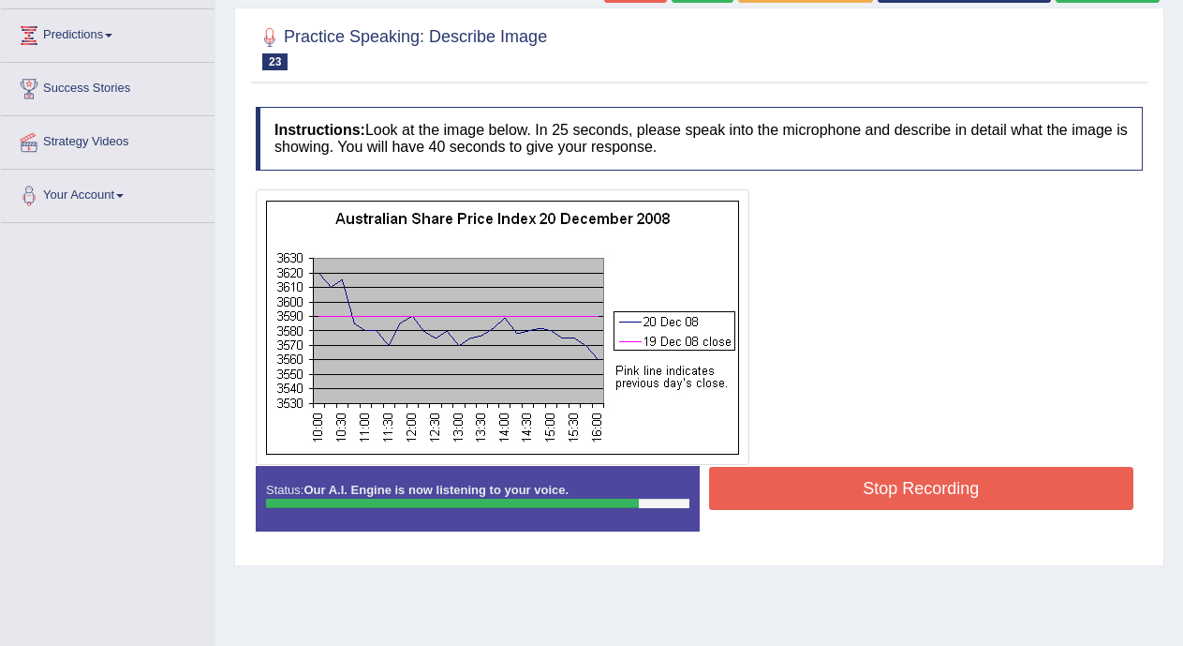
click at [984, 491] on button "Stop Recording" at bounding box center [921, 488] width 425 height 43
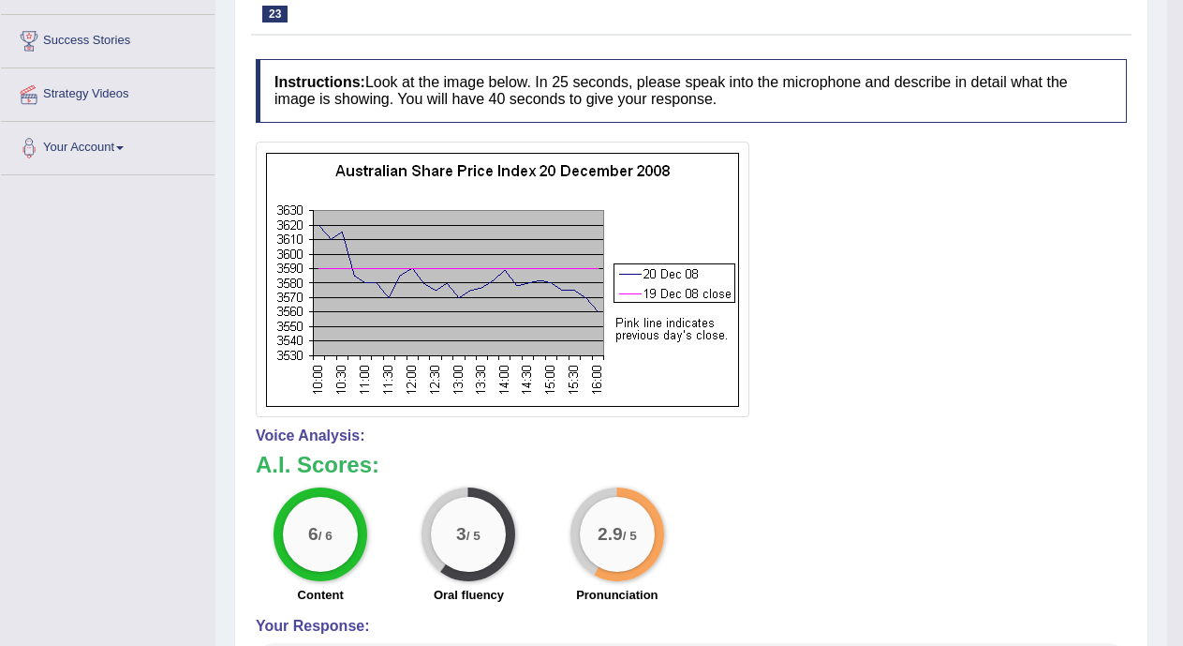
scroll to position [127, 0]
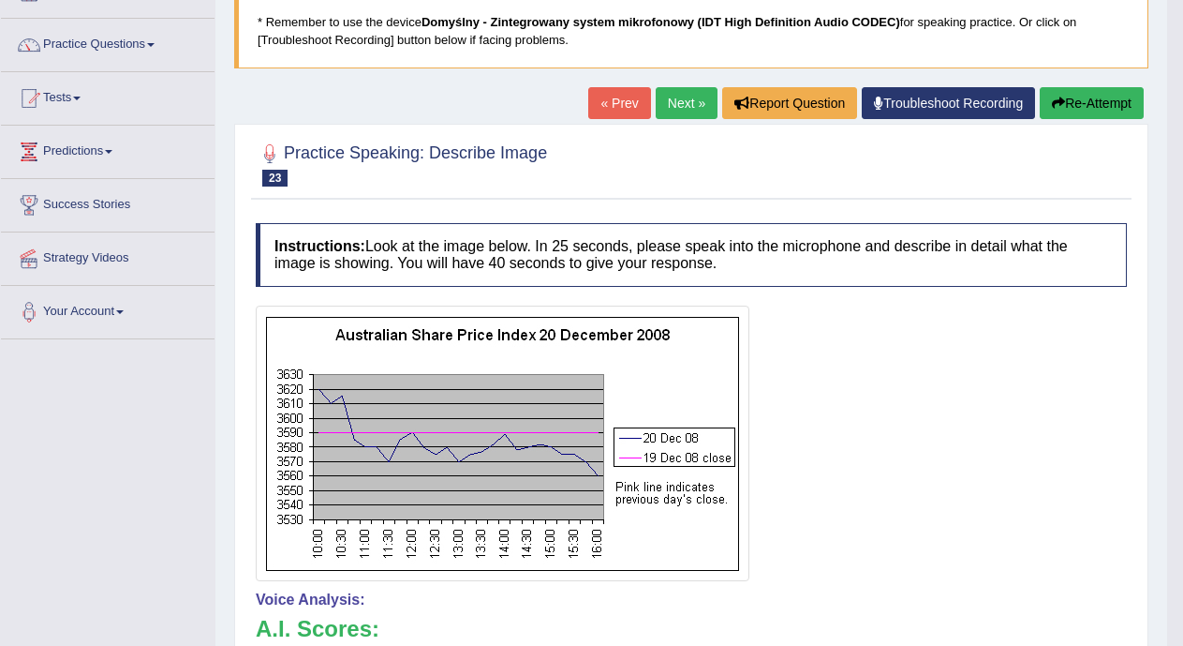
click at [667, 104] on link "Next »" at bounding box center [687, 103] width 62 height 32
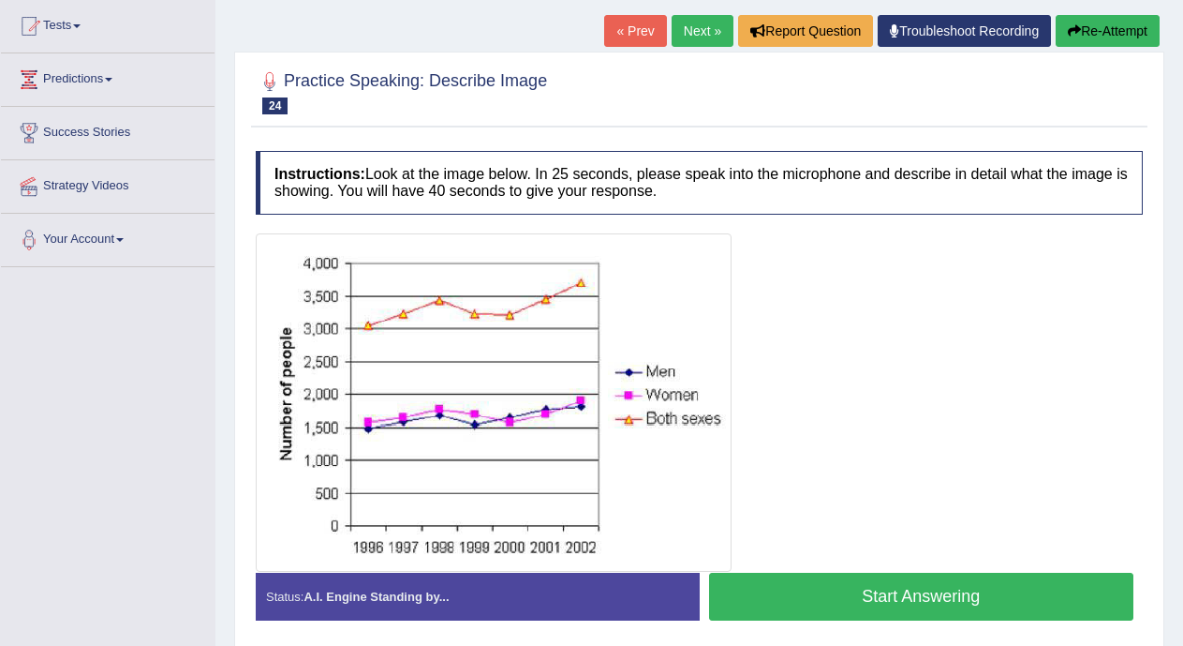
scroll to position [203, 0]
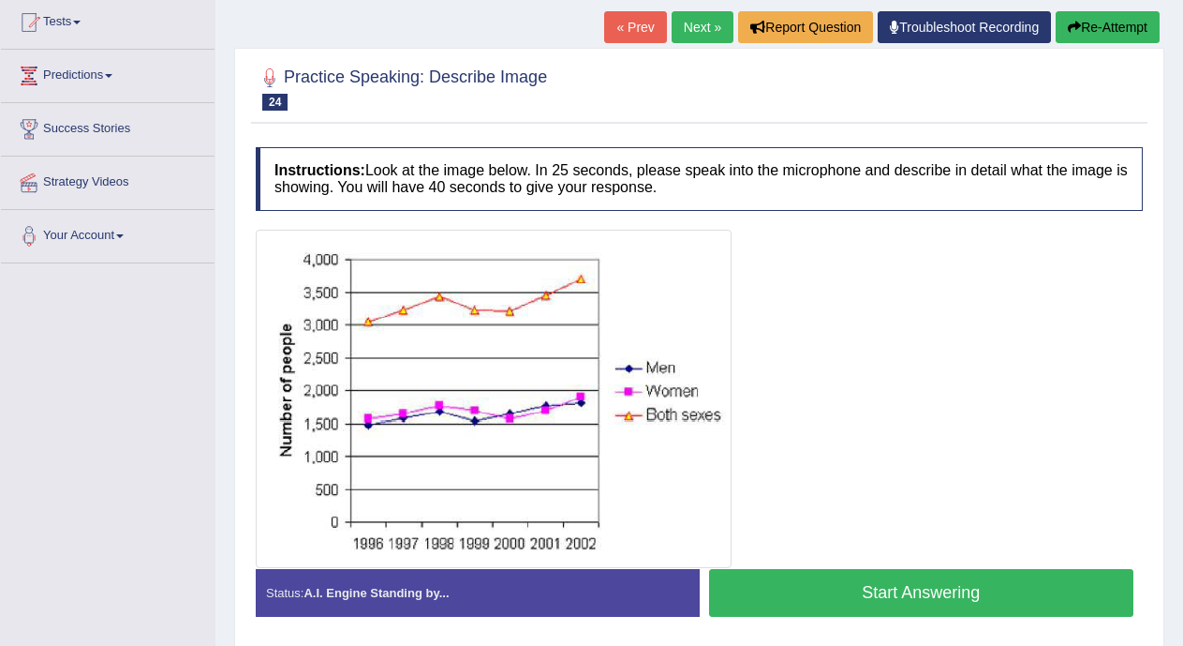
click at [976, 593] on button "Start Answering" at bounding box center [921, 593] width 425 height 48
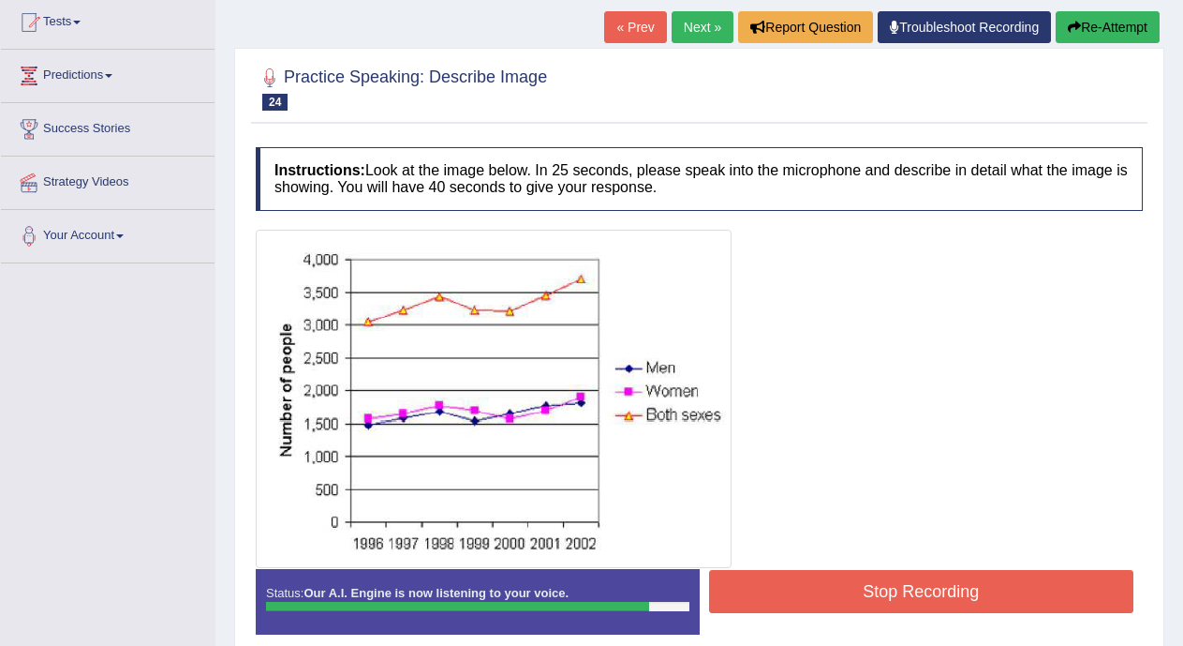
click at [976, 593] on button "Stop Recording" at bounding box center [921, 591] width 425 height 43
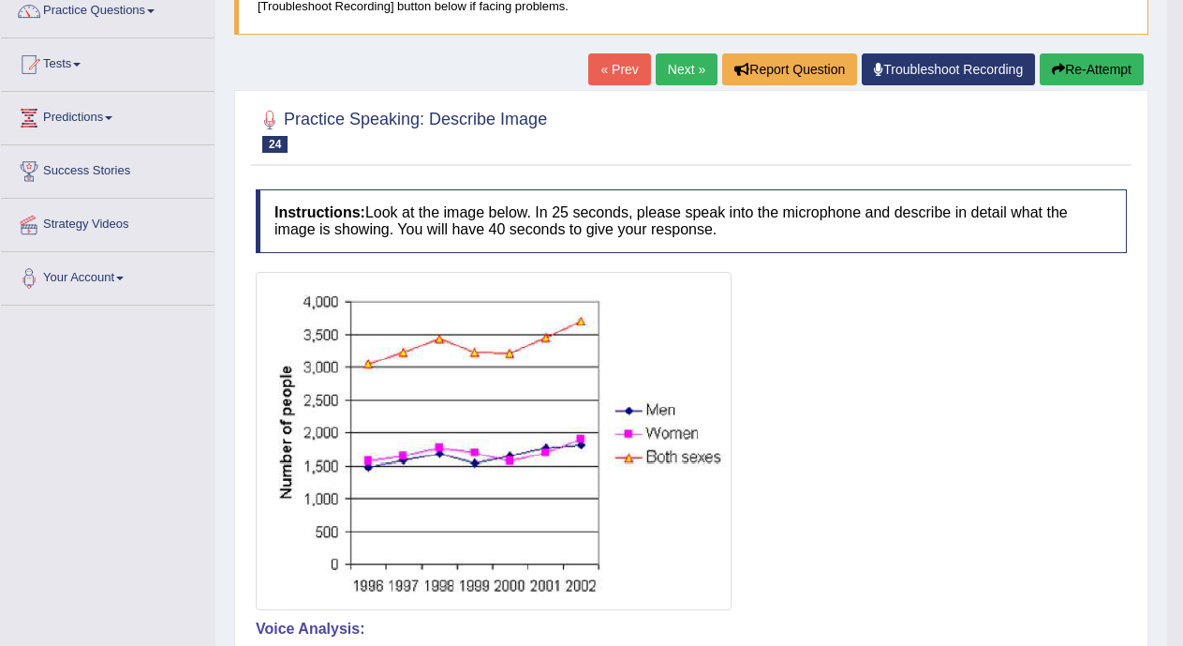
scroll to position [147, 0]
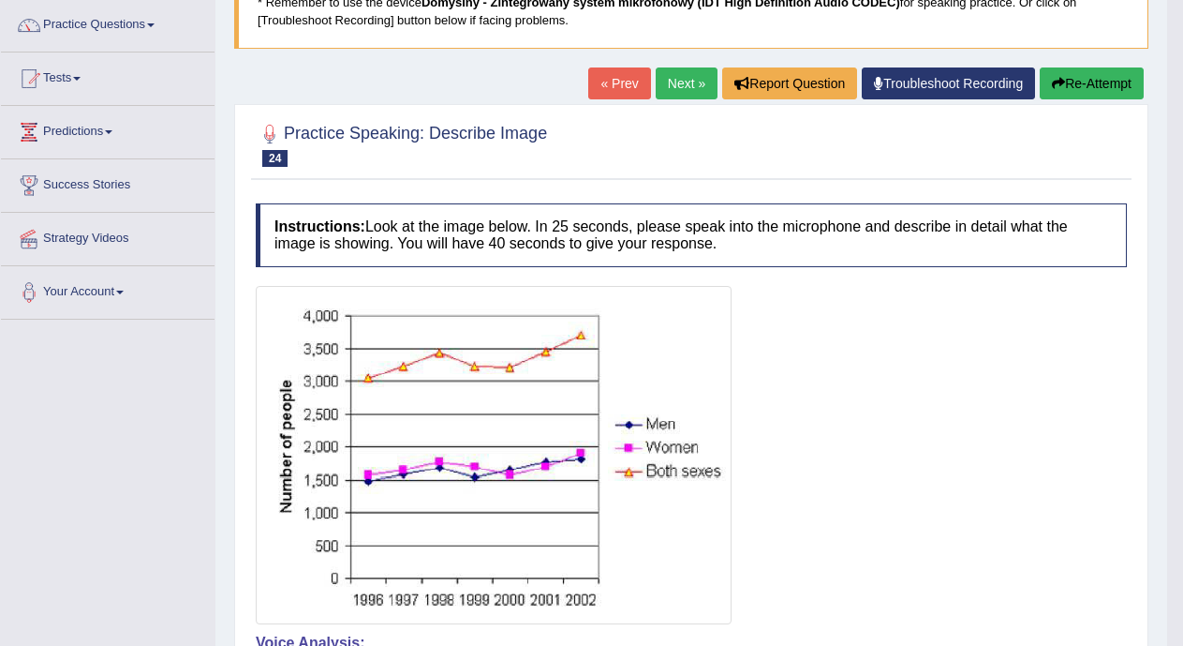
click at [664, 82] on link "Next »" at bounding box center [687, 83] width 62 height 32
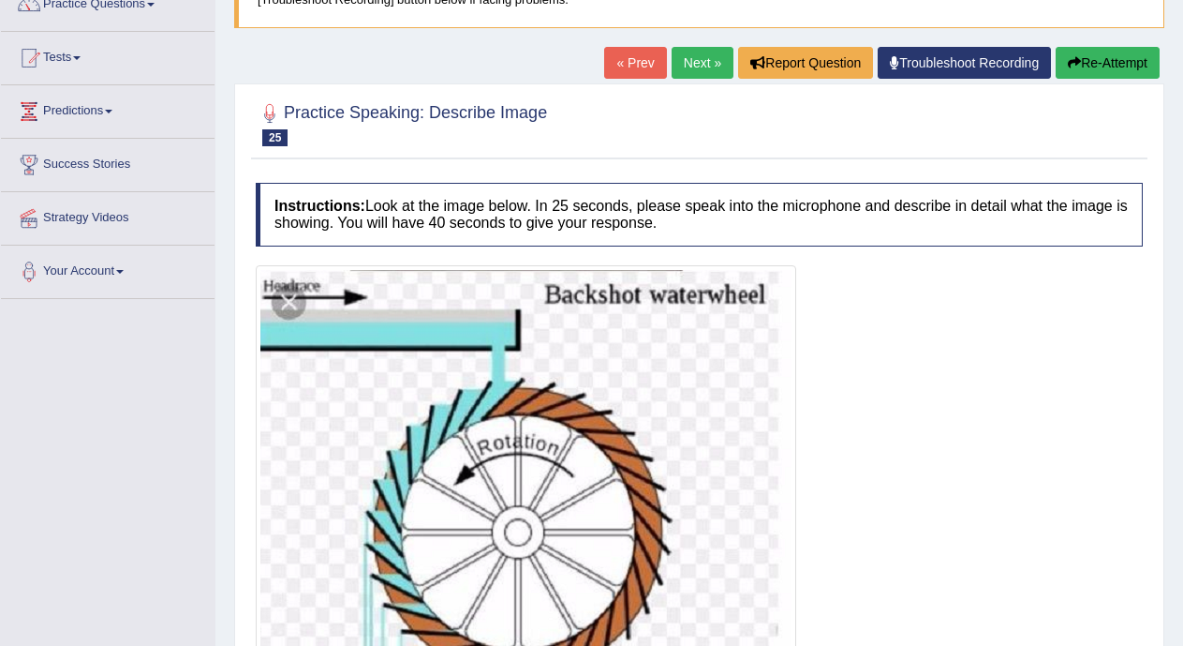
scroll to position [163, 0]
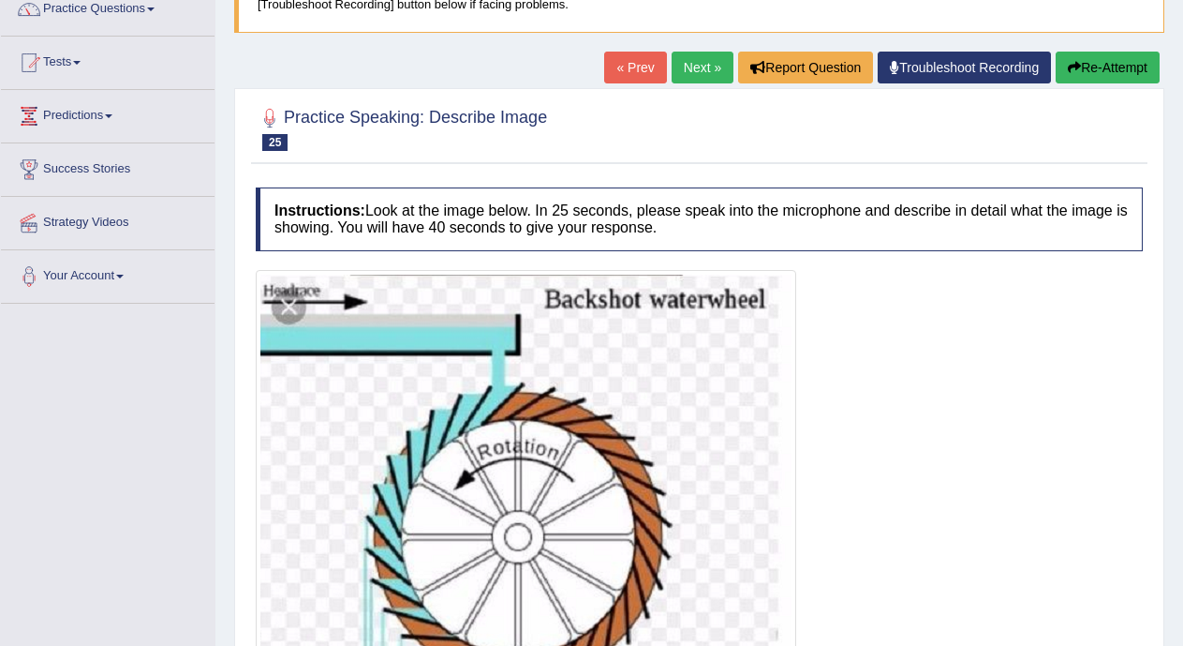
click at [675, 64] on link "Next »" at bounding box center [703, 68] width 62 height 32
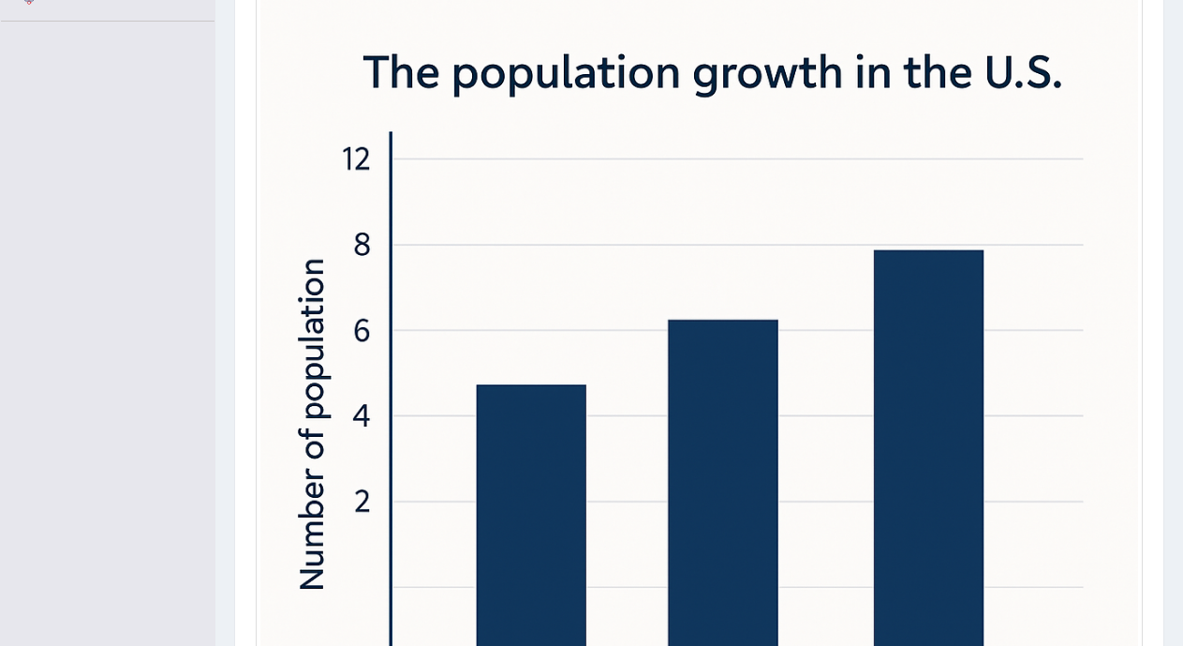
scroll to position [819, 0]
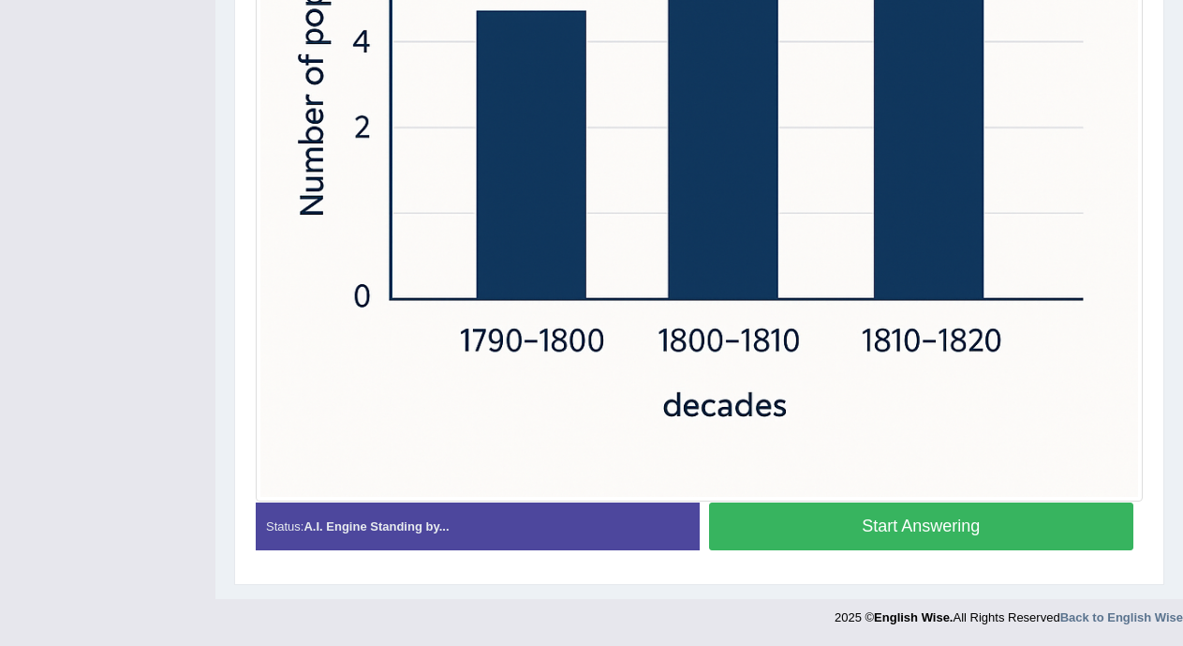
click at [983, 536] on button "Start Answering" at bounding box center [921, 526] width 425 height 48
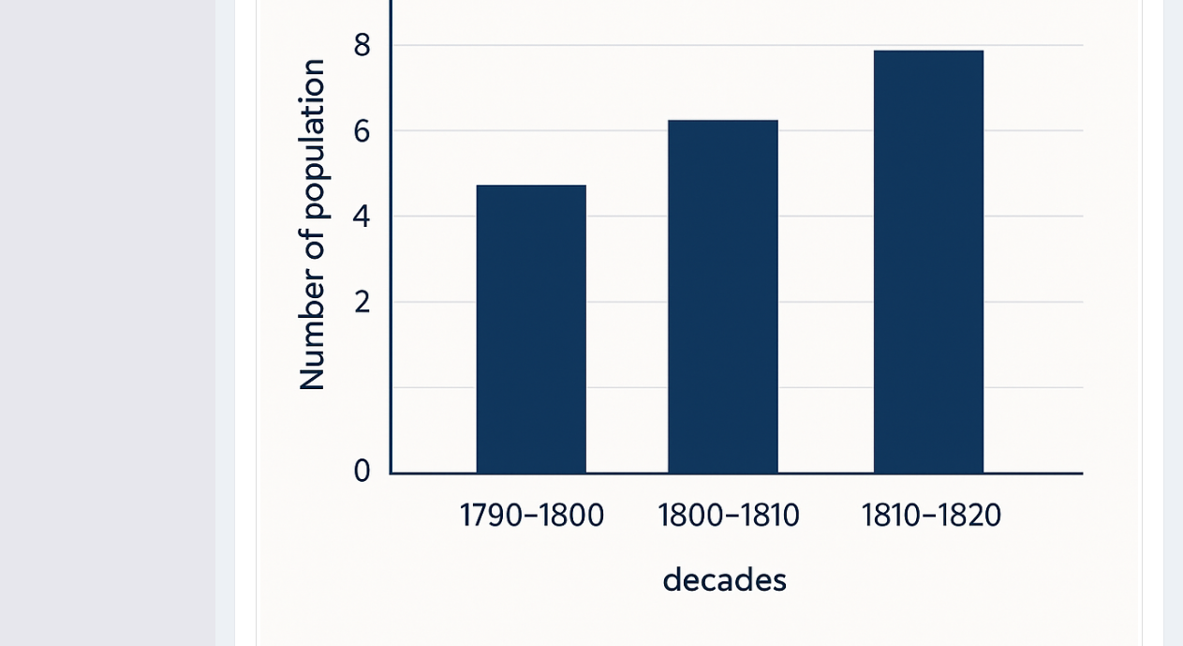
scroll to position [837, 0]
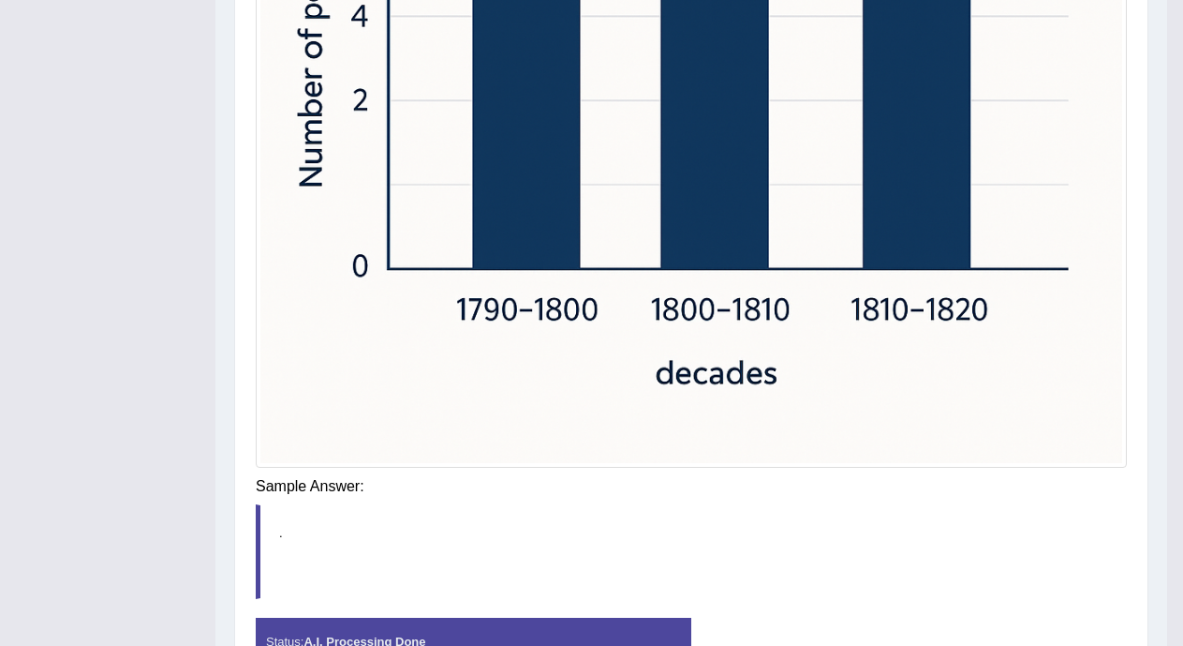
click at [987, 503] on div "Instructions: Look at the image below. In 25 seconds, please speak into the mic…" at bounding box center [691, 105] width 881 height 1202
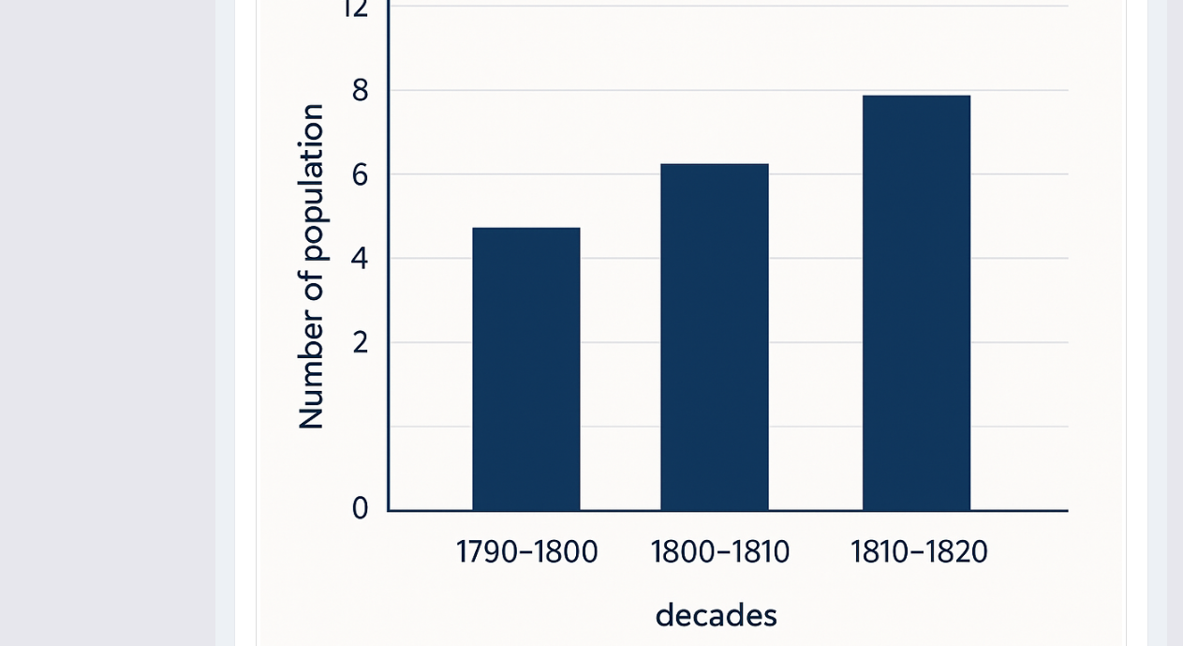
scroll to position [71, 0]
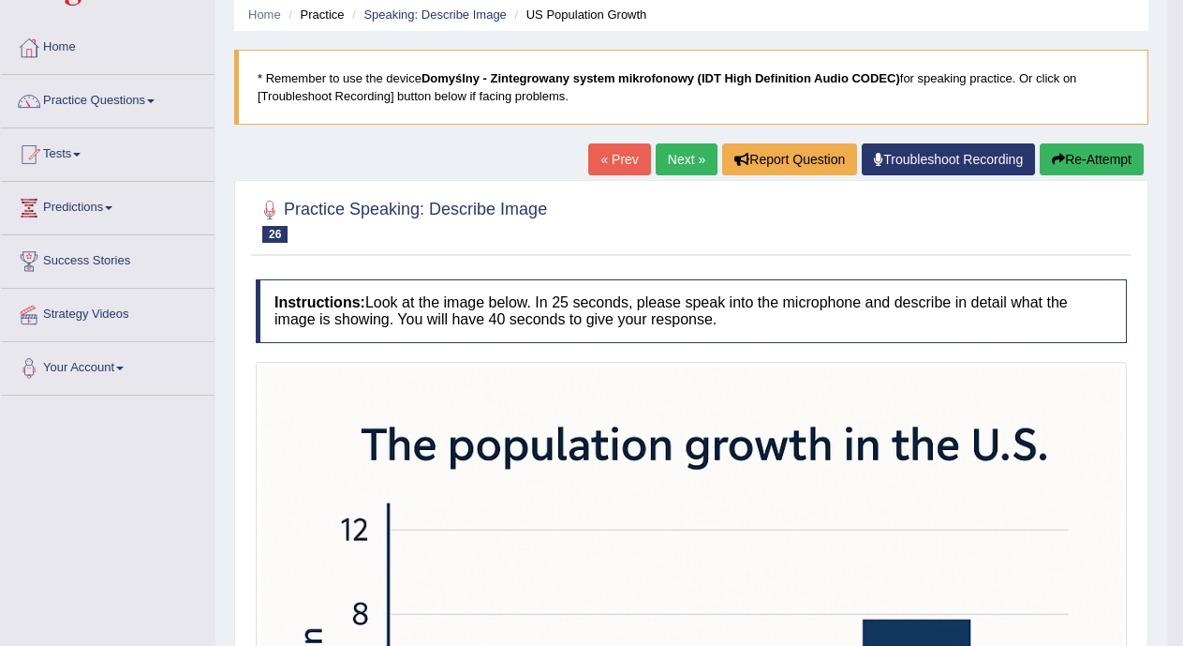
click at [675, 154] on link "Next »" at bounding box center [687, 159] width 62 height 32
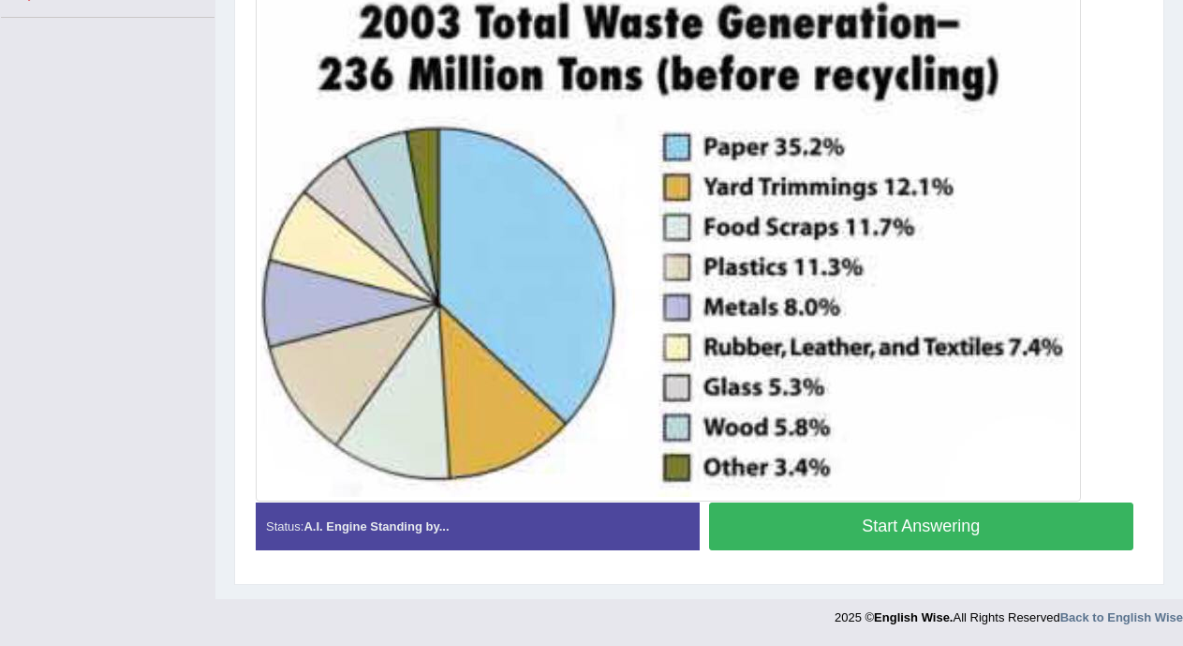
click at [967, 534] on button "Start Answering" at bounding box center [921, 526] width 425 height 48
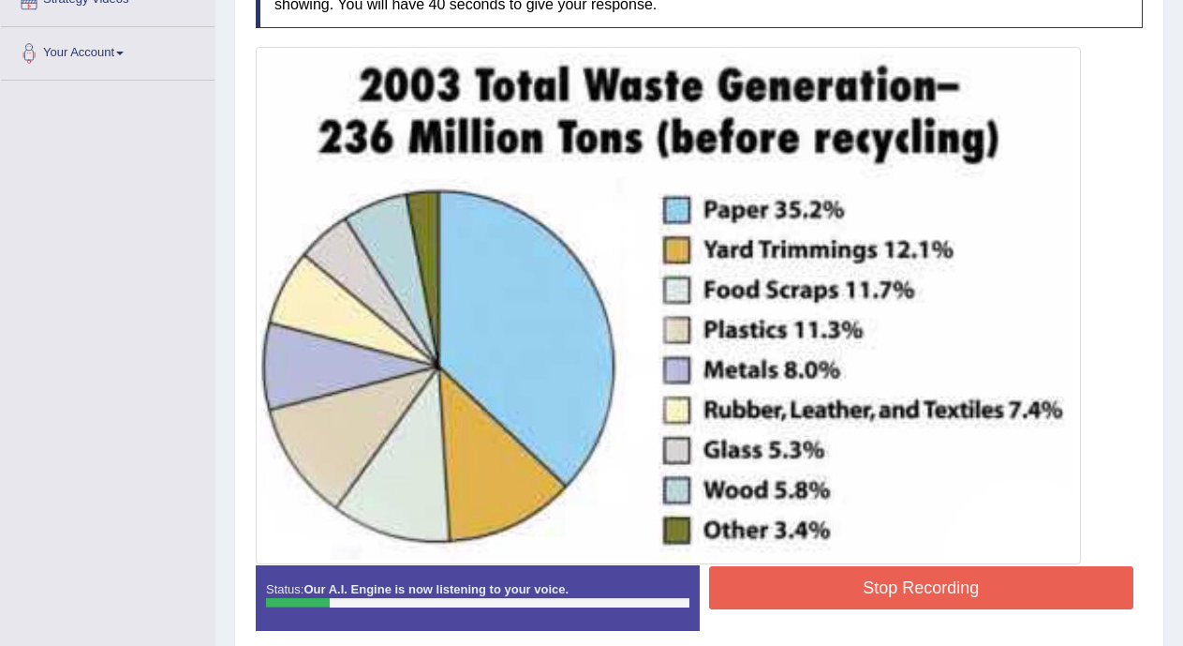
scroll to position [394, 0]
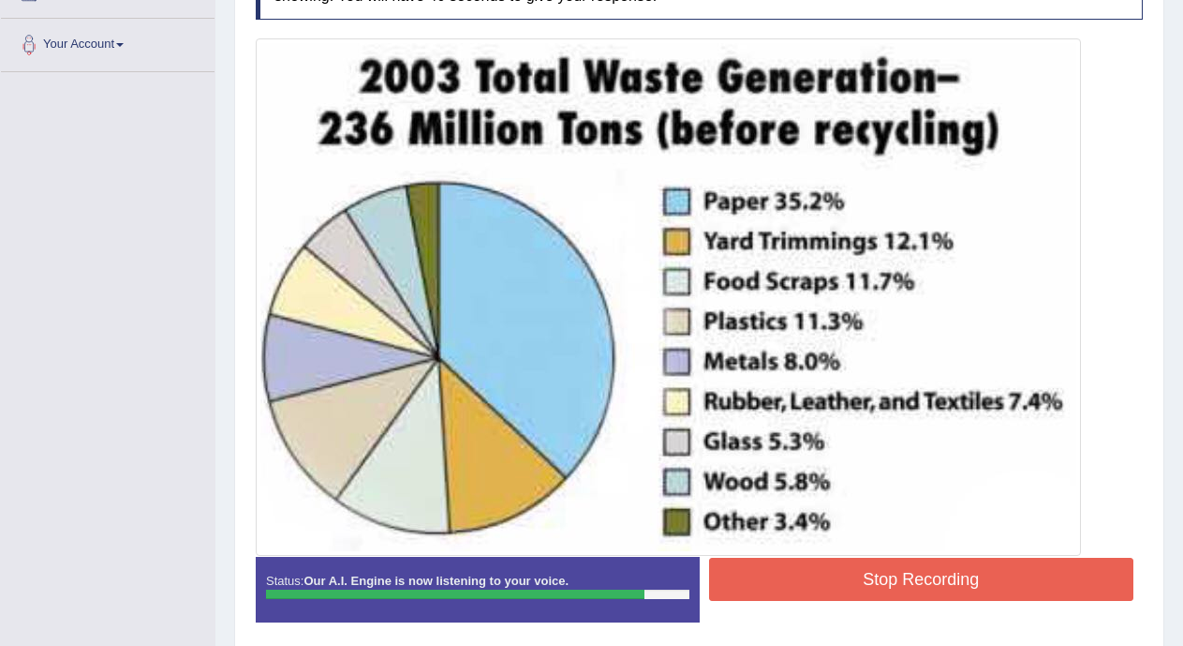
click at [848, 583] on button "Stop Recording" at bounding box center [921, 578] width 425 height 43
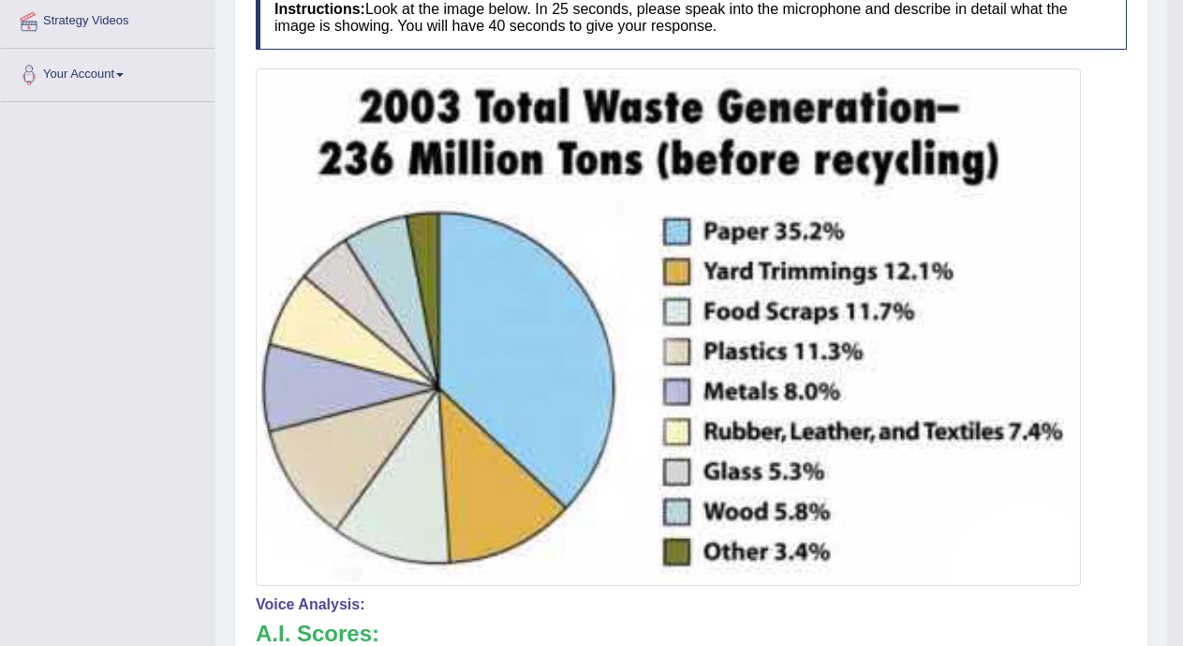
scroll to position [110, 0]
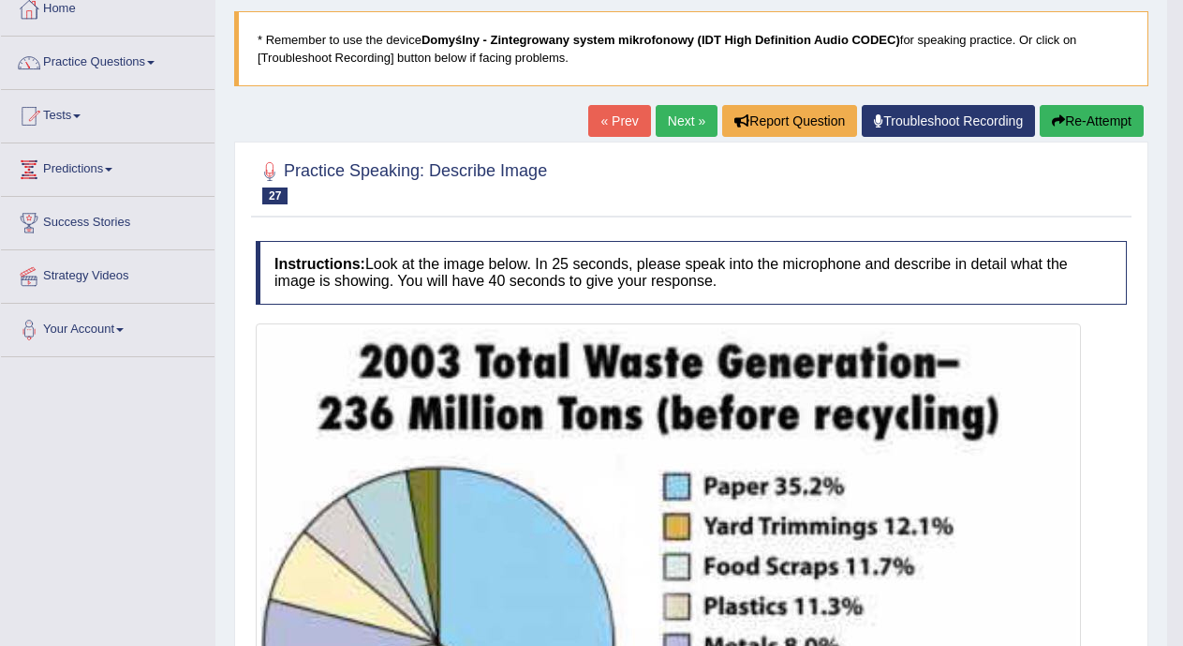
click at [679, 123] on link "Next »" at bounding box center [687, 121] width 62 height 32
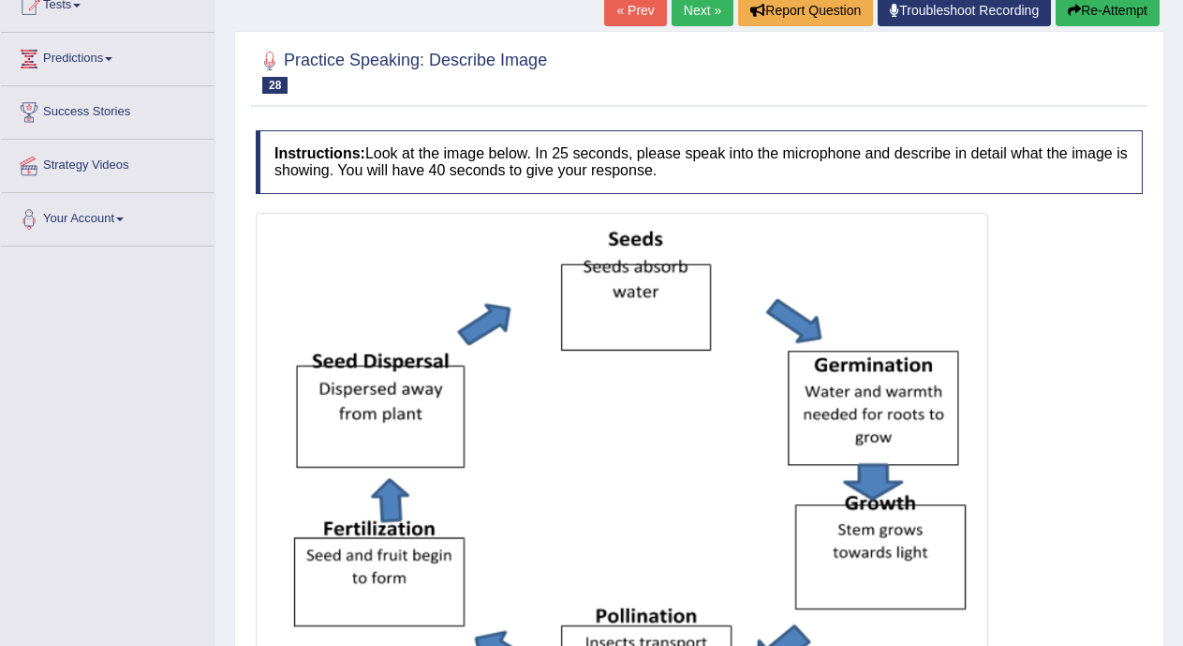
scroll to position [460, 0]
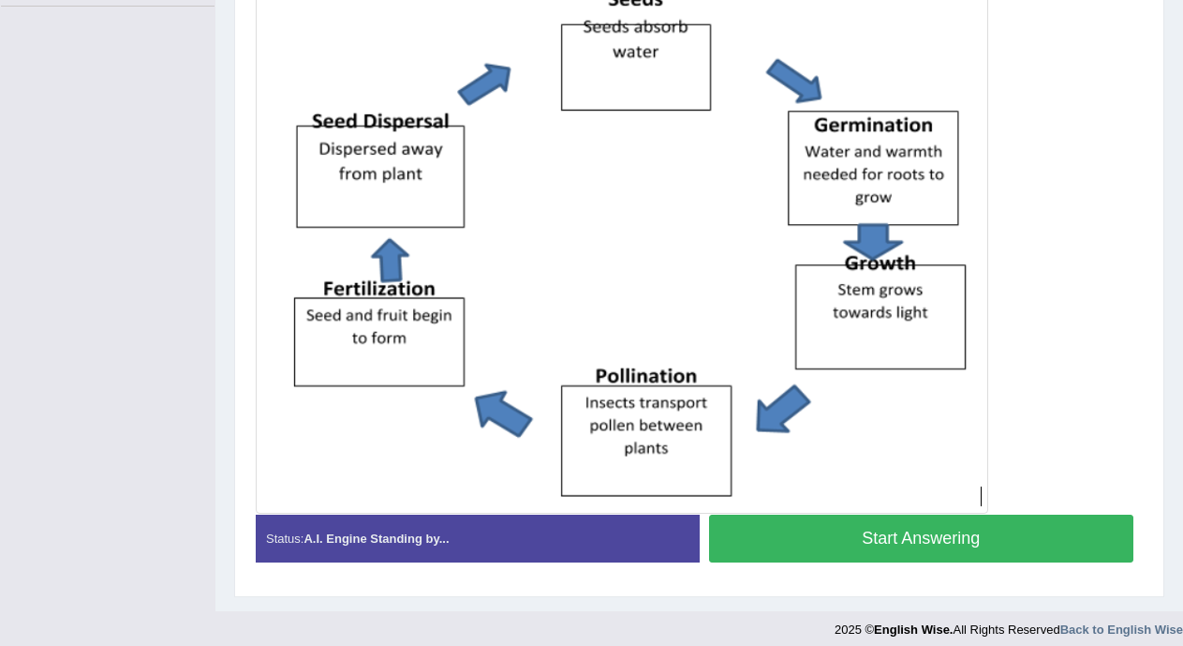
click at [983, 555] on button "Start Answering" at bounding box center [921, 538] width 425 height 48
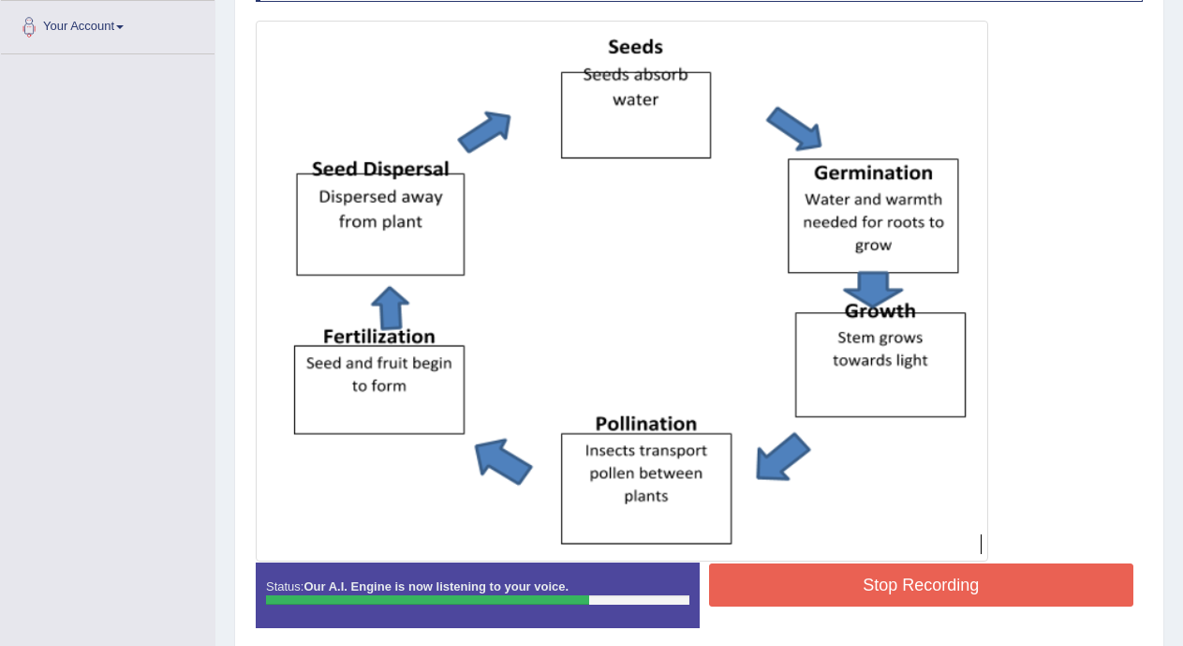
scroll to position [429, 0]
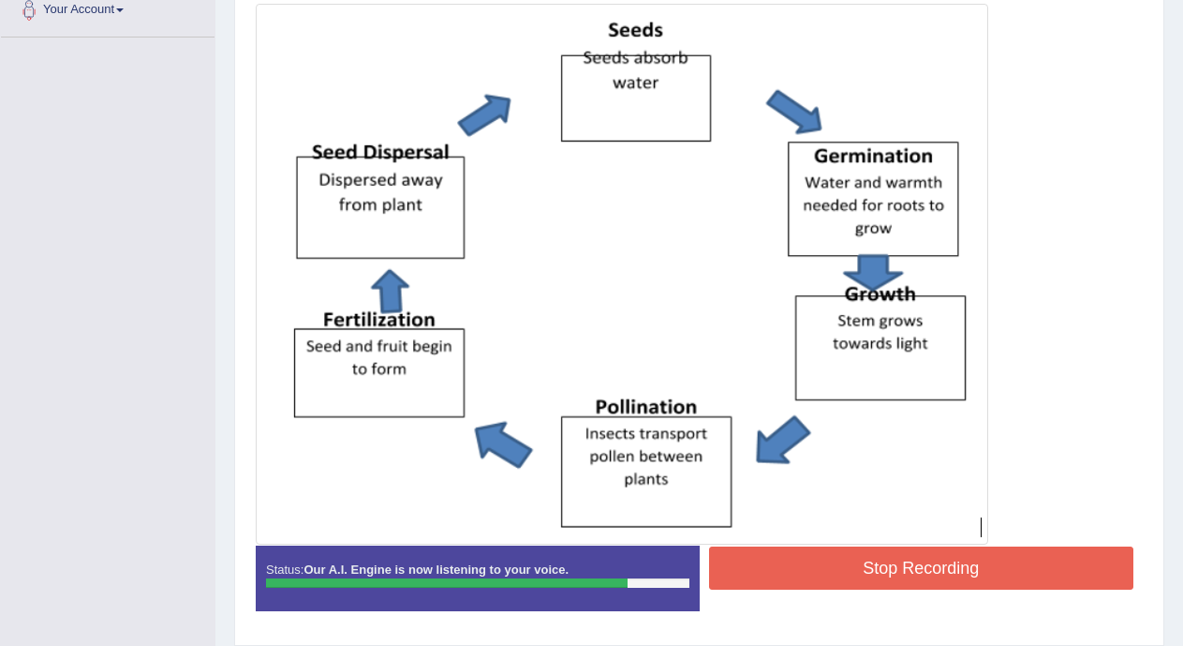
click at [930, 571] on button "Stop Recording" at bounding box center [921, 567] width 425 height 43
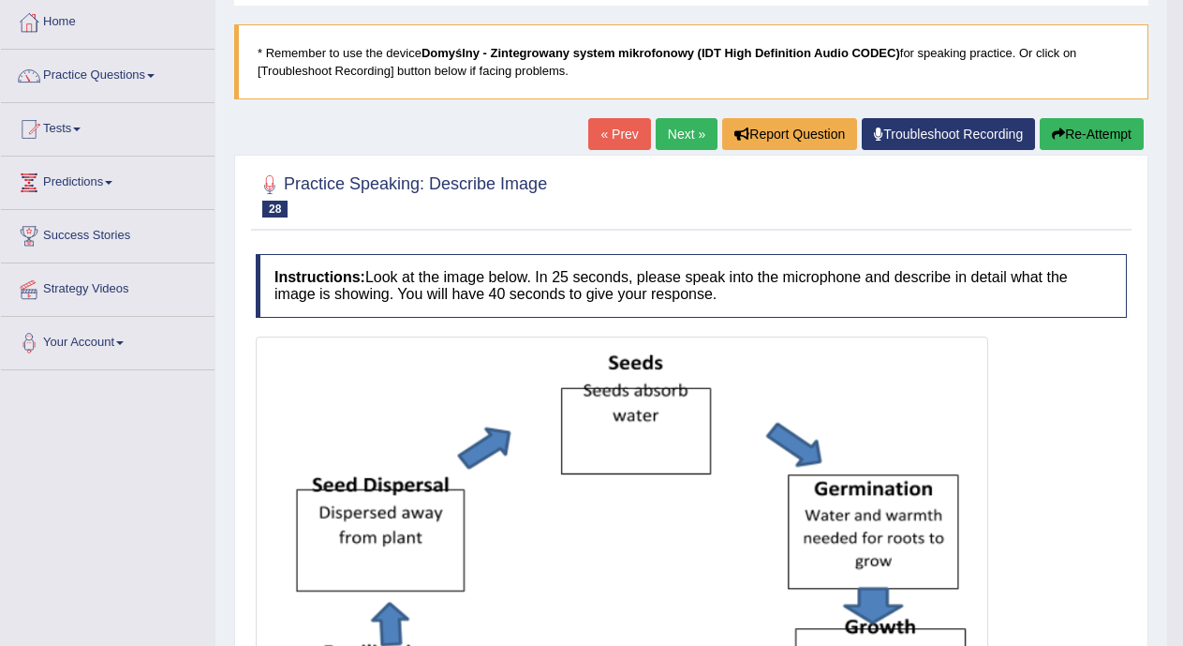
scroll to position [73, 0]
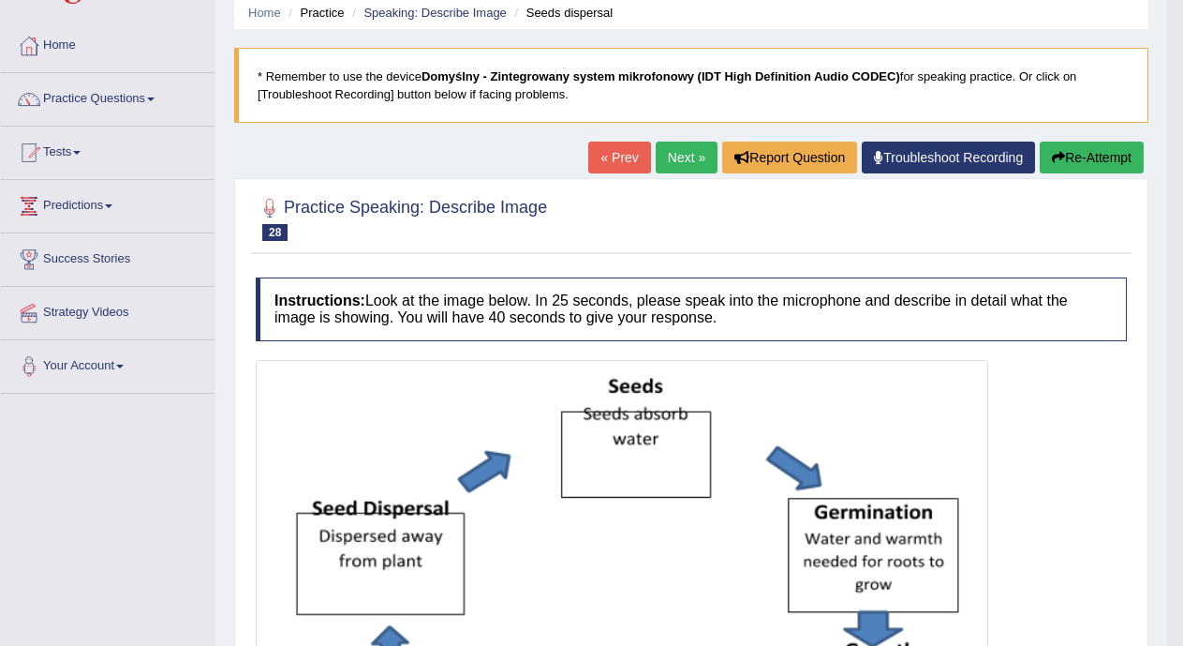
click at [670, 168] on link "Next »" at bounding box center [687, 157] width 62 height 32
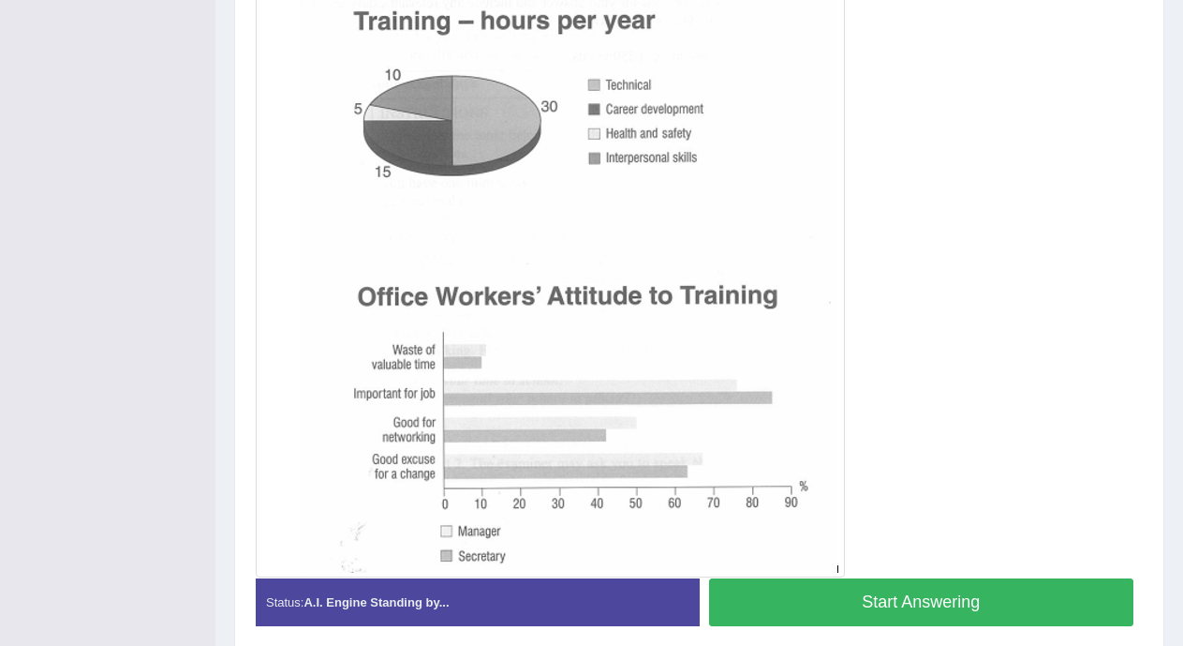
scroll to position [510, 0]
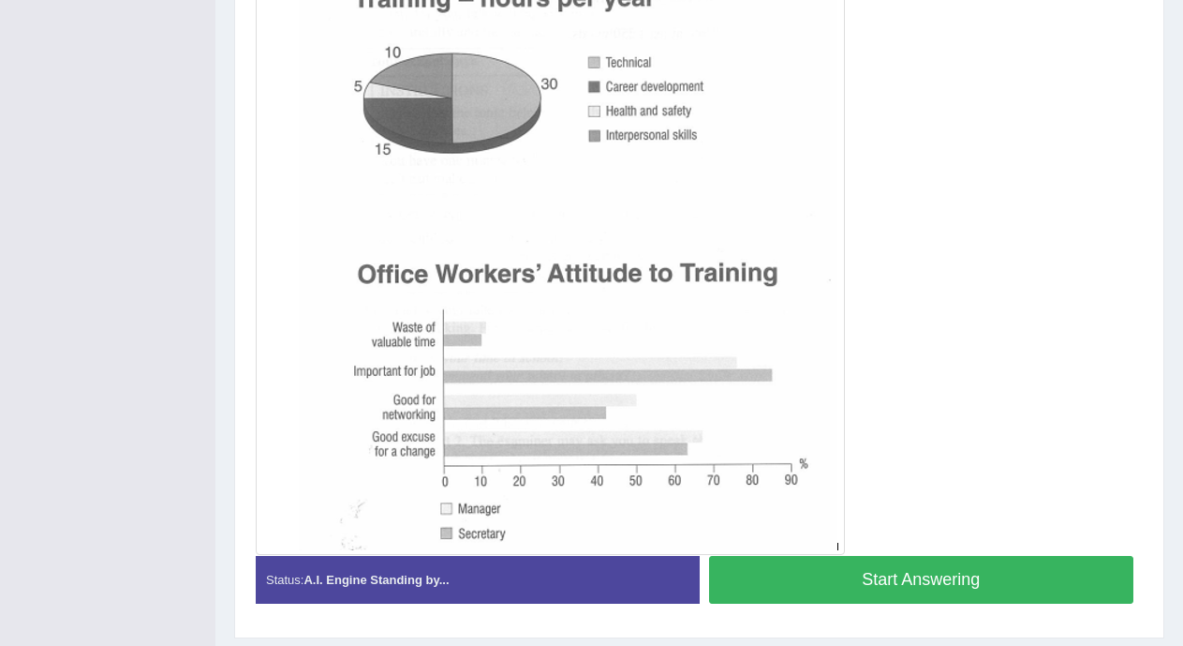
click at [1041, 575] on button "Start Answering" at bounding box center [921, 580] width 425 height 48
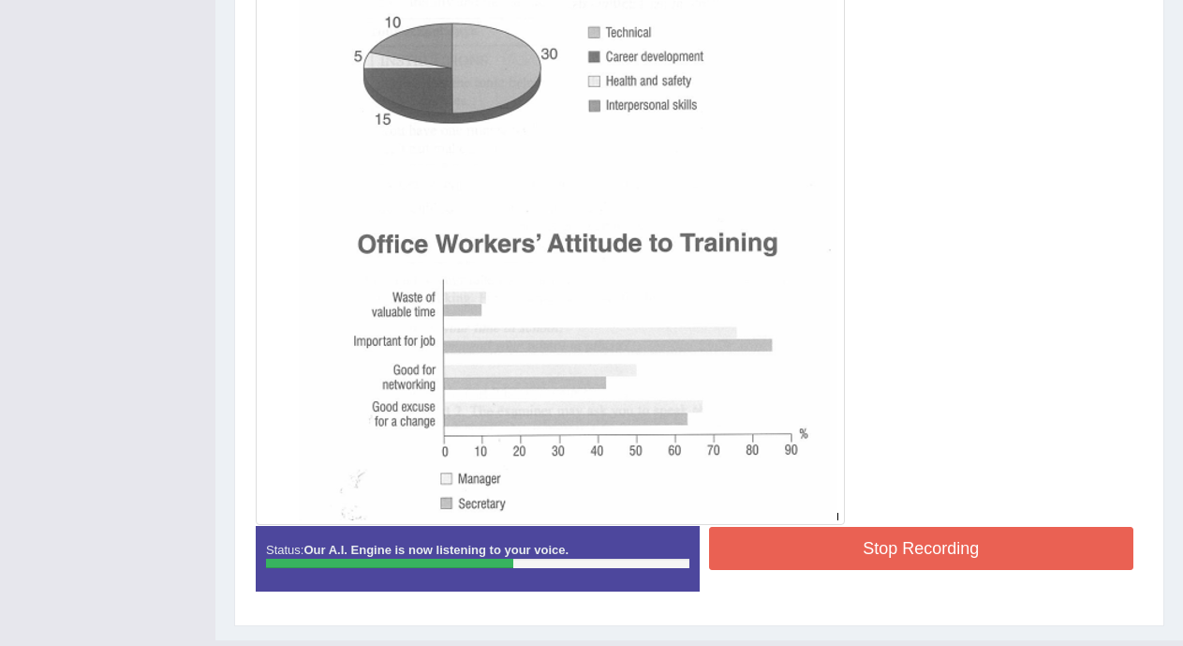
scroll to position [542, 0]
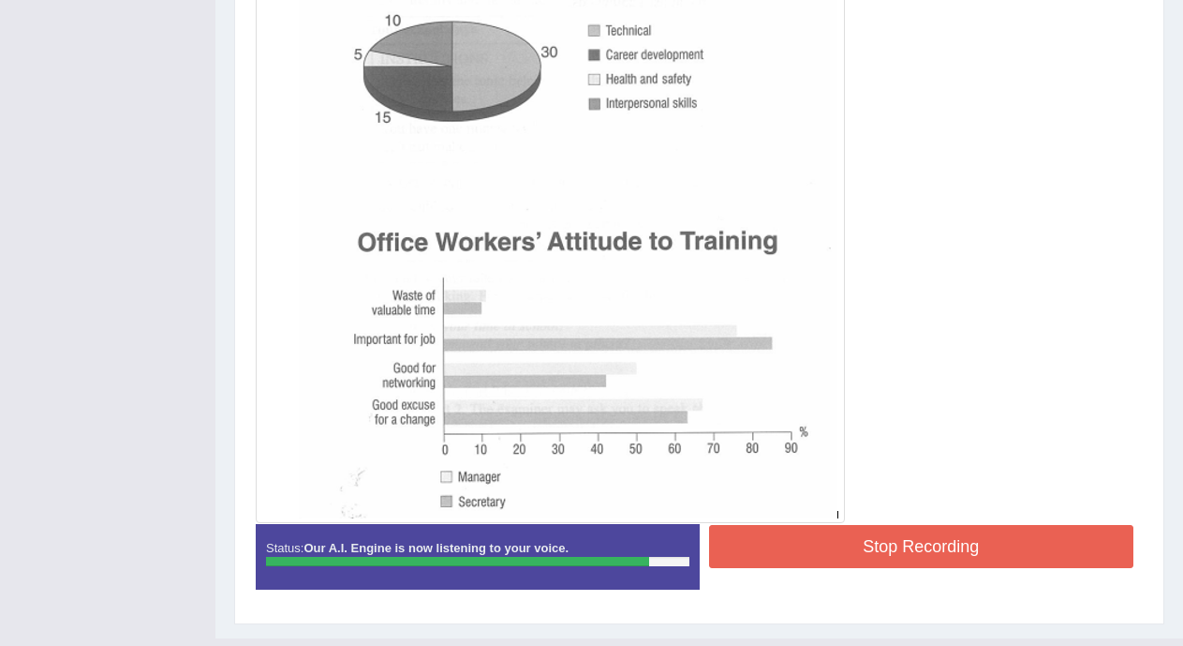
click at [970, 539] on button "Stop Recording" at bounding box center [921, 546] width 425 height 43
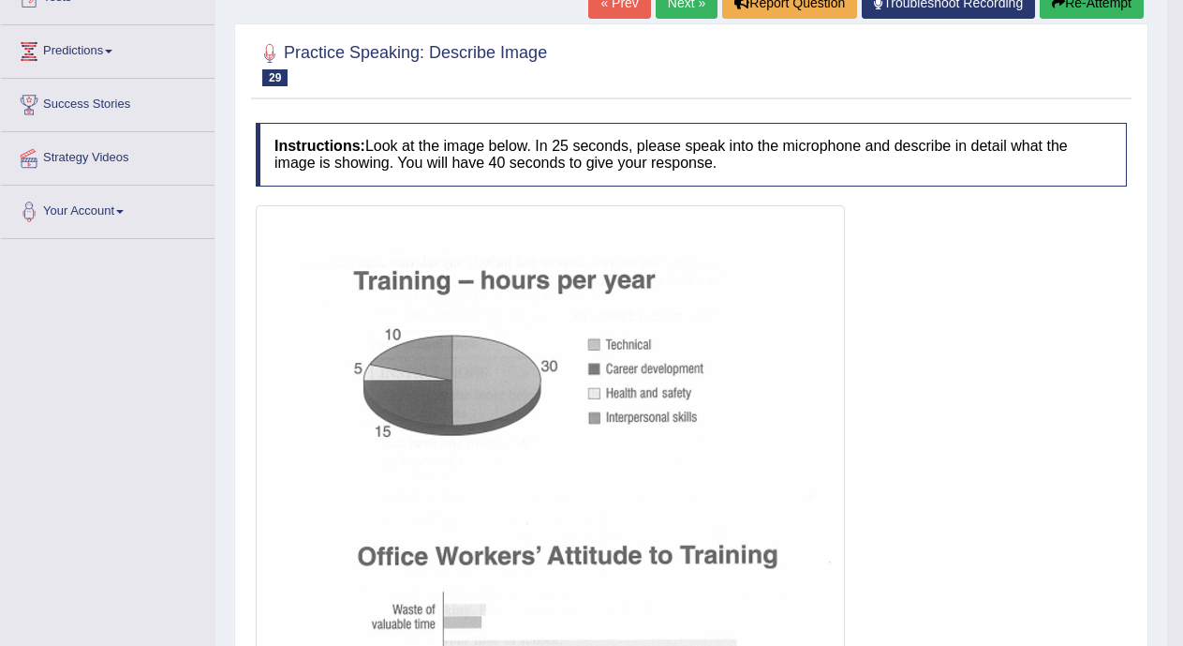
scroll to position [184, 0]
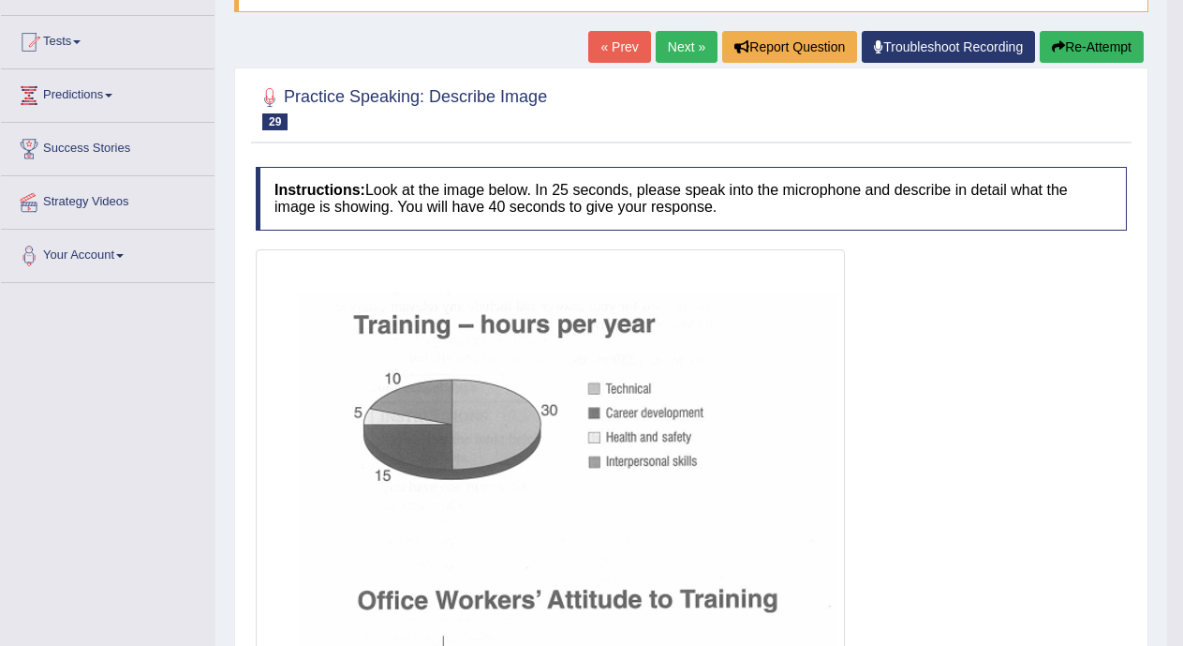
click at [676, 50] on link "Next »" at bounding box center [687, 47] width 62 height 32
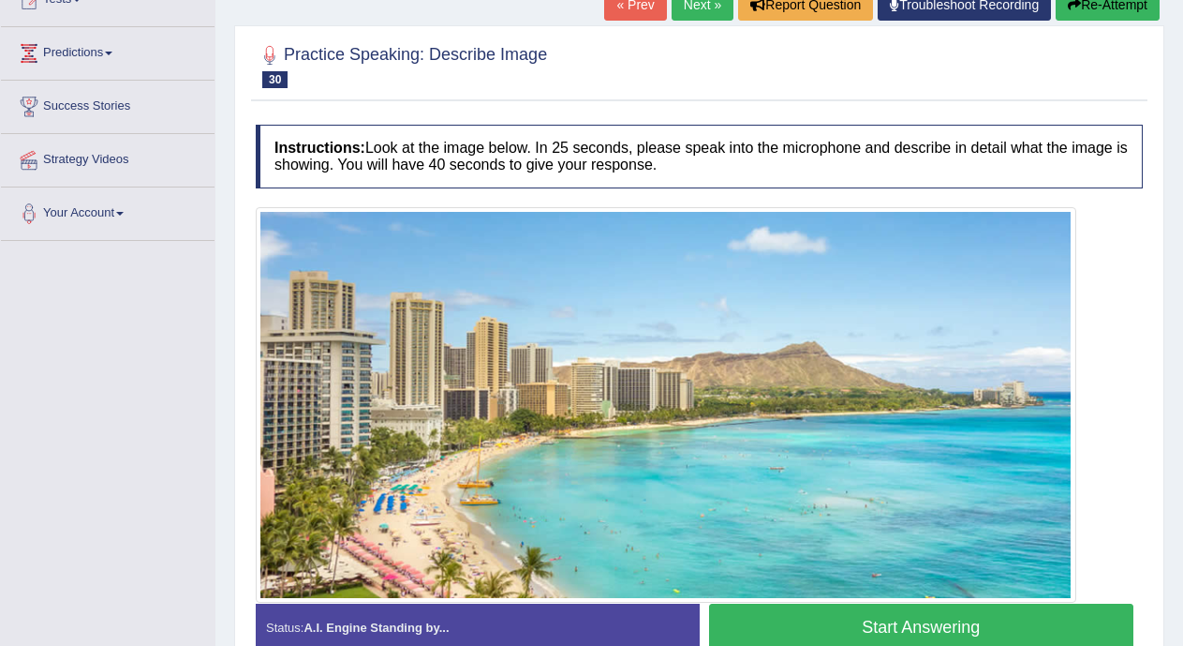
scroll to position [338, 0]
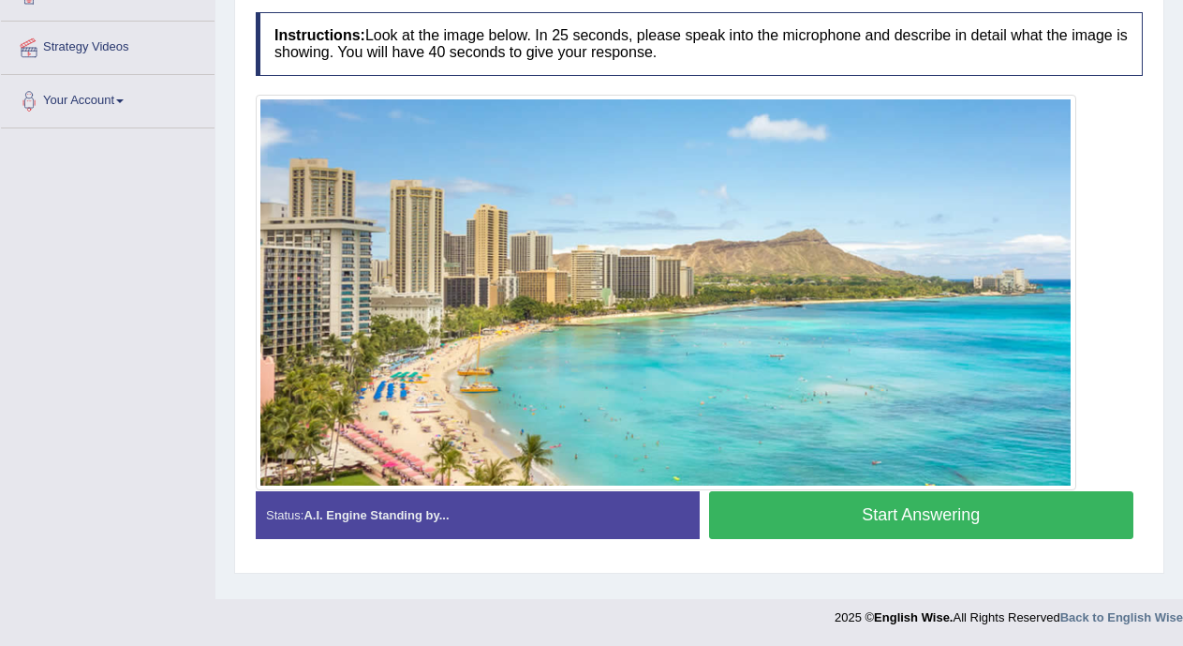
click at [950, 508] on button "Start Answering" at bounding box center [921, 515] width 425 height 48
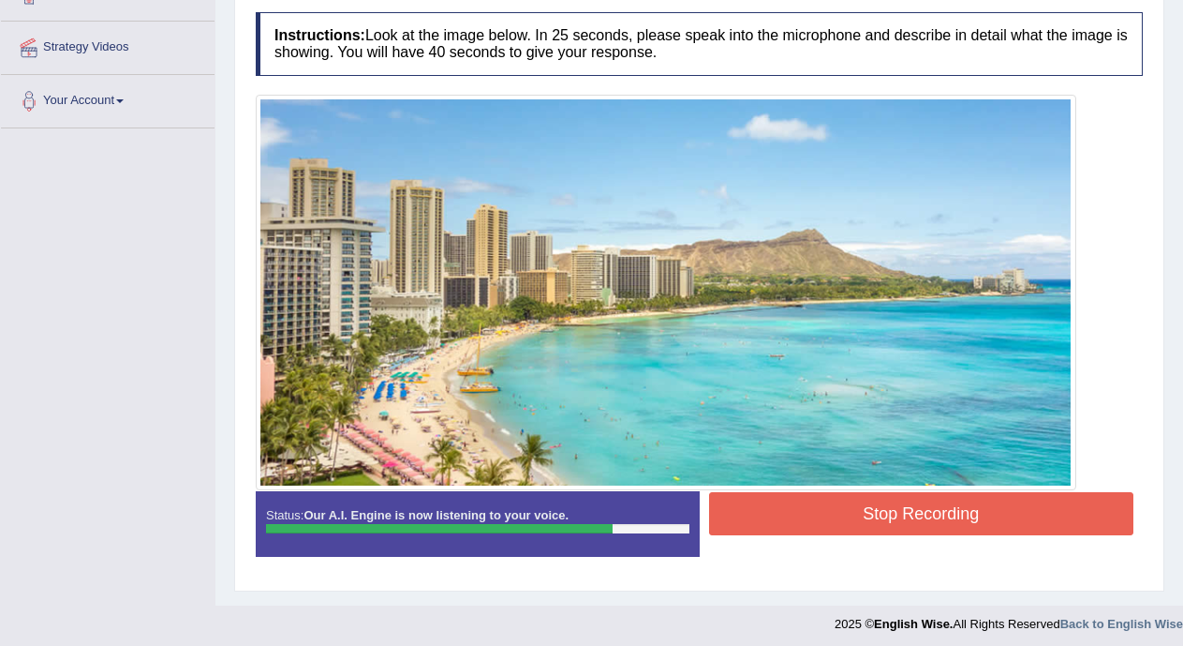
click at [950, 508] on button "Stop Recording" at bounding box center [921, 513] width 425 height 43
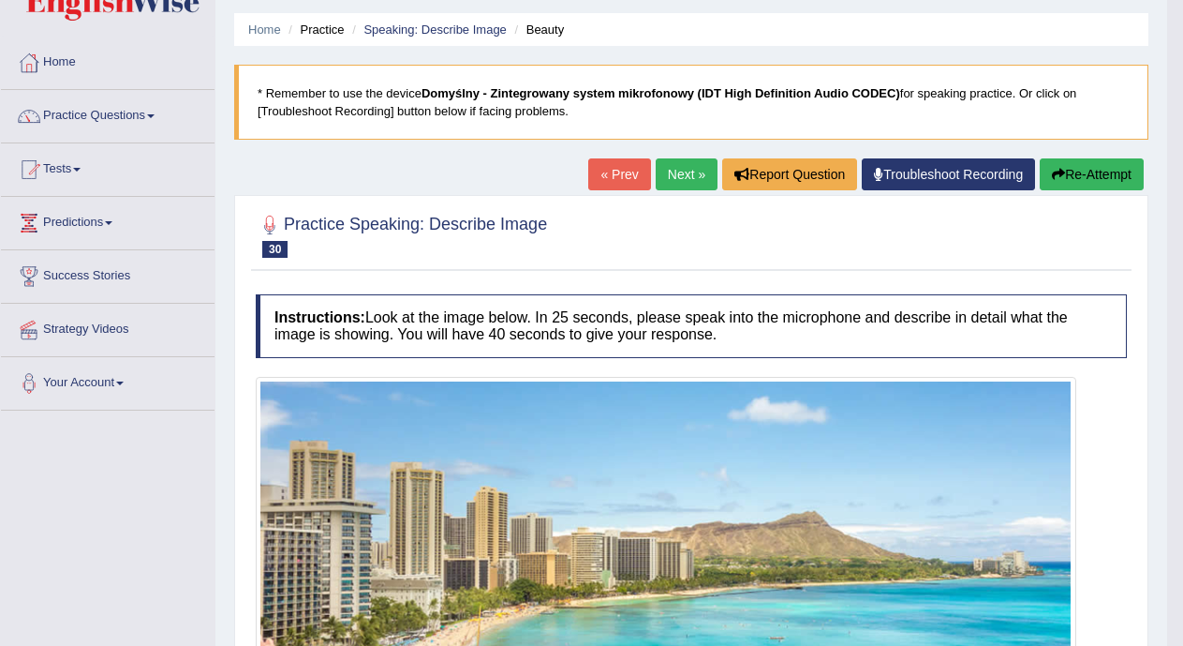
scroll to position [0, 0]
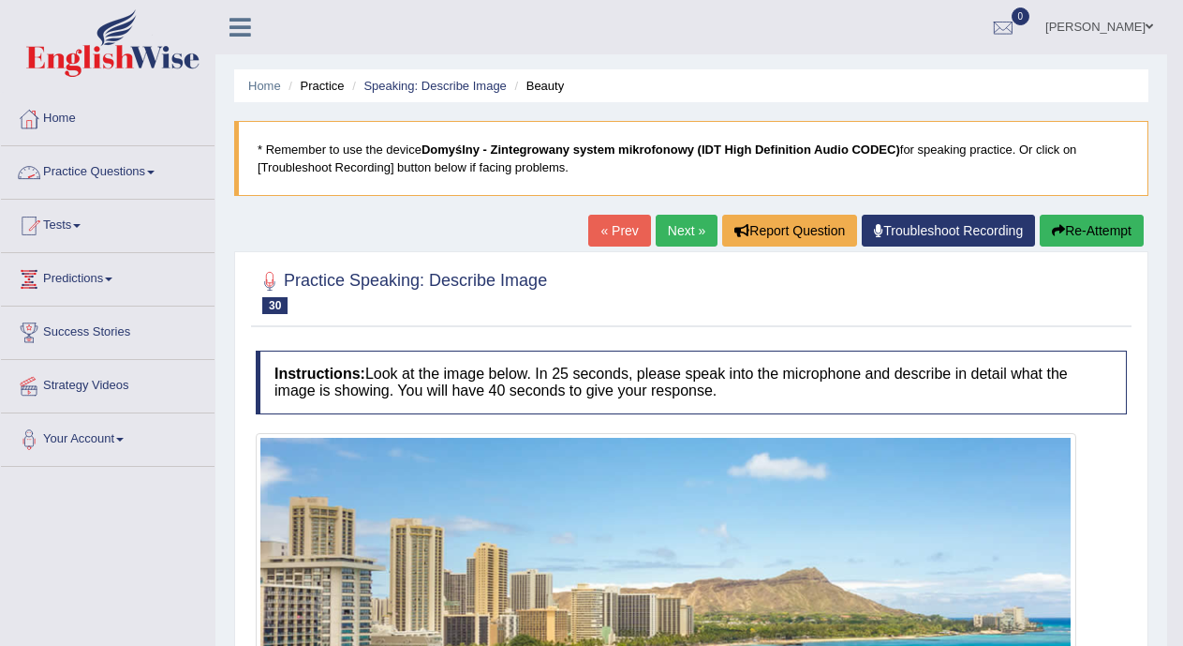
click at [156, 166] on link "Practice Questions" at bounding box center [108, 169] width 214 height 47
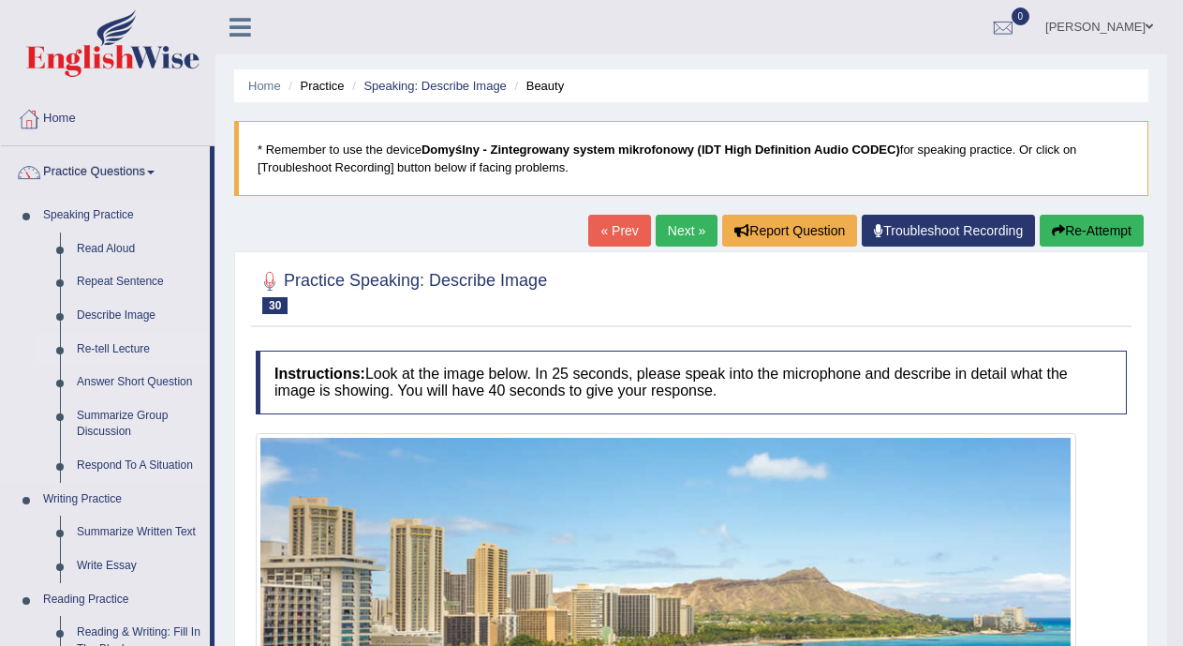
click at [108, 341] on link "Re-tell Lecture" at bounding box center [138, 350] width 141 height 34
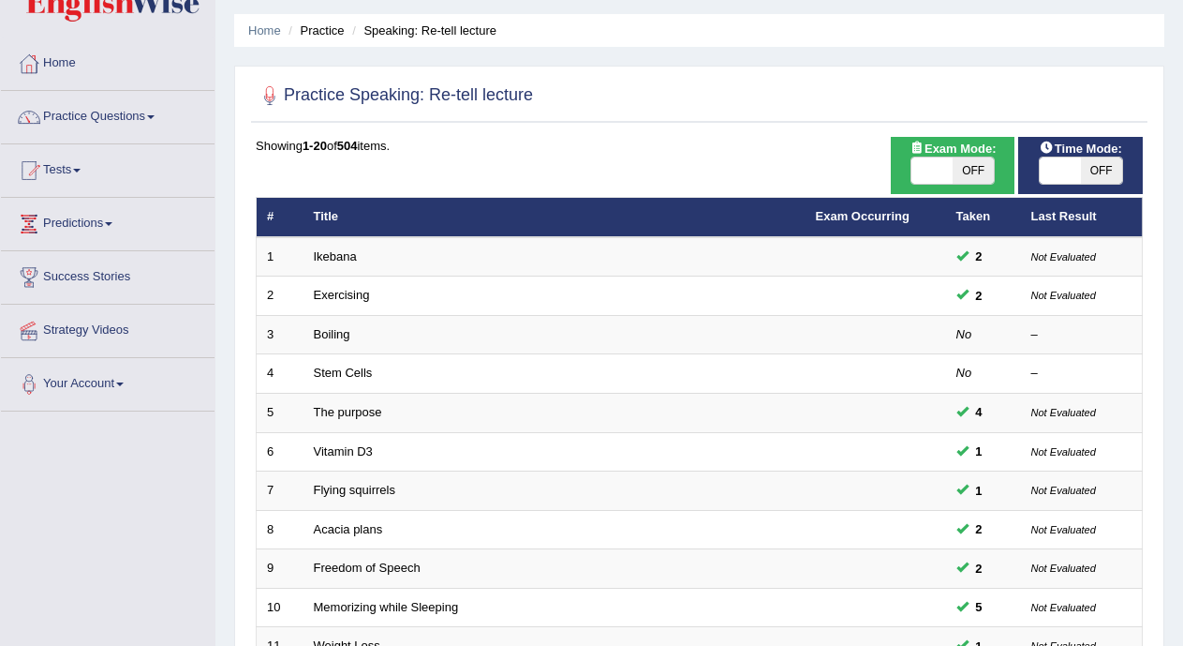
scroll to position [515, 0]
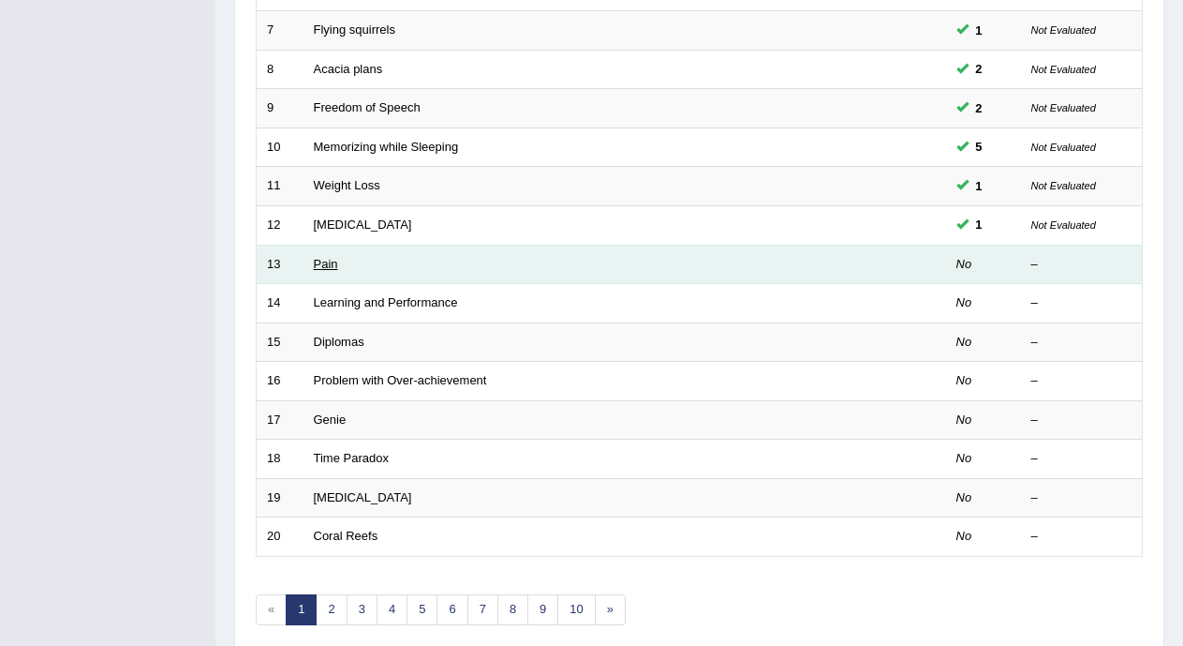
click at [334, 266] on link "Pain" at bounding box center [326, 264] width 24 height 14
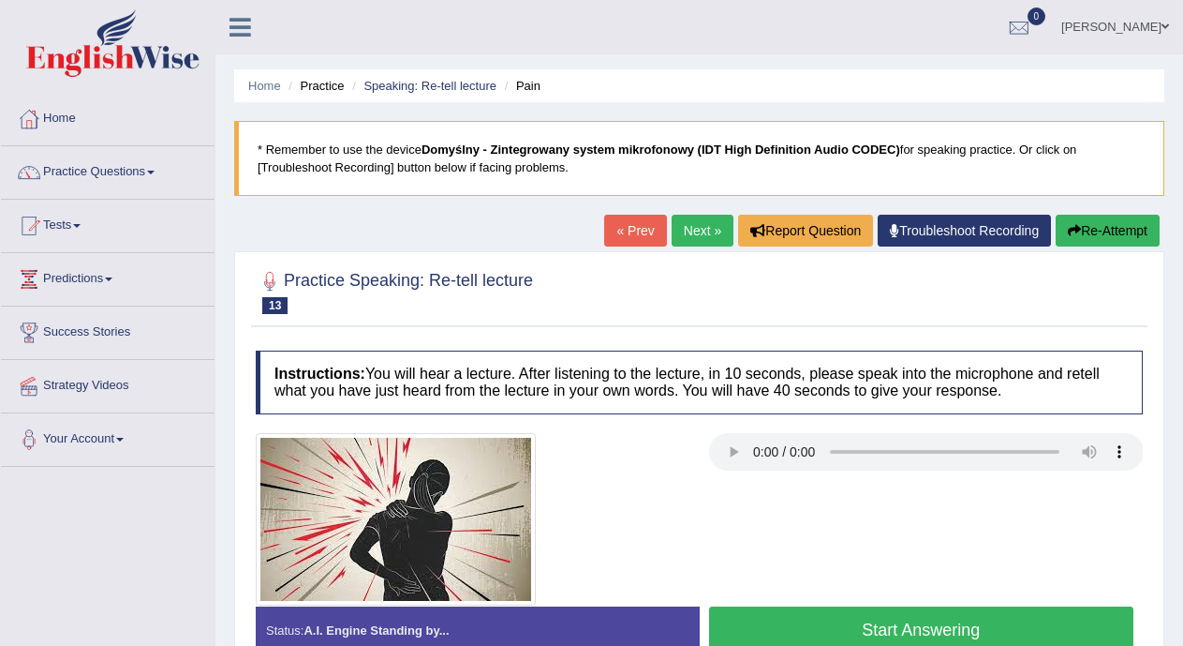
click at [824, 621] on button "Start Answering" at bounding box center [921, 630] width 425 height 48
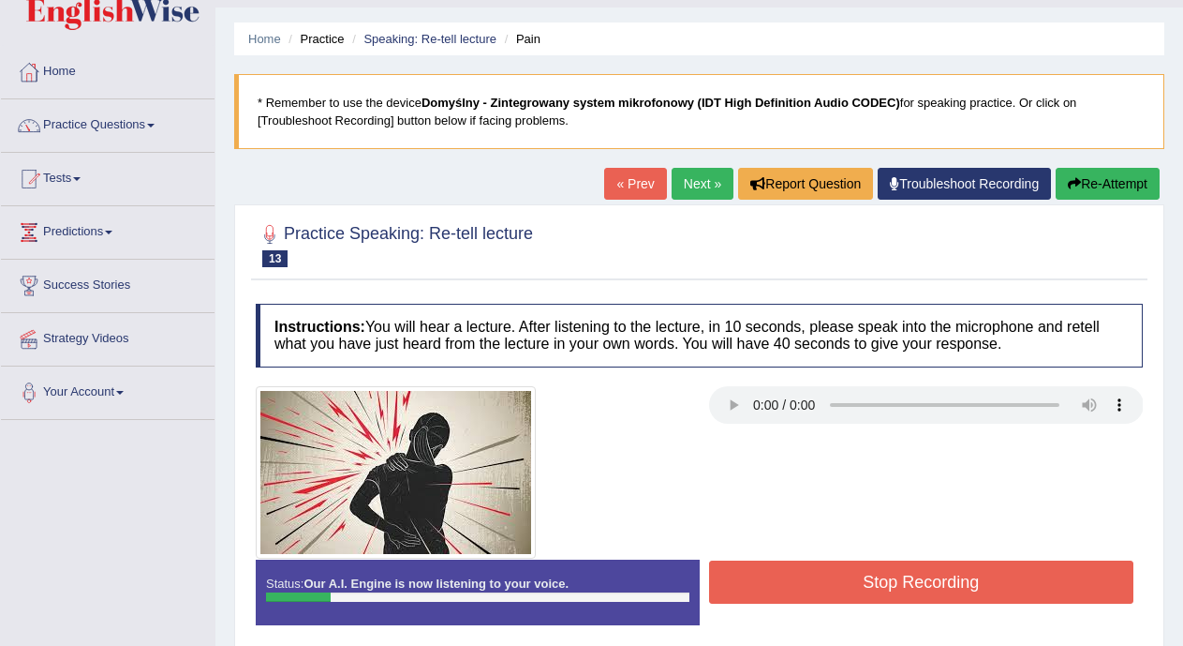
scroll to position [55, 0]
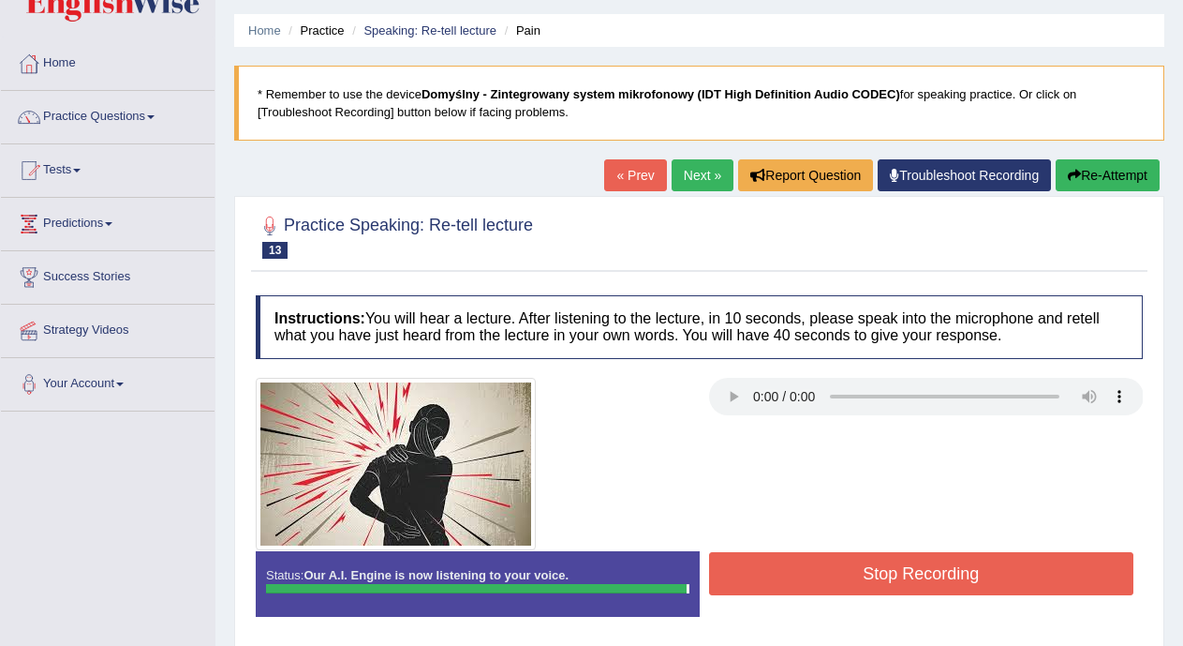
click at [916, 565] on button "Stop Recording" at bounding box center [921, 573] width 425 height 43
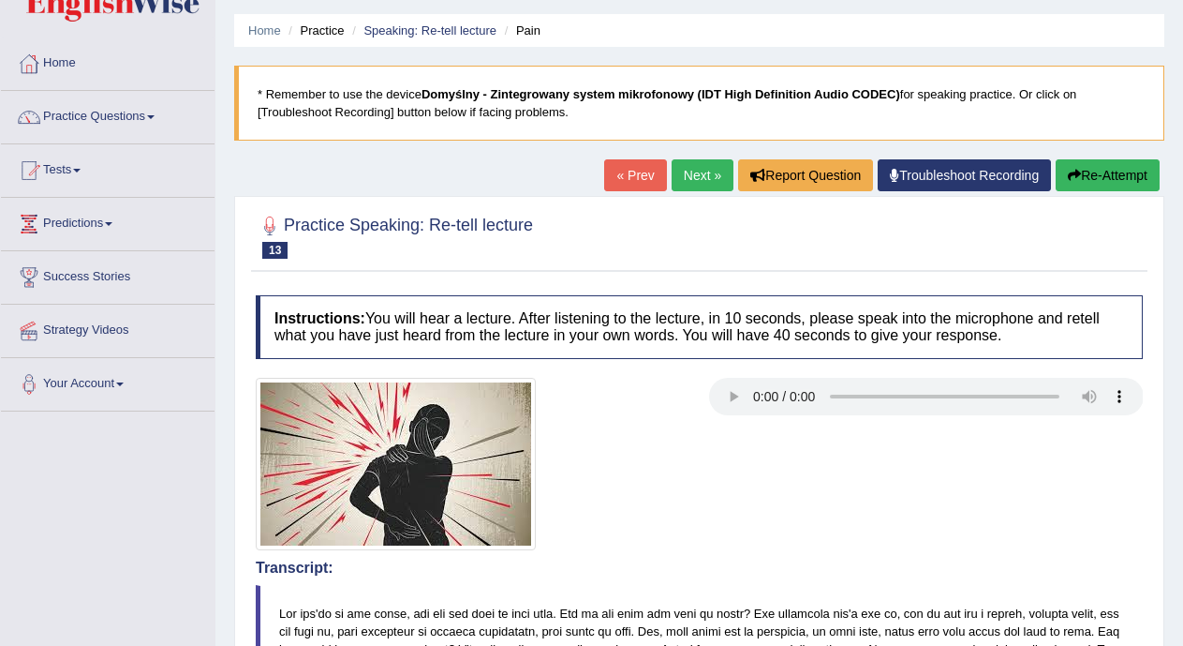
drag, startPoint x: 1195, startPoint y: 184, endPoint x: 1195, endPoint y: 208, distance: 24.4
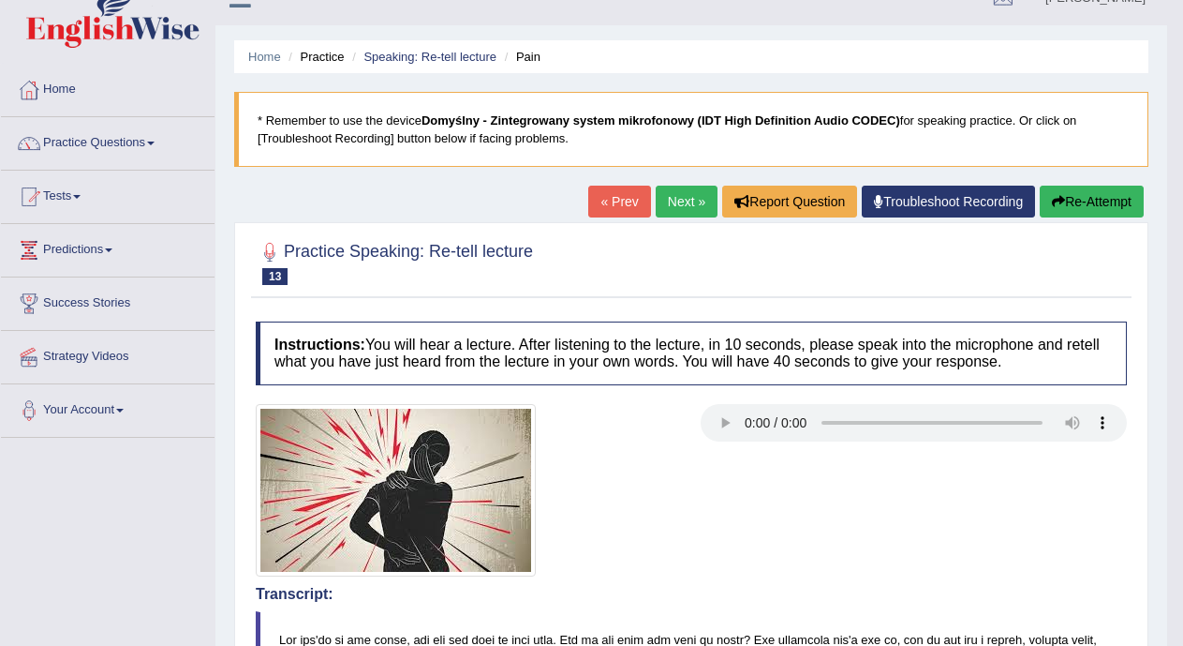
scroll to position [0, 0]
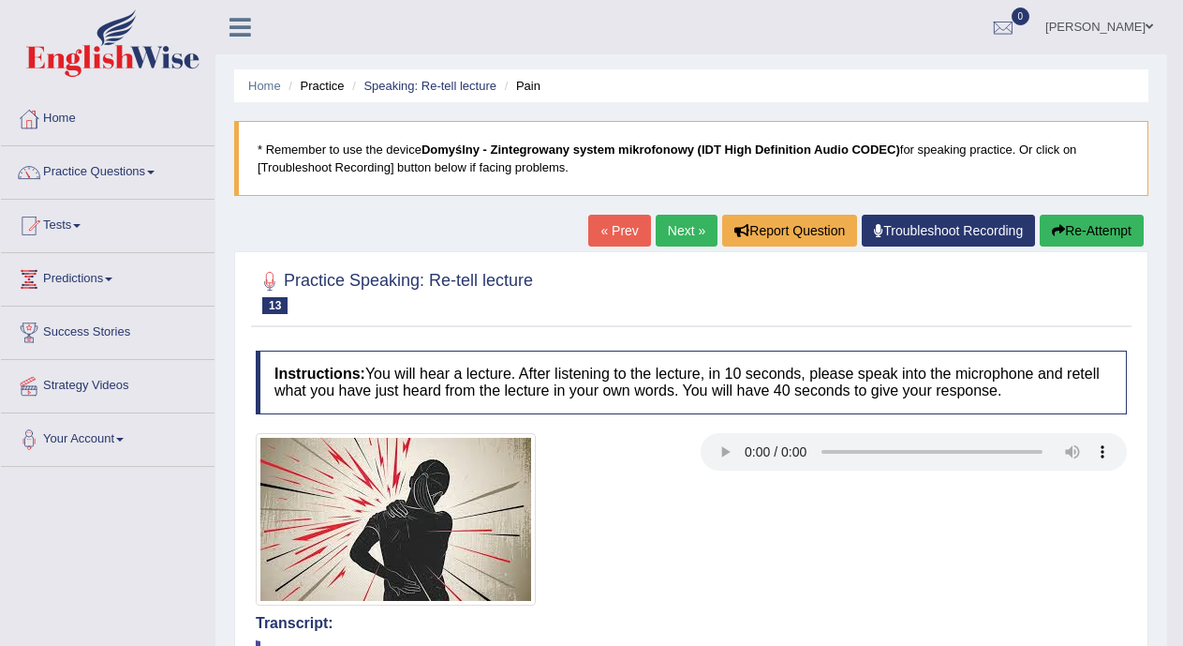
click at [685, 224] on link "Next »" at bounding box center [687, 231] width 62 height 32
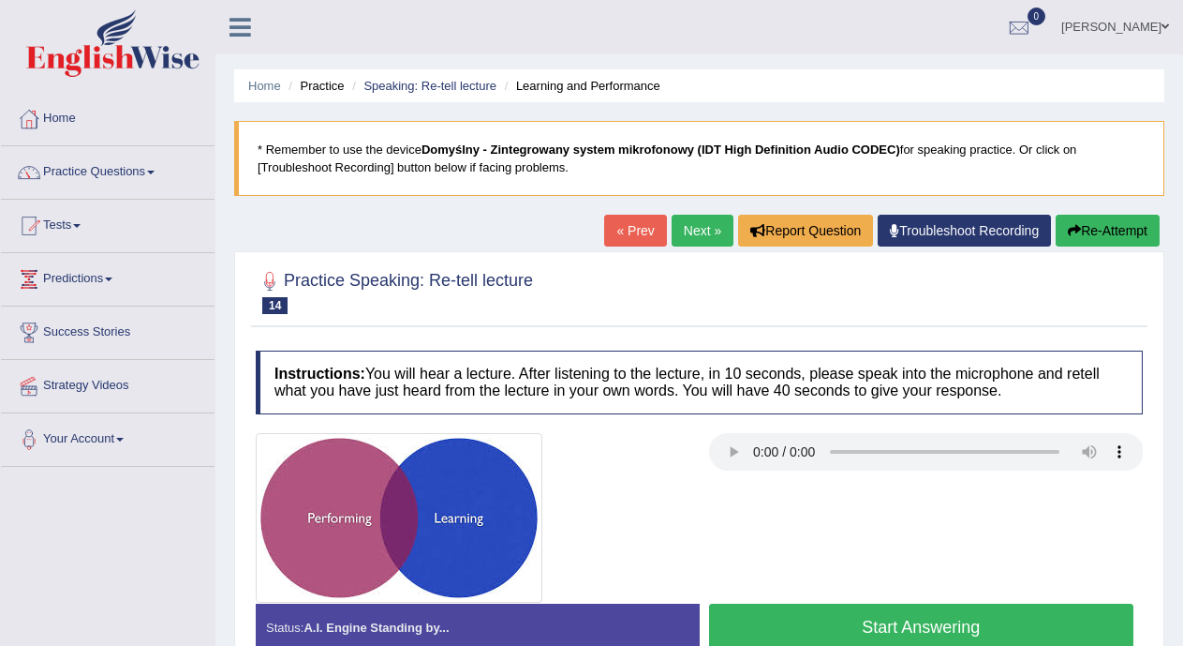
click at [755, 633] on button "Start Answering" at bounding box center [921, 627] width 425 height 48
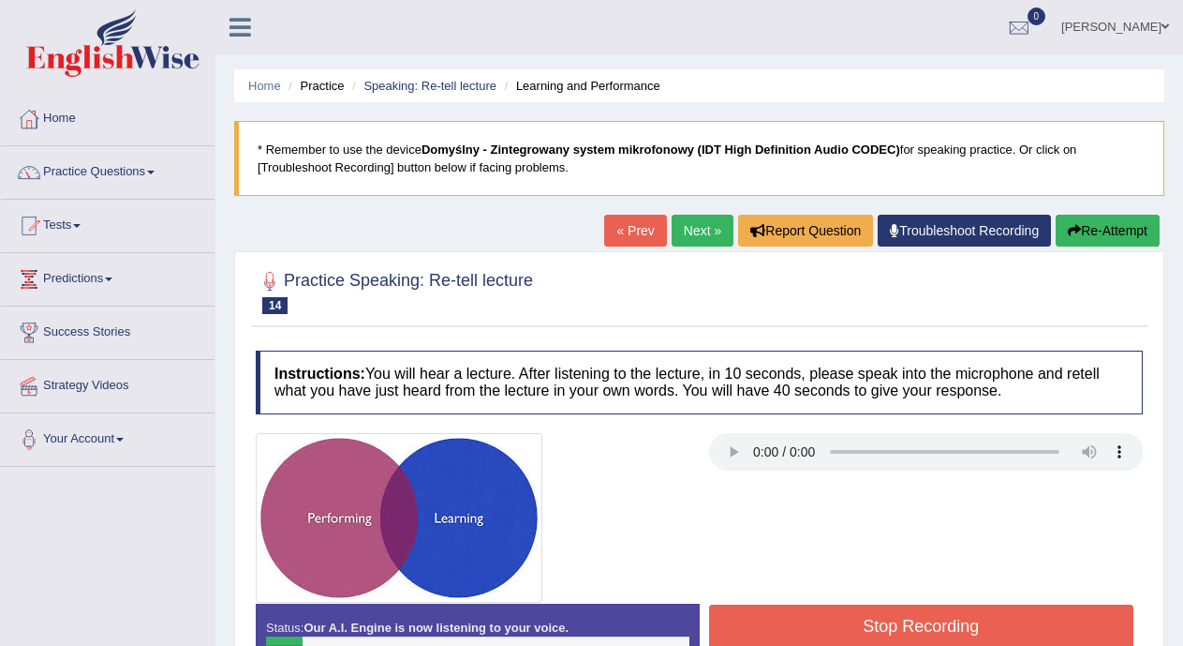
scroll to position [150, 0]
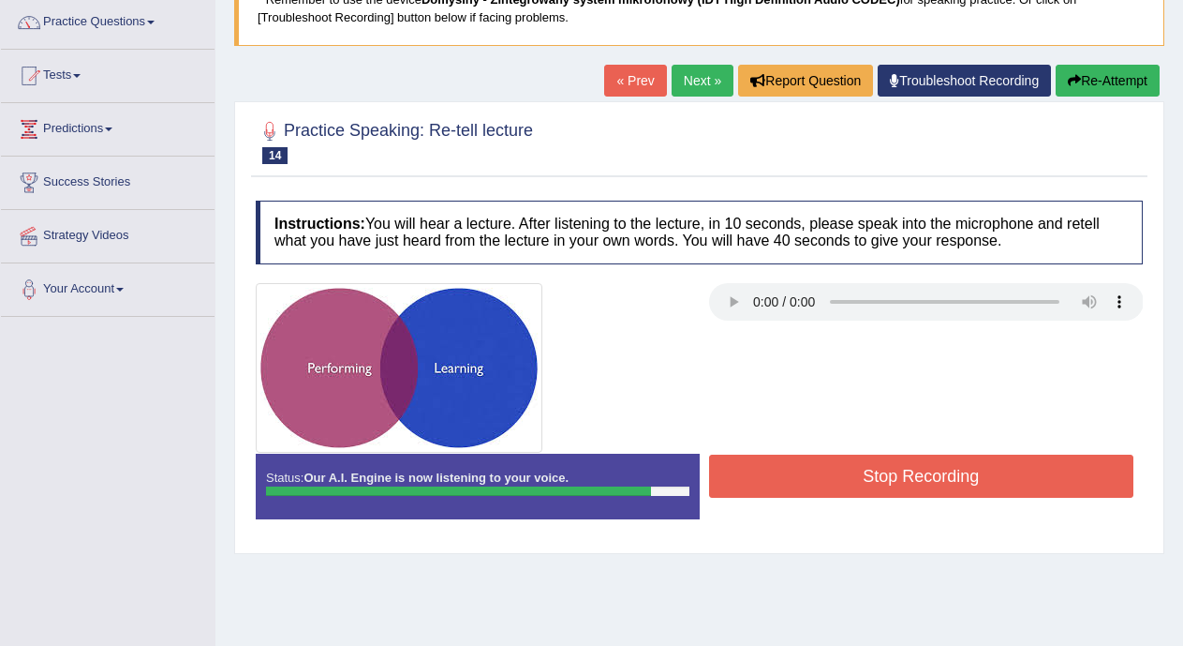
click at [973, 473] on button "Stop Recording" at bounding box center [921, 475] width 425 height 43
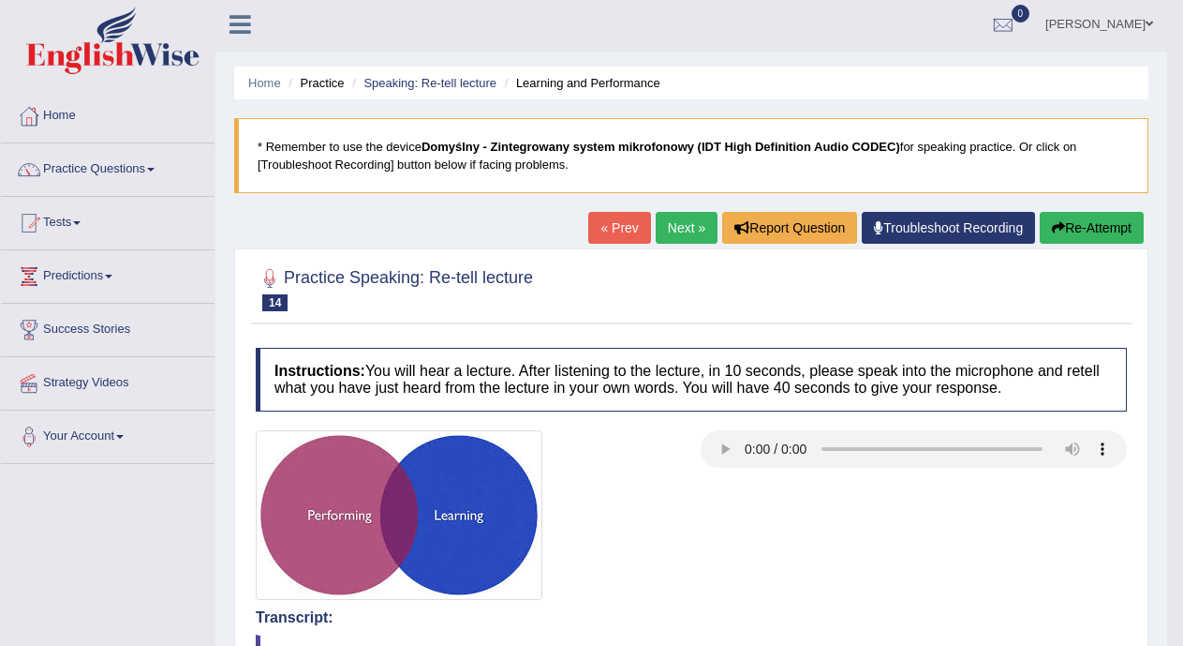
scroll to position [0, 0]
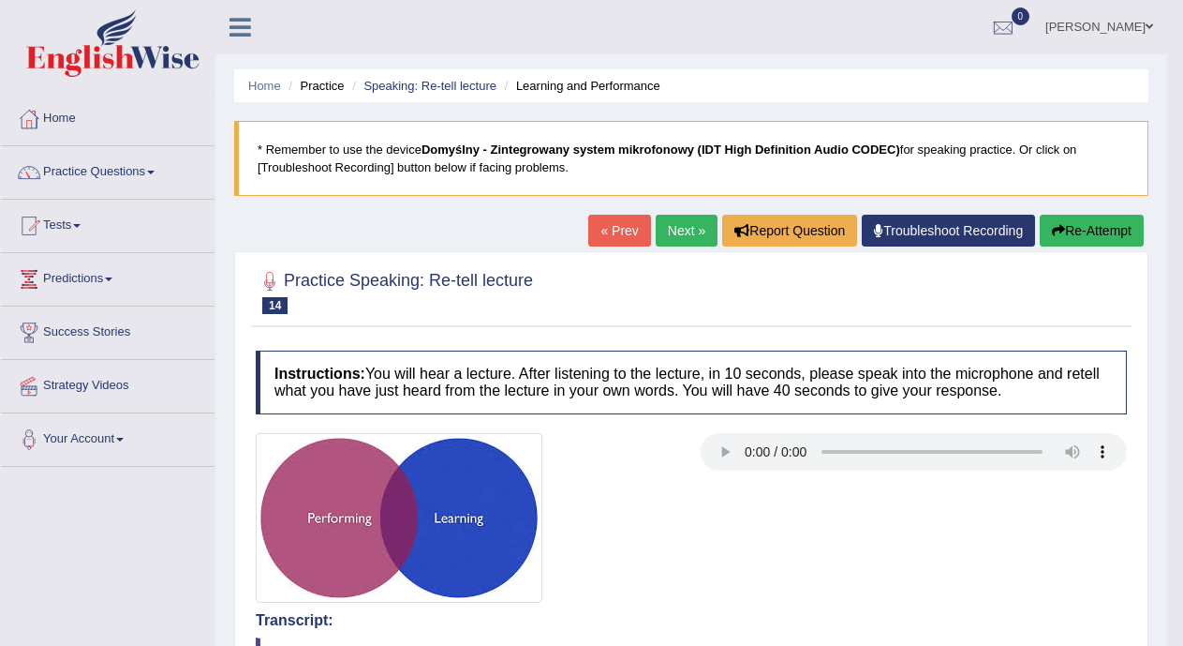
click at [683, 230] on link "Next »" at bounding box center [687, 231] width 62 height 32
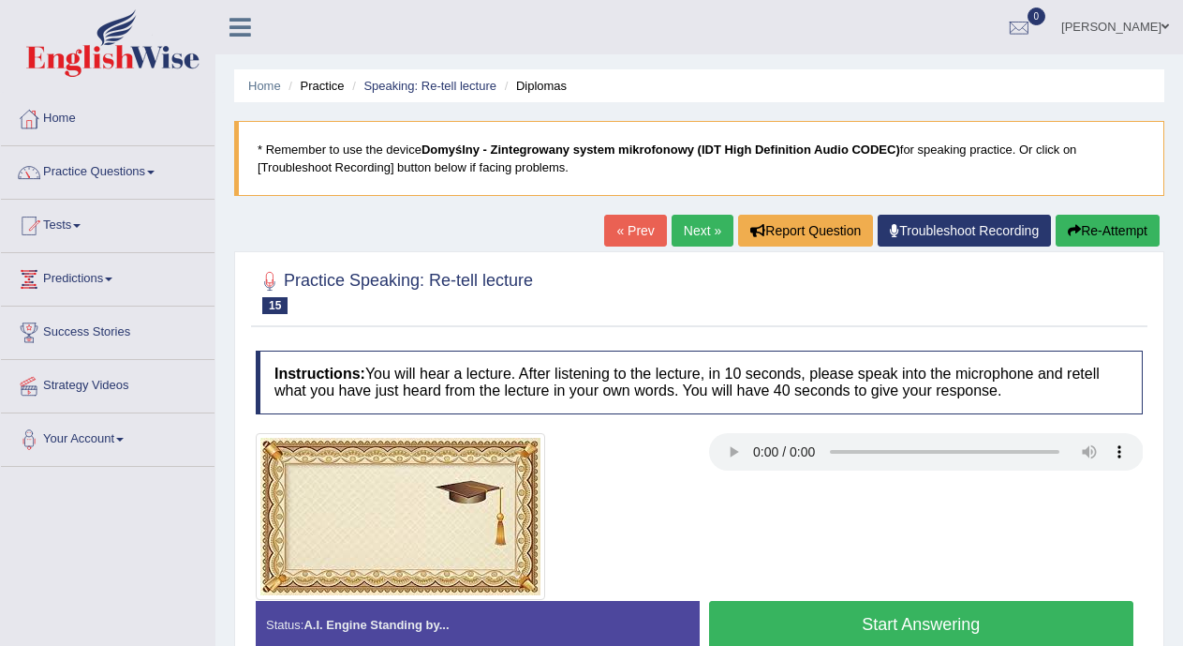
click at [779, 617] on button "Start Answering" at bounding box center [921, 625] width 425 height 48
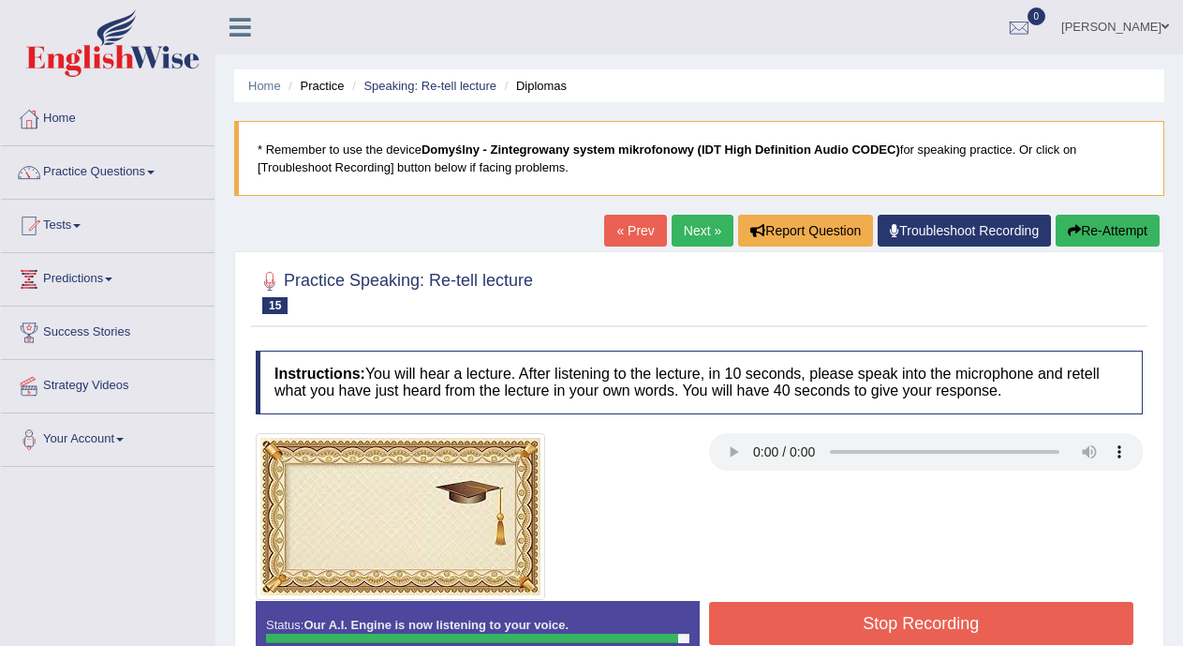
click at [779, 617] on button "Stop Recording" at bounding box center [921, 622] width 425 height 43
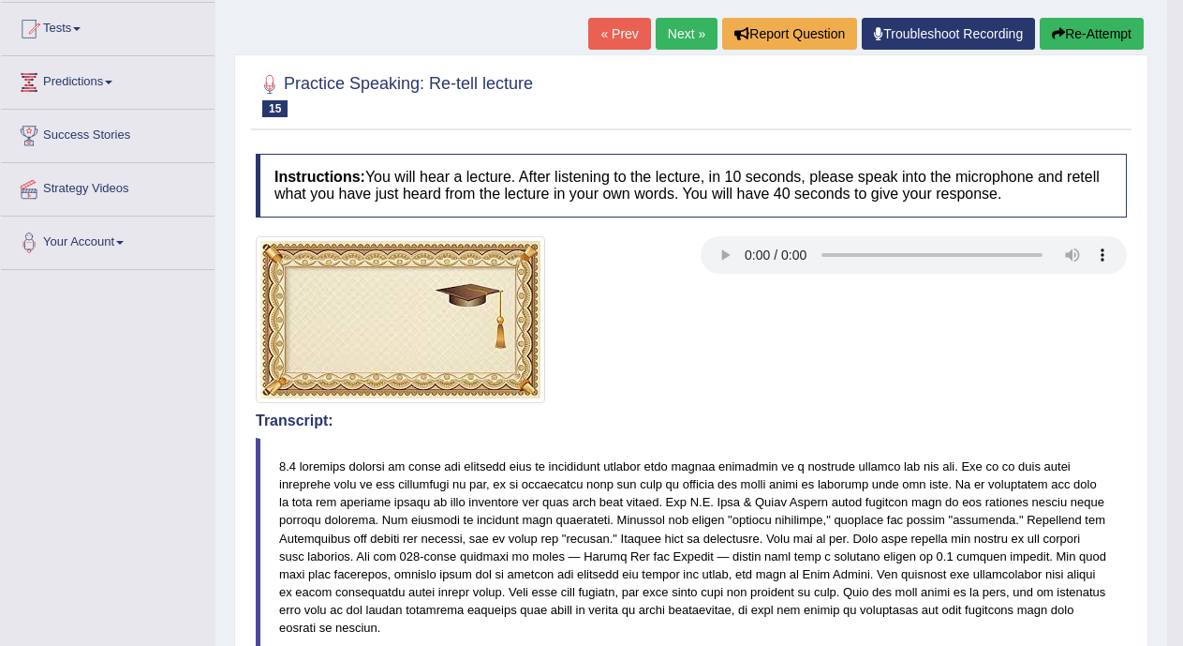
scroll to position [187, 0]
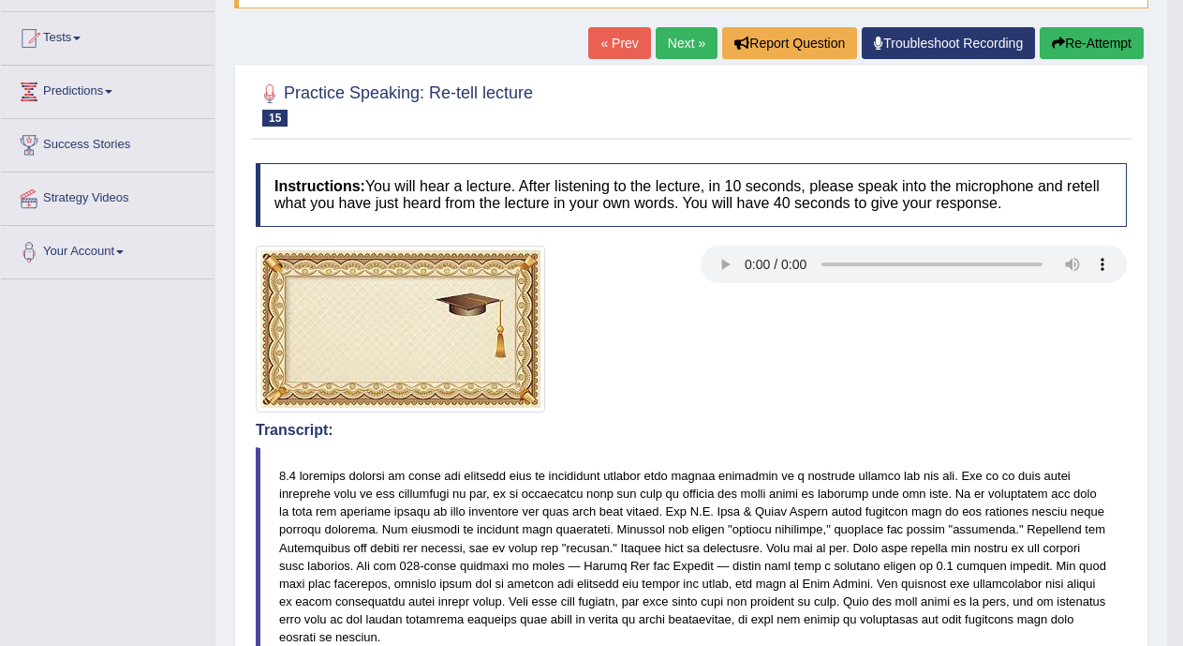
click at [674, 48] on link "Next »" at bounding box center [687, 43] width 62 height 32
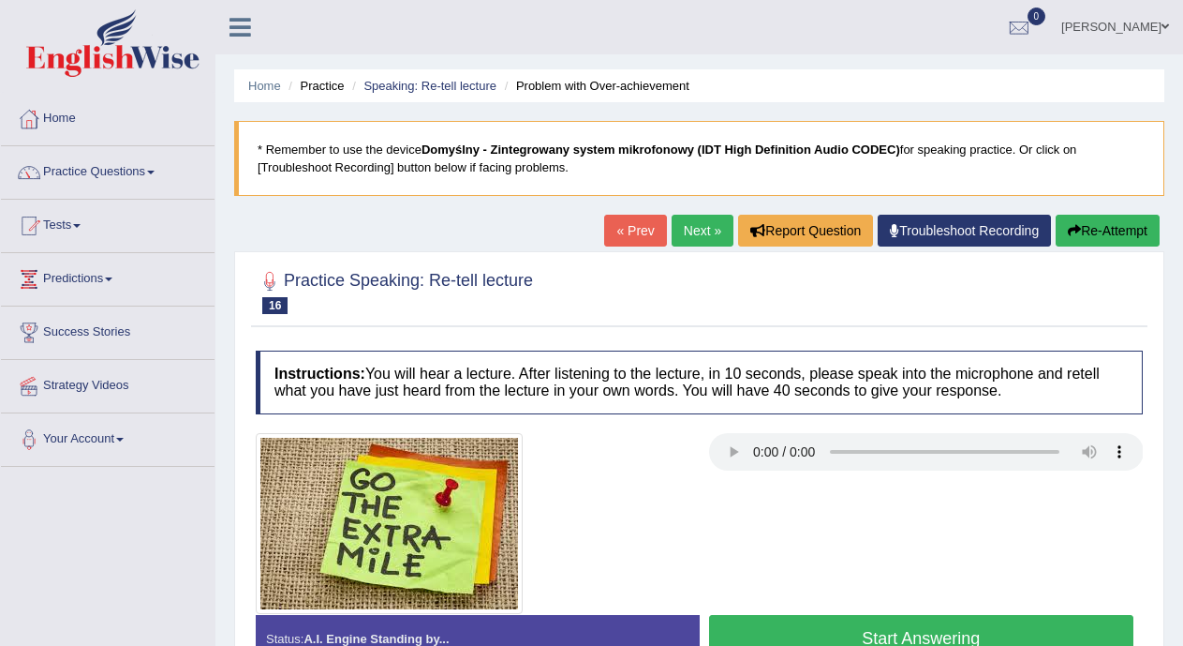
click at [799, 635] on button "Start Answering" at bounding box center [921, 639] width 425 height 48
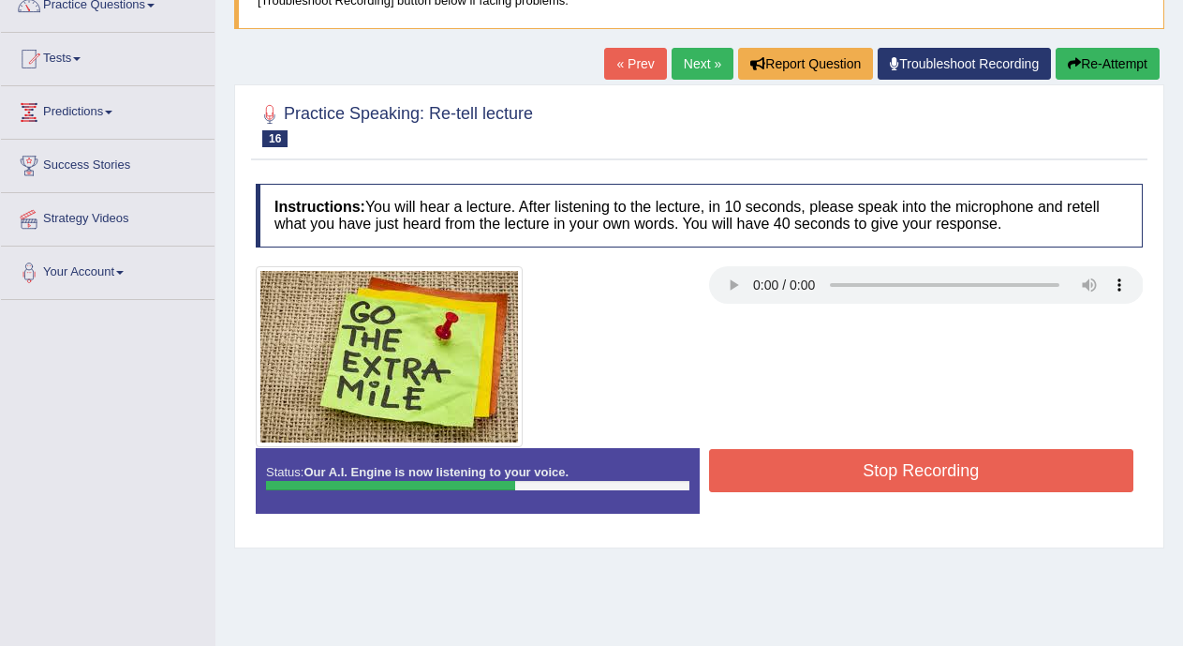
scroll to position [165, 0]
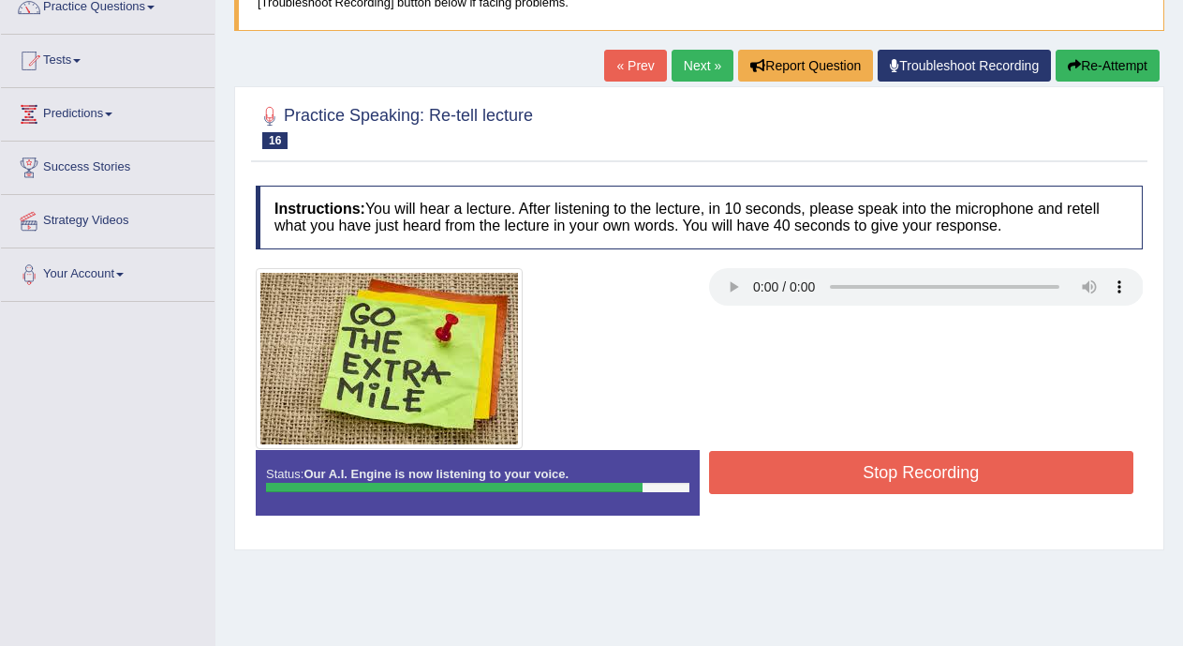
click at [973, 480] on button "Stop Recording" at bounding box center [921, 472] width 425 height 43
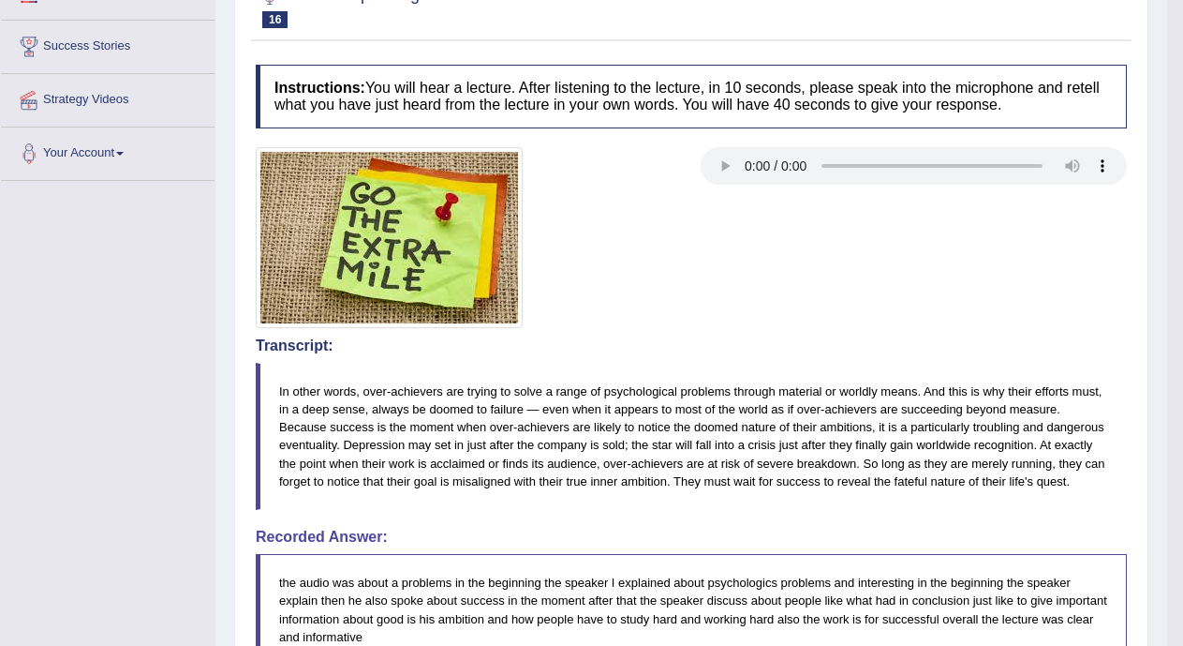
scroll to position [2, 0]
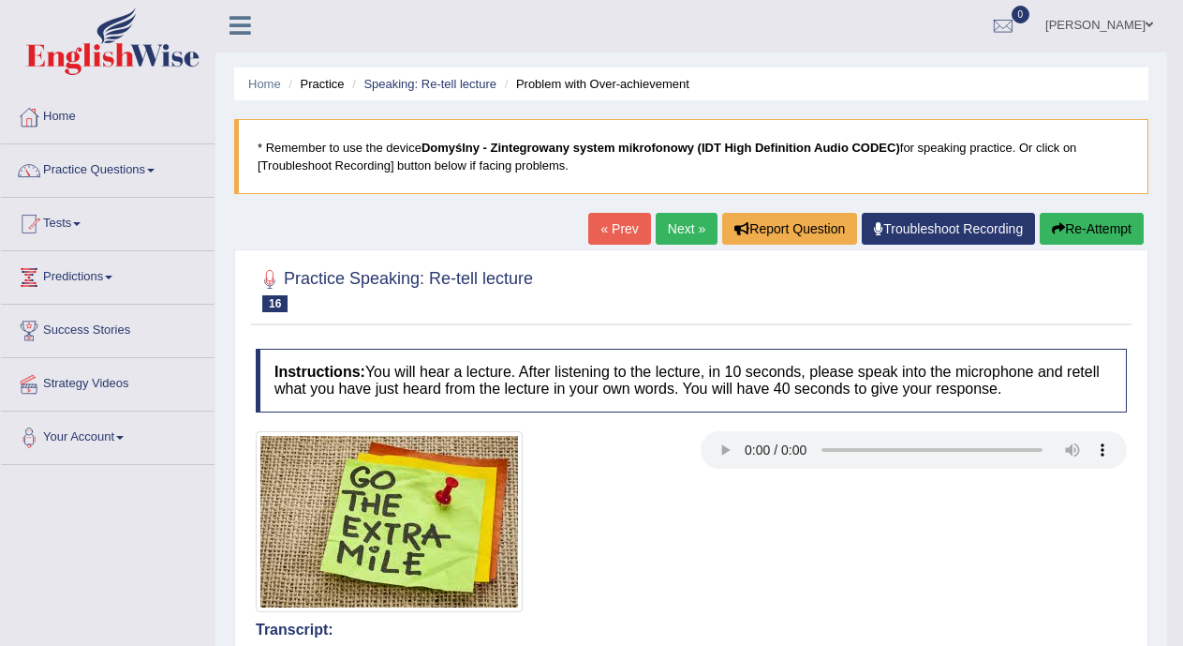
click at [667, 235] on link "Next »" at bounding box center [687, 229] width 62 height 32
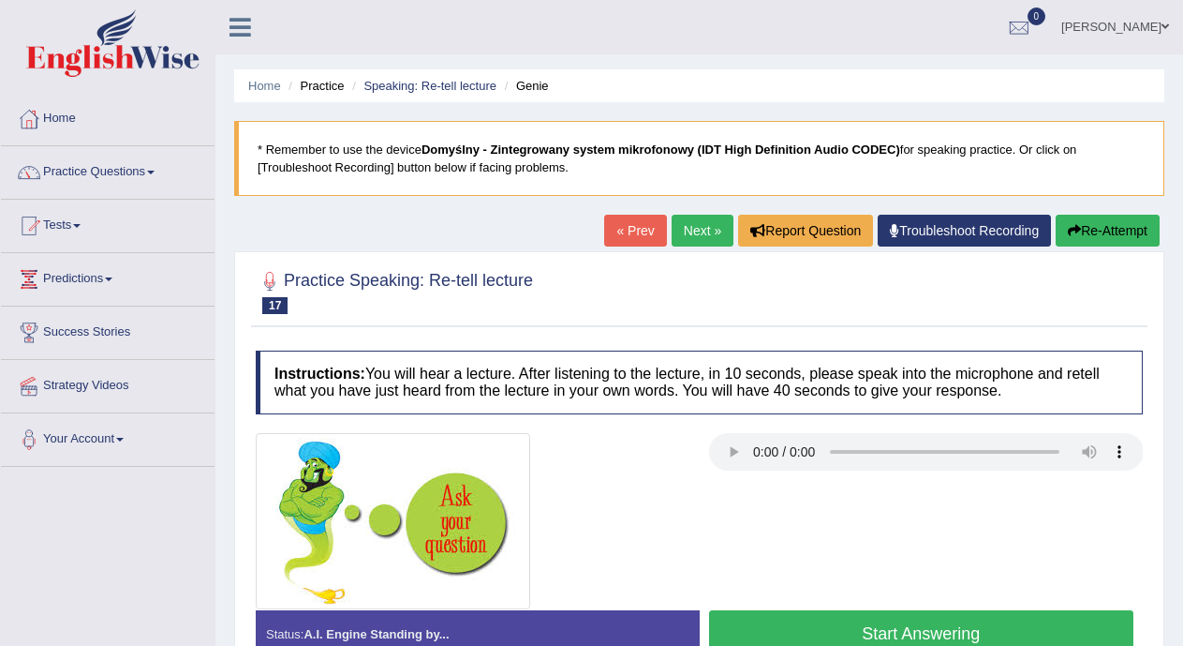
click at [743, 427] on div "Instructions: You will hear a lecture. After listening to the lecture, in 10 se…" at bounding box center [699, 511] width 897 height 340
click at [691, 225] on link "Next »" at bounding box center [703, 231] width 62 height 32
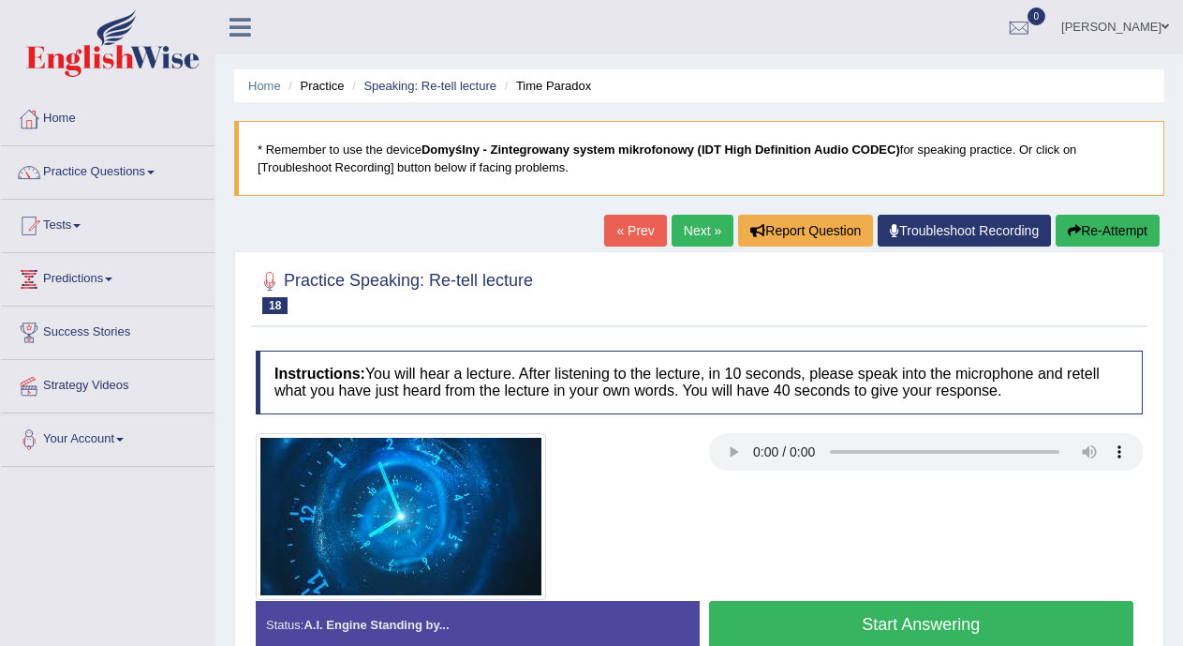
click at [779, 616] on button "Start Answering" at bounding box center [921, 625] width 425 height 48
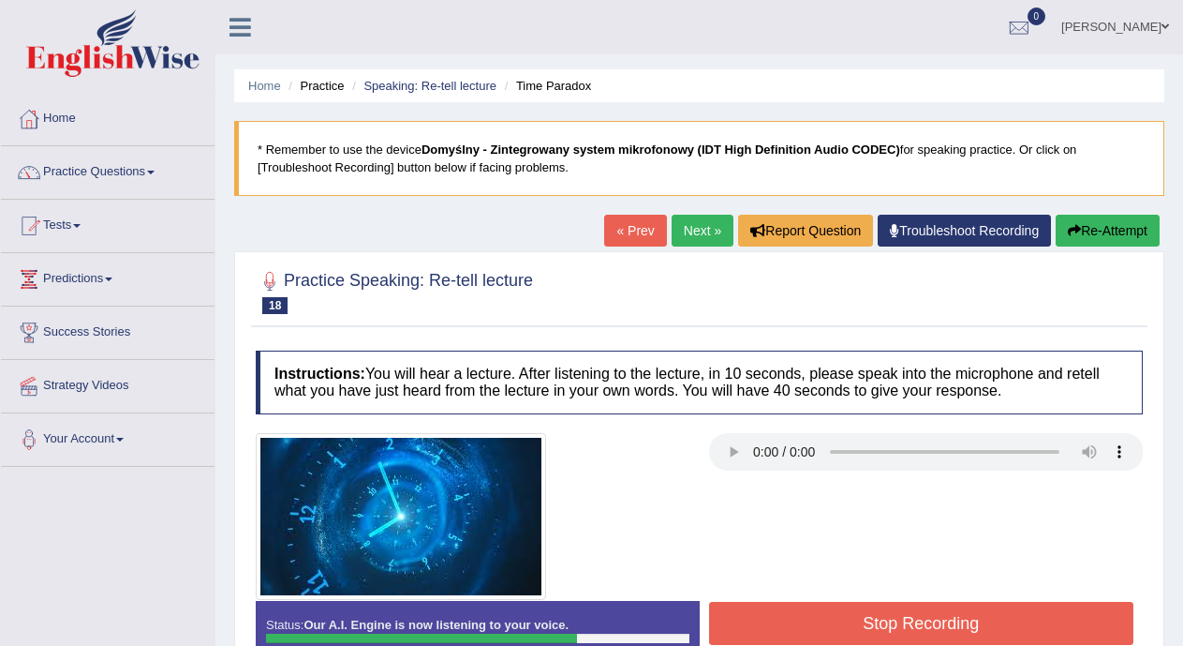
click at [788, 615] on button "Stop Recording" at bounding box center [921, 622] width 425 height 43
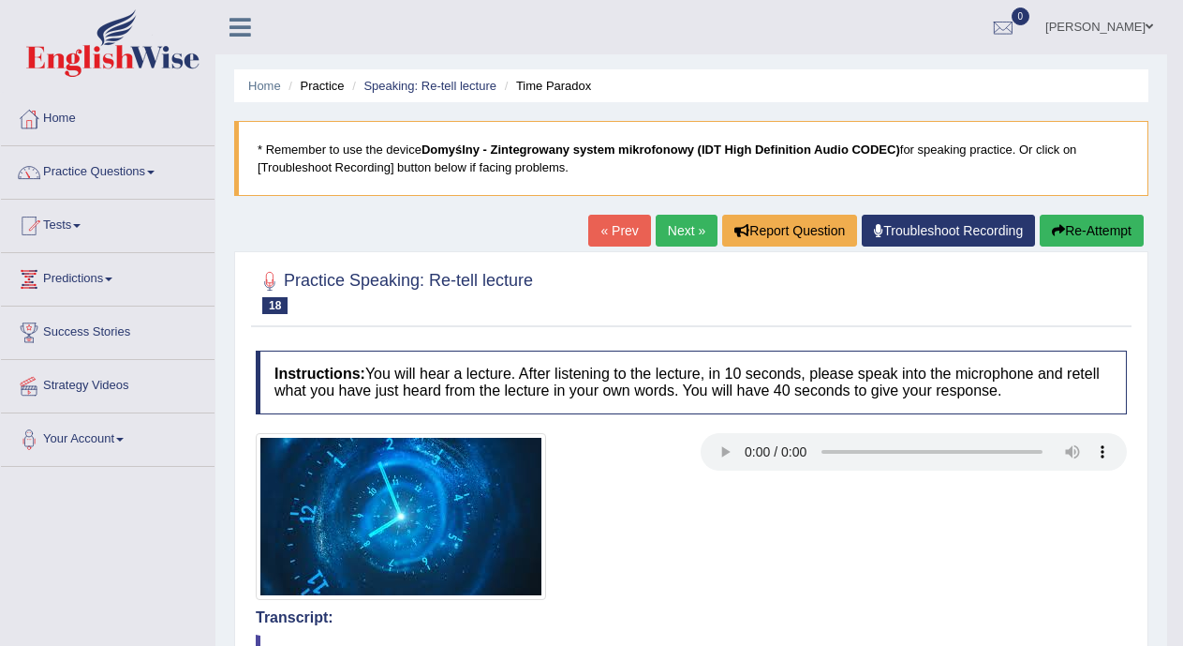
click at [680, 230] on link "Next »" at bounding box center [687, 231] width 62 height 32
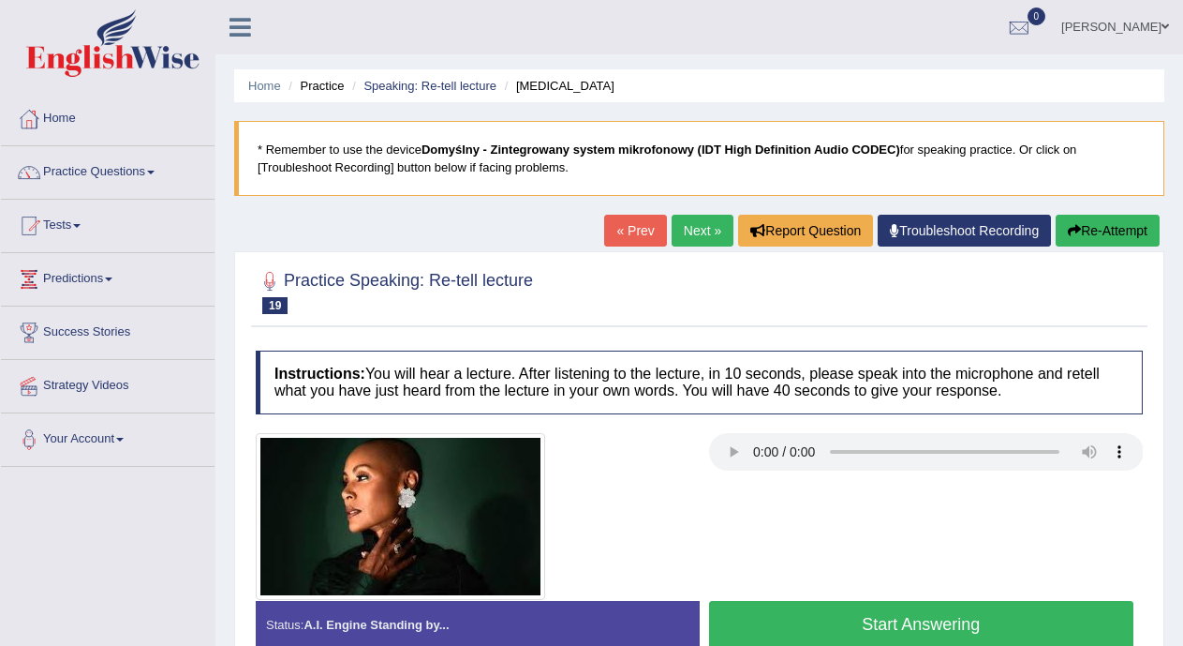
click at [804, 616] on button "Start Answering" at bounding box center [921, 625] width 425 height 48
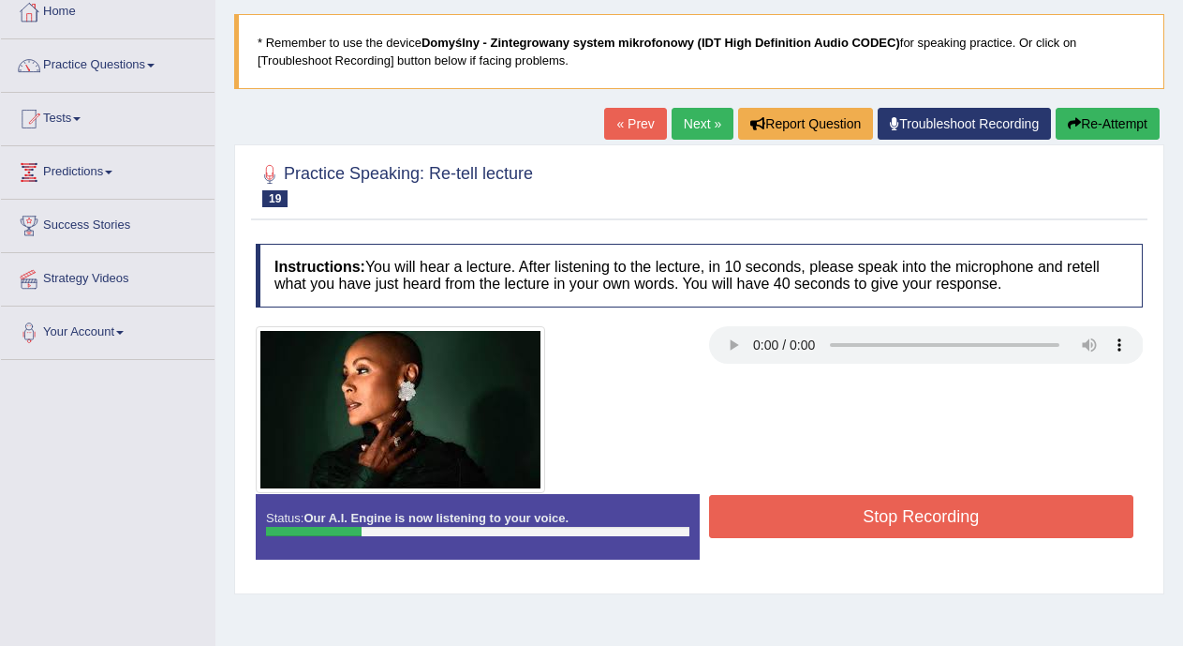
scroll to position [127, 0]
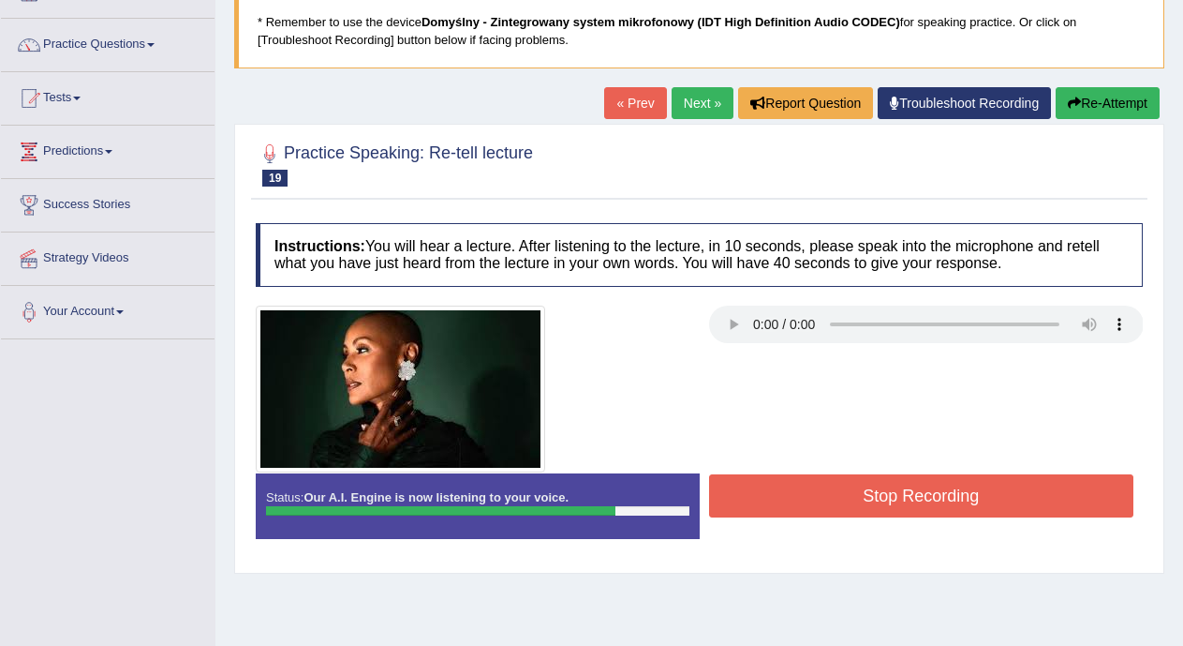
click at [1020, 494] on button "Stop Recording" at bounding box center [921, 495] width 425 height 43
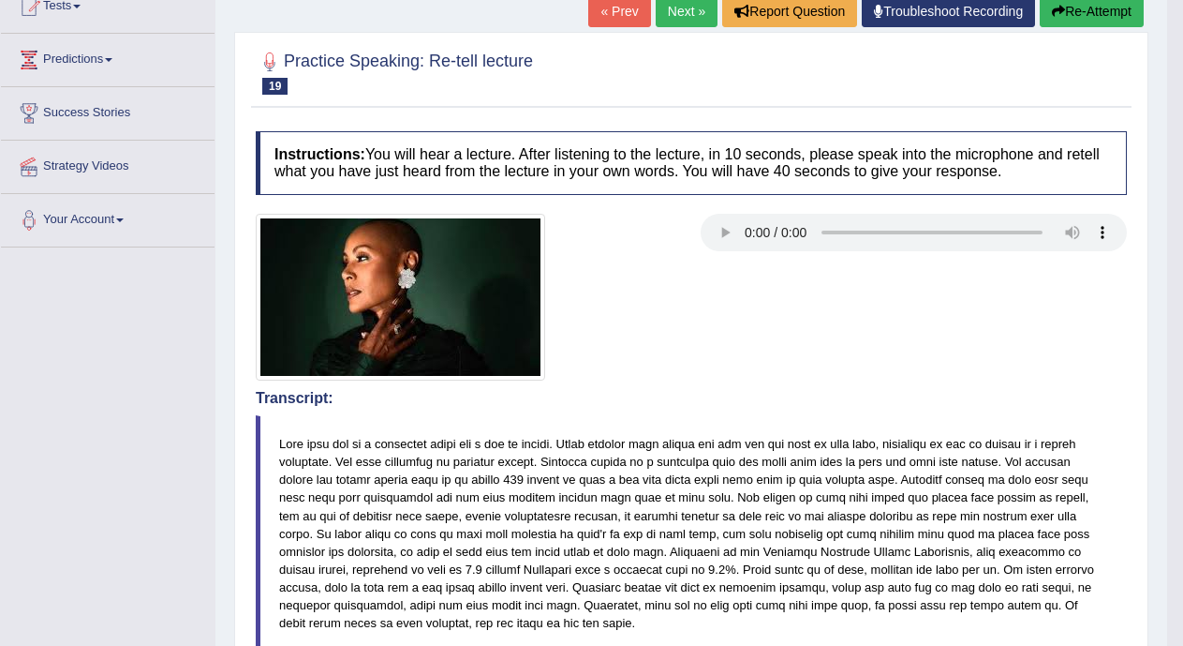
scroll to position [207, 0]
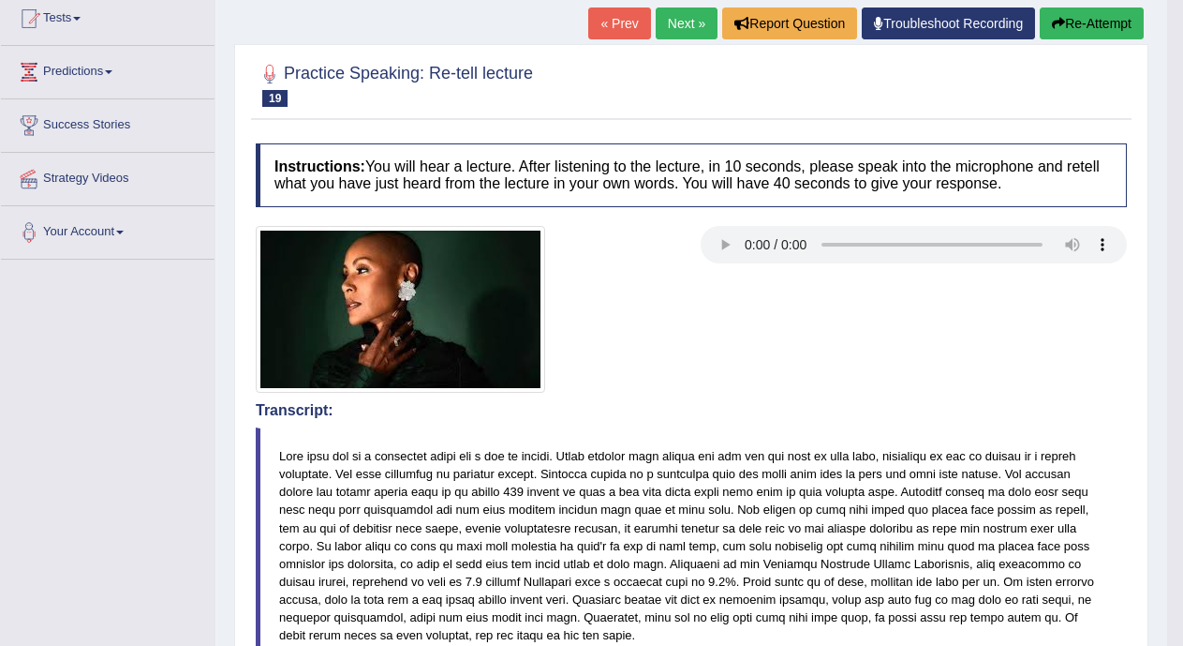
click at [674, 34] on link "Next »" at bounding box center [687, 23] width 62 height 32
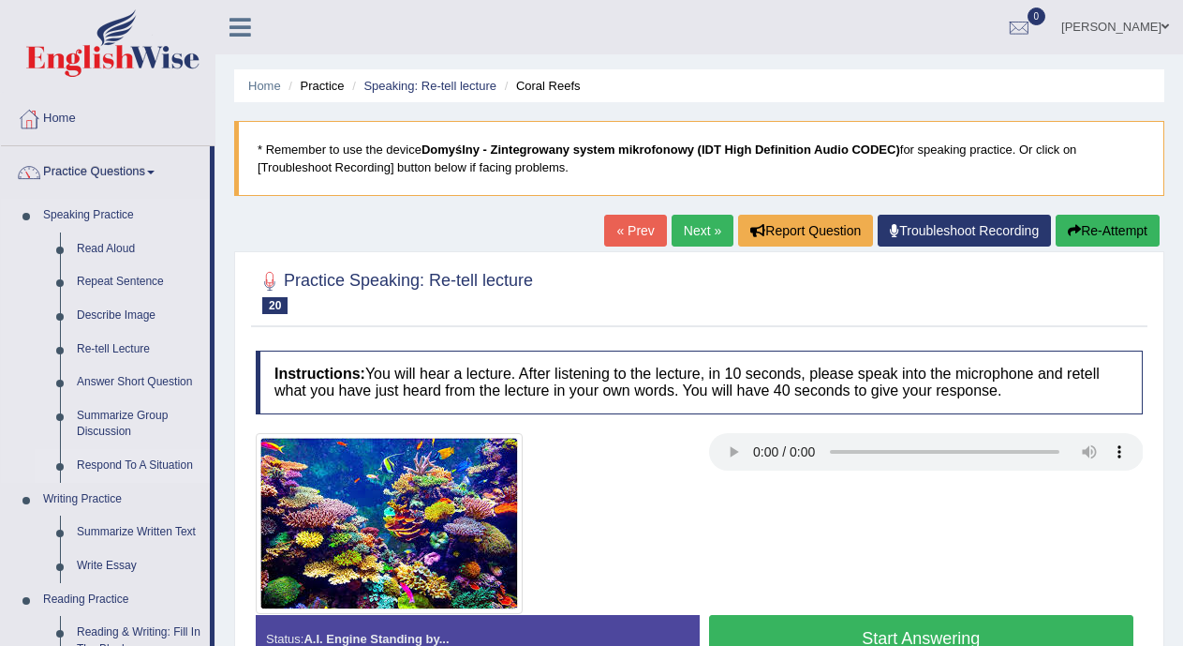
click at [109, 465] on link "Respond To A Situation" at bounding box center [138, 466] width 141 height 34
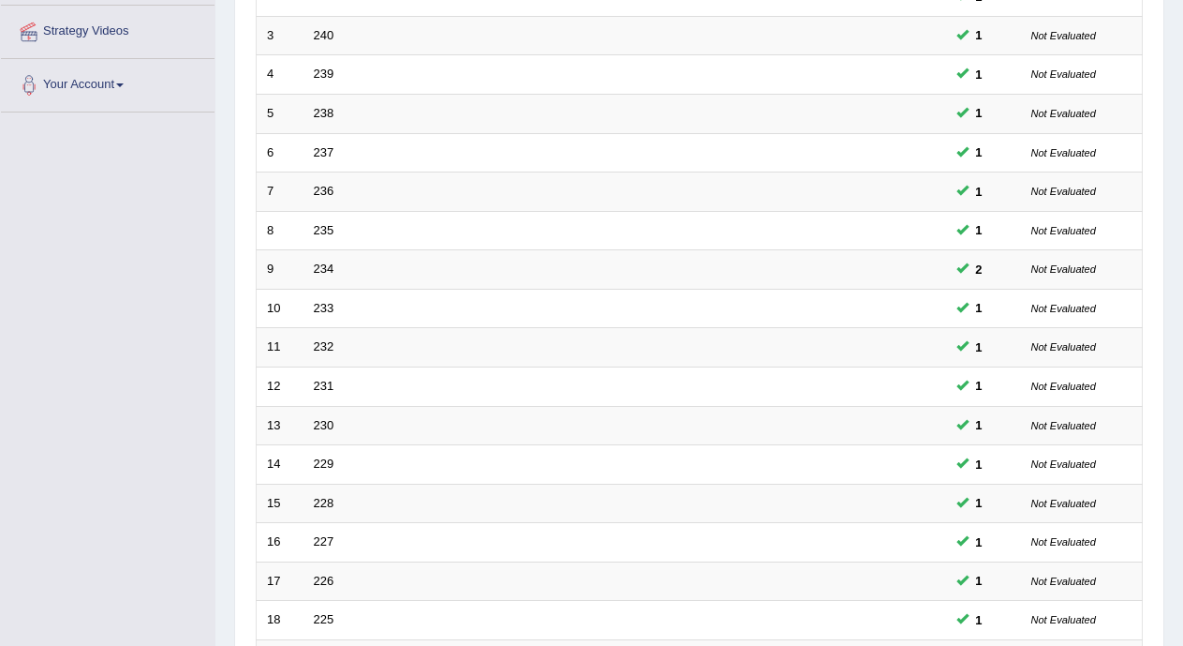
scroll to position [595, 0]
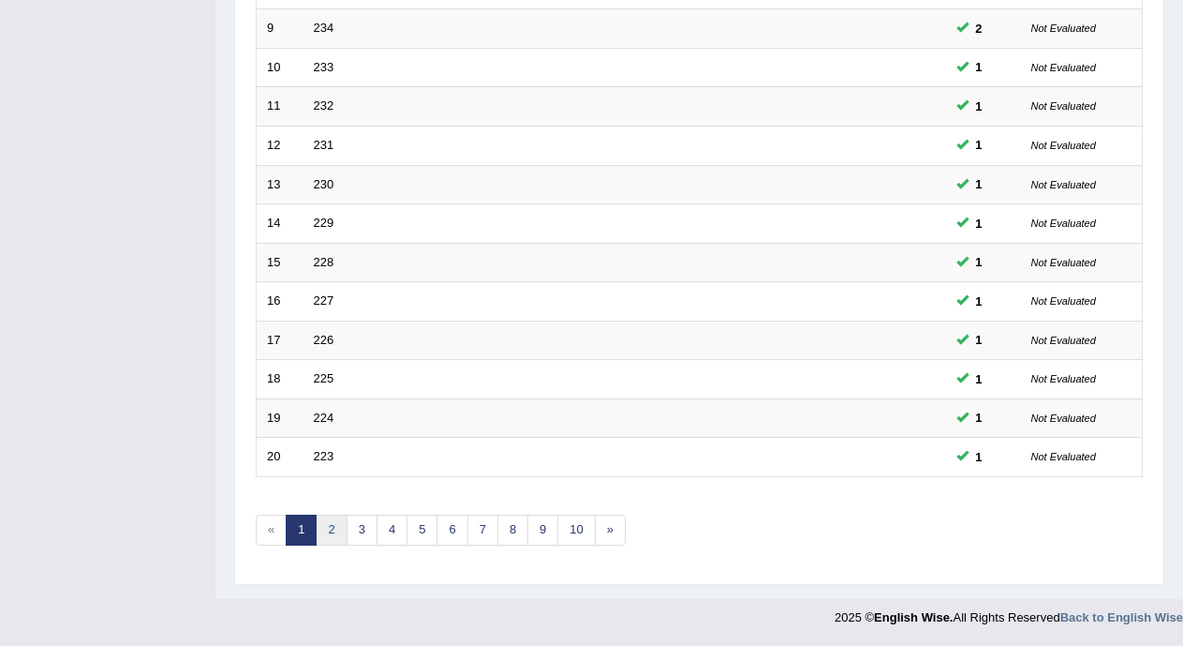
click at [336, 526] on link "2" at bounding box center [331, 529] width 31 height 31
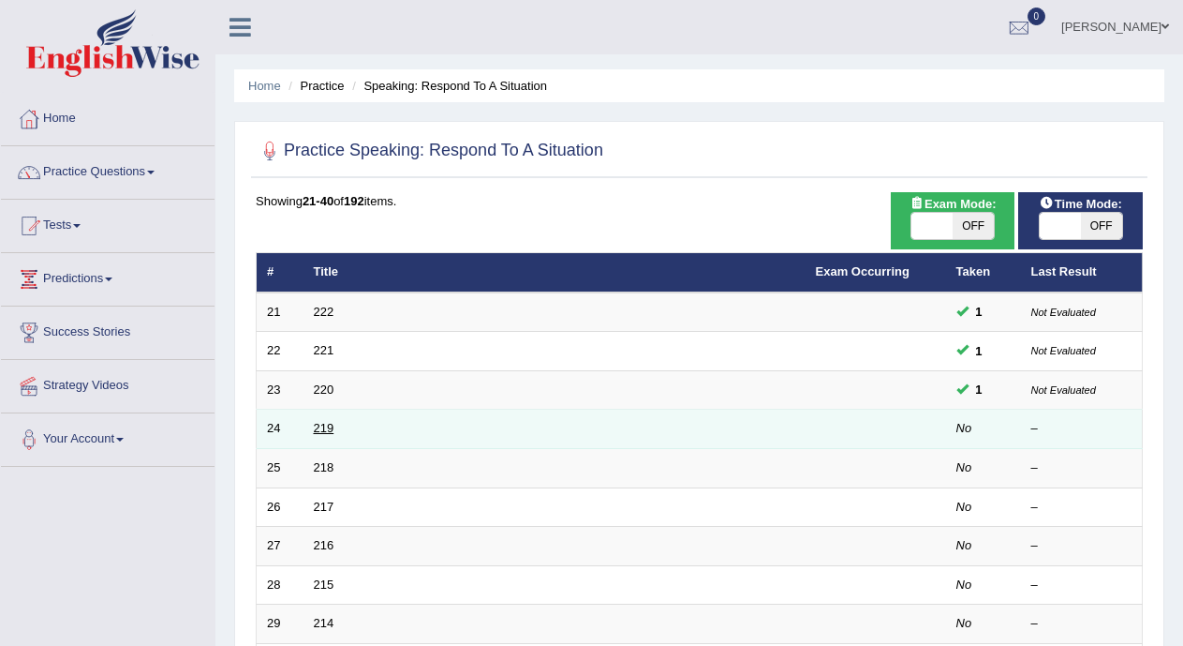
click at [324, 427] on link "219" at bounding box center [324, 428] width 21 height 14
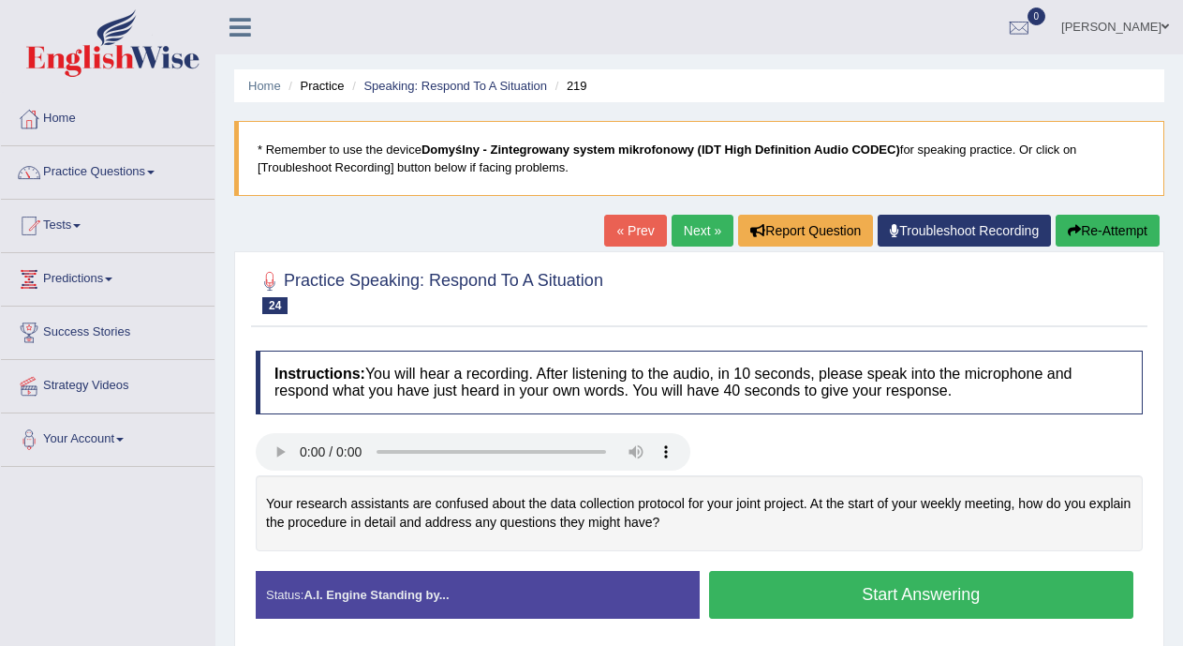
click at [766, 579] on button "Start Answering" at bounding box center [921, 595] width 425 height 48
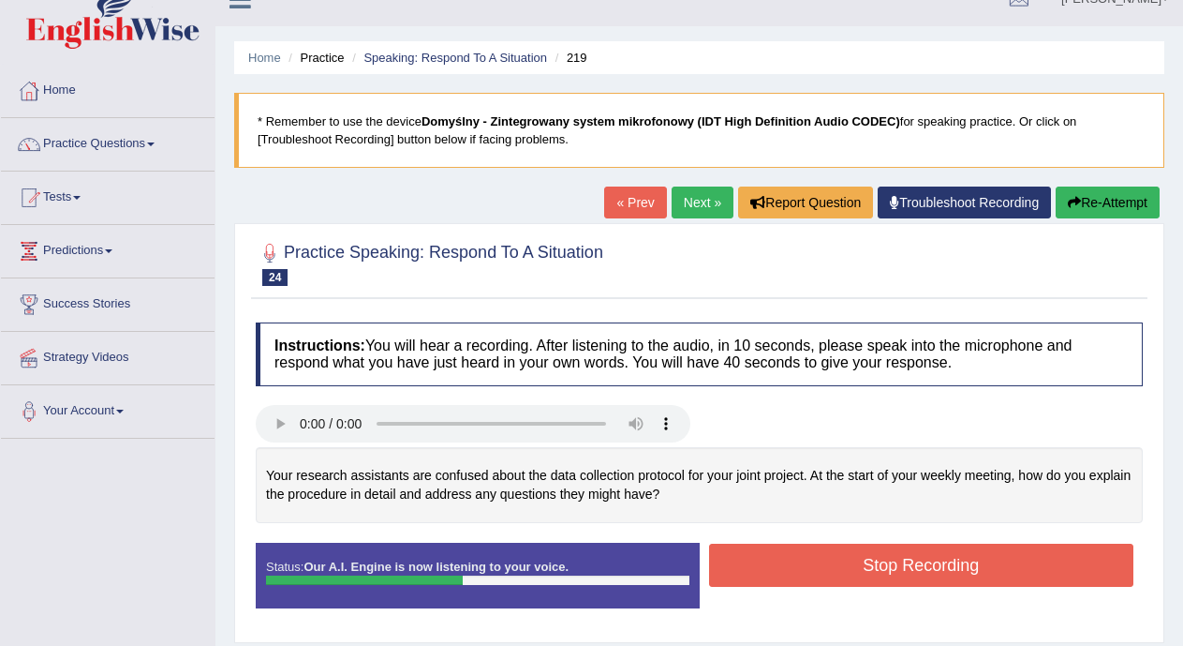
scroll to position [117, 0]
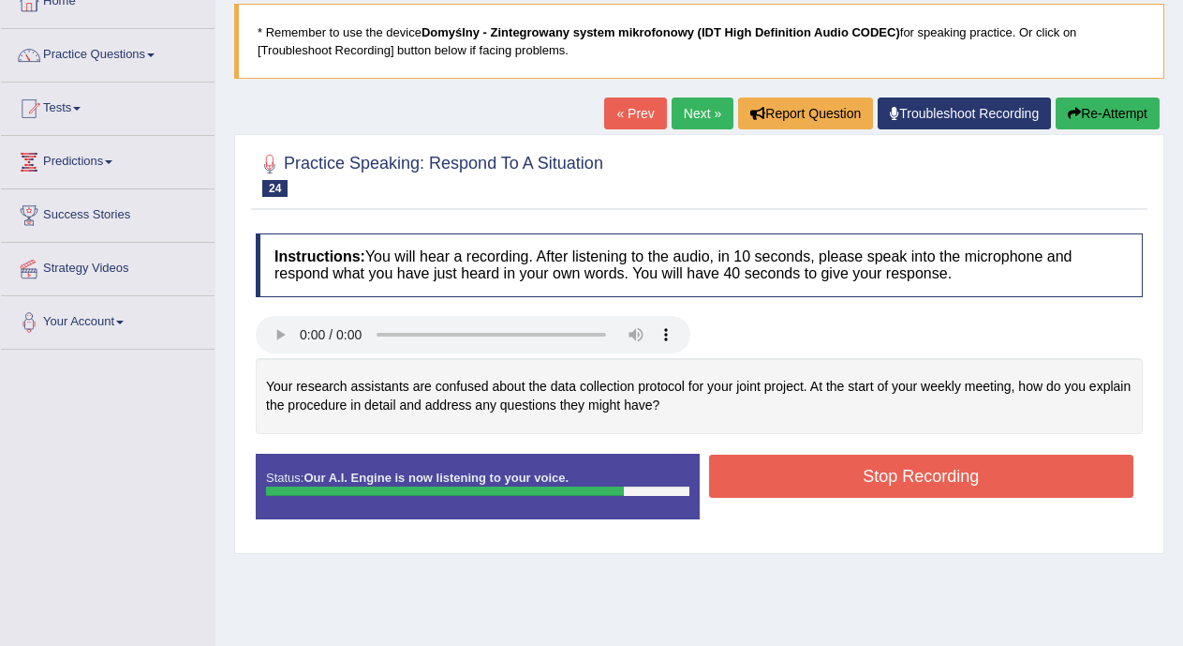
click at [908, 471] on button "Stop Recording" at bounding box center [921, 475] width 425 height 43
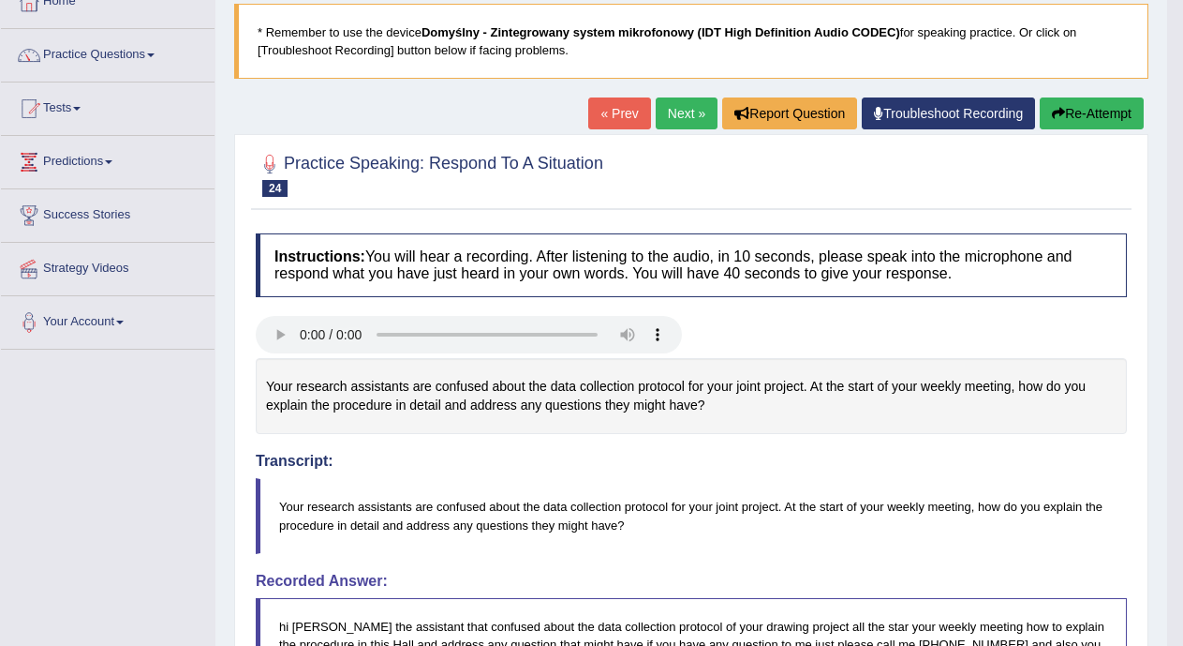
click at [663, 114] on link "Next »" at bounding box center [687, 113] width 62 height 32
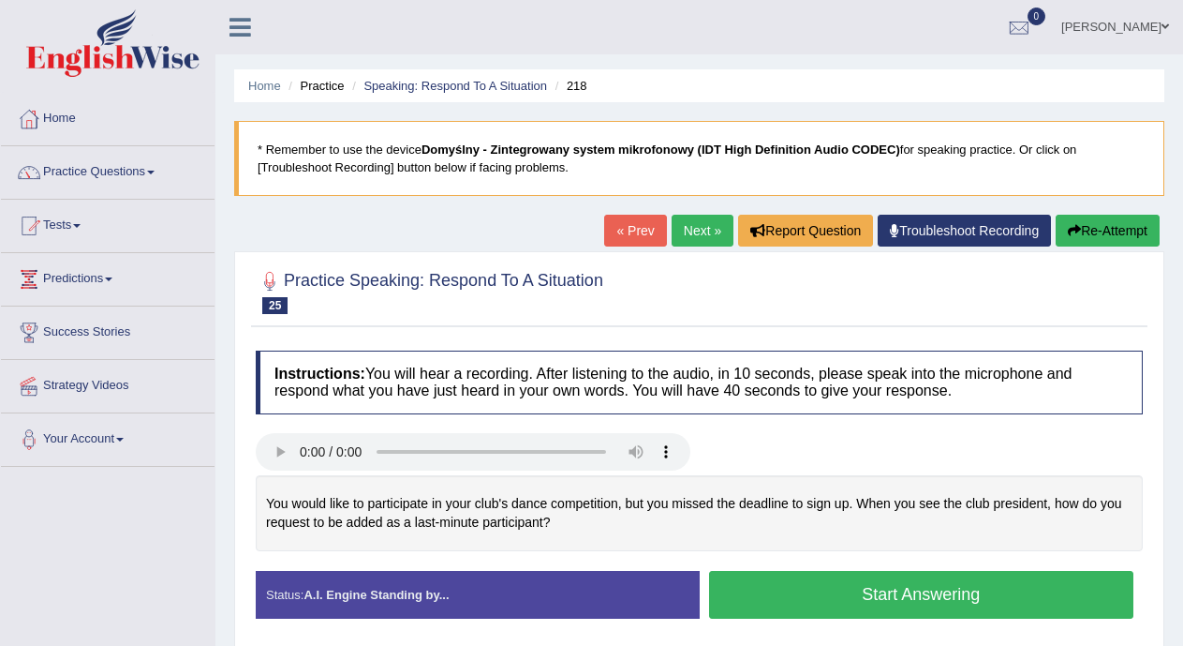
click at [745, 586] on button "Start Answering" at bounding box center [921, 595] width 425 height 48
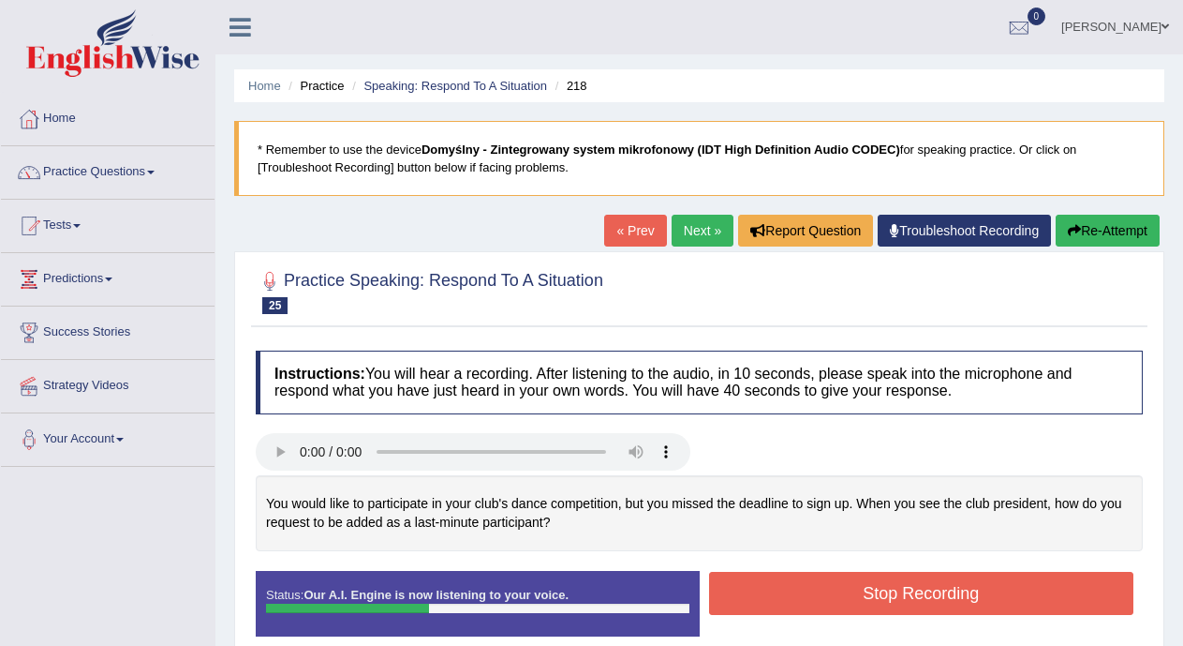
scroll to position [117, 0]
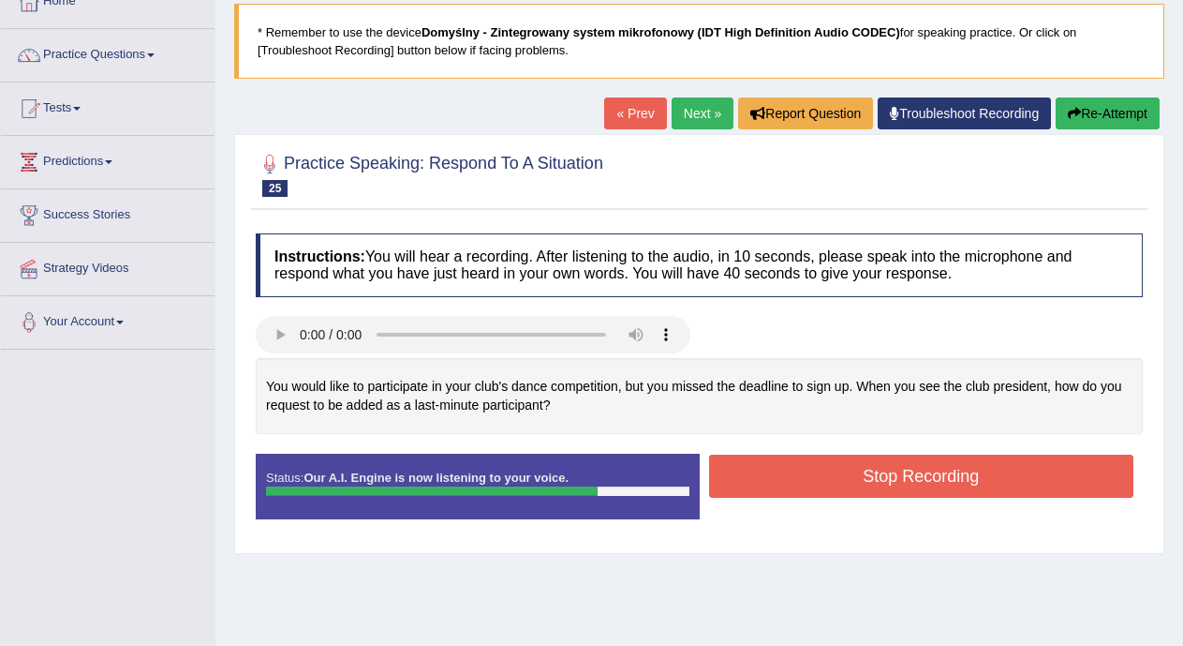
click at [942, 475] on button "Stop Recording" at bounding box center [921, 475] width 425 height 43
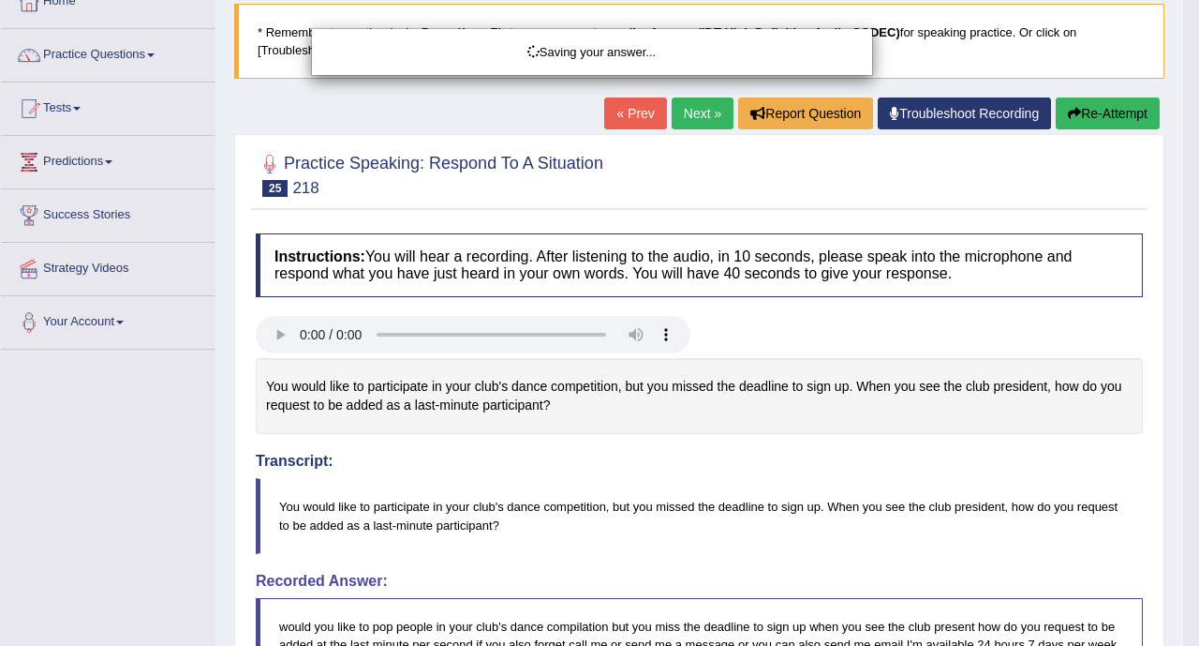
click at [1182, 249] on div "Saving your answer..." at bounding box center [599, 323] width 1199 height 646
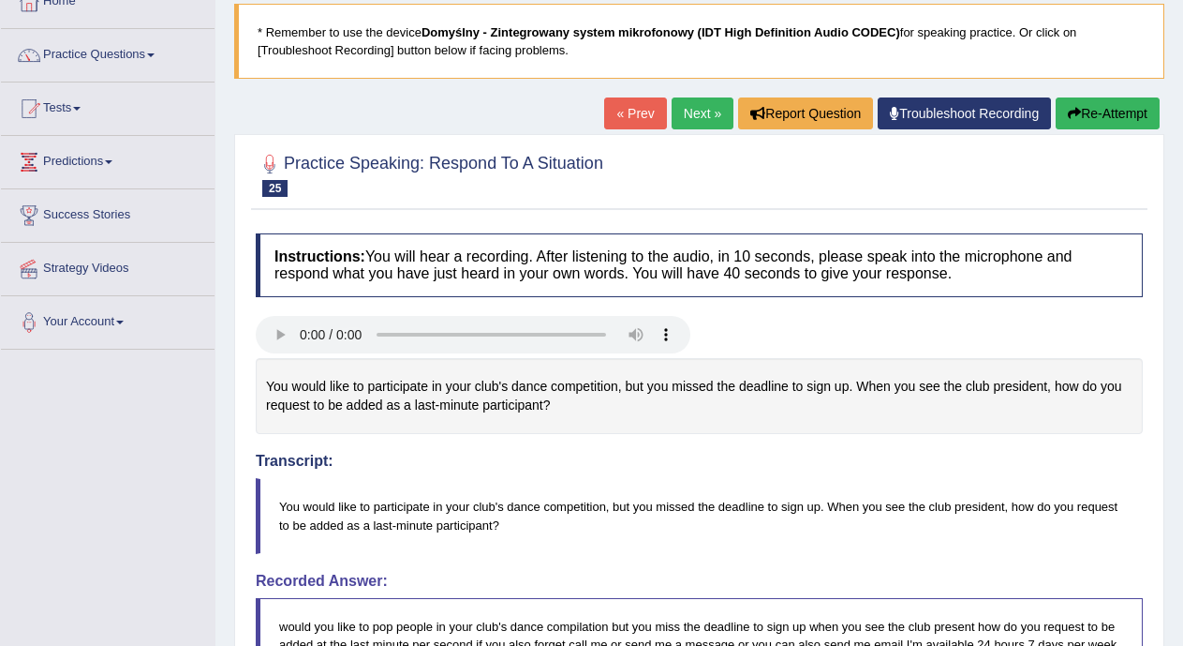
drag, startPoint x: 1195, startPoint y: 211, endPoint x: 1186, endPoint y: 356, distance: 145.5
click at [1182, 356] on html "Toggle navigation Home Practice Questions Speaking Practice Read Aloud Repeat S…" at bounding box center [591, 206] width 1183 height 646
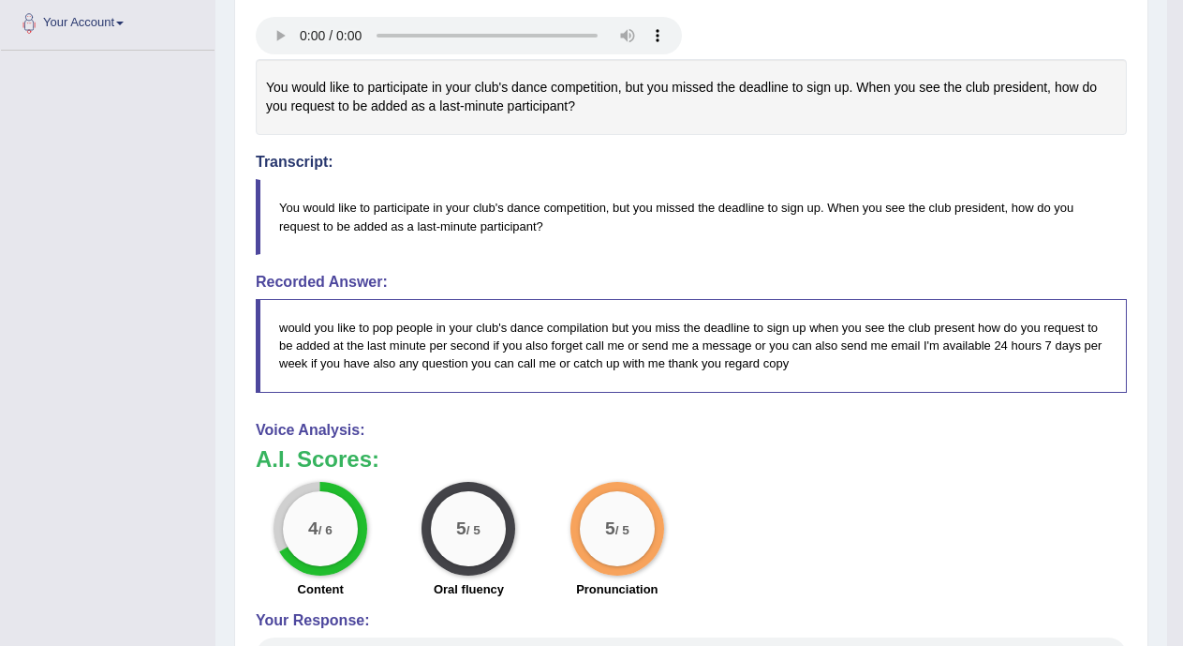
scroll to position [178, 0]
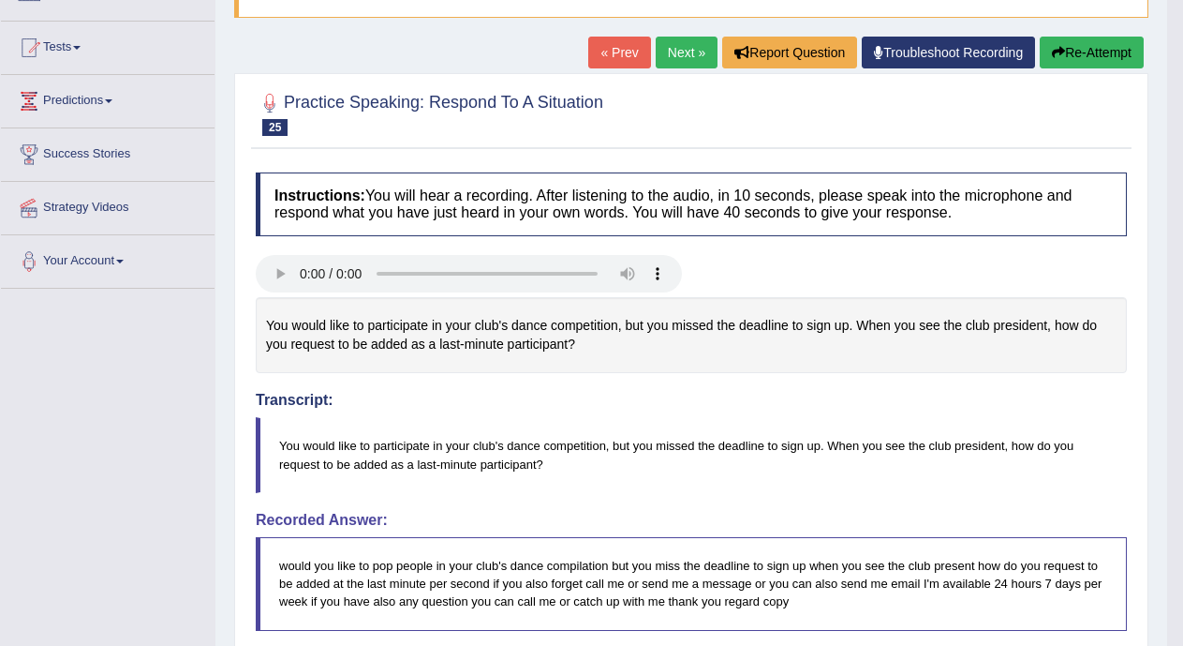
click at [667, 55] on link "Next »" at bounding box center [687, 53] width 62 height 32
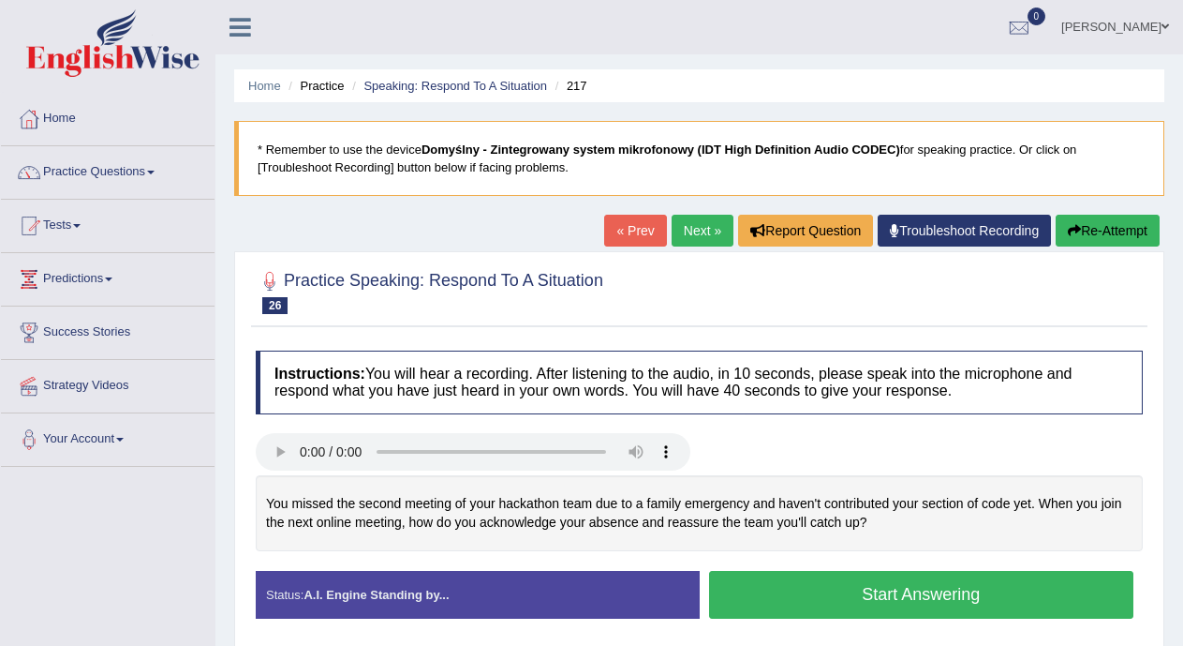
click at [895, 592] on button "Start Answering" at bounding box center [921, 595] width 425 height 48
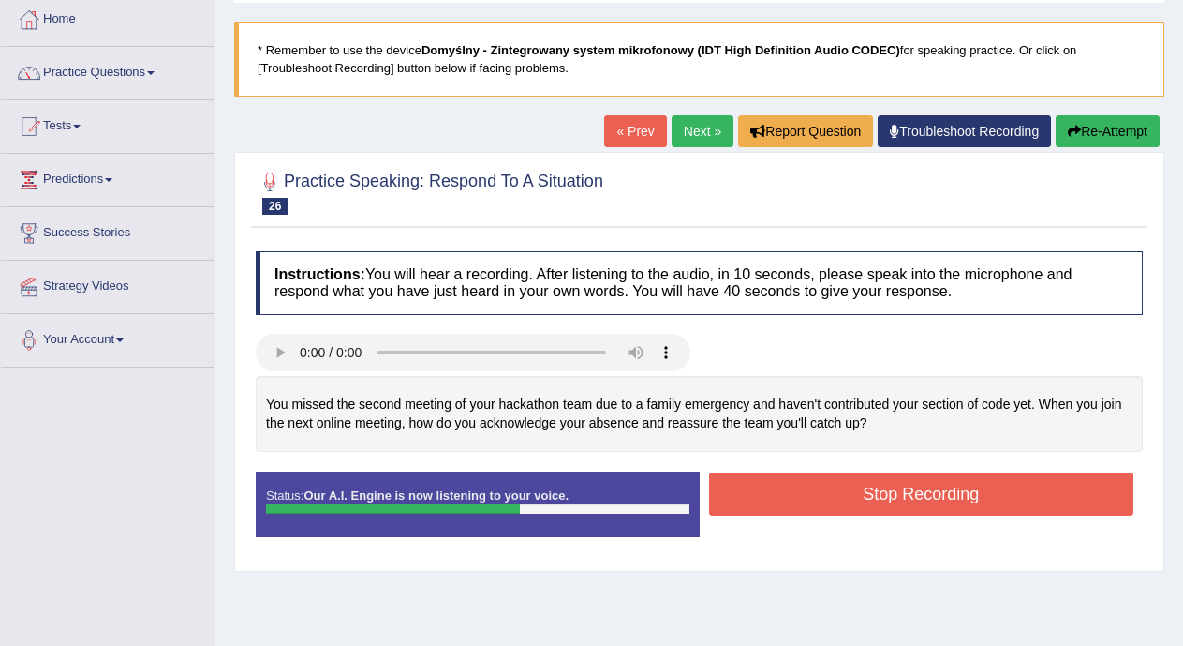
scroll to position [184, 0]
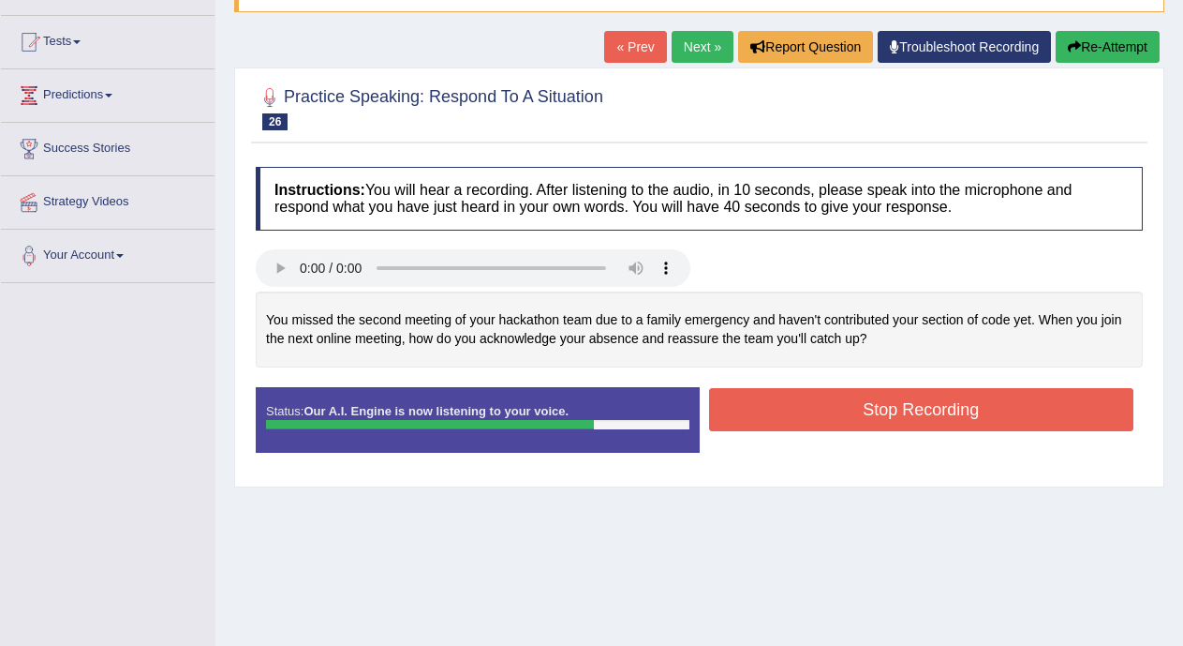
click at [943, 416] on button "Stop Recording" at bounding box center [921, 409] width 425 height 43
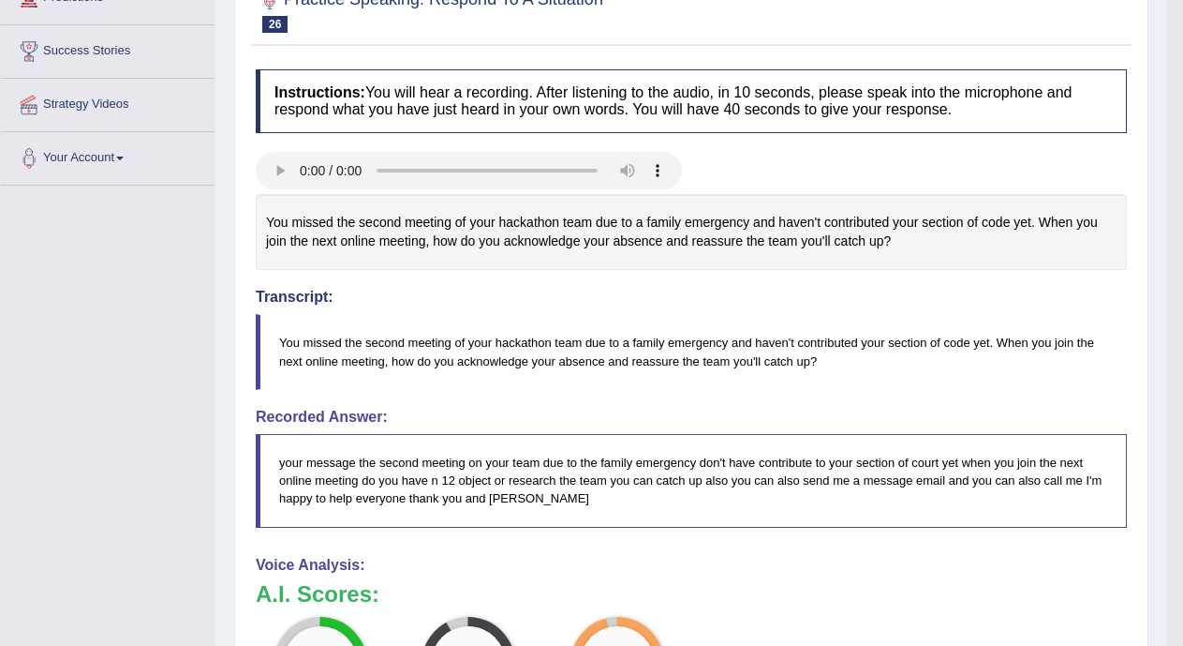
scroll to position [79, 0]
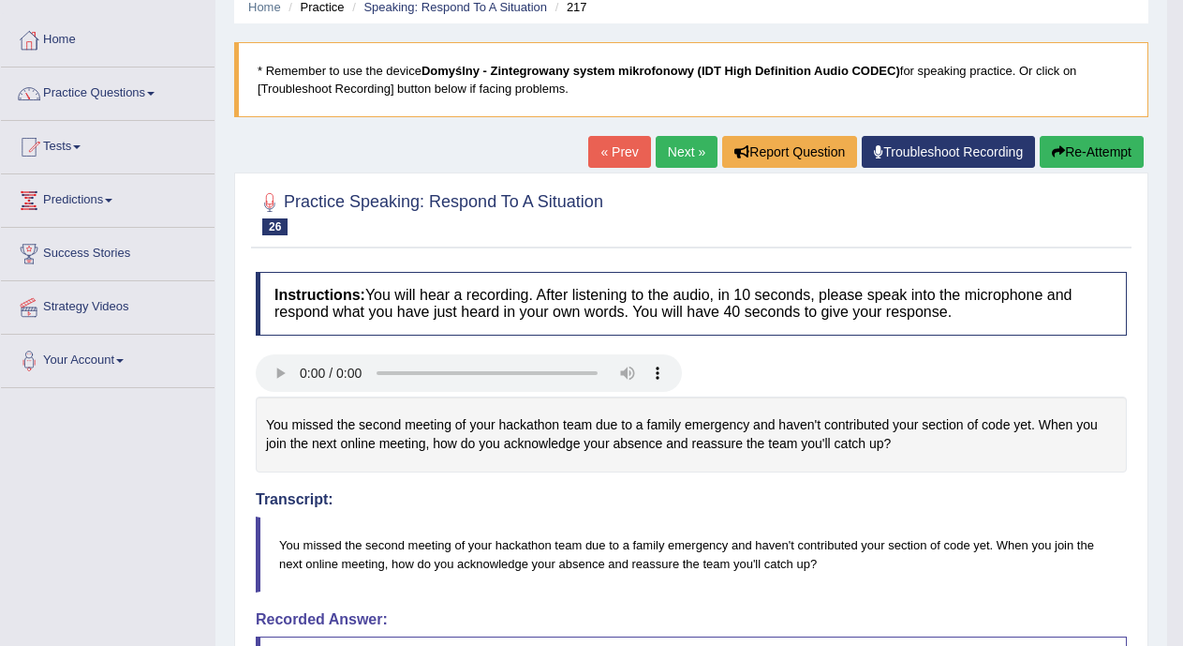
click at [673, 153] on link "Next »" at bounding box center [687, 152] width 62 height 32
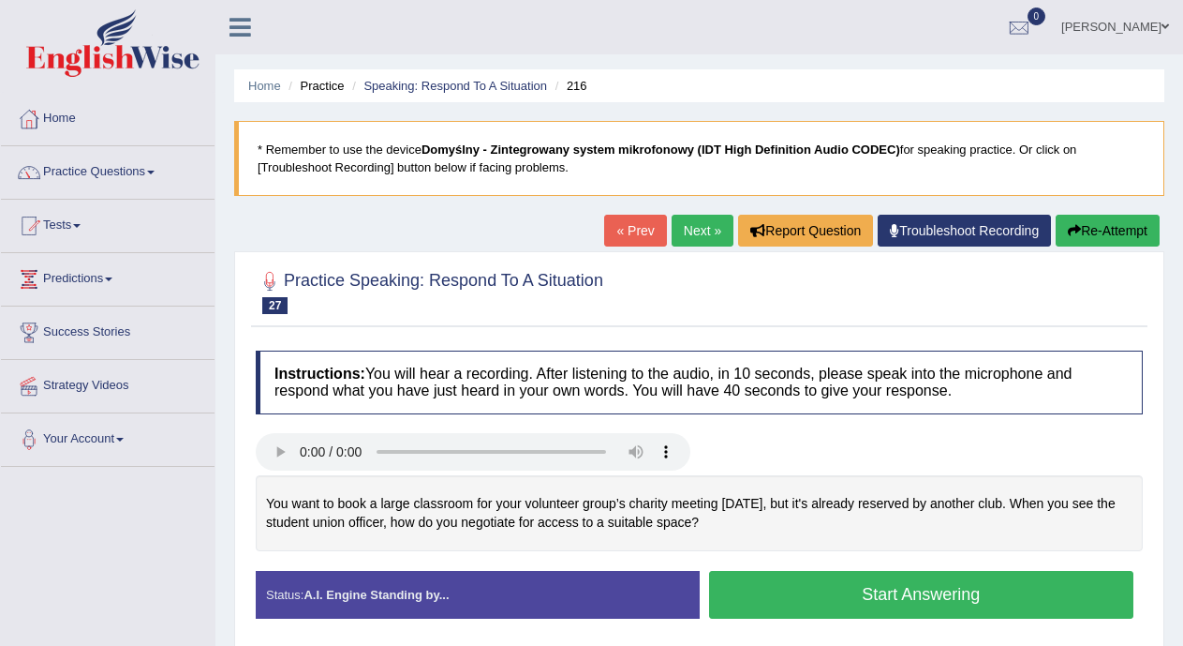
click at [805, 580] on button "Start Answering" at bounding box center [921, 595] width 425 height 48
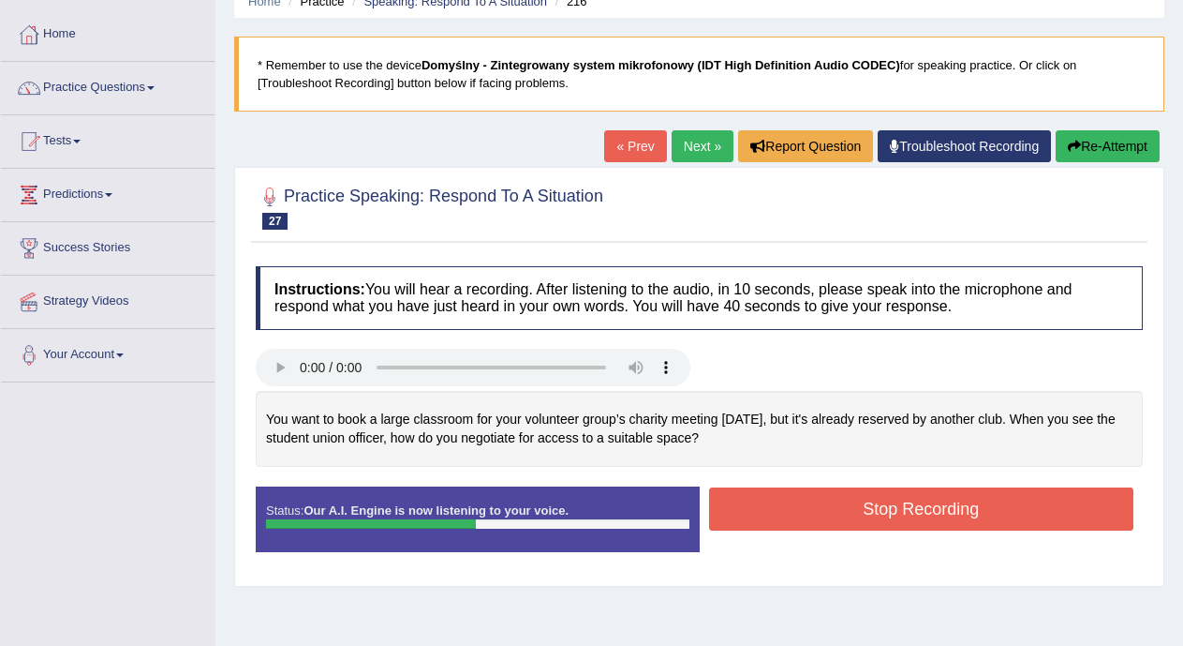
scroll to position [89, 0]
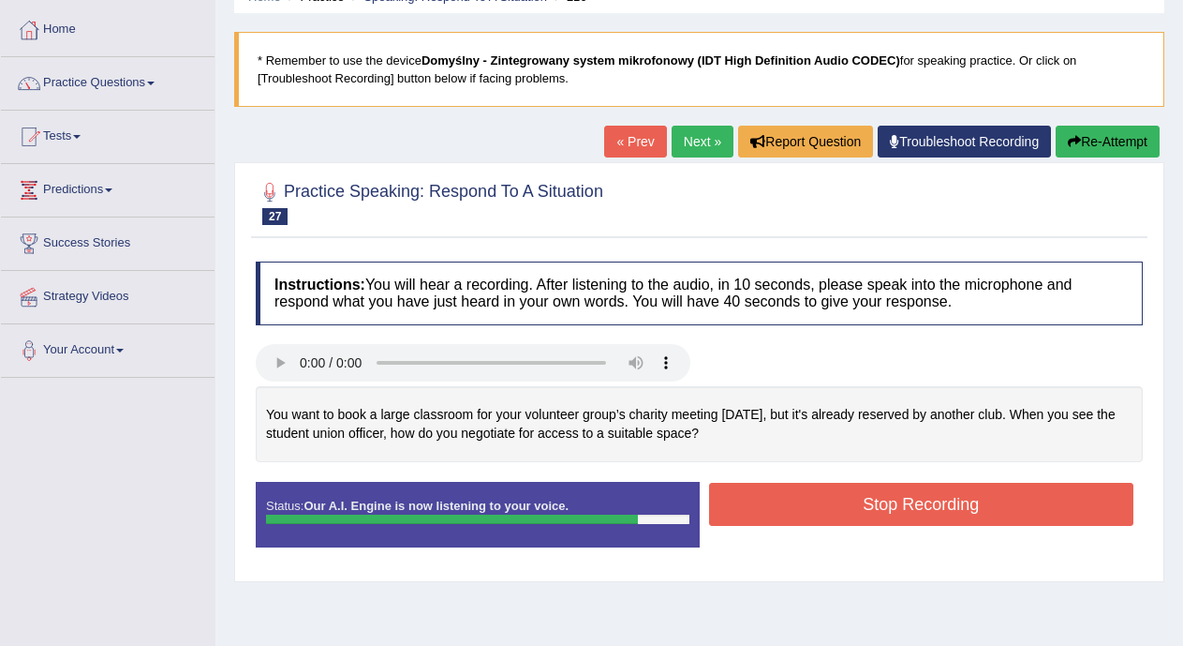
click at [898, 493] on button "Stop Recording" at bounding box center [921, 504] width 425 height 43
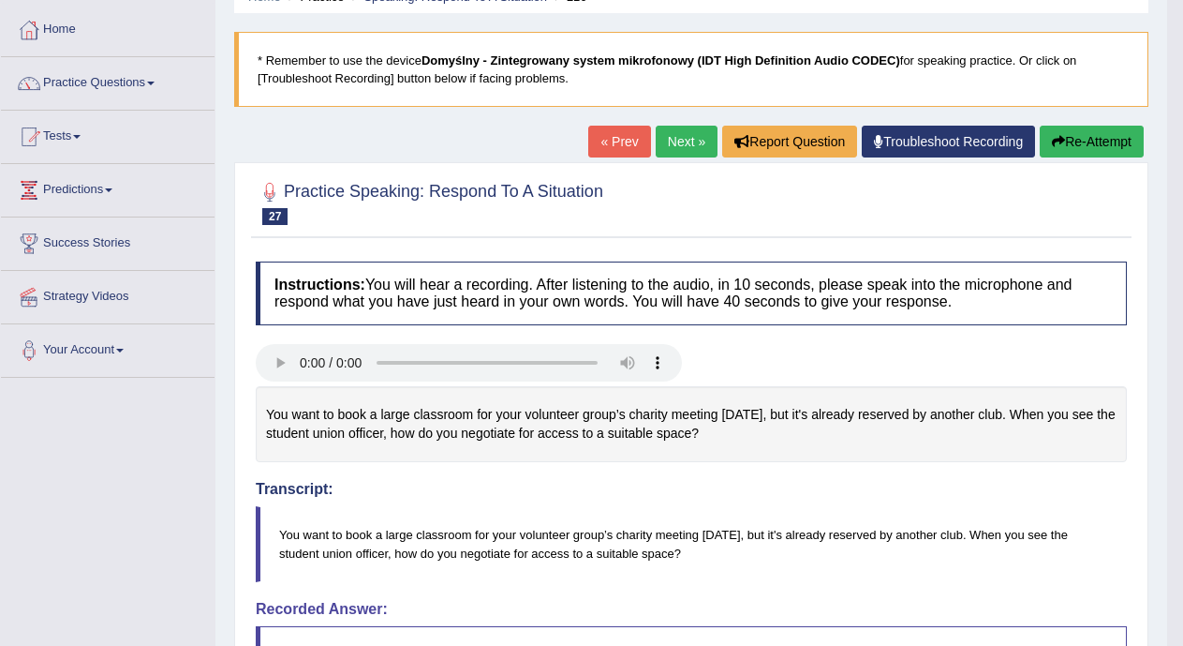
drag, startPoint x: 1196, startPoint y: 164, endPoint x: 1198, endPoint y: 269, distance: 104.9
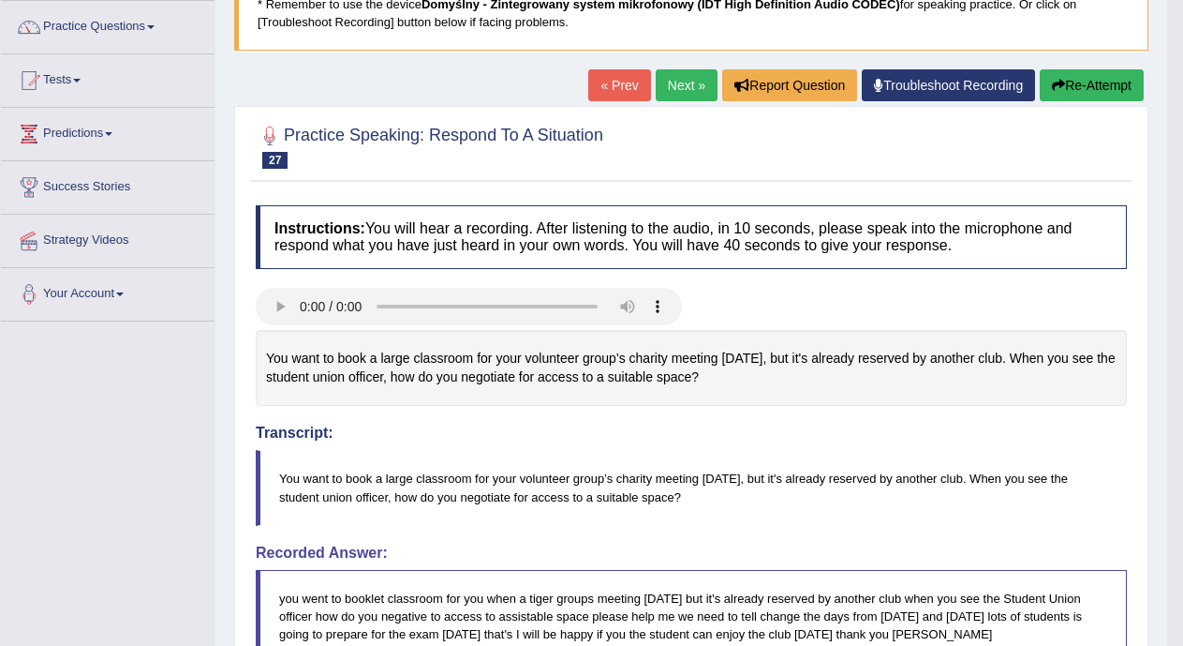
scroll to position [118, 0]
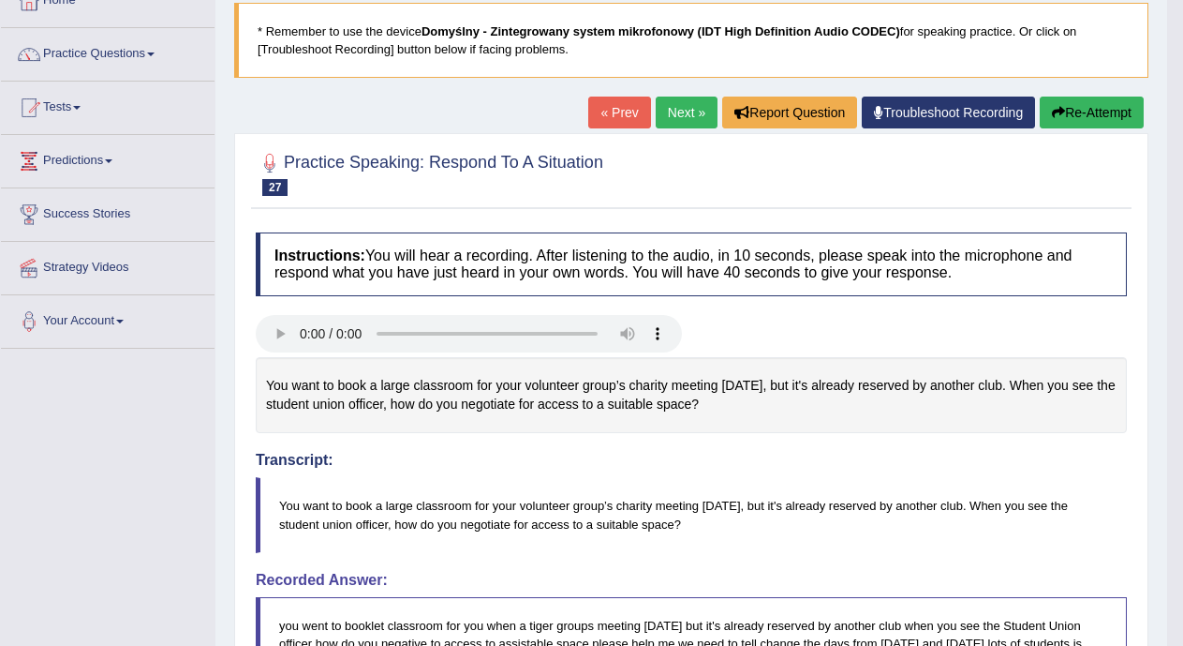
click at [684, 107] on link "Next »" at bounding box center [687, 113] width 62 height 32
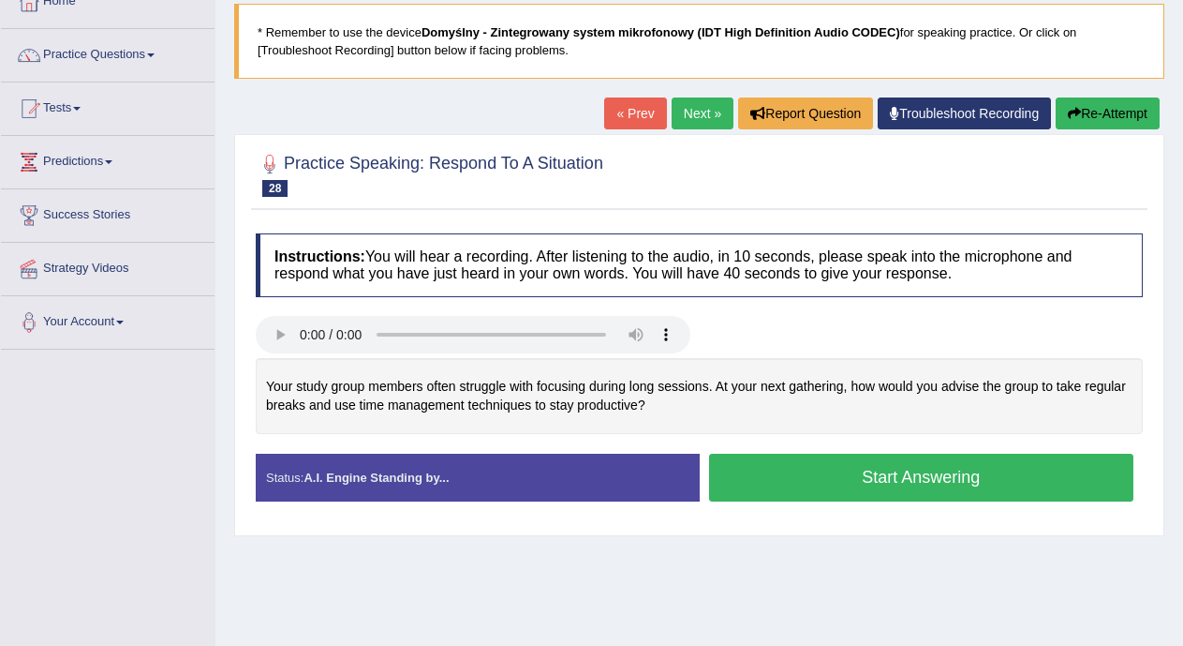
scroll to position [211, 0]
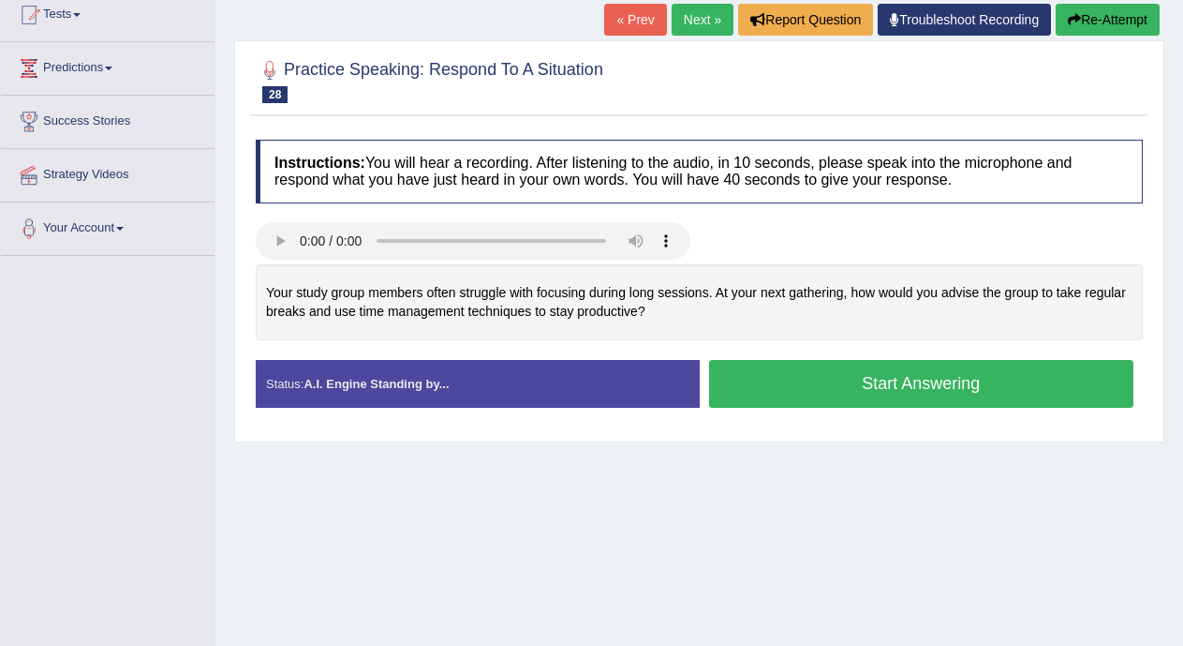
click at [1048, 391] on button "Start Answering" at bounding box center [921, 384] width 425 height 48
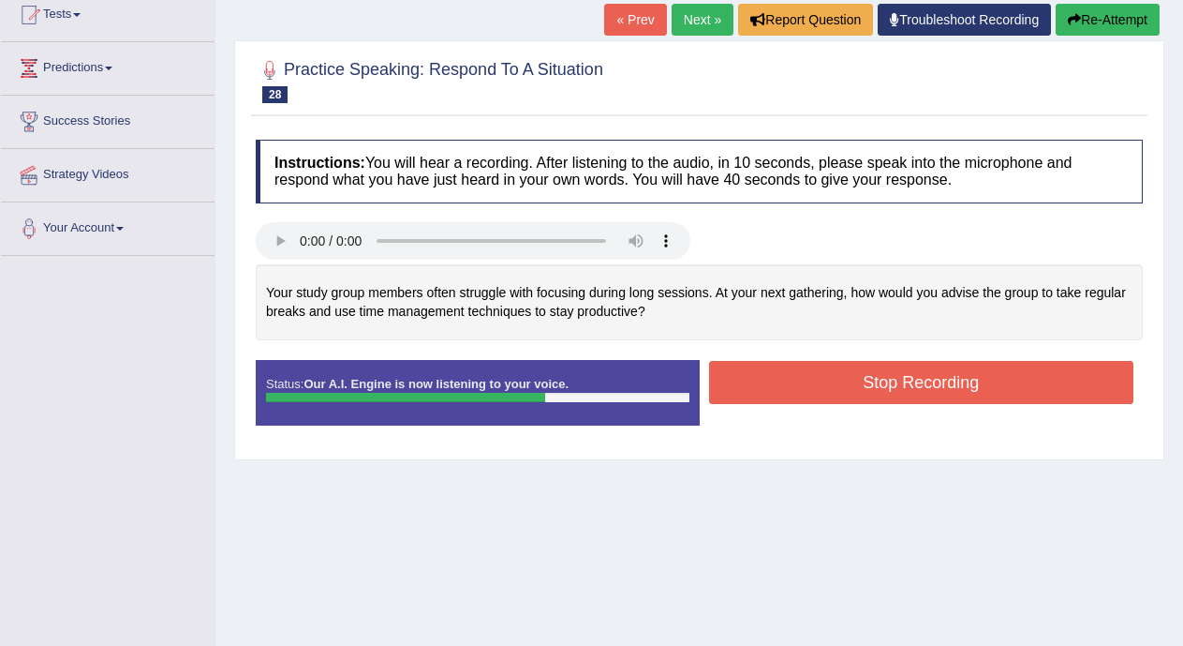
click at [1048, 391] on button "Stop Recording" at bounding box center [921, 382] width 425 height 43
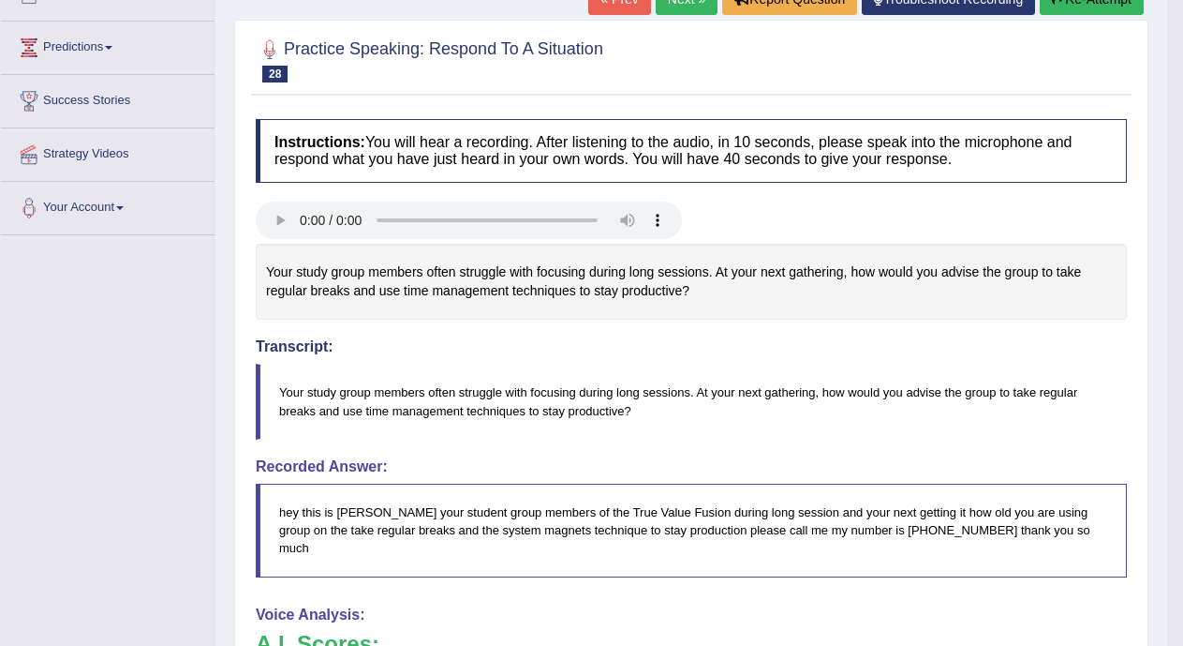
scroll to position [217, 0]
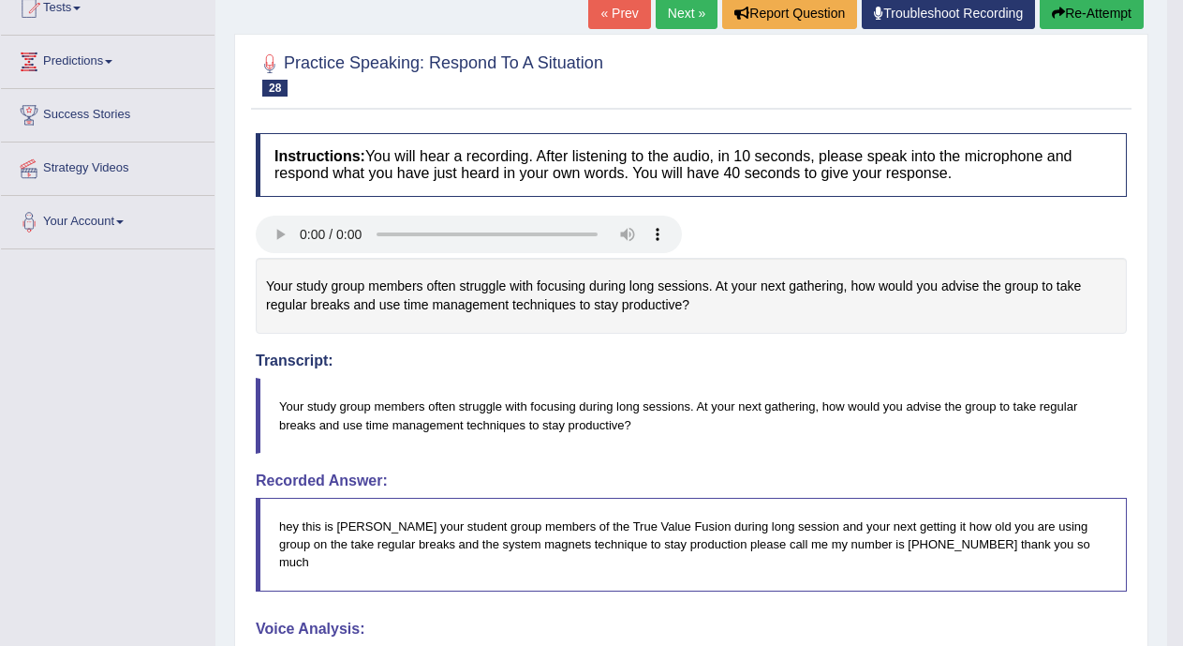
click at [676, 15] on link "Next »" at bounding box center [687, 13] width 62 height 32
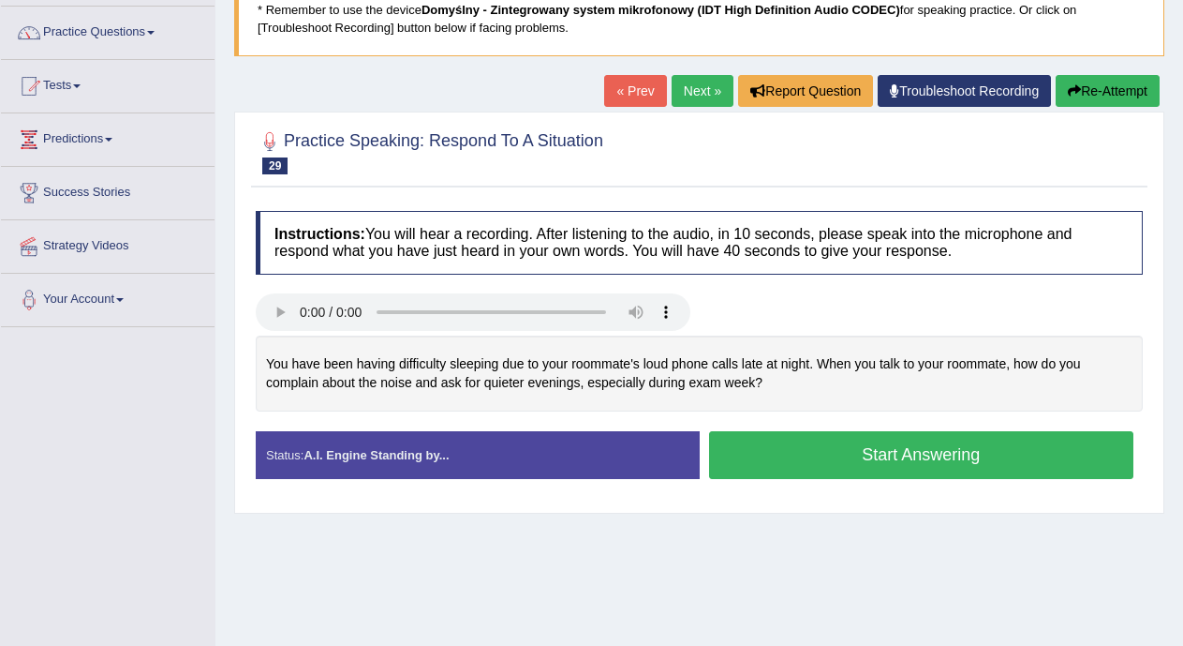
scroll to position [206, 0]
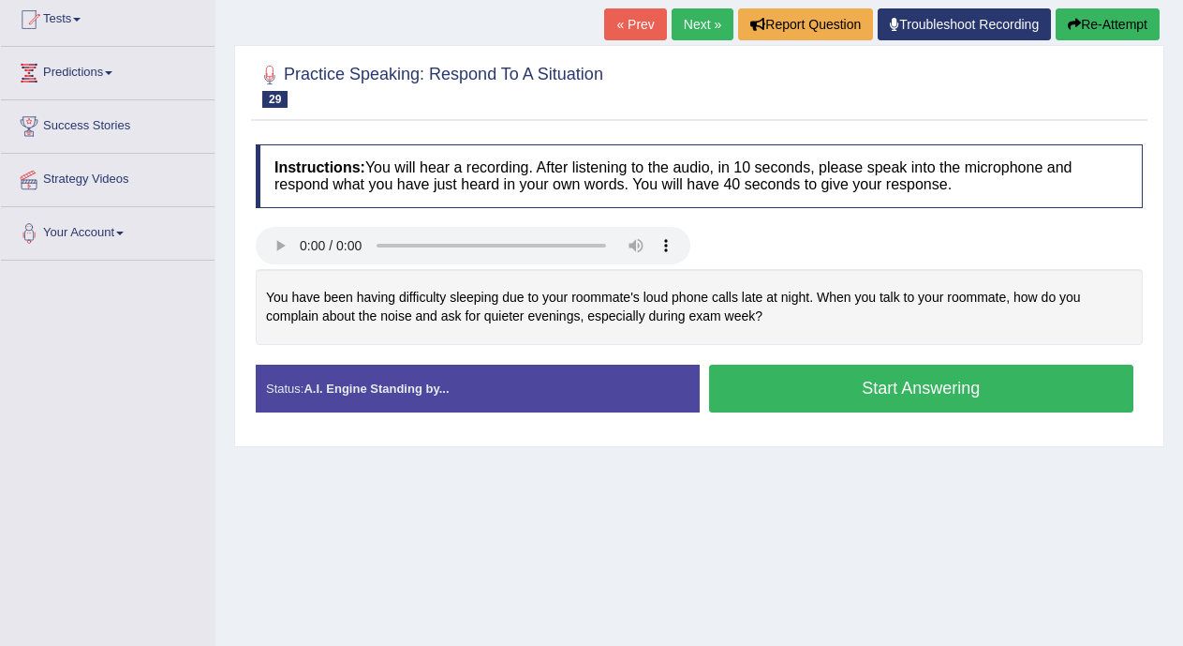
click at [1002, 381] on button "Start Answering" at bounding box center [921, 388] width 425 height 48
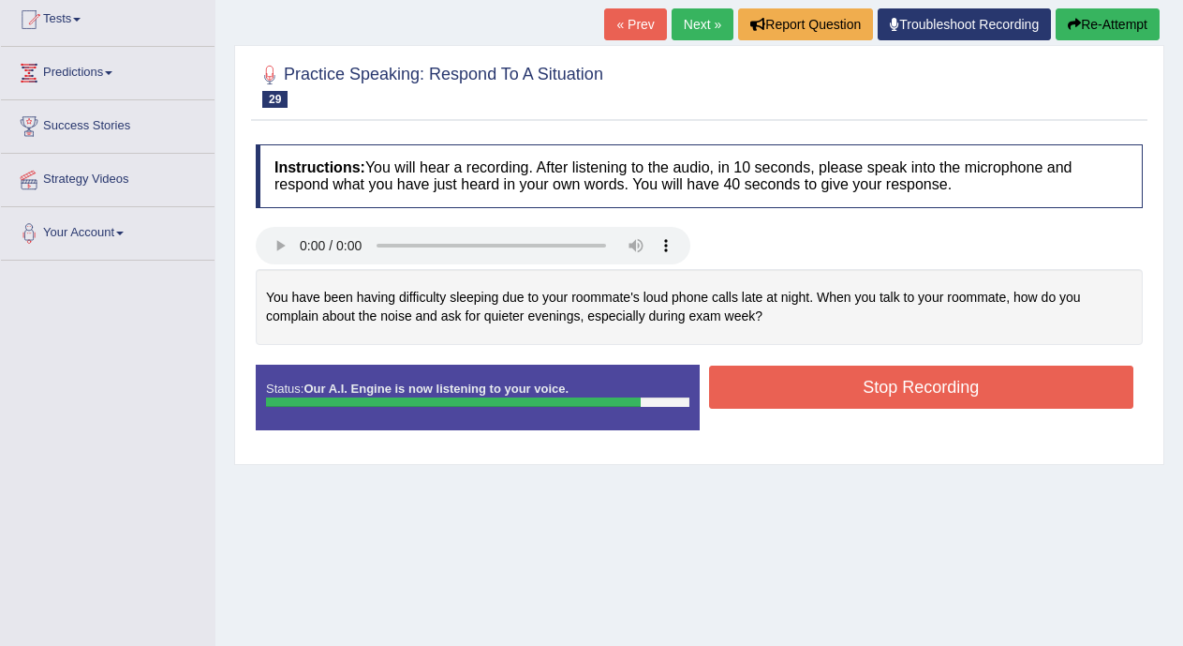
click at [1002, 381] on button "Stop Recording" at bounding box center [921, 386] width 425 height 43
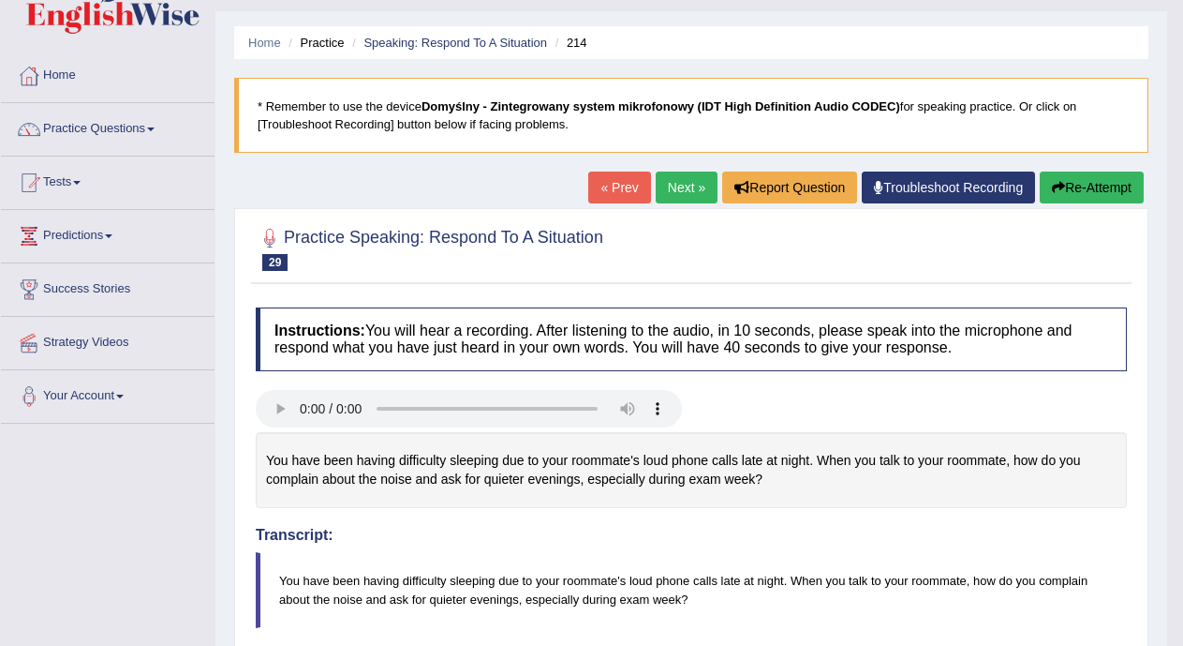
scroll to position [0, 0]
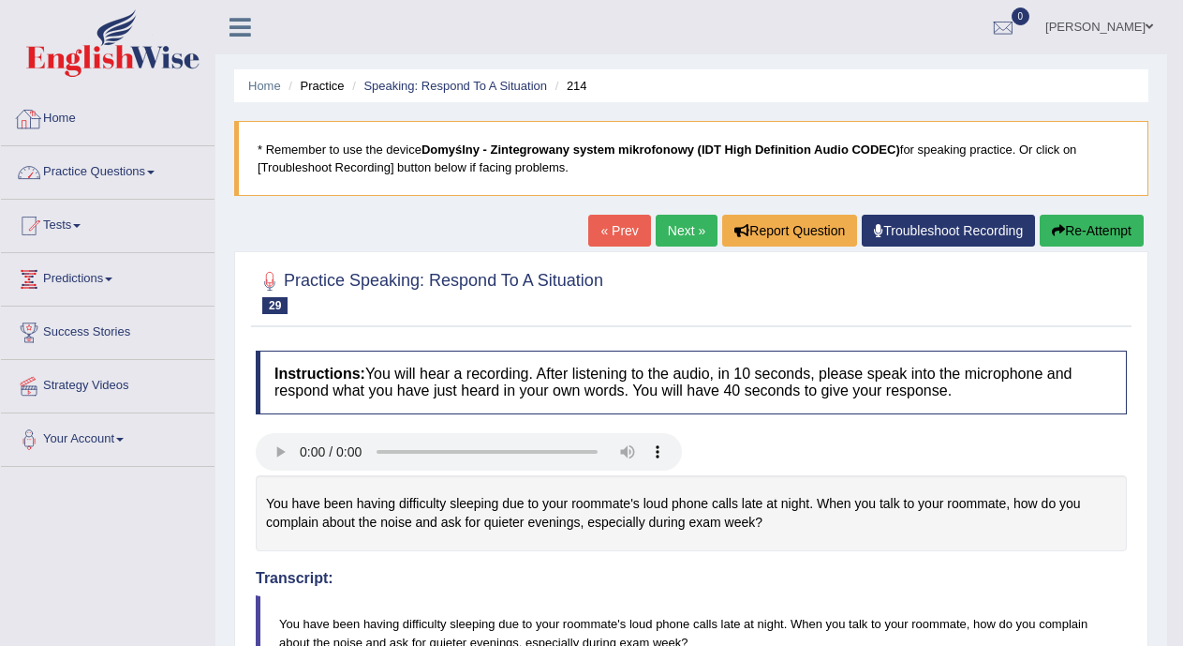
click at [141, 172] on link "Practice Questions" at bounding box center [108, 169] width 214 height 47
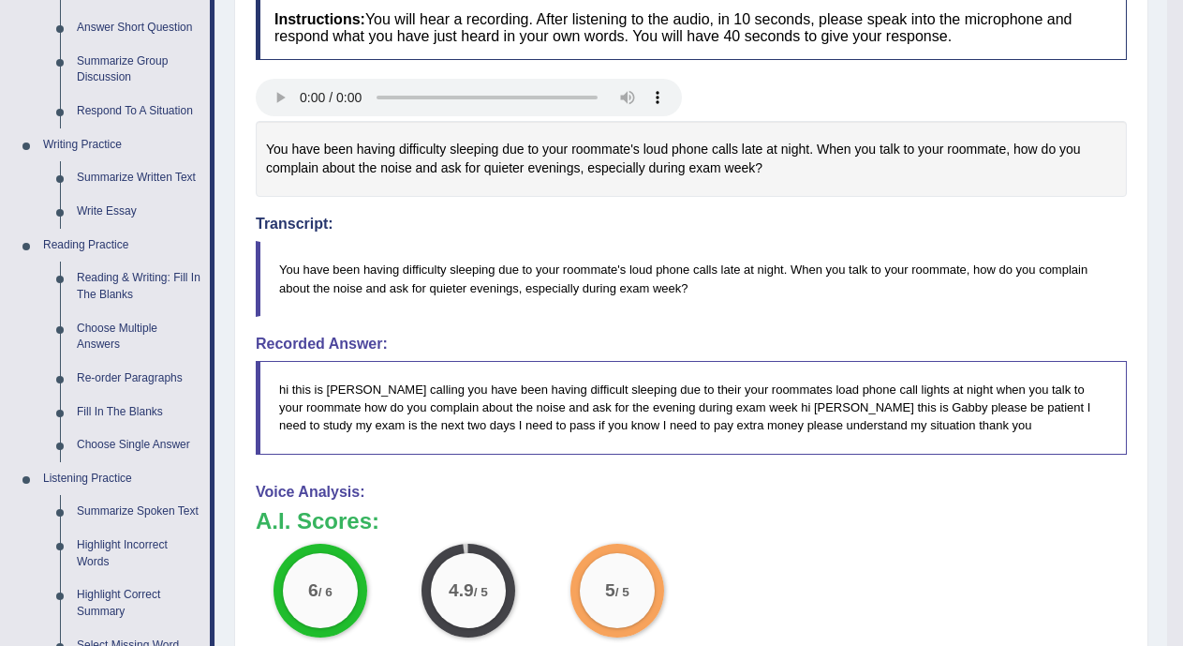
scroll to position [364, 0]
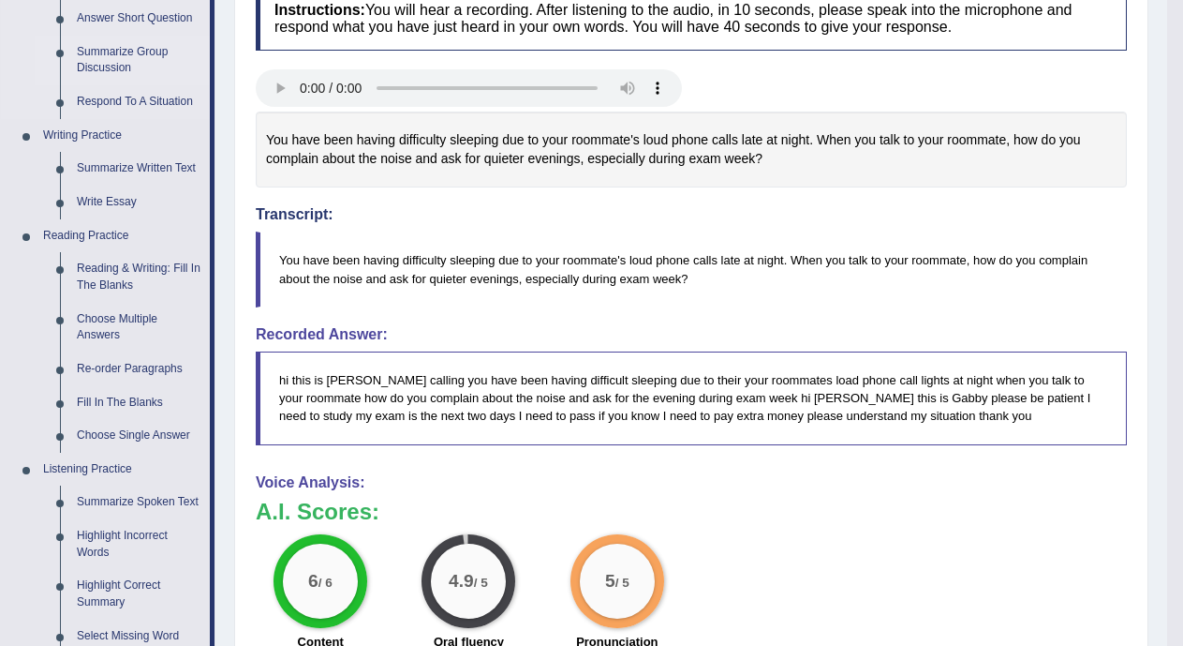
click at [157, 53] on link "Summarize Group Discussion" at bounding box center [138, 61] width 141 height 50
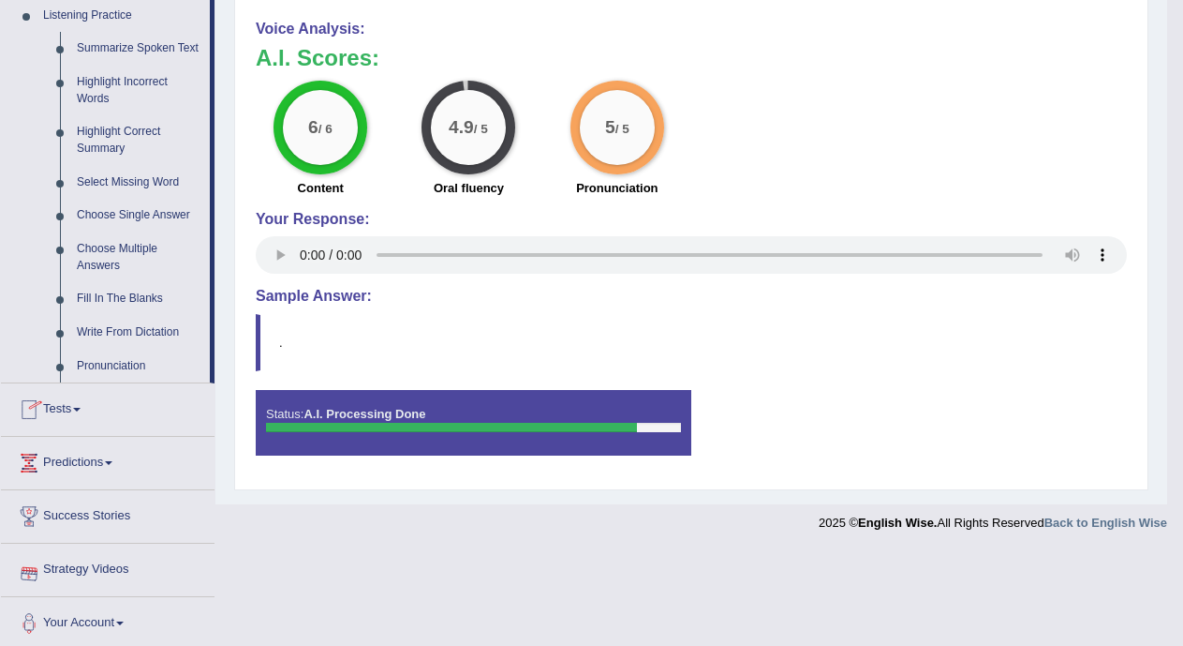
scroll to position [823, 0]
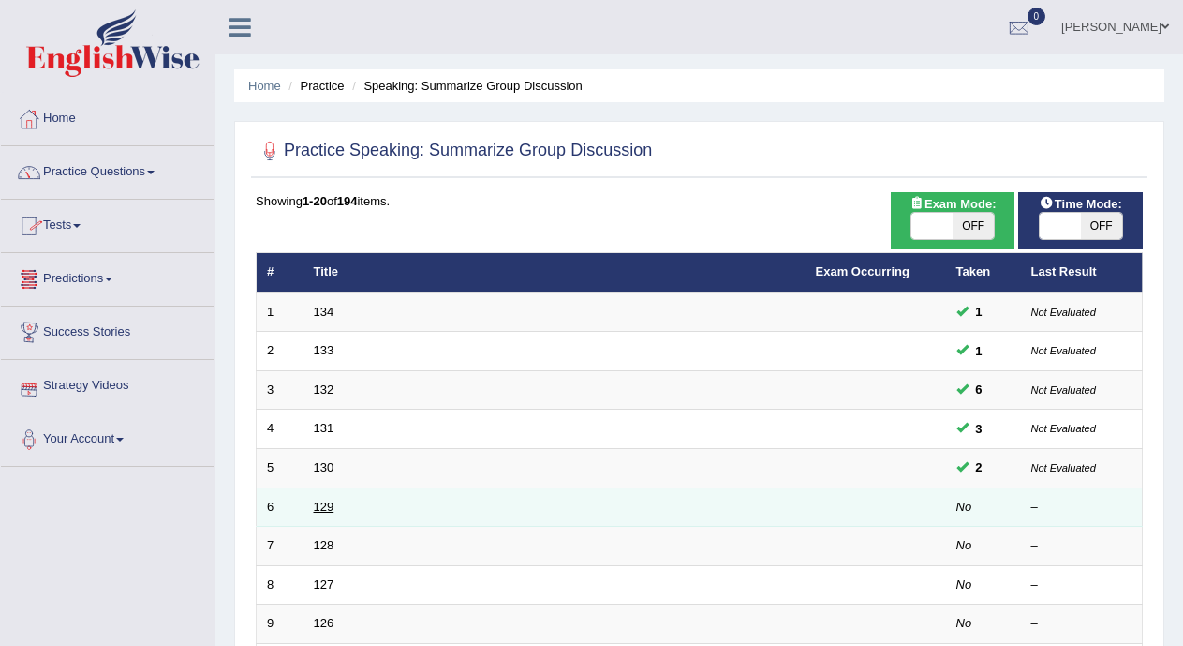
click at [329, 502] on link "129" at bounding box center [324, 506] width 21 height 14
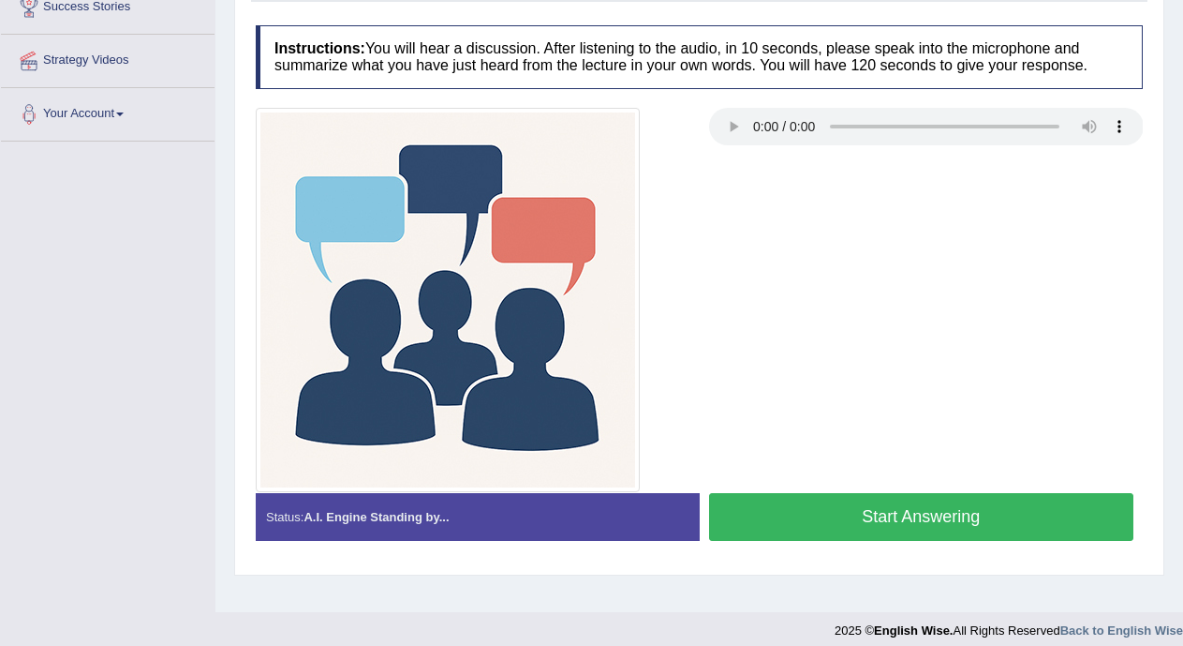
scroll to position [323, 0]
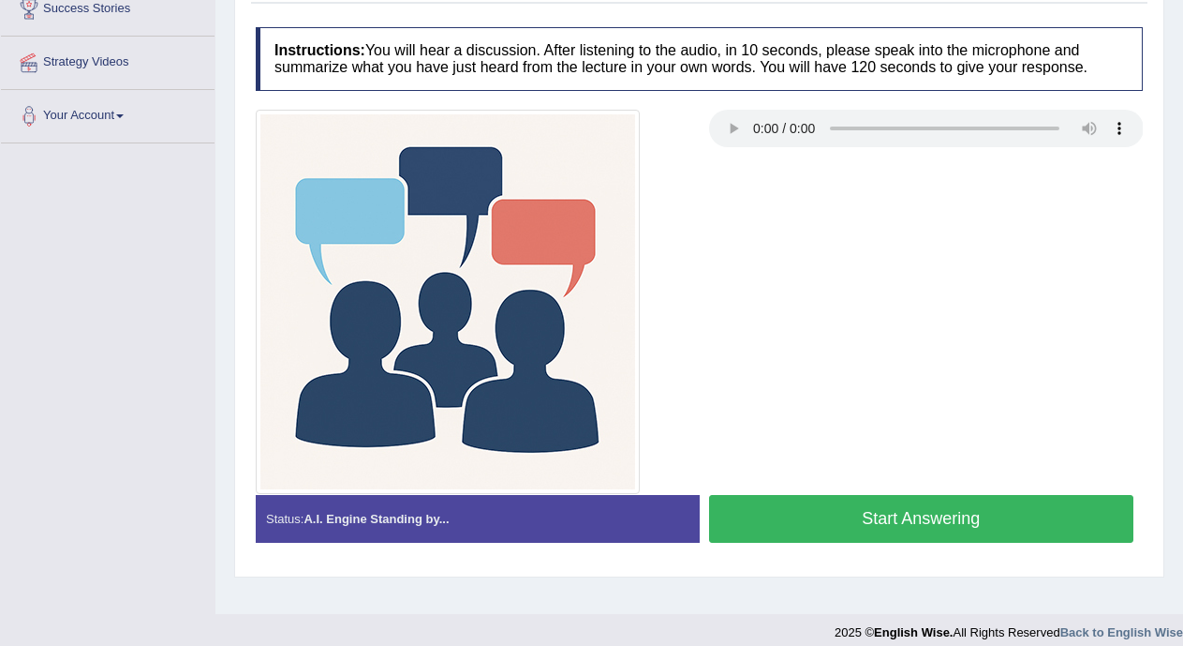
click at [1019, 497] on button "Start Answering" at bounding box center [921, 519] width 425 height 48
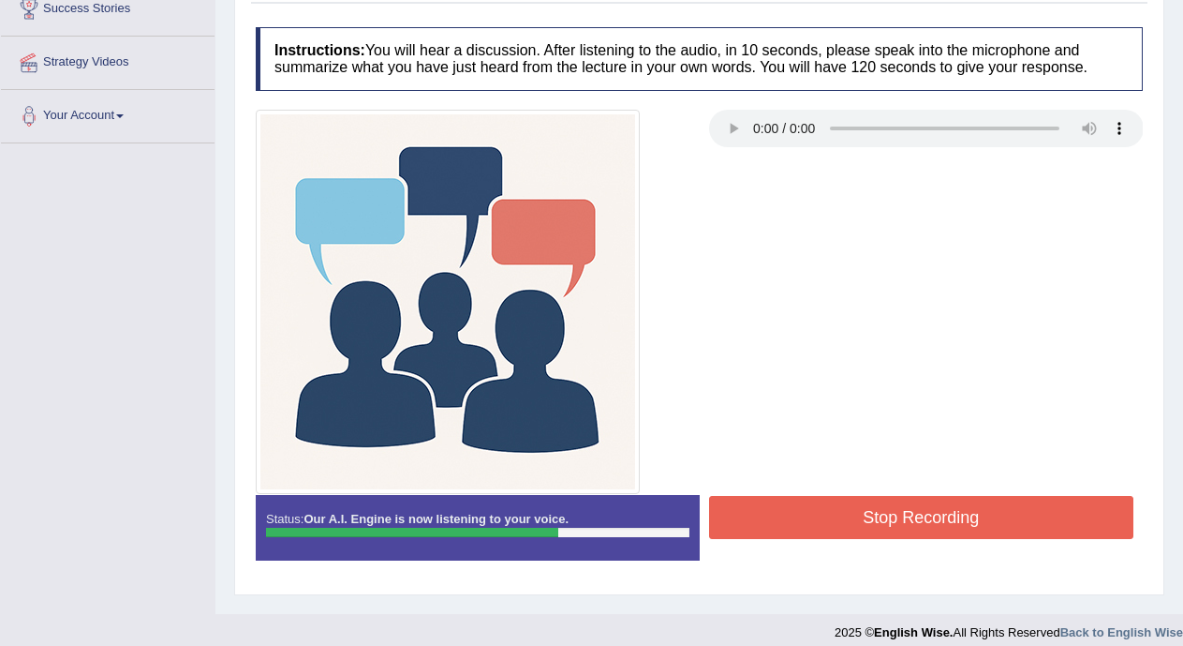
click at [1011, 520] on button "Stop Recording" at bounding box center [921, 517] width 425 height 43
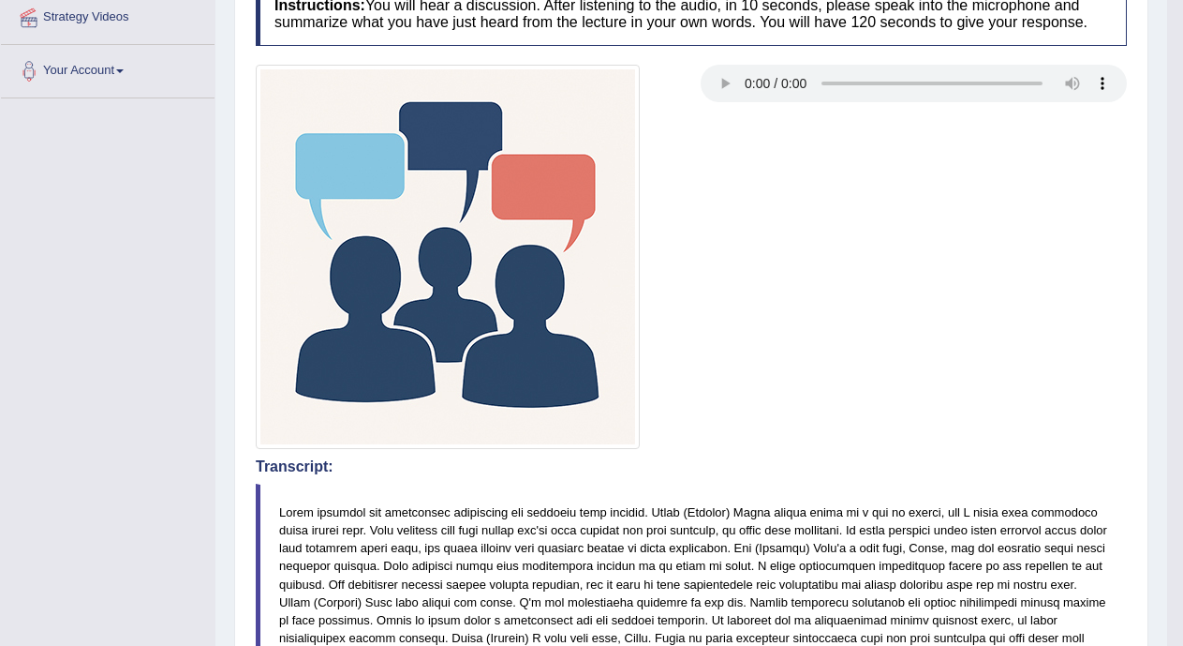
scroll to position [0, 0]
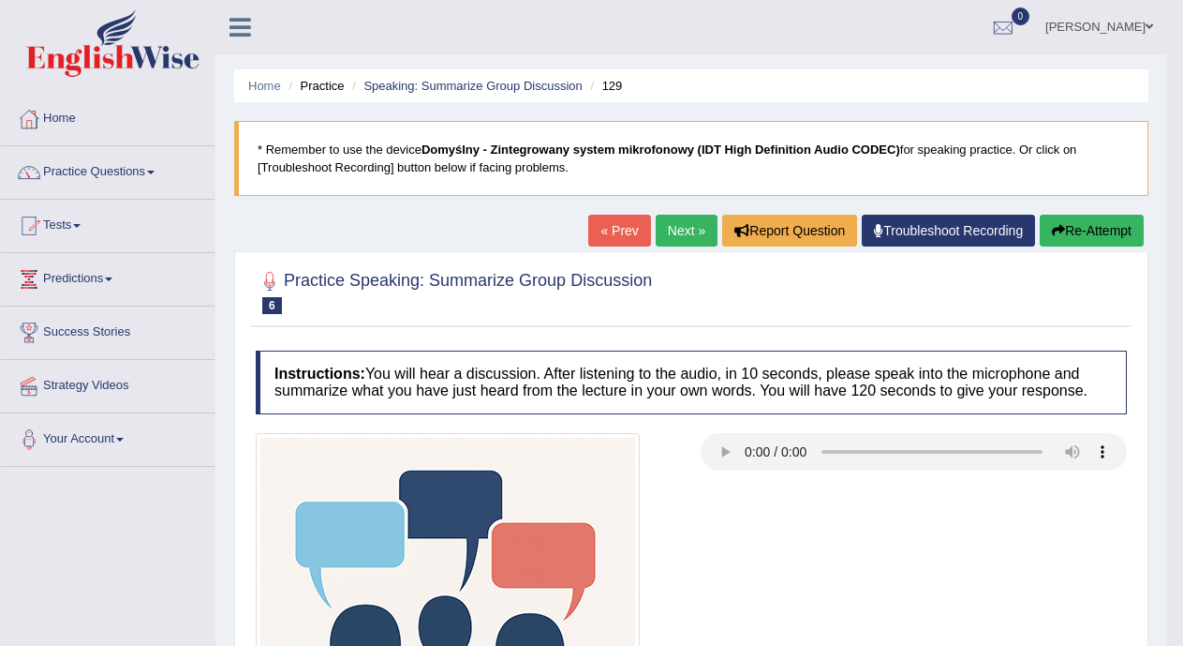
click at [623, 223] on link "« Prev" at bounding box center [619, 231] width 62 height 32
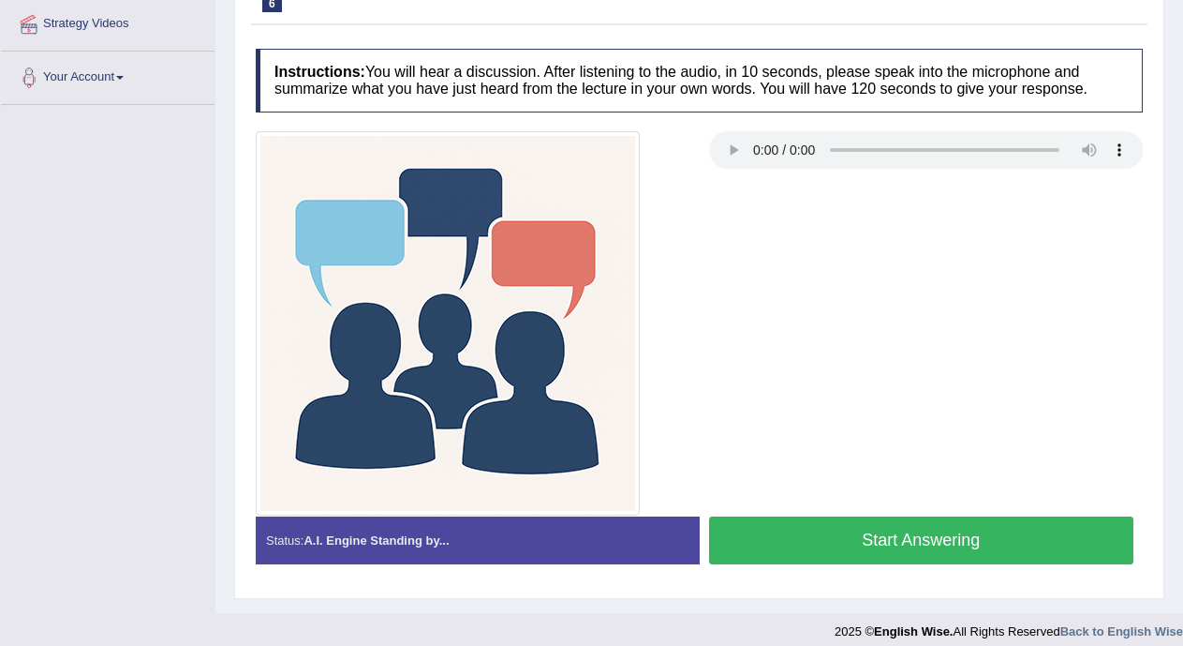
scroll to position [376, 0]
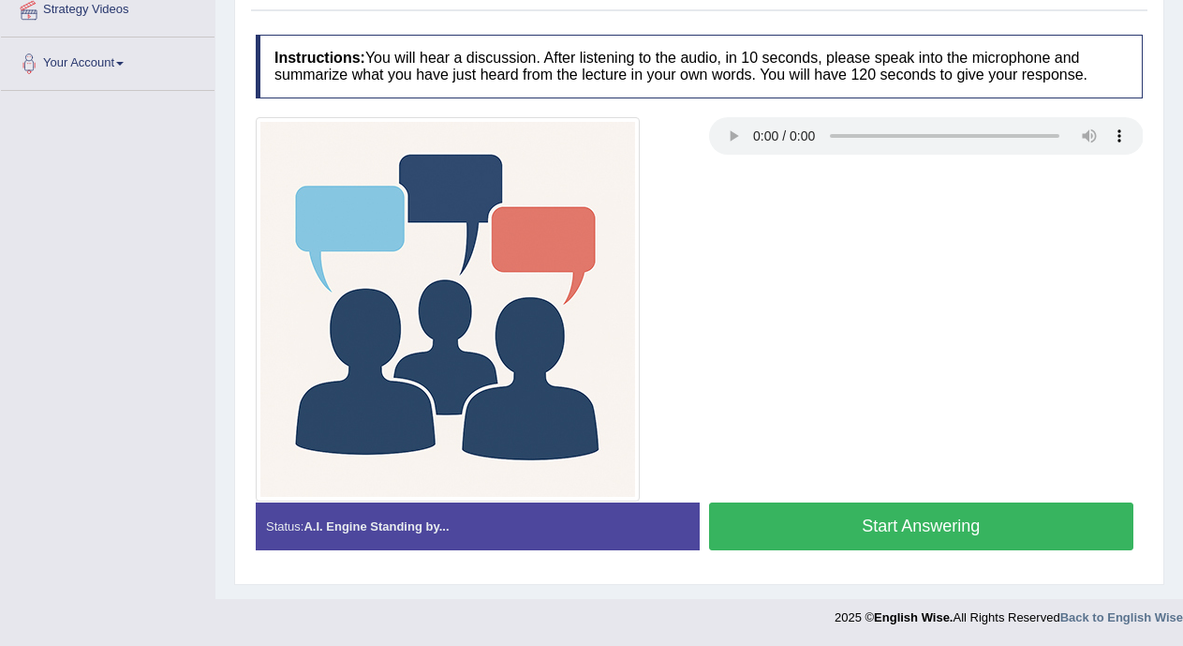
click at [1023, 499] on div at bounding box center [699, 309] width 906 height 384
click at [1024, 510] on button "Start Answering" at bounding box center [921, 526] width 425 height 48
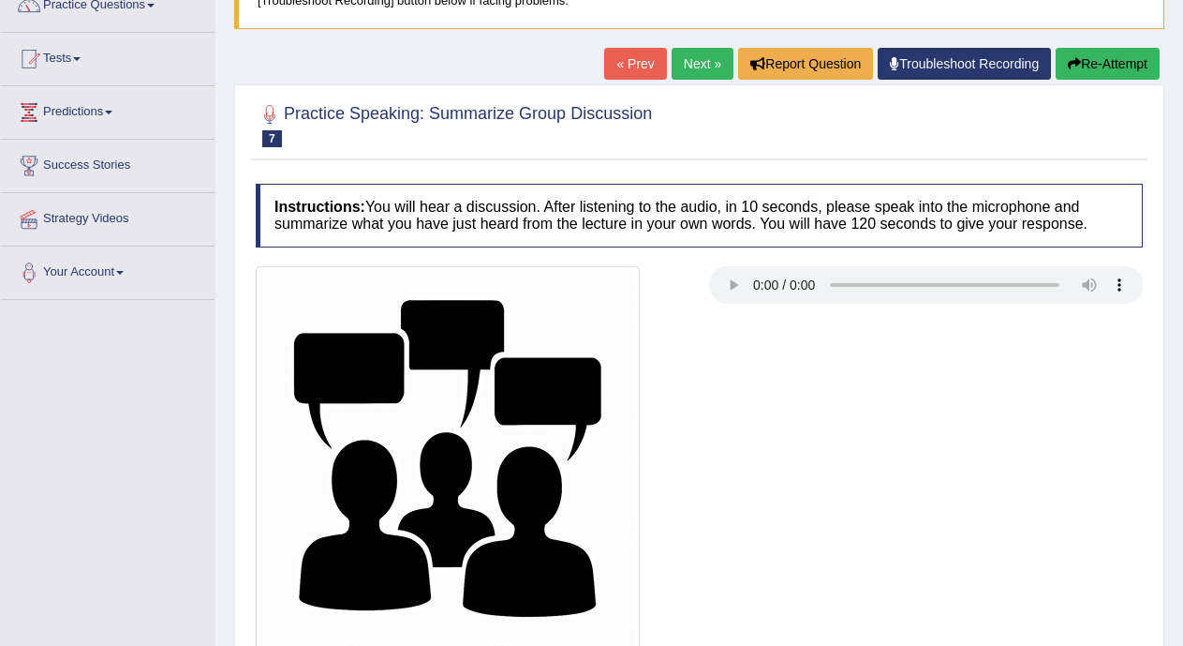
scroll to position [338, 0]
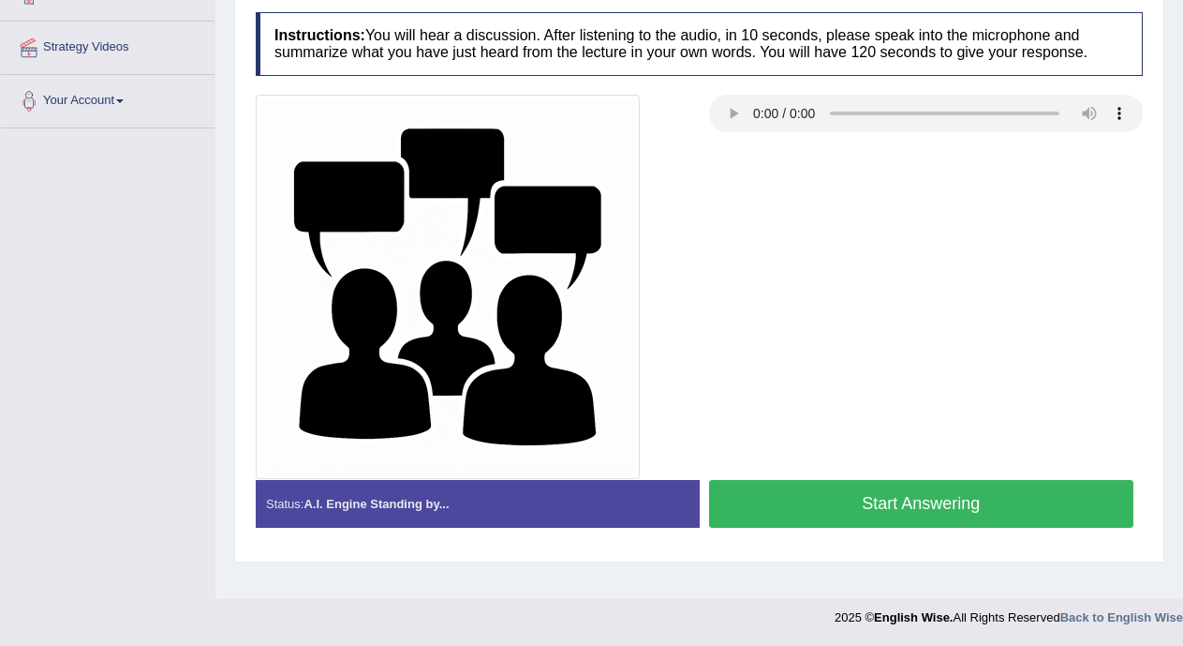
click at [1082, 490] on button "Start Answering" at bounding box center [921, 504] width 425 height 48
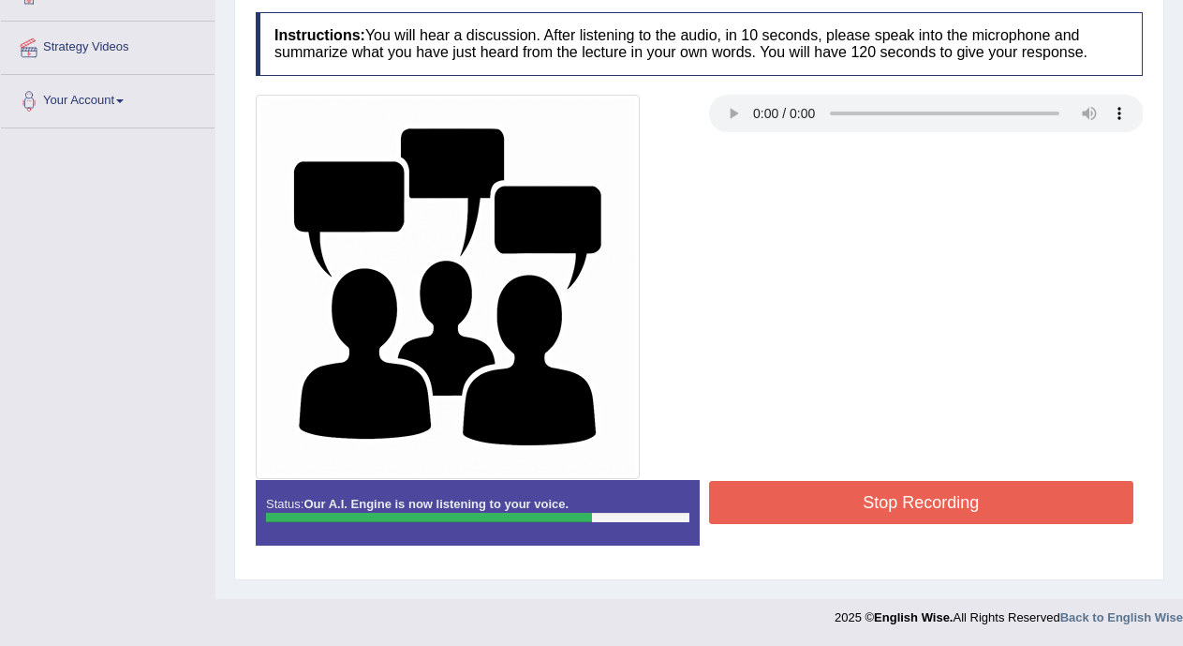
click at [1080, 494] on button "Stop Recording" at bounding box center [921, 502] width 425 height 43
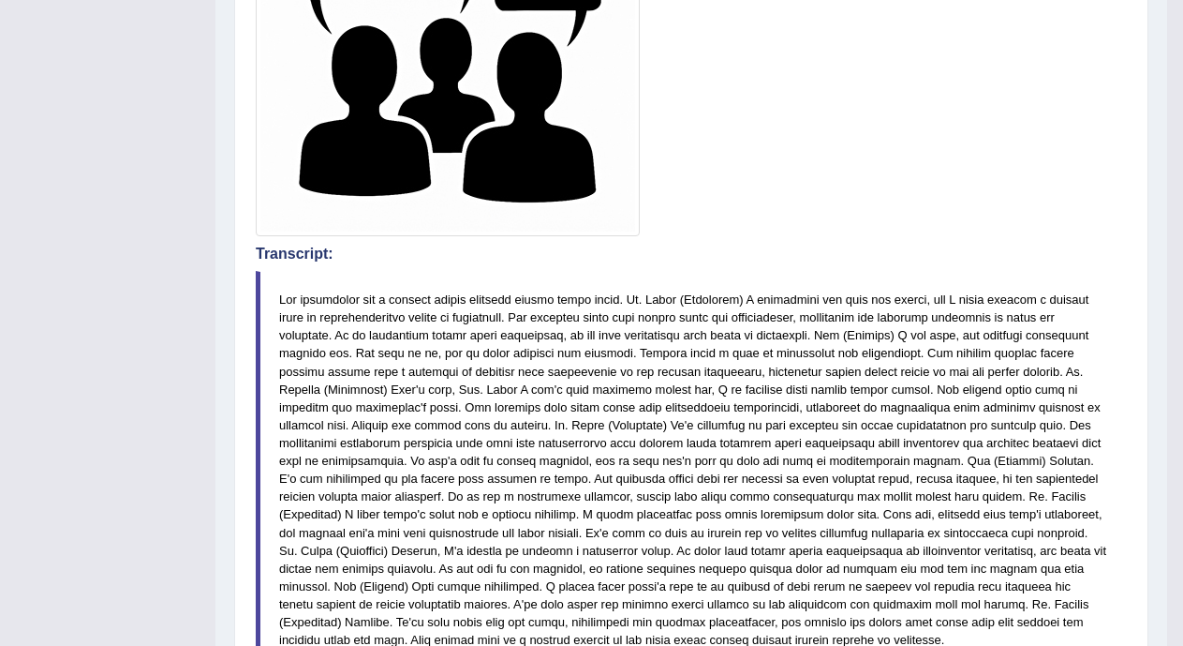
scroll to position [86, 0]
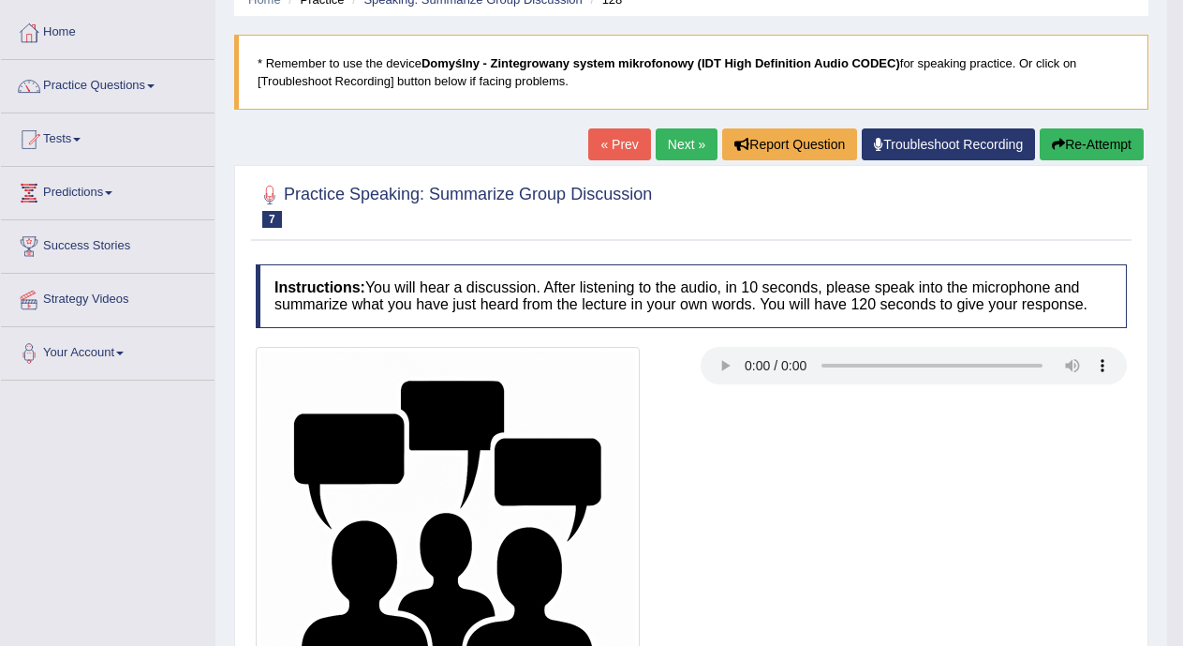
click at [685, 135] on link "Next »" at bounding box center [687, 144] width 62 height 32
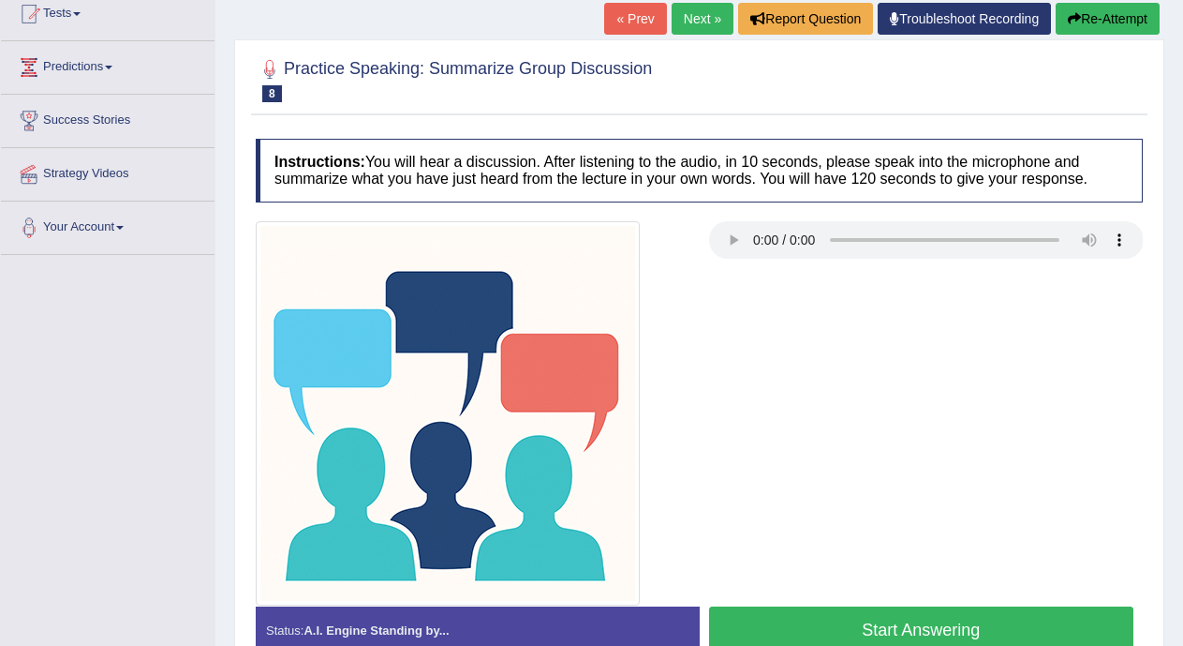
scroll to position [338, 0]
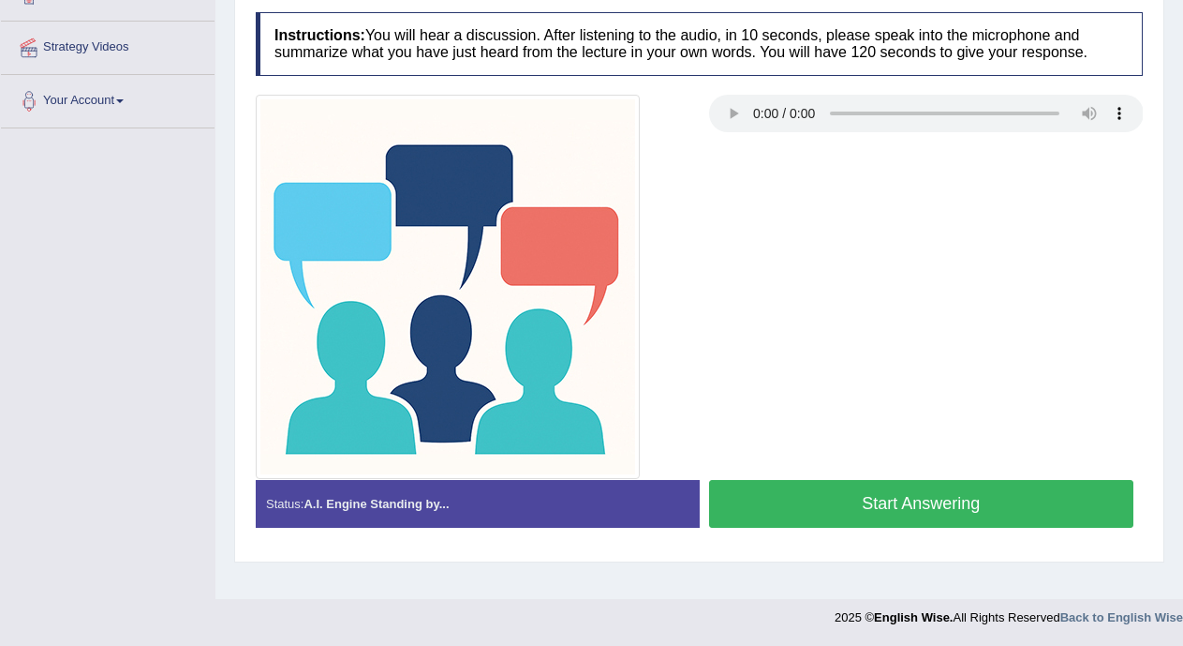
click at [1034, 493] on button "Start Answering" at bounding box center [921, 504] width 425 height 48
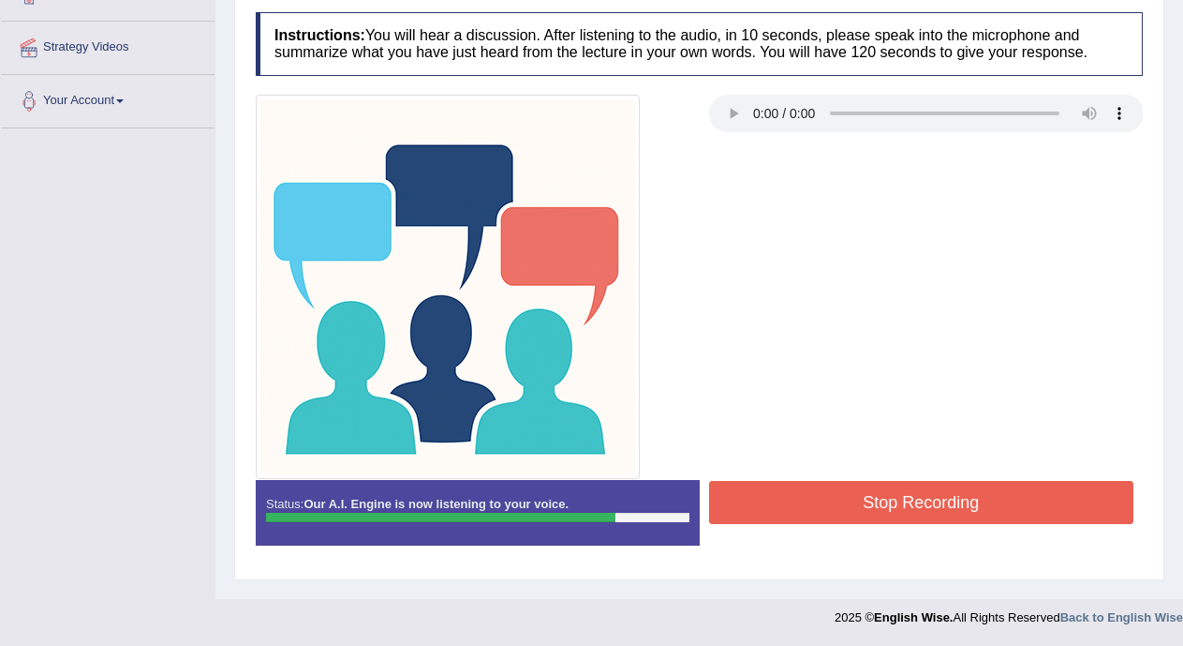
click at [1034, 493] on button "Stop Recording" at bounding box center [921, 502] width 425 height 43
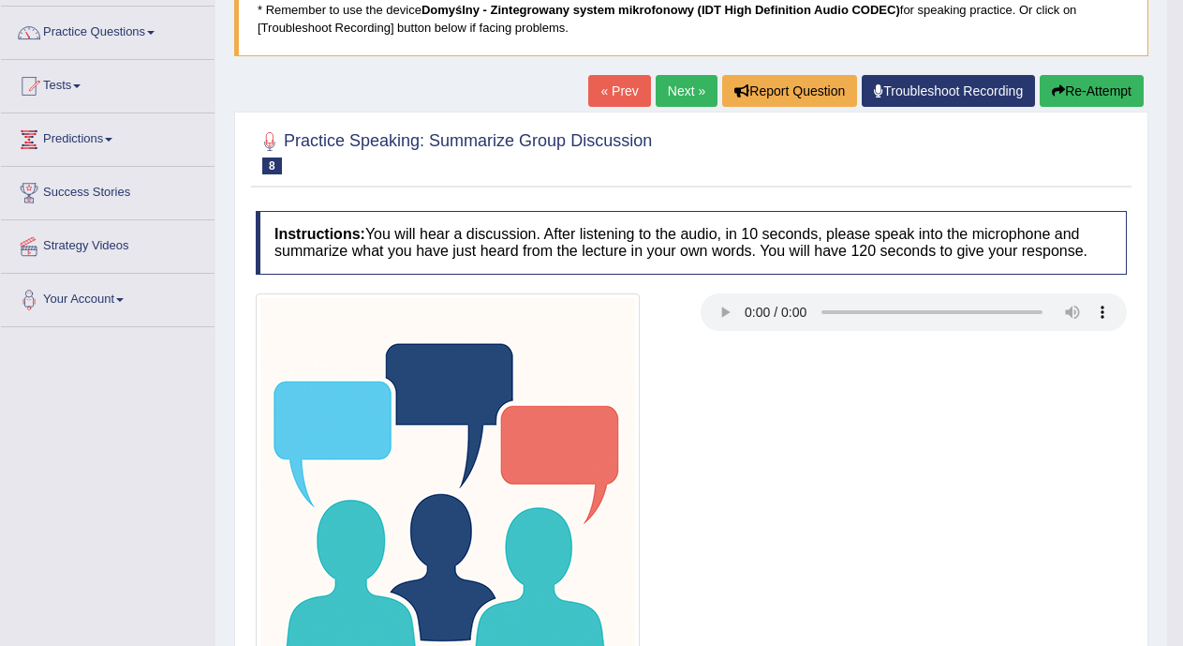
scroll to position [121, 0]
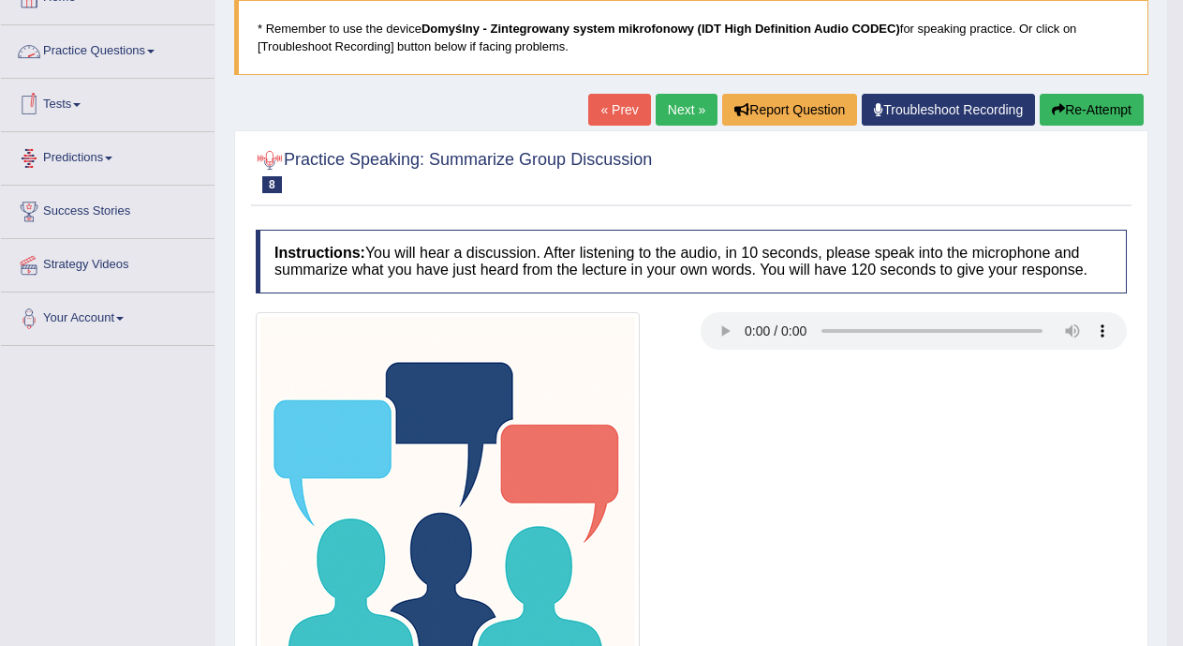
click at [151, 42] on link "Practice Questions" at bounding box center [108, 48] width 214 height 47
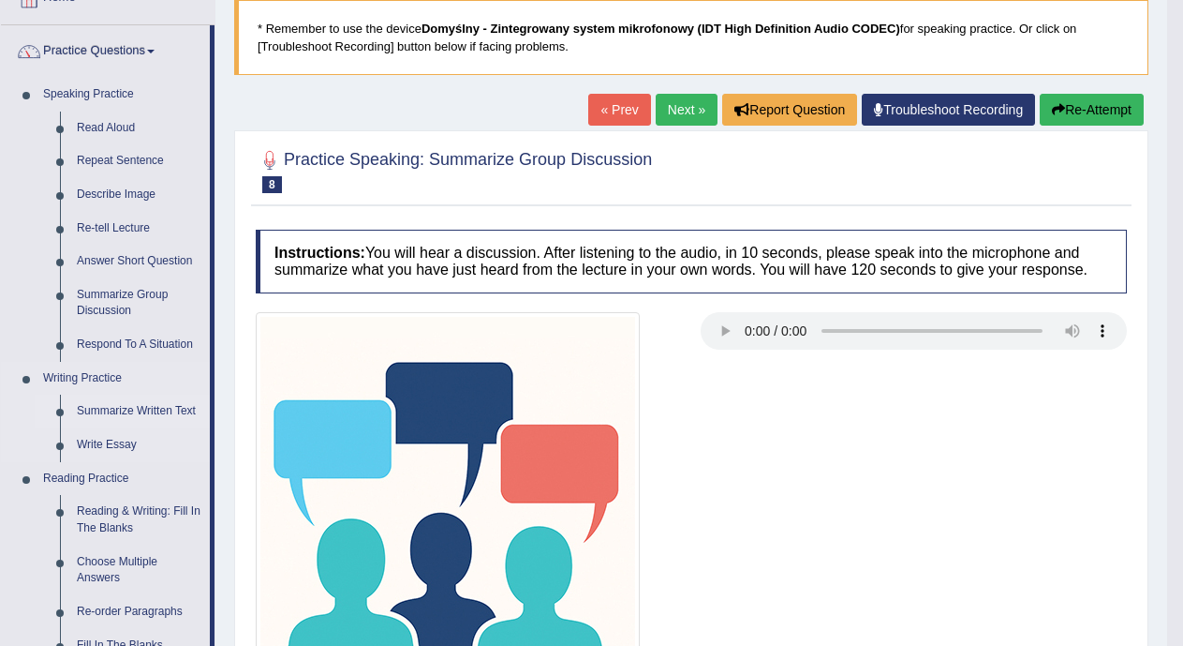
click at [104, 407] on link "Summarize Written Text" at bounding box center [138, 411] width 141 height 34
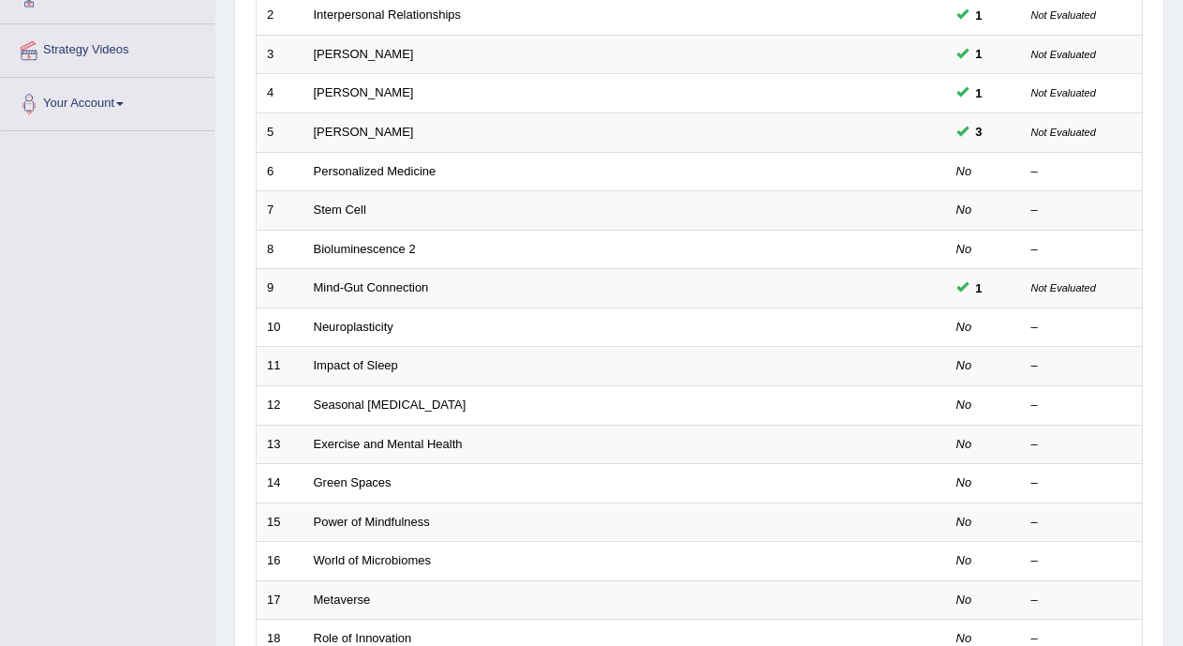
scroll to position [334, 0]
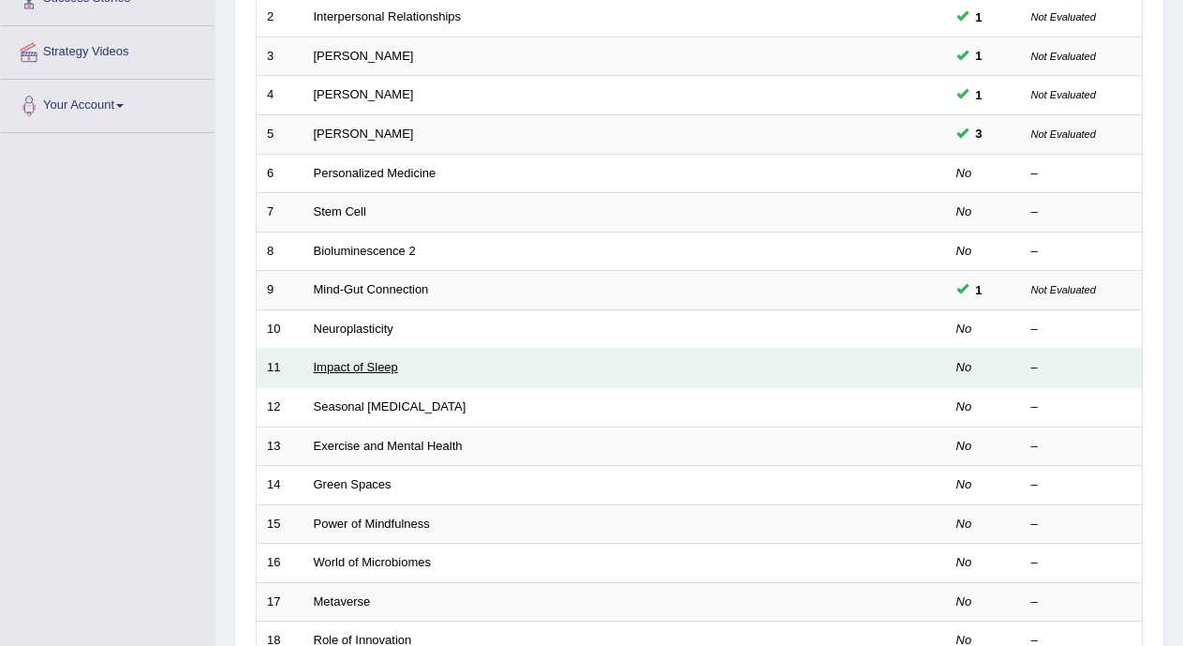
click at [382, 364] on link "Impact of Sleep" at bounding box center [356, 367] width 84 height 14
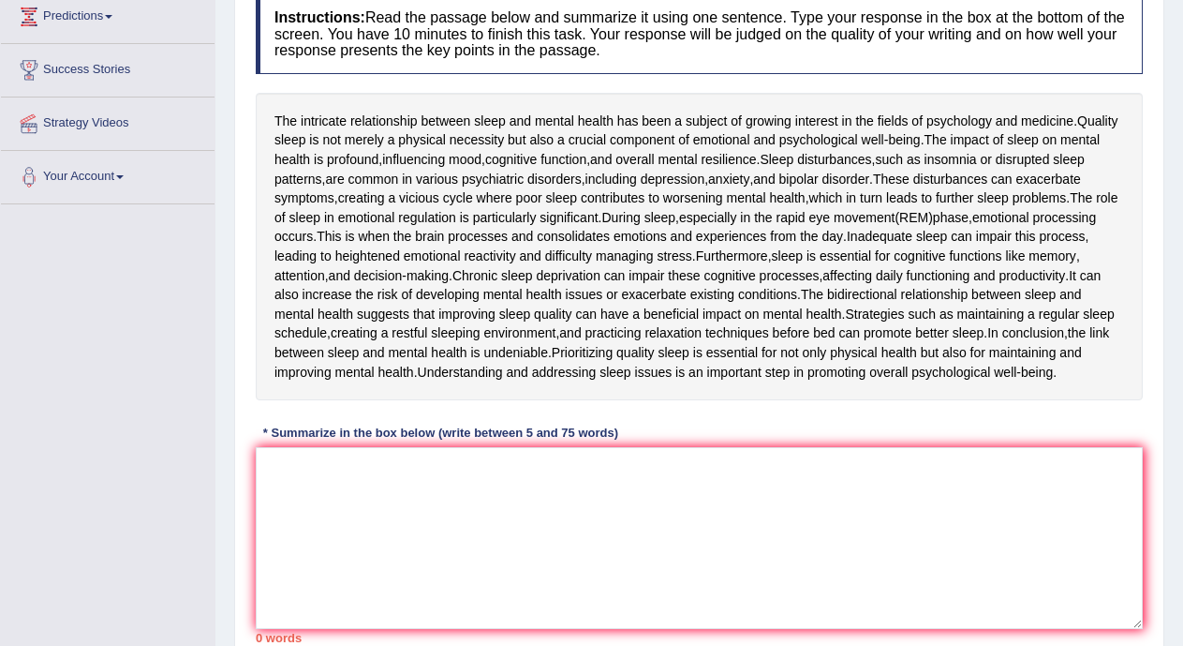
scroll to position [290, 0]
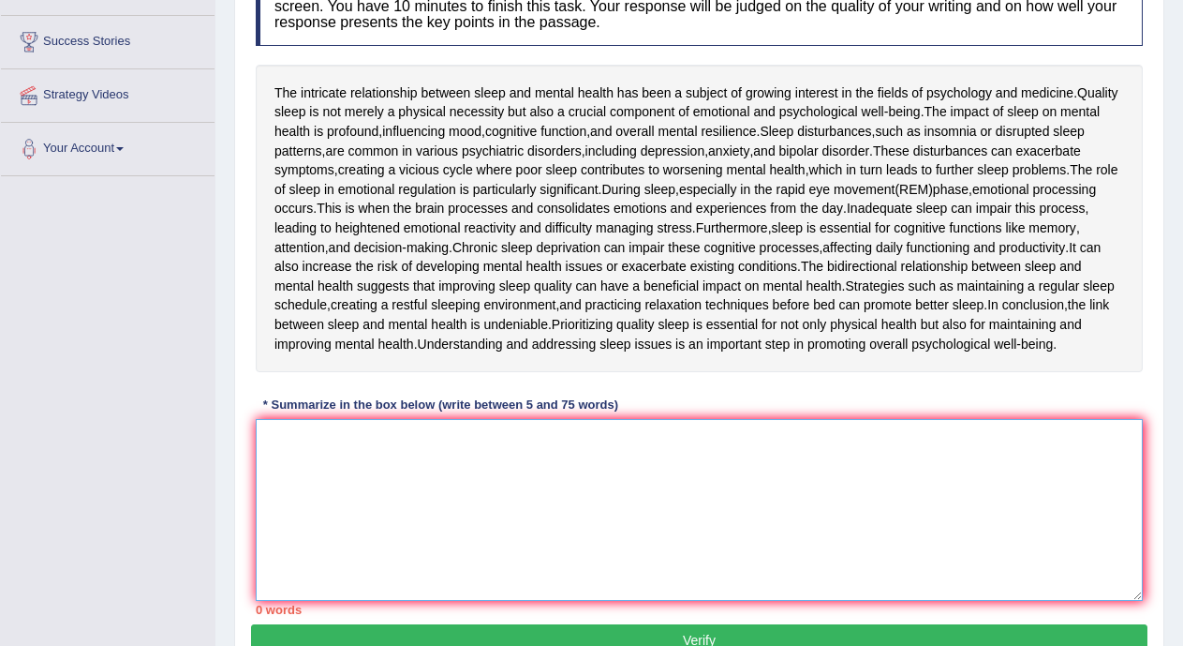
click at [985, 474] on textarea at bounding box center [699, 510] width 887 height 182
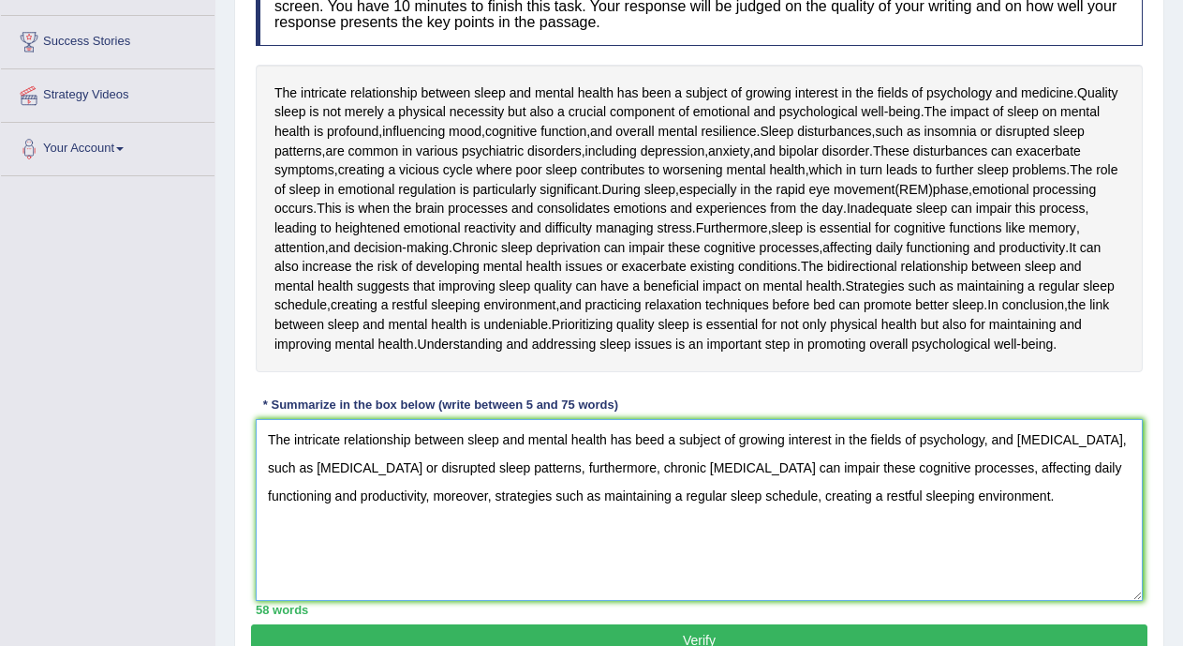
scroll to position [401, 0]
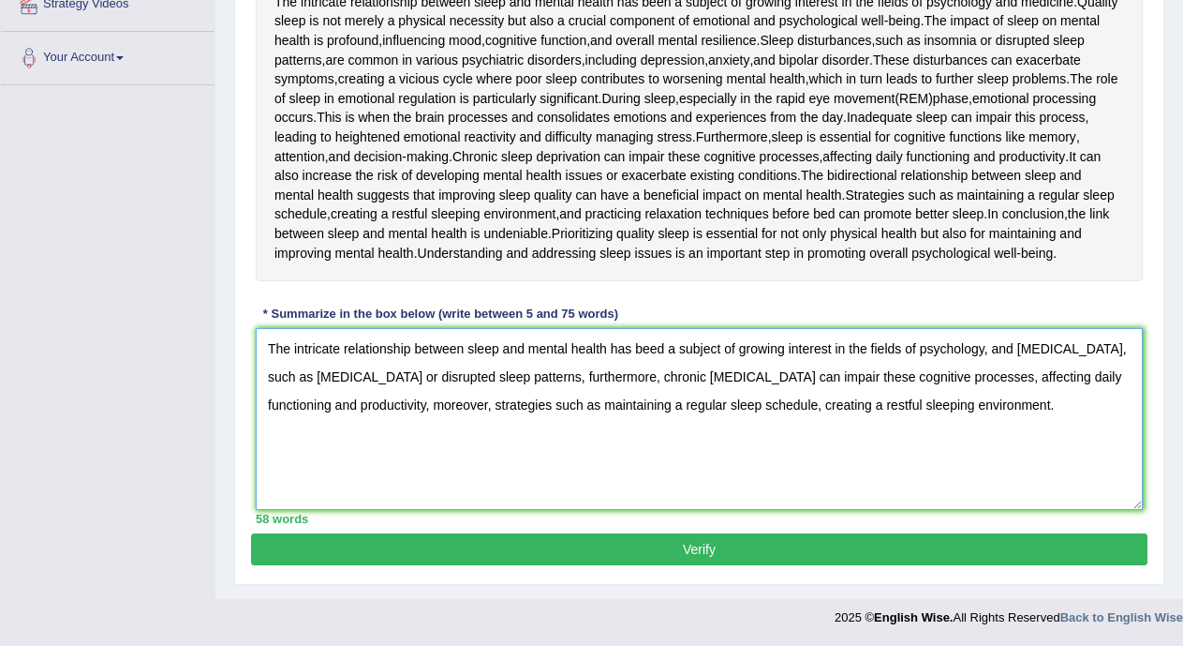
type textarea "The intricate relationship between sleep and mental health has beed a subject o…"
click at [940, 556] on button "Verify" at bounding box center [699, 549] width 897 height 32
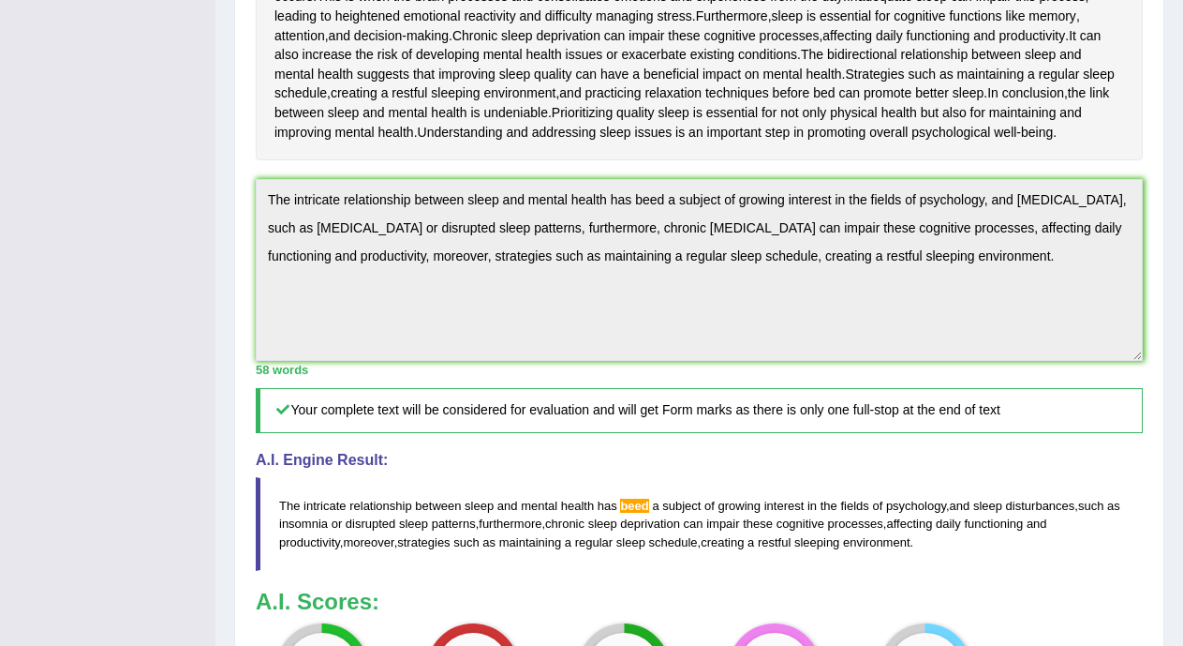
scroll to position [500, 0]
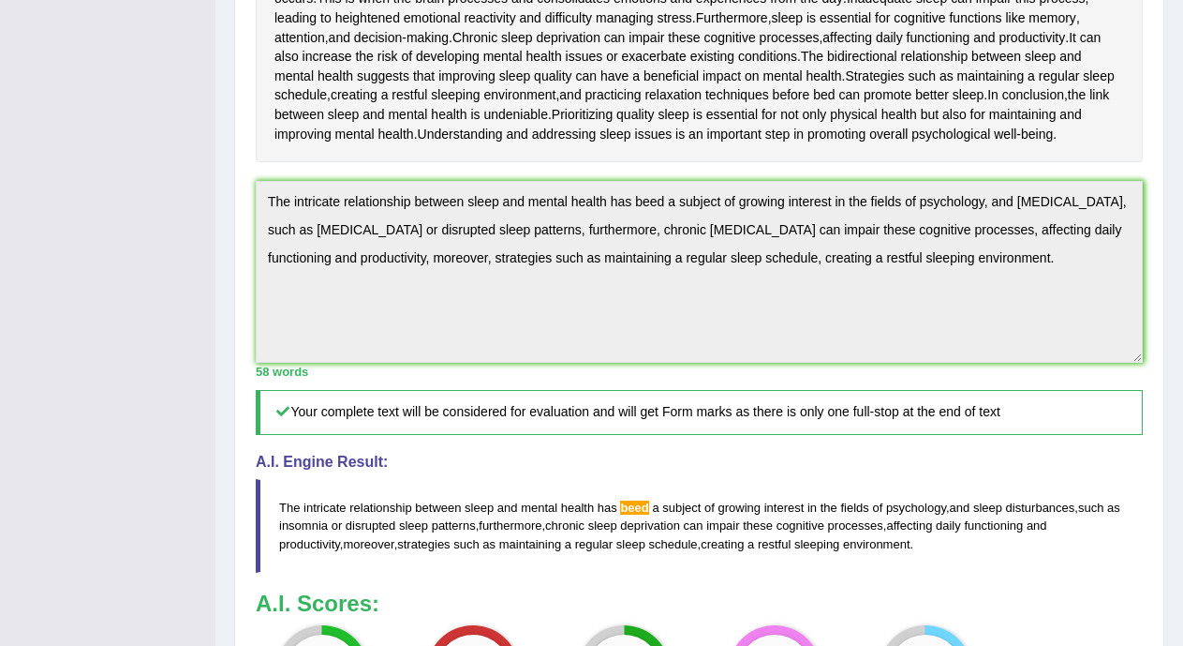
drag, startPoint x: 271, startPoint y: 218, endPoint x: 986, endPoint y: 280, distance: 717.5
click at [986, 280] on textarea "The intricate relationship between sleep and mental health has beed a subject o…" at bounding box center [699, 272] width 887 height 182
click at [966, 270] on textarea "The intricate relationship between sleep and mental health has beed a subject o…" at bounding box center [699, 272] width 887 height 182
drag, startPoint x: 275, startPoint y: 217, endPoint x: 530, endPoint y: 272, distance: 261.5
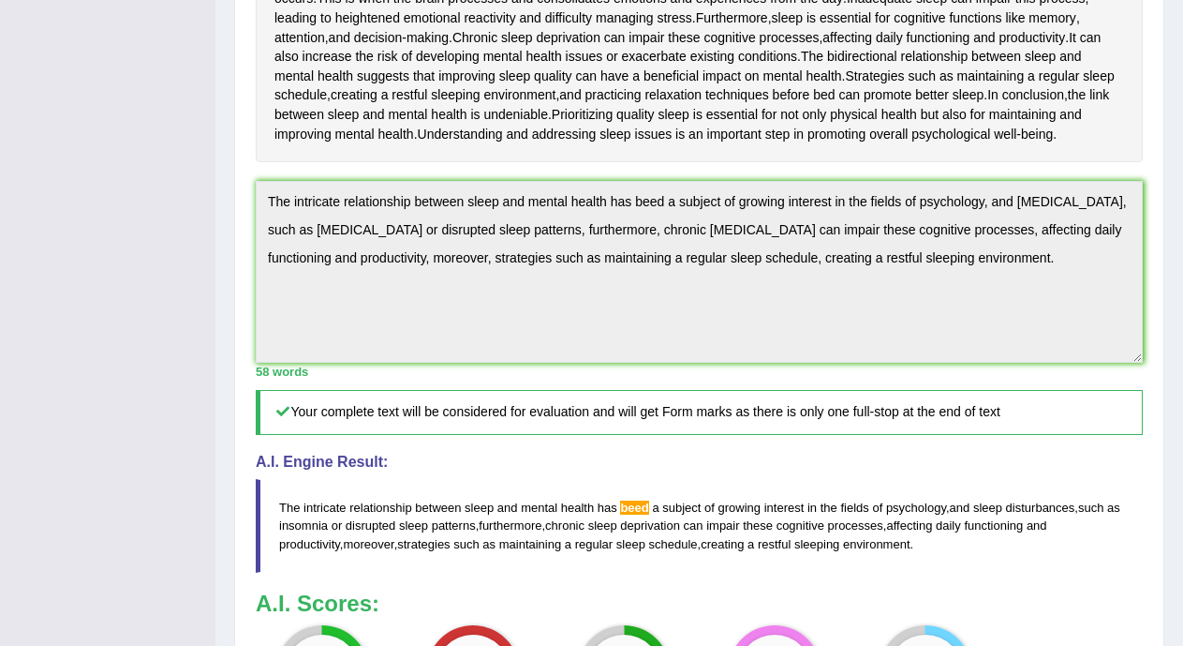
click at [530, 272] on textarea "The intricate relationship between sleep and mental health has beed a subject o…" at bounding box center [699, 272] width 887 height 182
click at [504, 342] on textarea "The intricate relationship between sleep and mental health has beed a subject o…" at bounding box center [699, 272] width 887 height 182
drag, startPoint x: 266, startPoint y: 224, endPoint x: 1029, endPoint y: 290, distance: 765.5
click at [1029, 290] on textarea "The intricate relationship between sleep and mental health has beed a subject o…" at bounding box center [699, 272] width 887 height 182
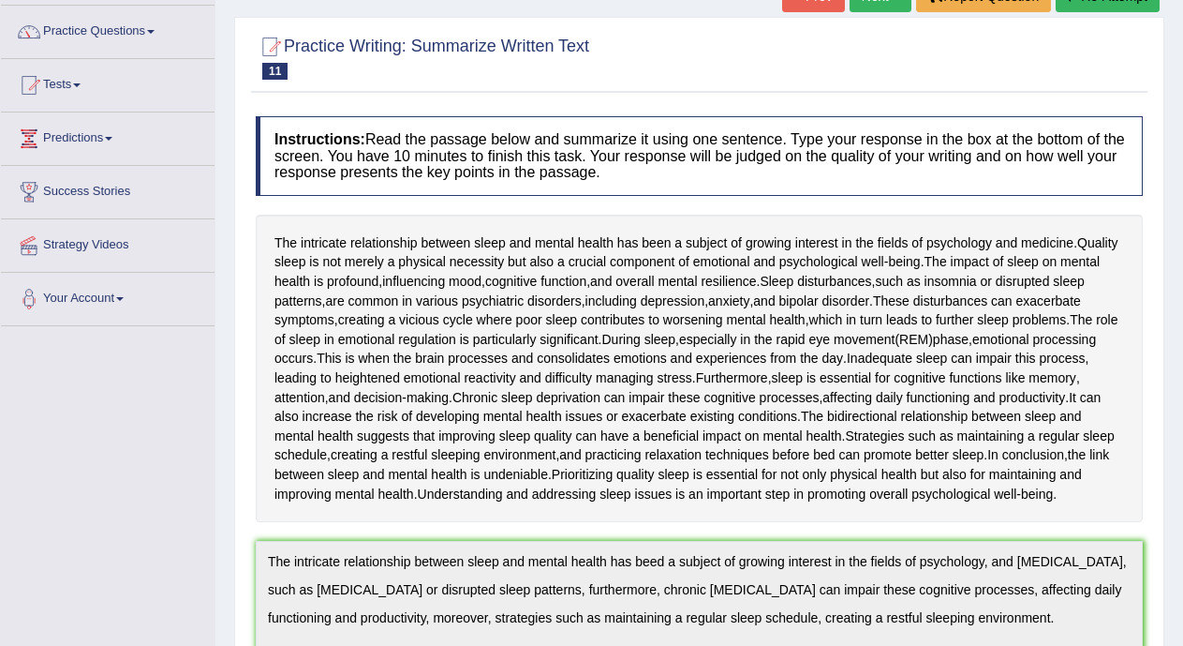
scroll to position [0, 0]
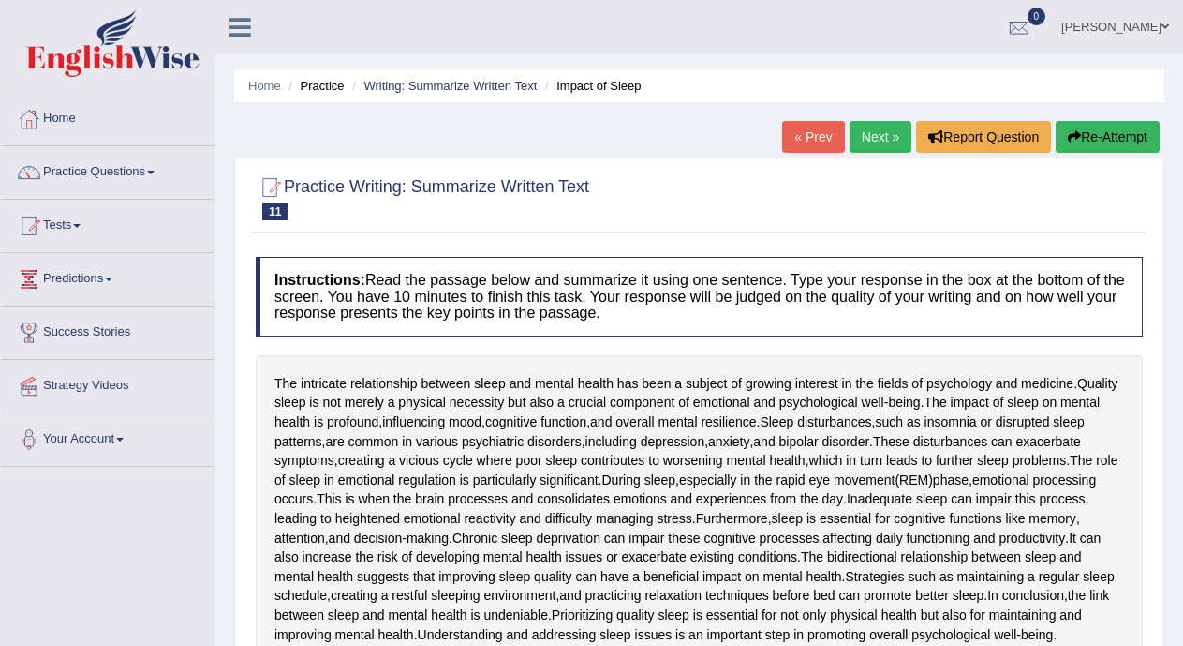
click at [881, 139] on link "Next »" at bounding box center [881, 137] width 62 height 32
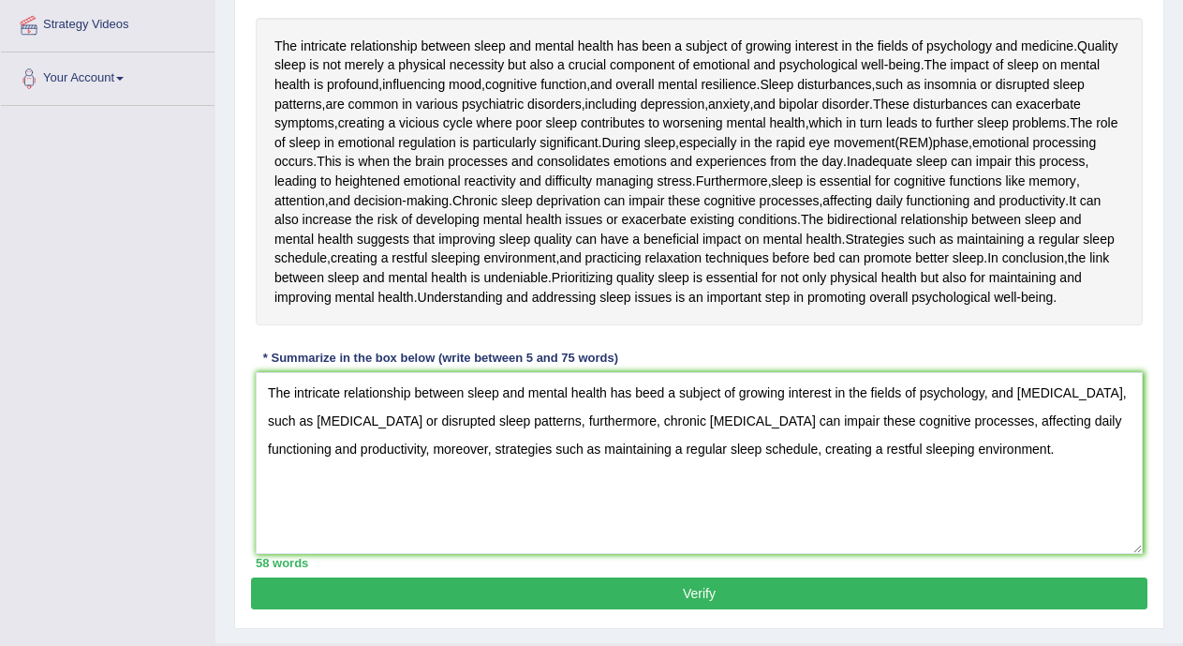
click at [663, 409] on textarea "The intricate relationship between sleep and mental health has beed a subject o…" at bounding box center [699, 463] width 887 height 182
click at [987, 467] on textarea "The intricate relationship between sleep and mental health has been a subject o…" at bounding box center [699, 463] width 887 height 182
type textarea "The intricate relationship between sleep and mental health has been a subject o…"
click at [763, 609] on button "Verify" at bounding box center [699, 593] width 897 height 32
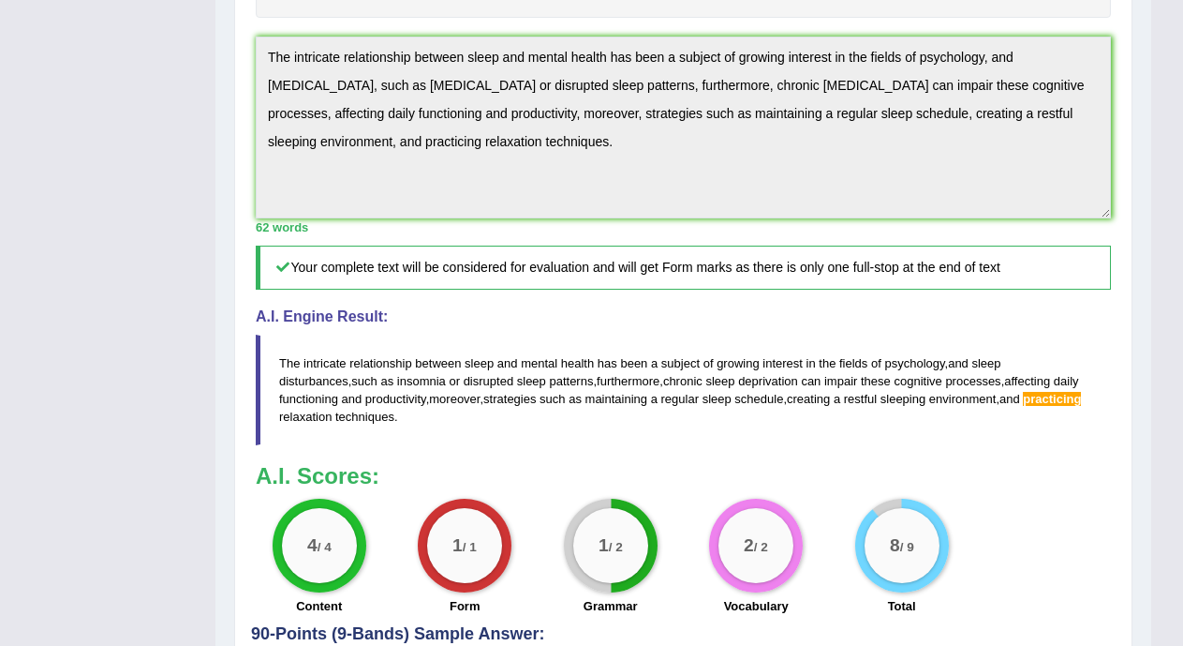
scroll to position [691, 0]
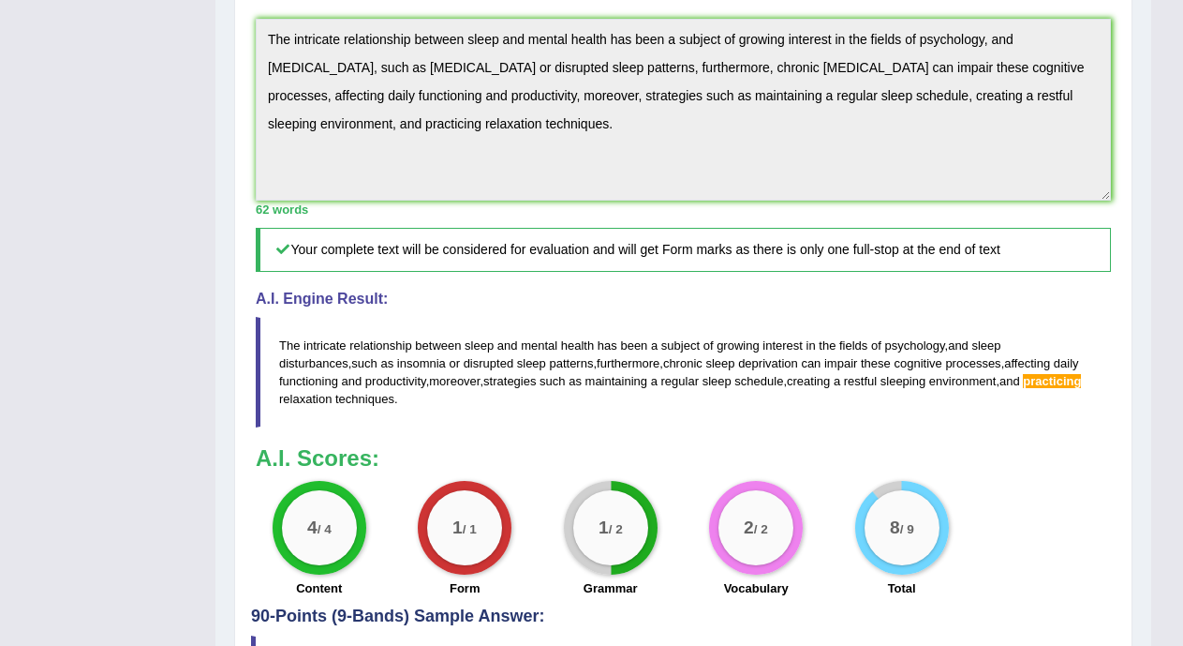
drag, startPoint x: 280, startPoint y: 341, endPoint x: 291, endPoint y: 273, distance: 69.3
click at [326, 410] on blockquote "The intricate relationship between sleep and mental health has been a subject o…" at bounding box center [683, 372] width 855 height 111
drag, startPoint x: 274, startPoint y: 38, endPoint x: 358, endPoint y: 72, distance: 90.8
click at [358, 72] on textarea "The intricate relationship between sleep and mental health has been a subject o…" at bounding box center [683, 110] width 855 height 182
drag, startPoint x: 264, startPoint y: 32, endPoint x: 562, endPoint y: 137, distance: 315.9
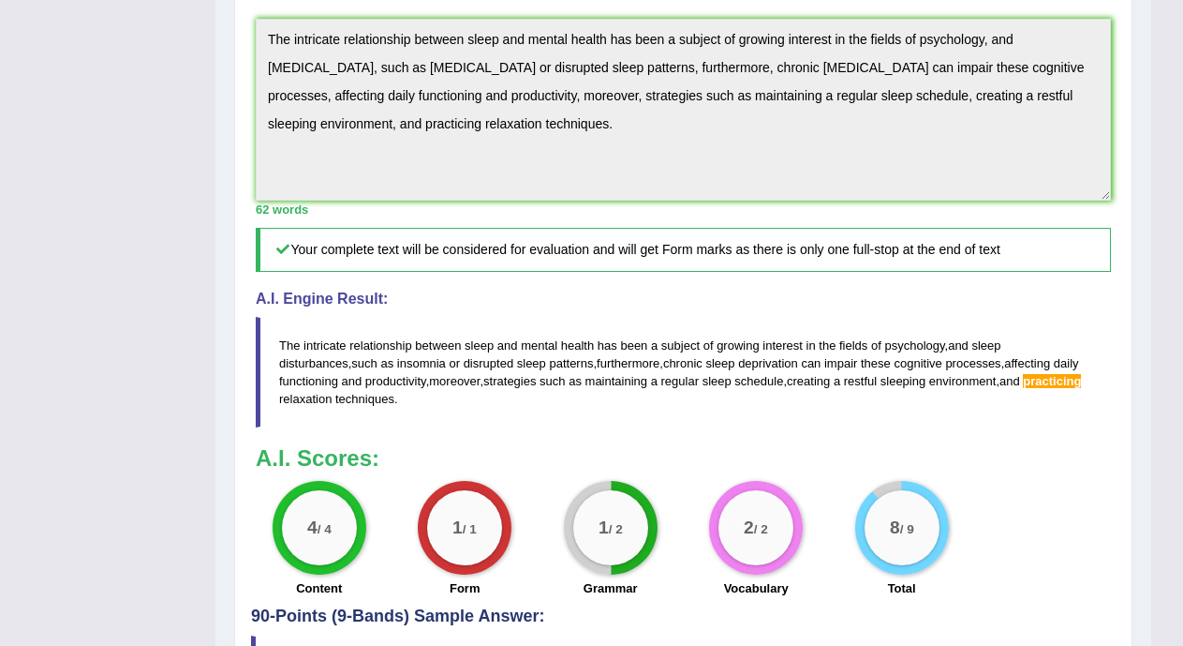
click at [562, 137] on textarea "The intricate relationship between sleep and mental health has been a subject o…" at bounding box center [683, 110] width 855 height 182
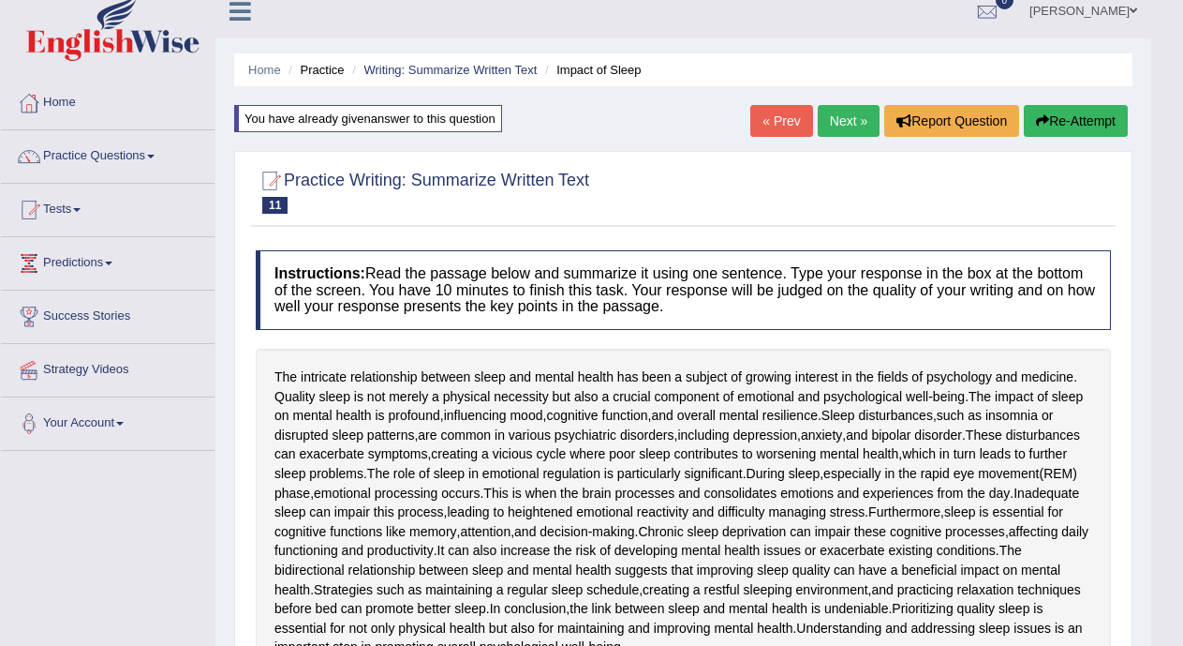
scroll to position [0, 0]
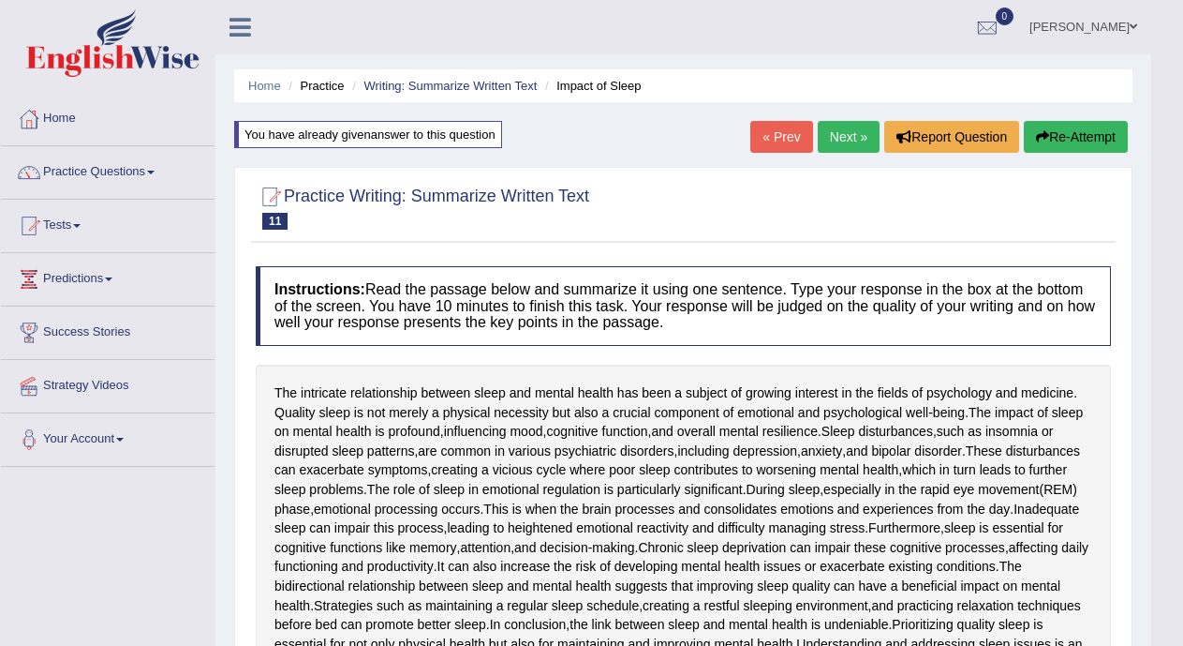
click at [780, 129] on link "« Prev" at bounding box center [781, 137] width 62 height 32
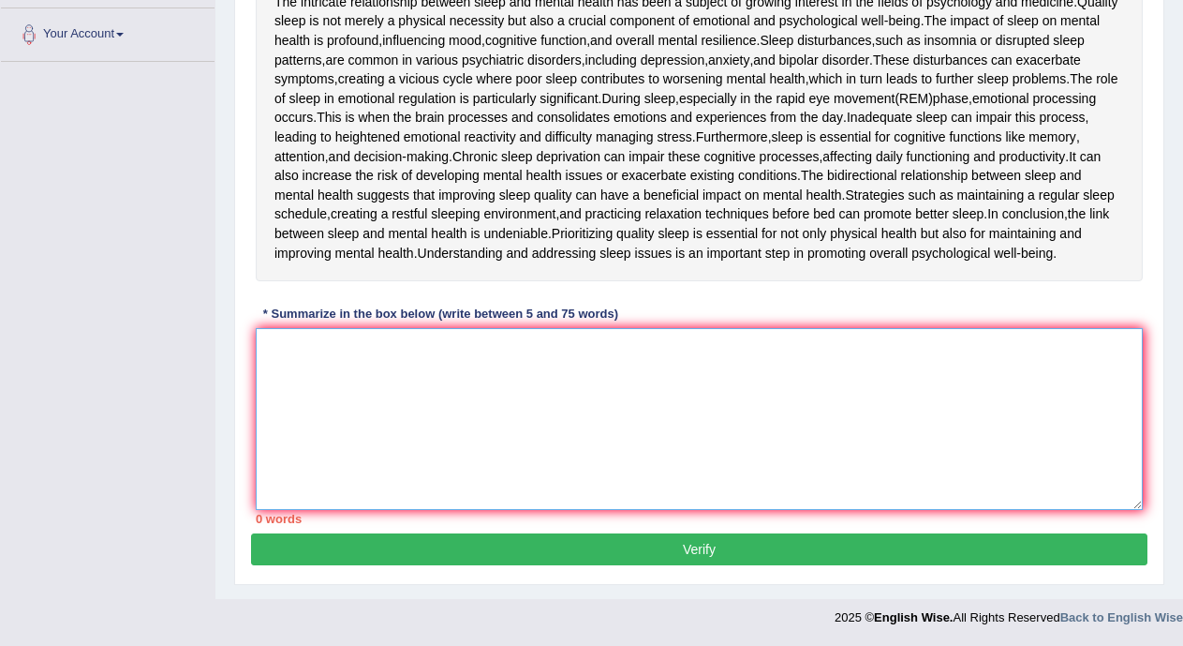
paste textarea "The intricate relationship between sleep and mental health has been a subject o…"
type textarea "The intricate relationship between sleep and mental health has been a subject o…"
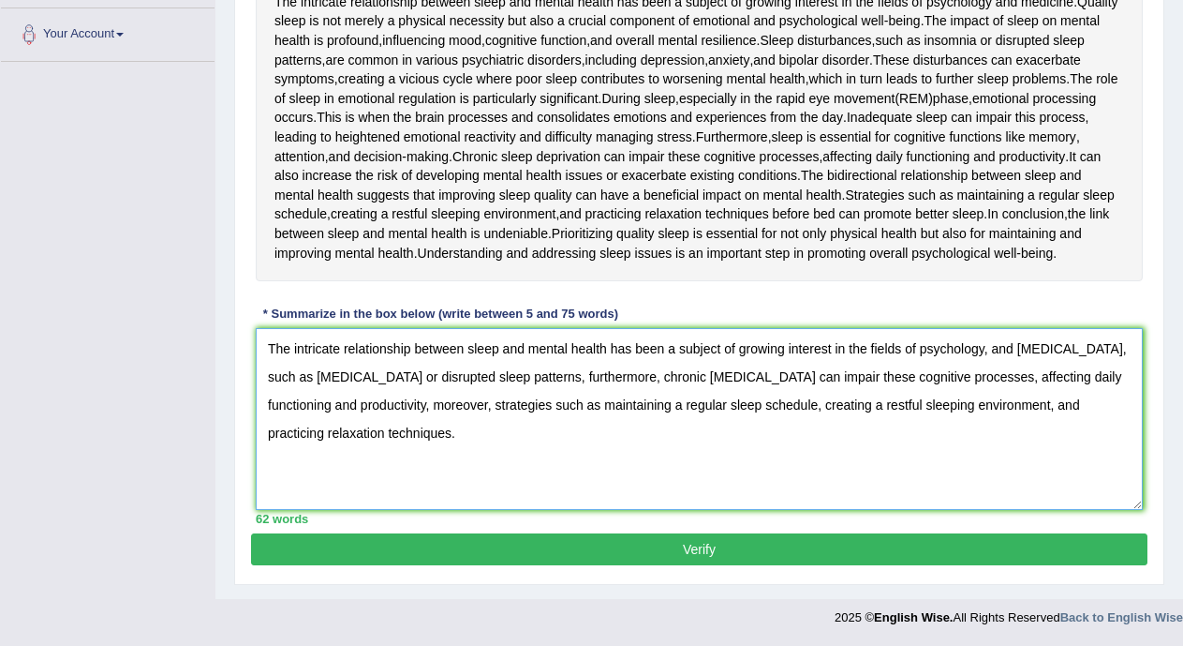
click at [1077, 402] on textarea "The intricate relationship between sleep and mental health has been a subject o…" at bounding box center [699, 419] width 887 height 182
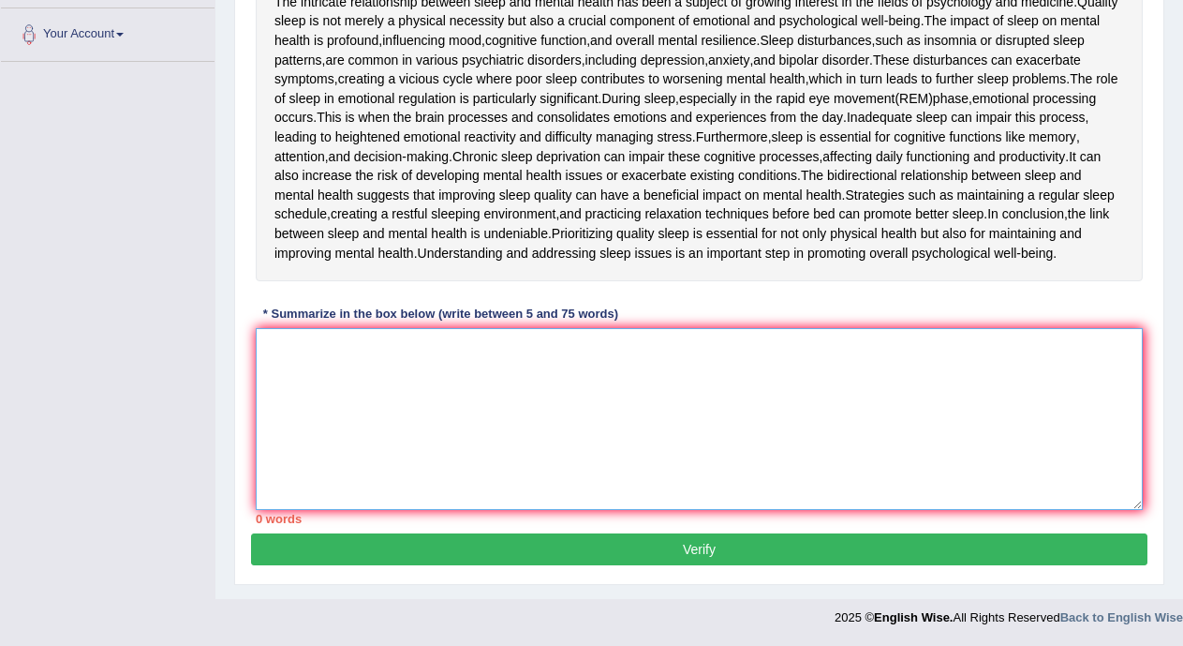
paste textarea "The intricate relationship between sleep and mental health has been a subject o…"
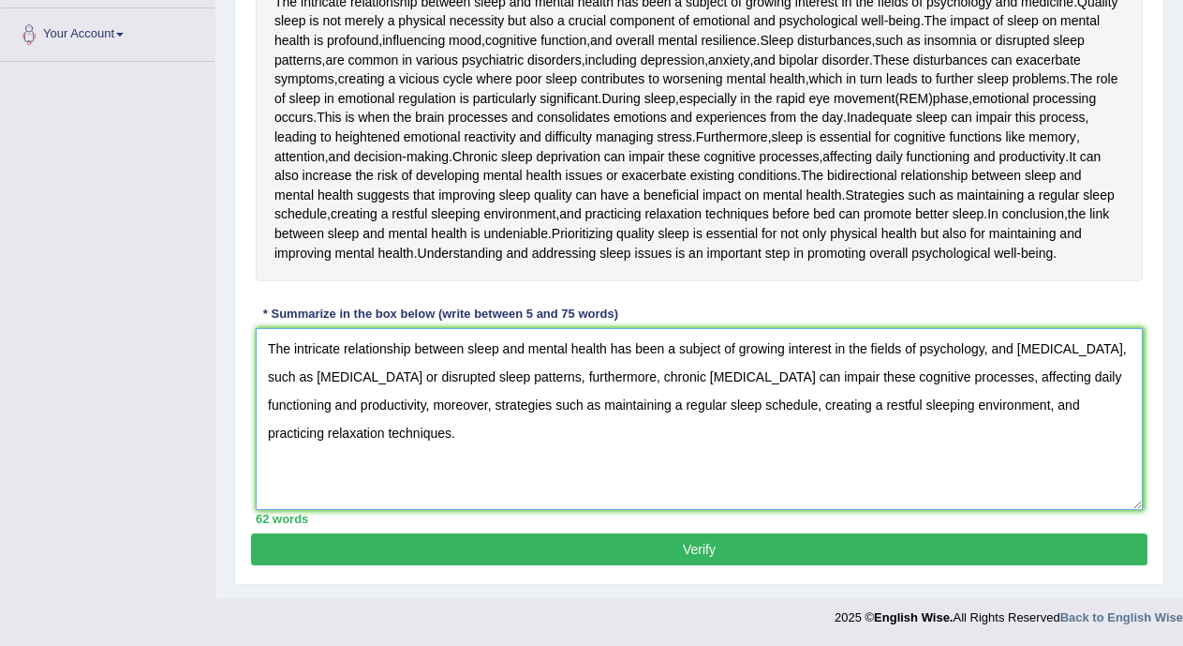
click at [1071, 403] on textarea "The intricate relationship between sleep and mental health has been a subject o…" at bounding box center [699, 419] width 887 height 182
type textarea "The intricate relationship between sleep and mental health has been a subject o…"
click at [987, 542] on button "Verify" at bounding box center [699, 549] width 897 height 32
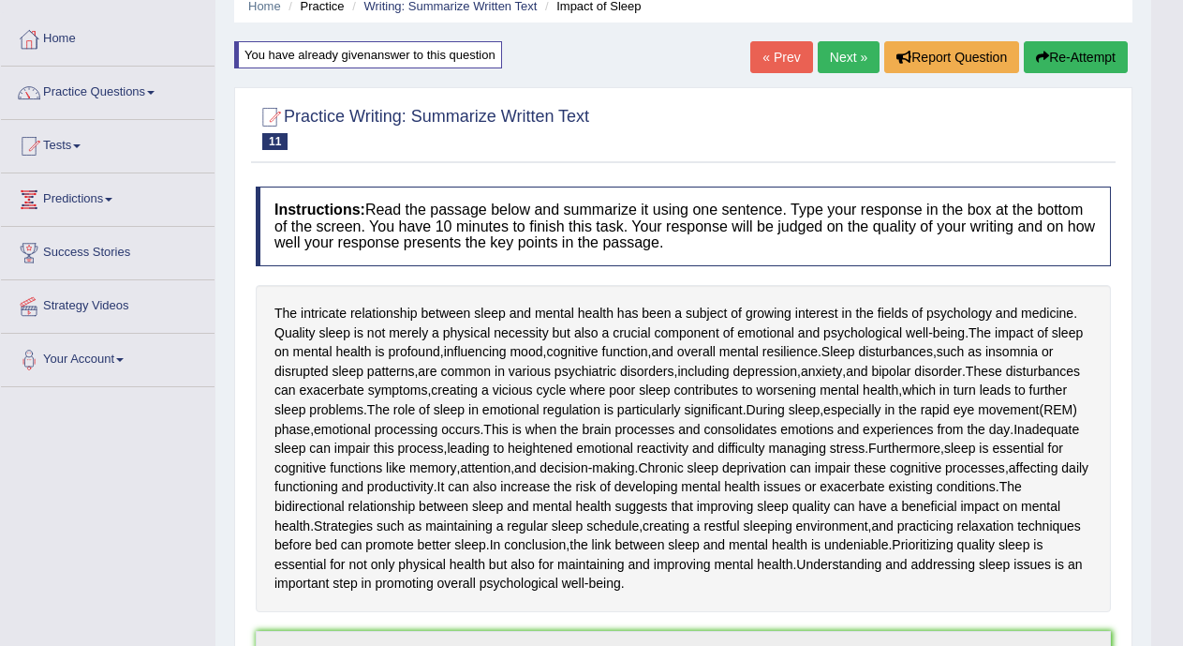
scroll to position [12, 0]
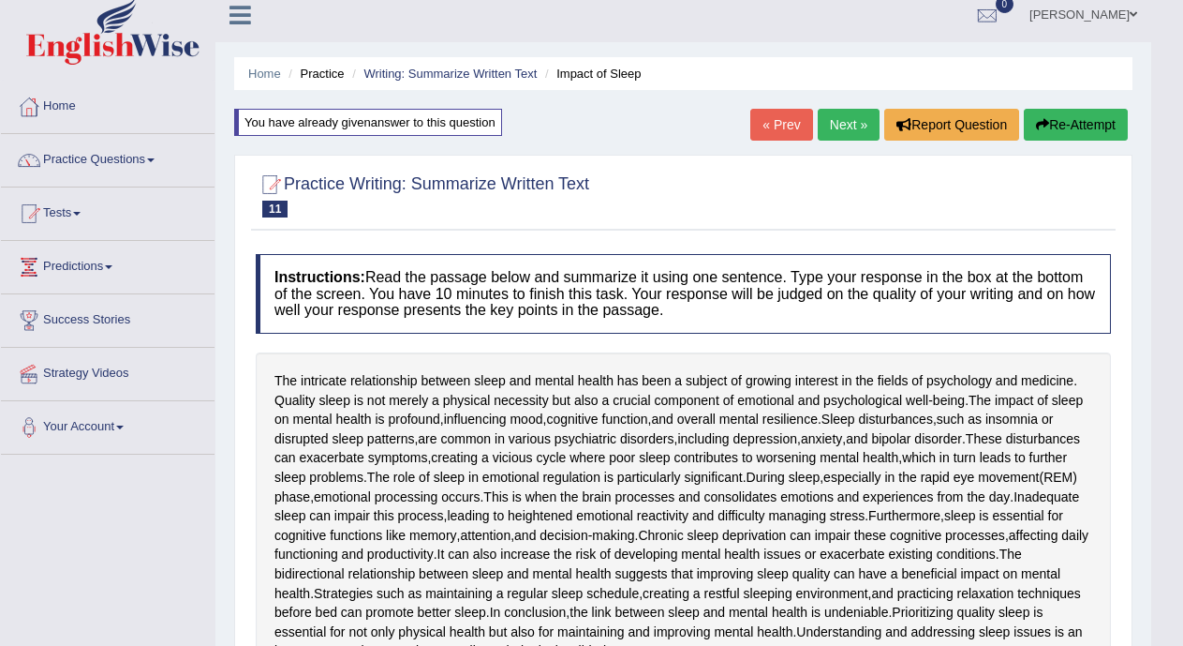
click at [778, 120] on link "« Prev" at bounding box center [781, 125] width 62 height 32
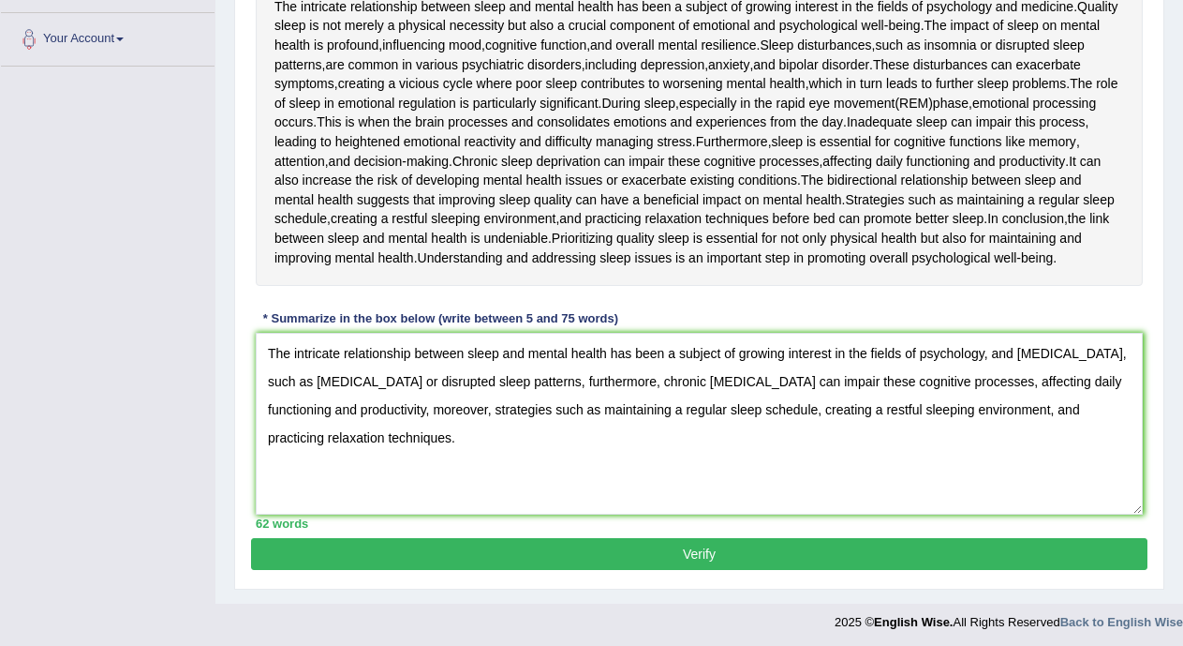
click at [1054, 426] on textarea "The intricate relationship between sleep and mental health has been a subject o…" at bounding box center [699, 424] width 887 height 182
type textarea "The intricate relationship between sleep and mental health has been a subject o…"
click at [1048, 570] on button "Verify" at bounding box center [699, 554] width 897 height 32
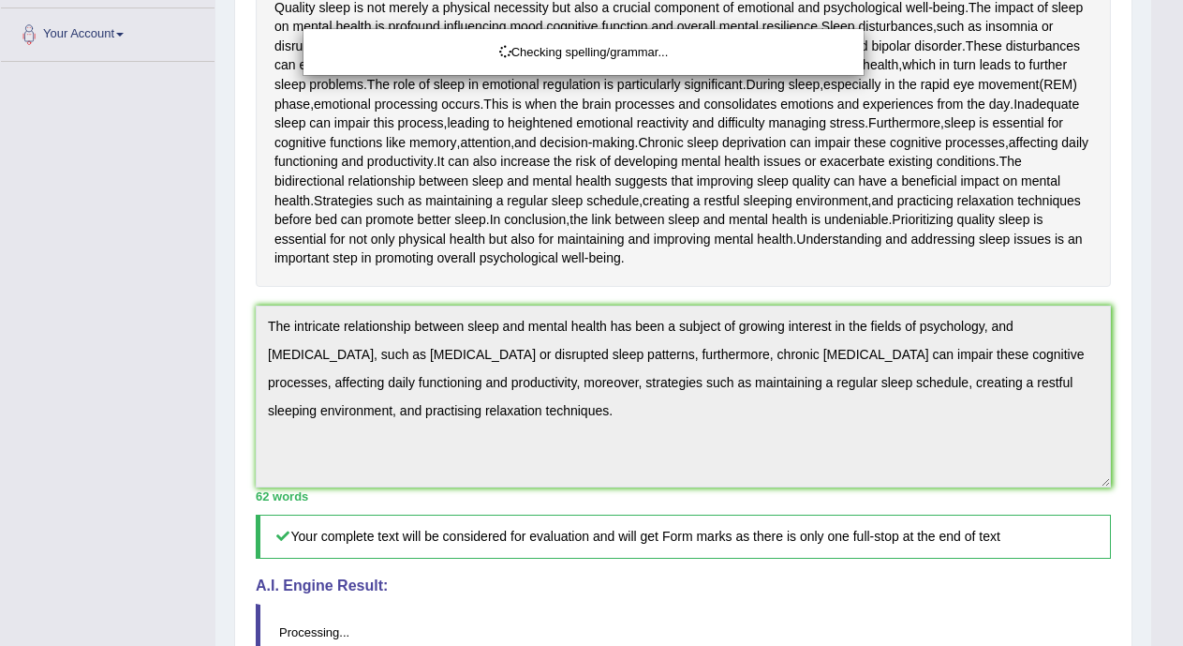
scroll to position [554, 0]
